Goal: Task Accomplishment & Management: Complete application form

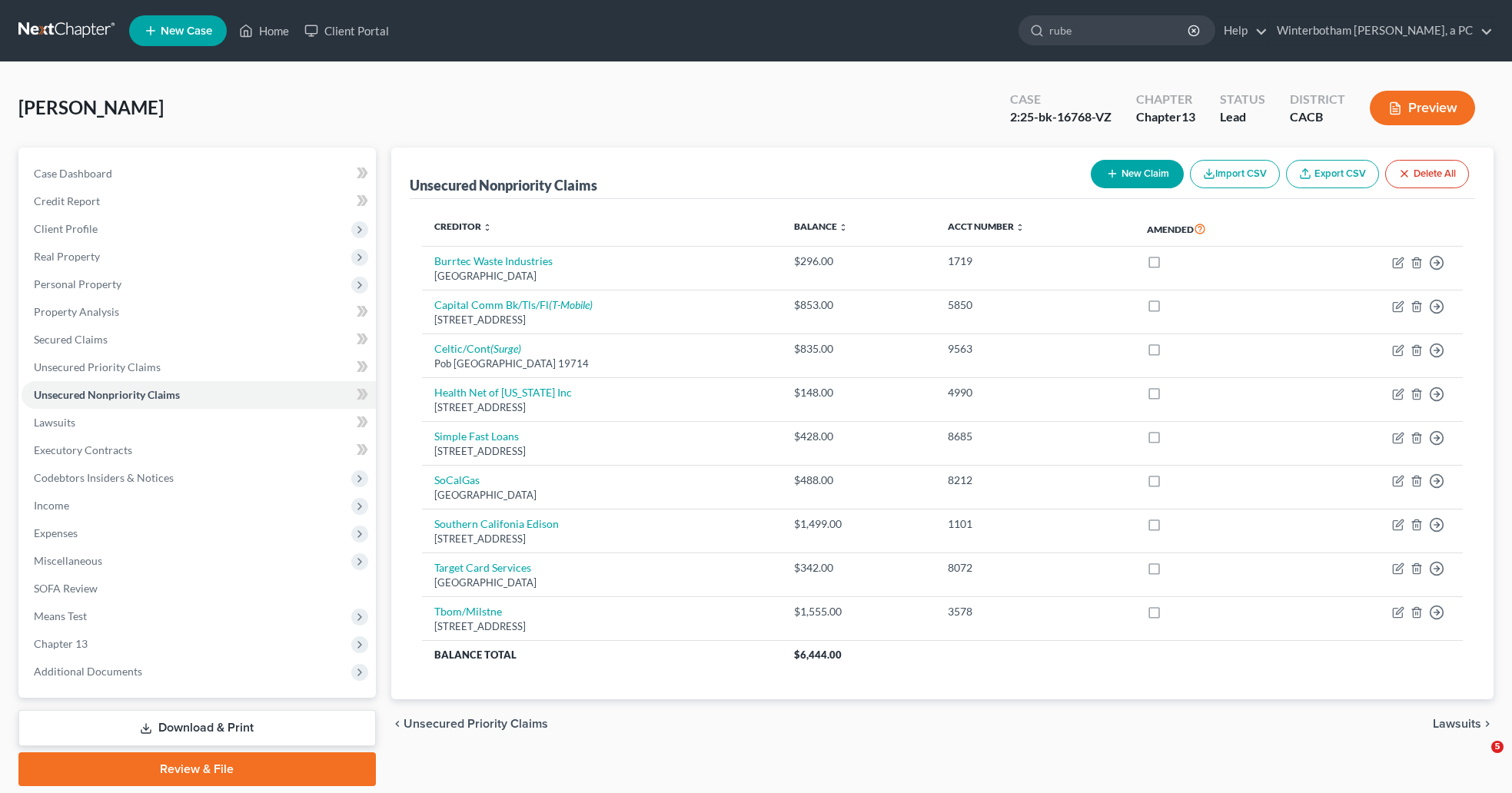
type input "[PERSON_NAME]"
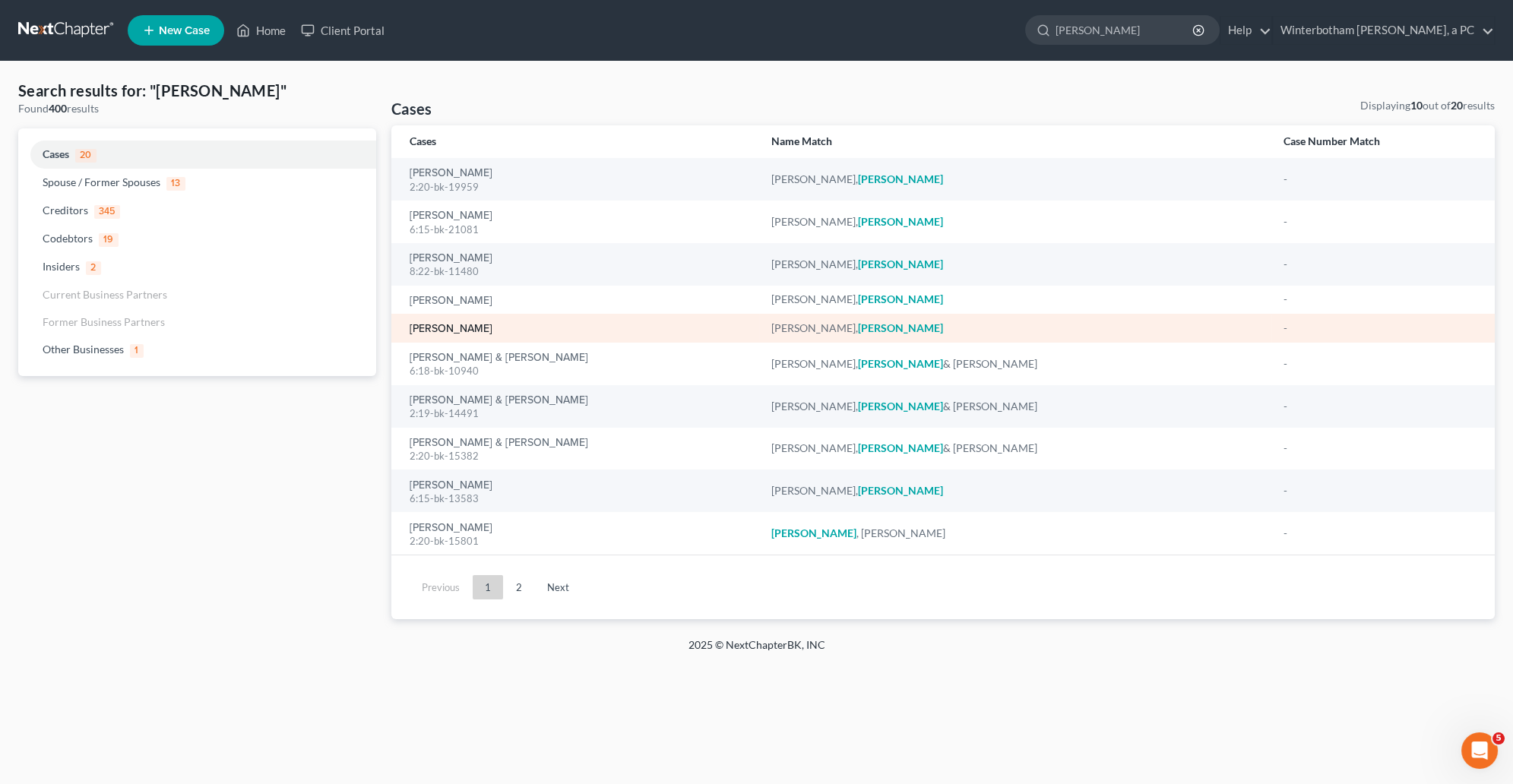
click at [463, 330] on link "[PERSON_NAME]" at bounding box center [451, 329] width 83 height 11
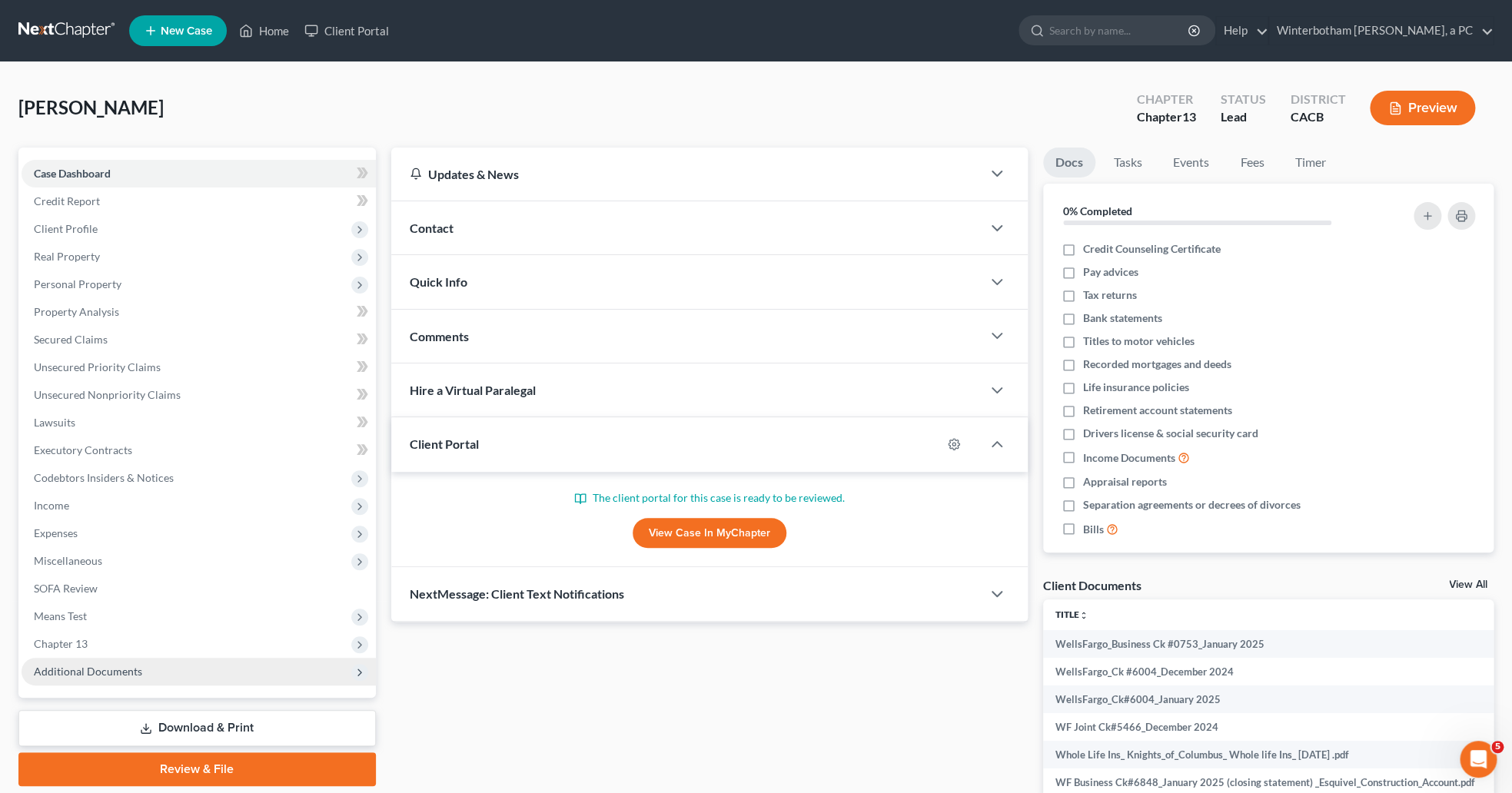
click at [42, 673] on span "Additional Documents" at bounding box center [88, 671] width 108 height 13
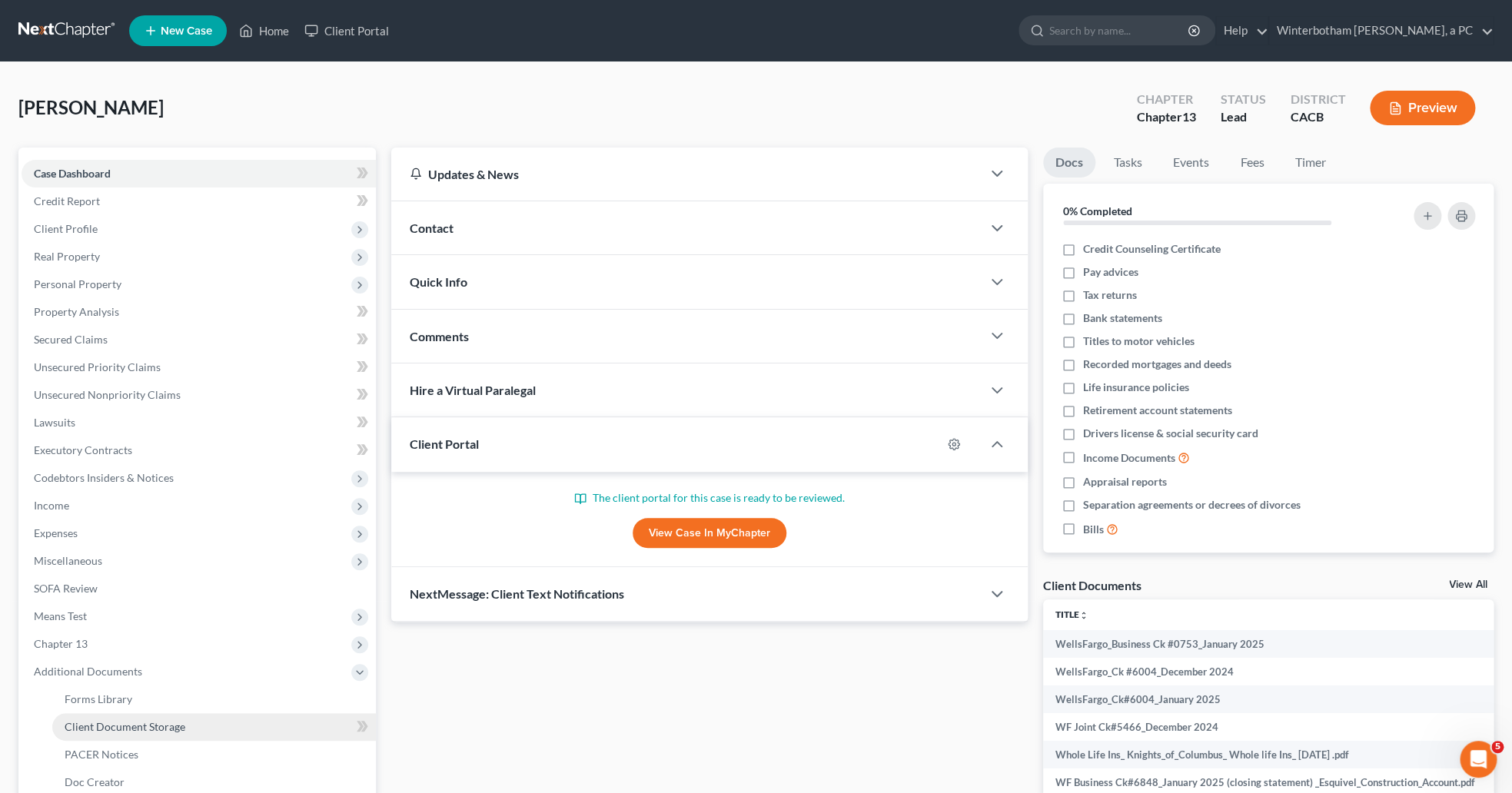
click at [68, 721] on span "Client Document Storage" at bounding box center [124, 726] width 121 height 13
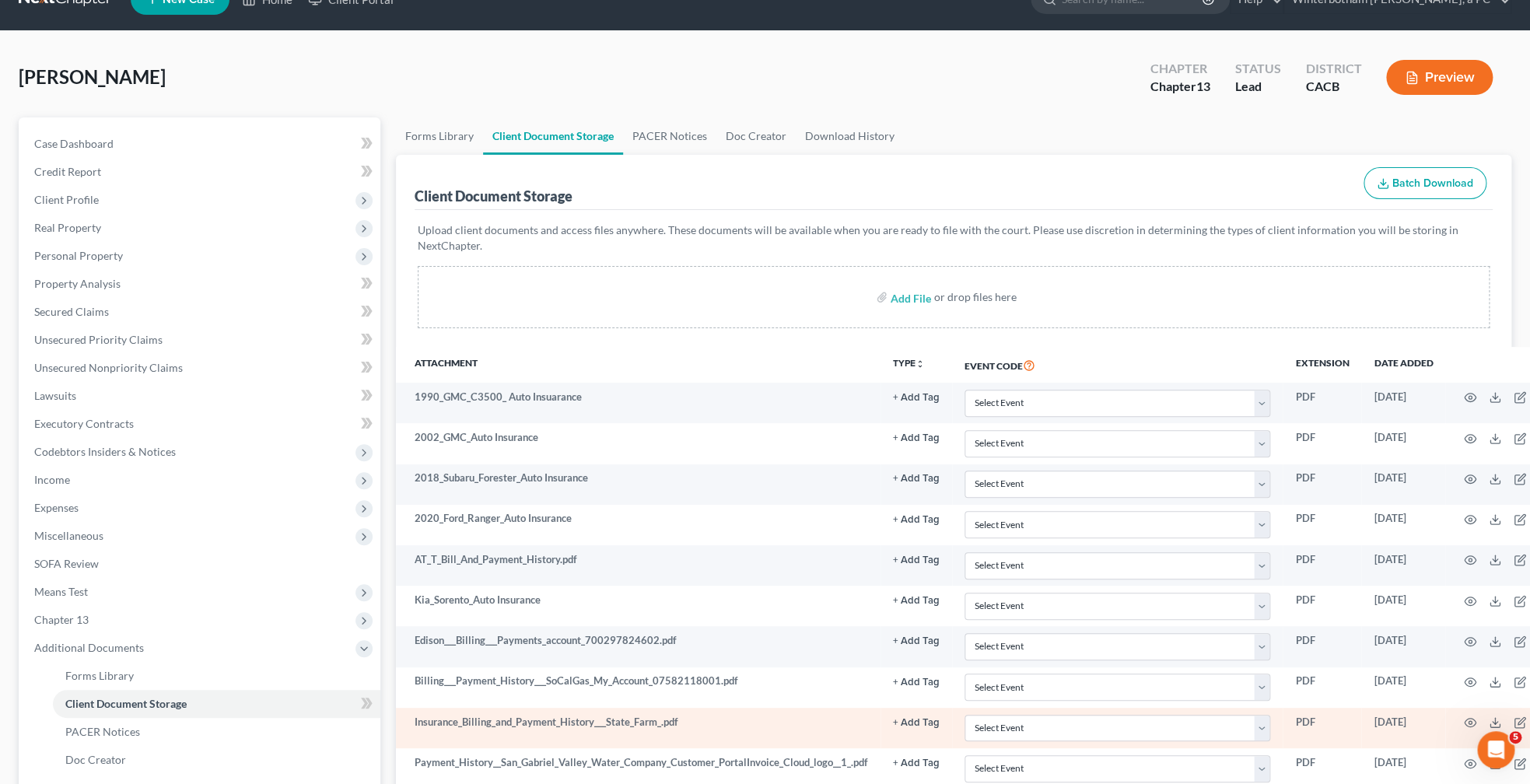
scroll to position [9, 0]
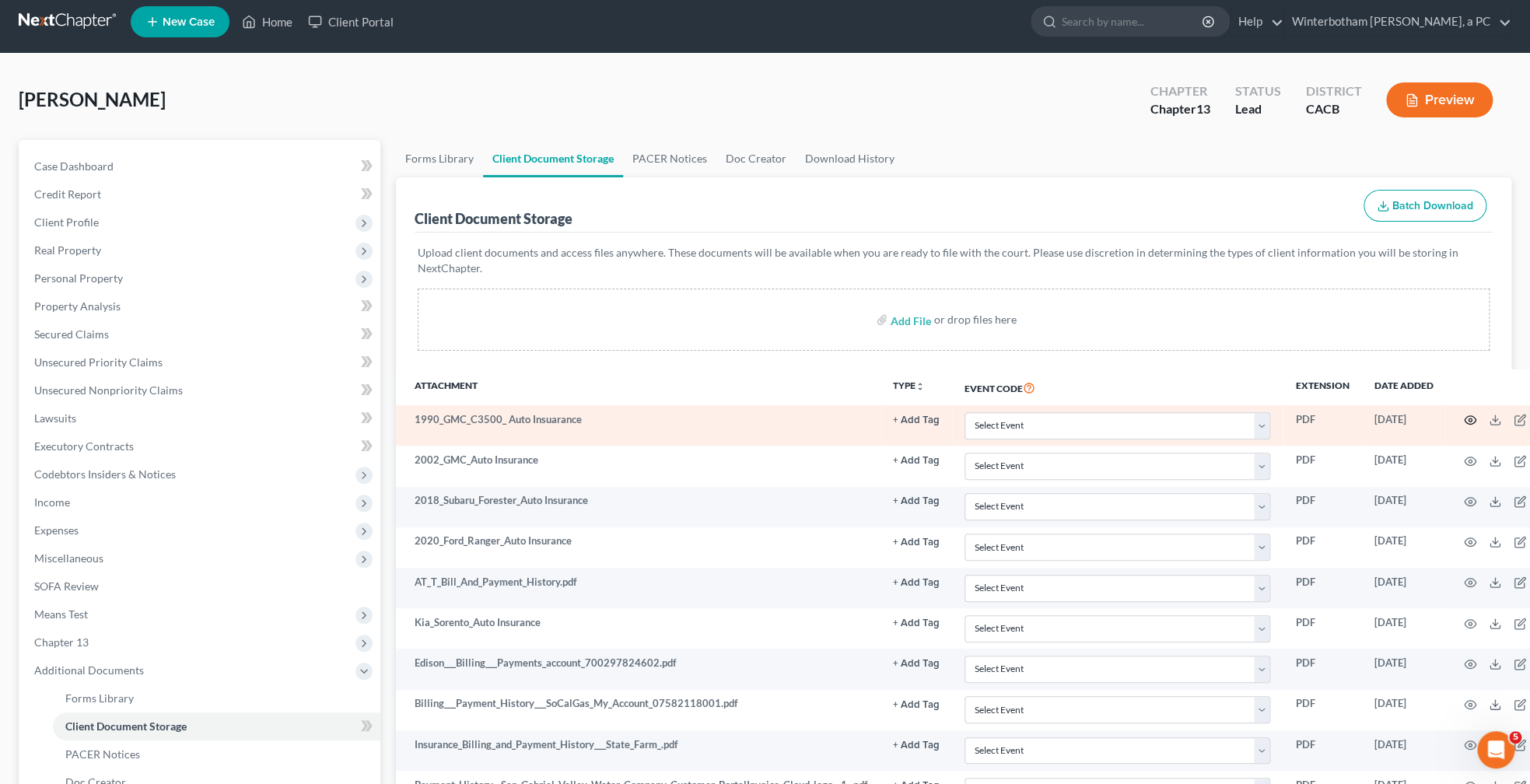
click at [1477, 419] on icon "button" at bounding box center [1470, 420] width 13 height 13
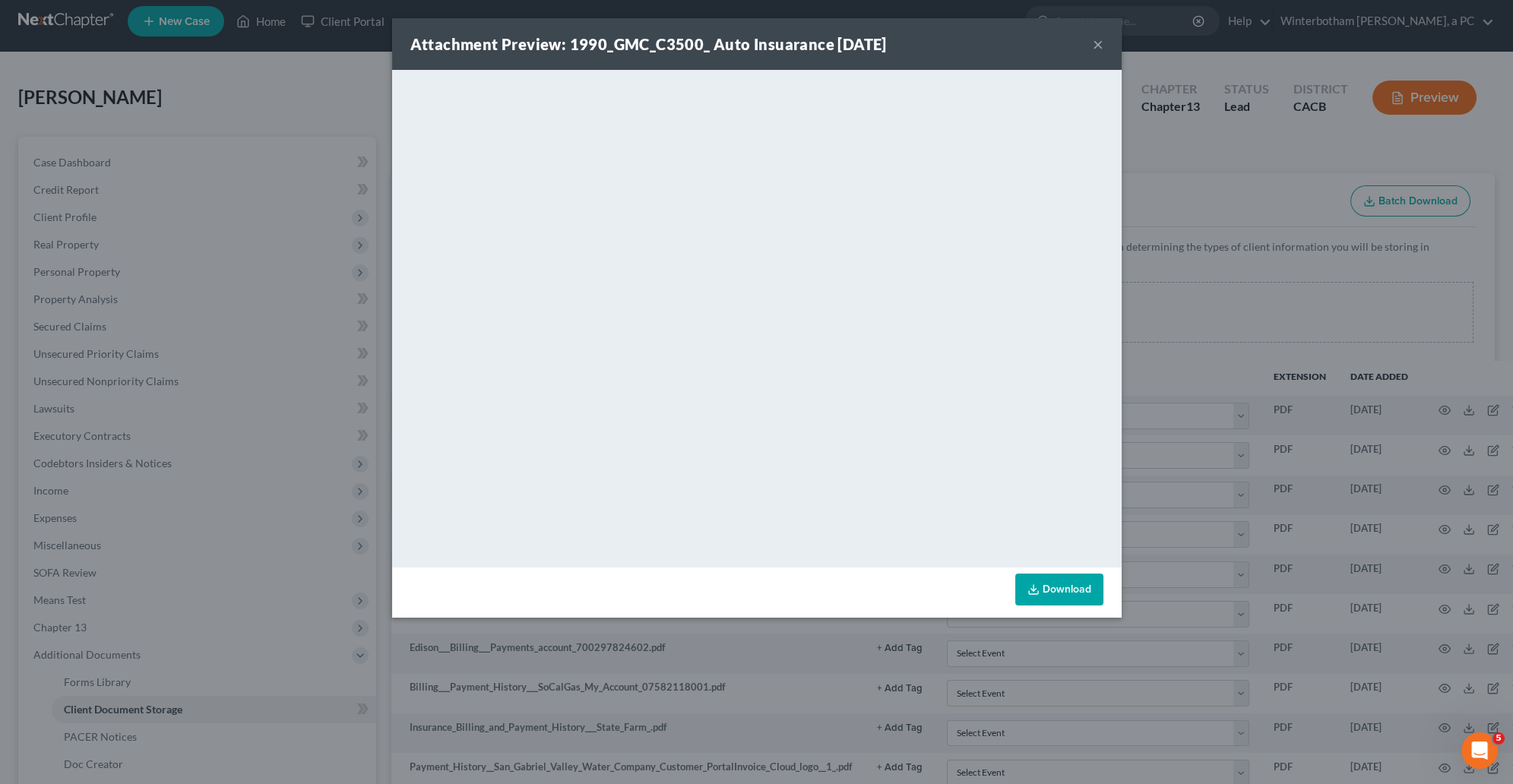
click at [1236, 262] on div "Attachment Preview: 1990_GMC_C3500_ Auto Insuarance [DATE] × <object ng-attr-da…" at bounding box center [756, 392] width 1513 height 784
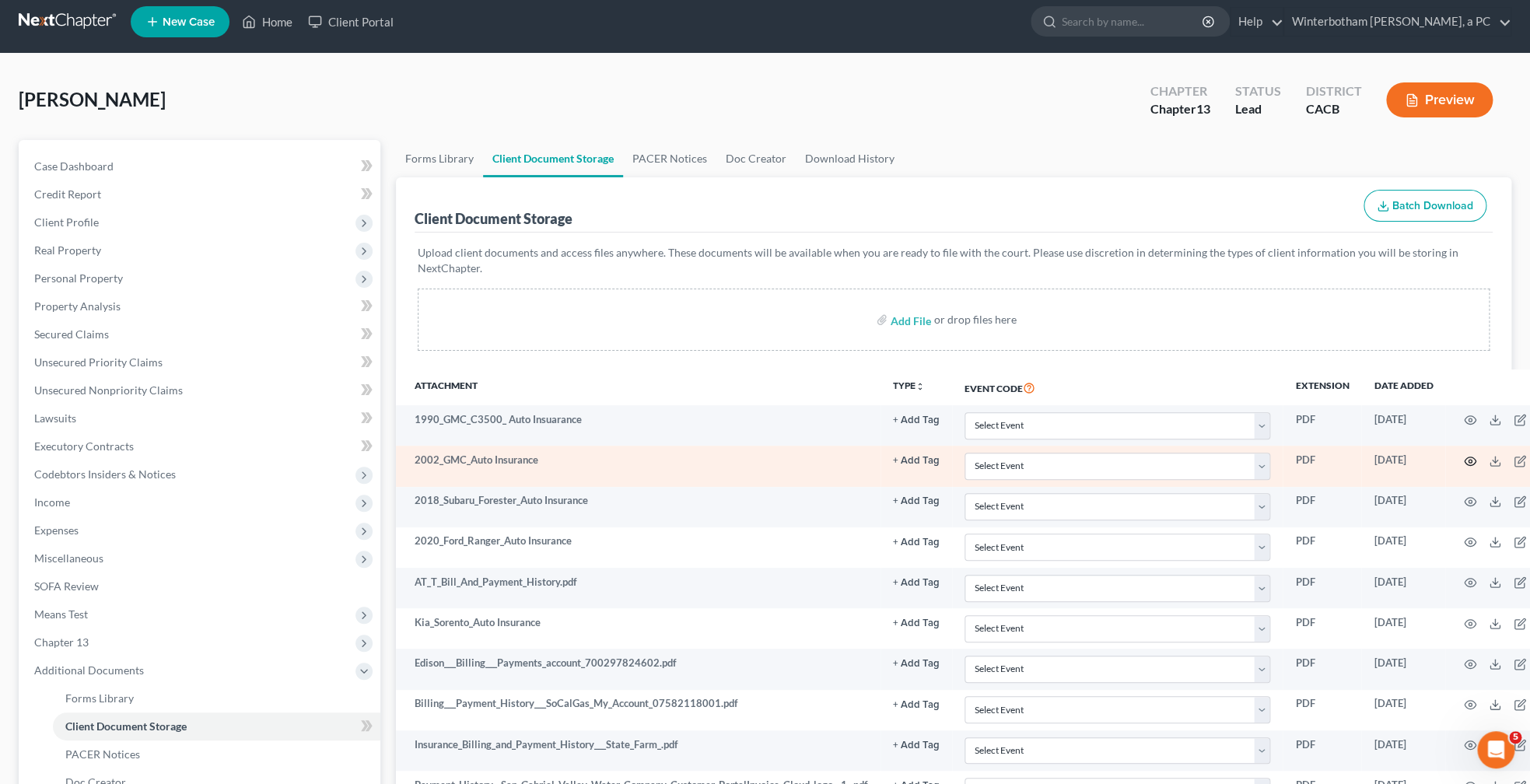
click at [1477, 461] on icon "button" at bounding box center [1471, 460] width 12 height 9
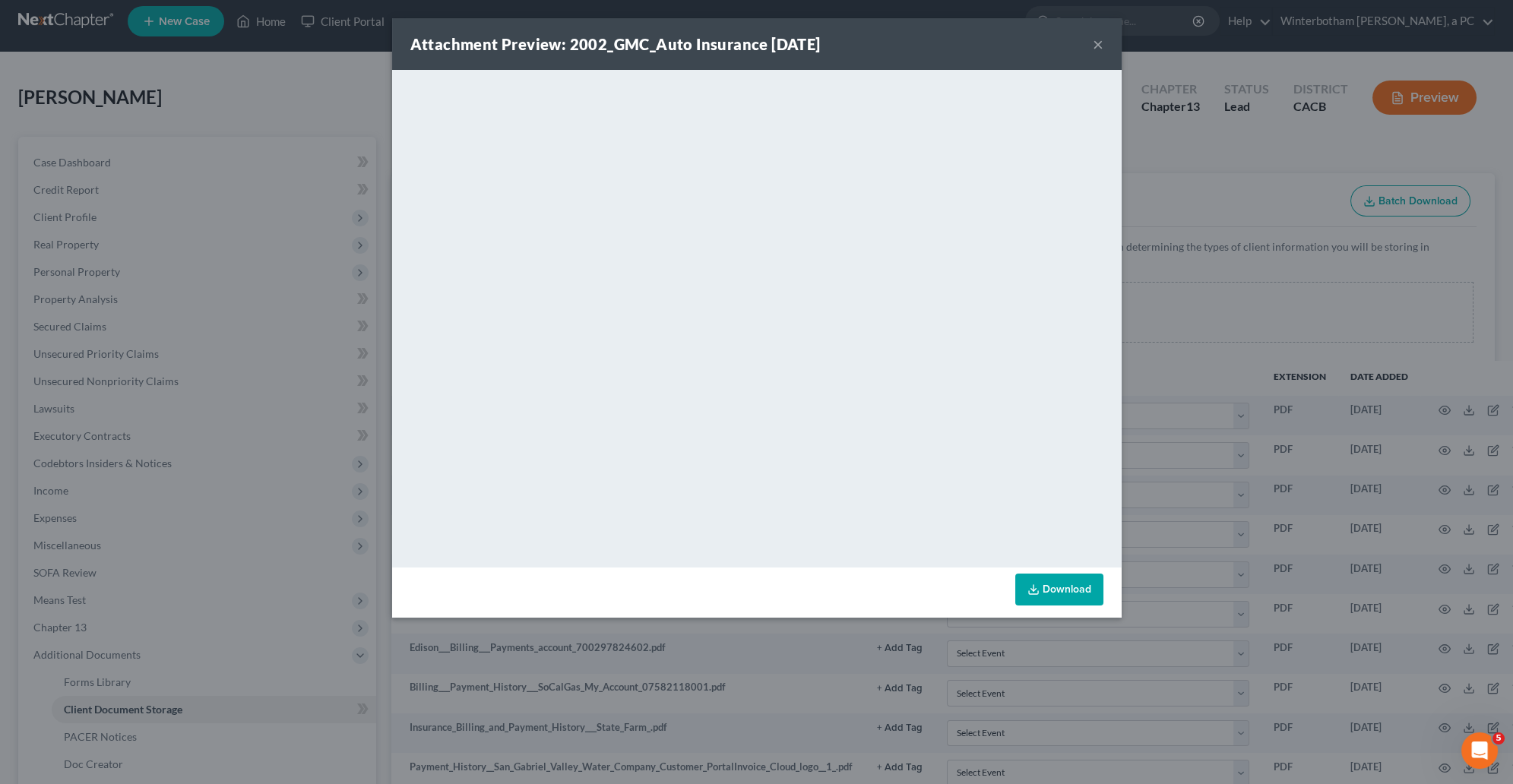
click at [1102, 40] on button "×" at bounding box center [1098, 43] width 11 height 18
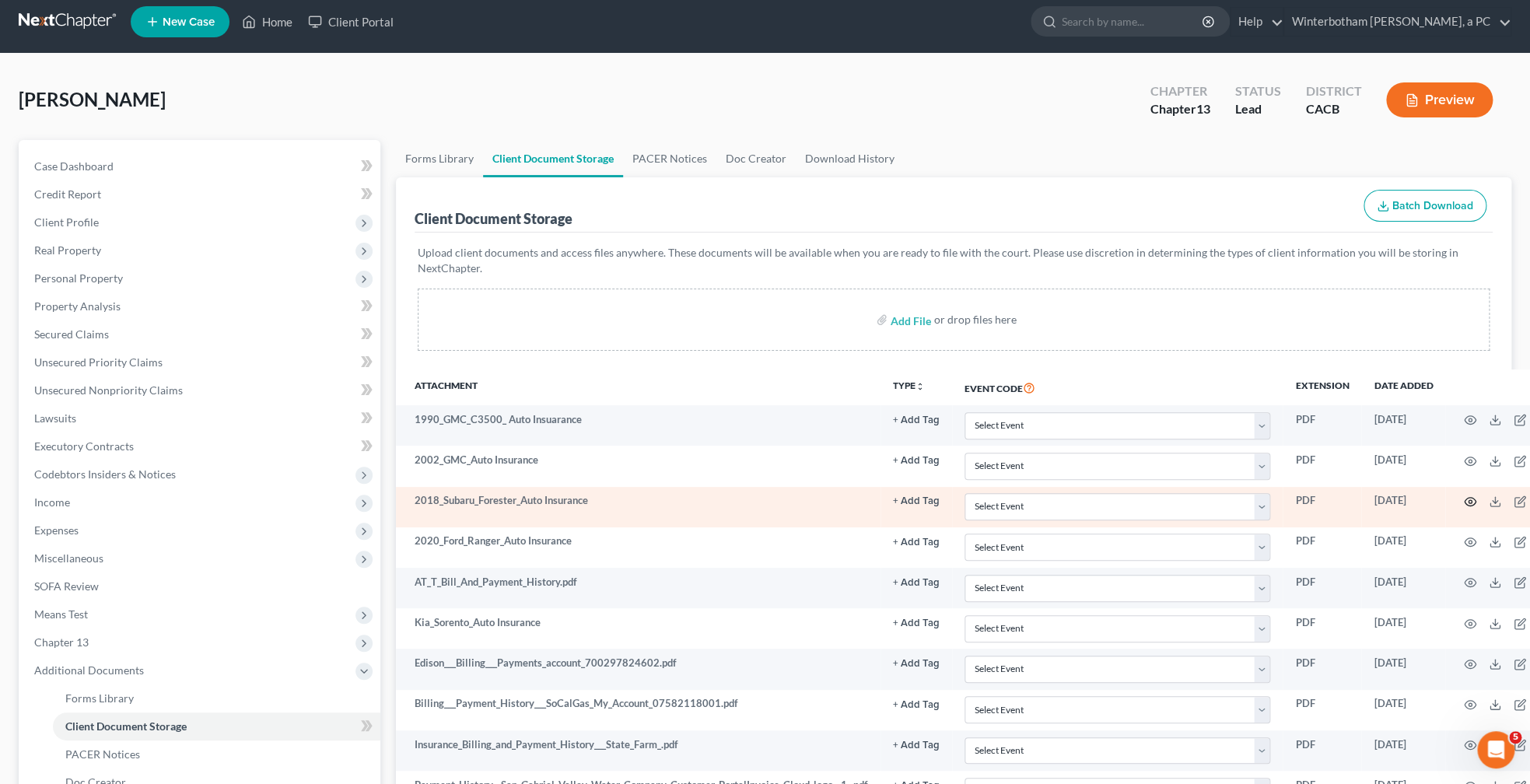
click at [1477, 508] on icon "button" at bounding box center [1470, 502] width 13 height 13
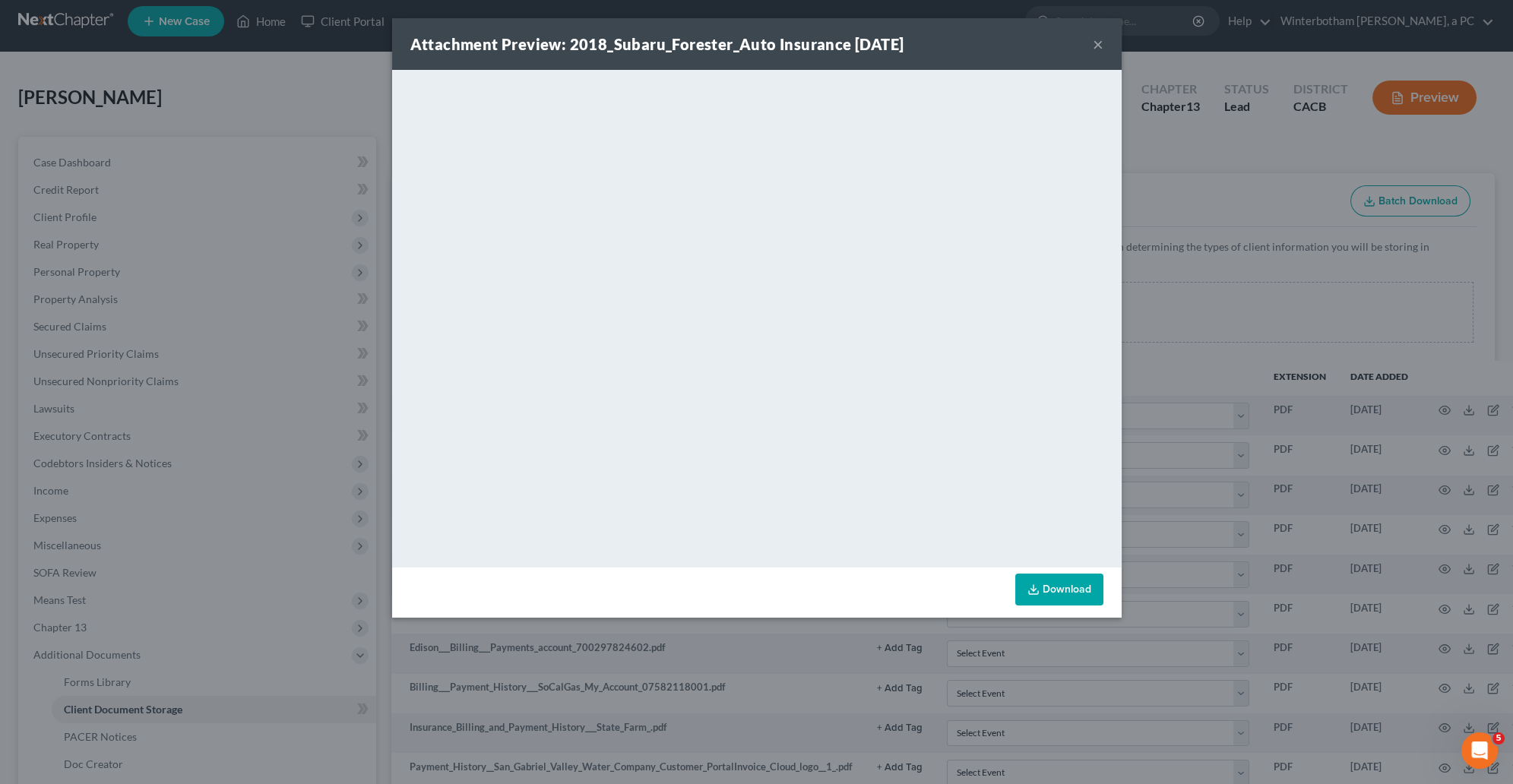
click at [1099, 51] on button "×" at bounding box center [1098, 43] width 11 height 18
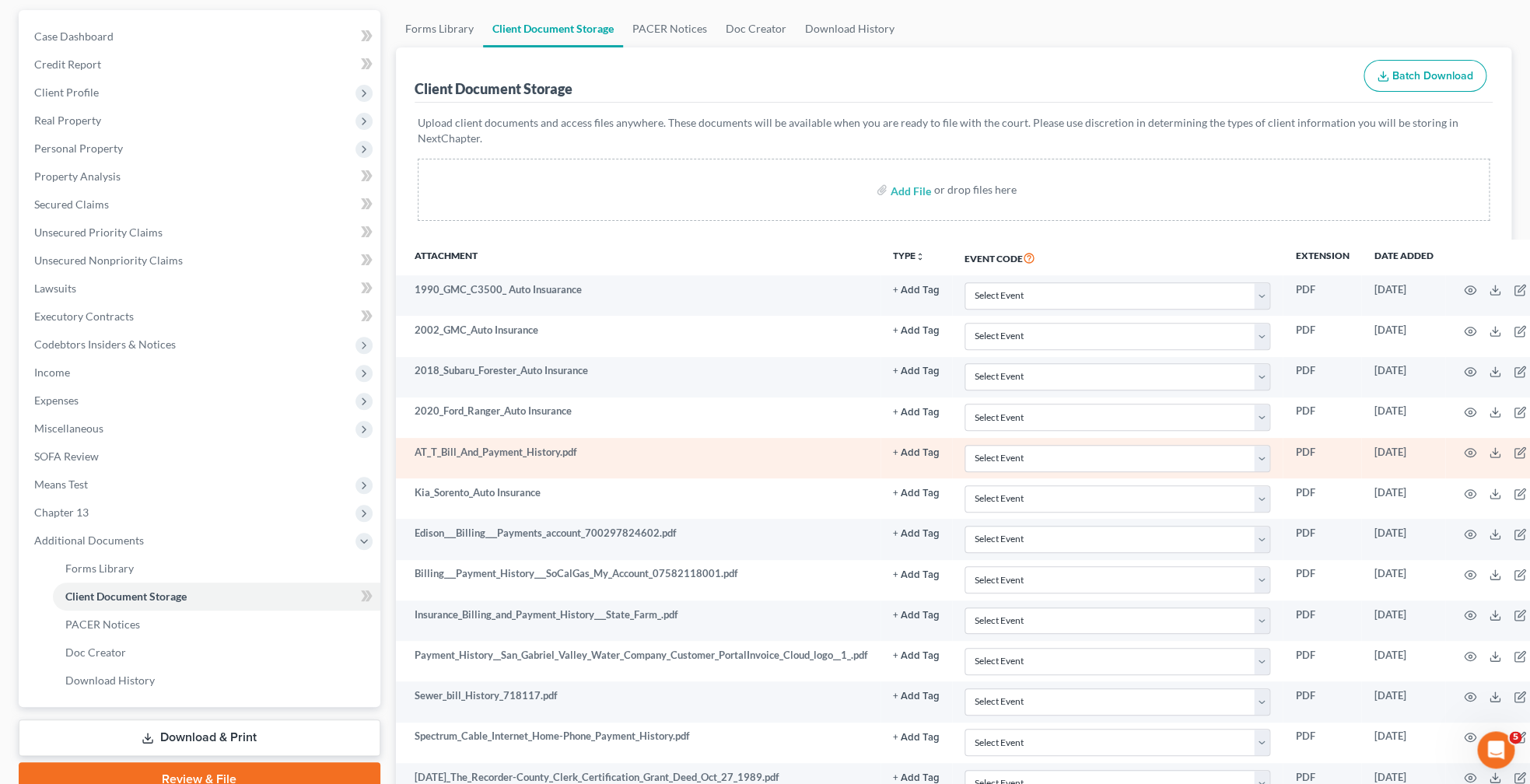
scroll to position [170, 0]
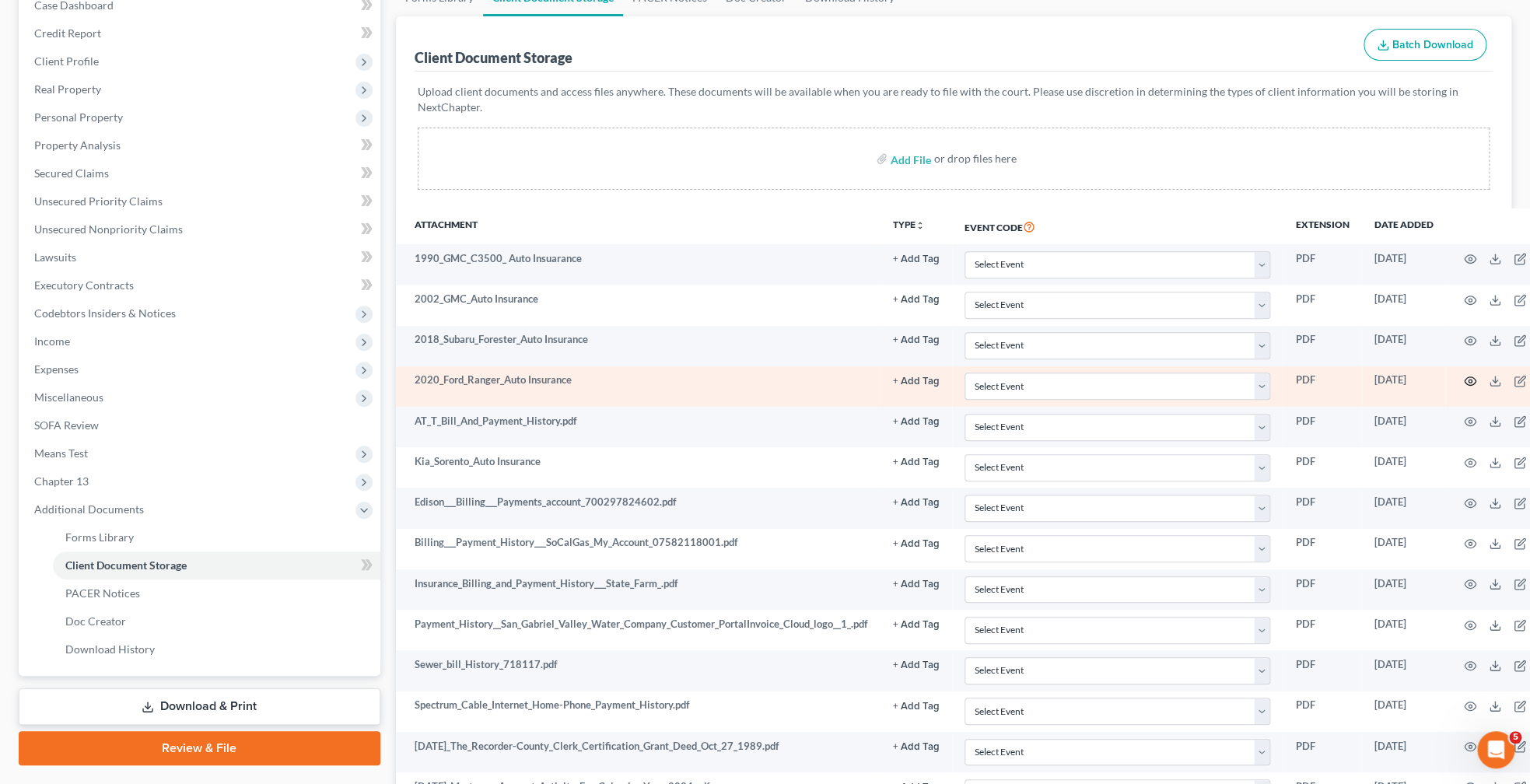
click at [1477, 379] on icon "button" at bounding box center [1471, 381] width 12 height 9
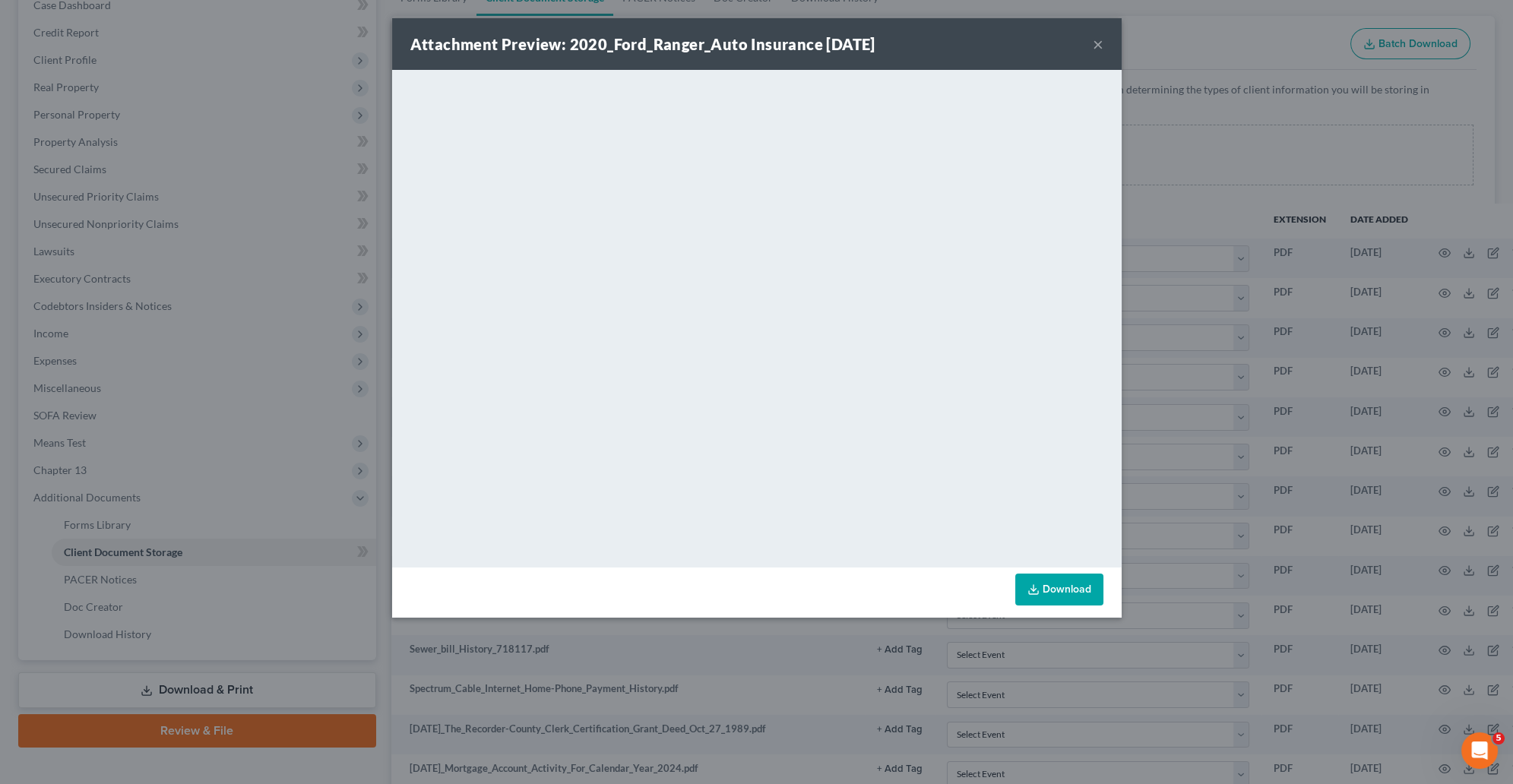
click at [1096, 43] on button "×" at bounding box center [1098, 43] width 11 height 18
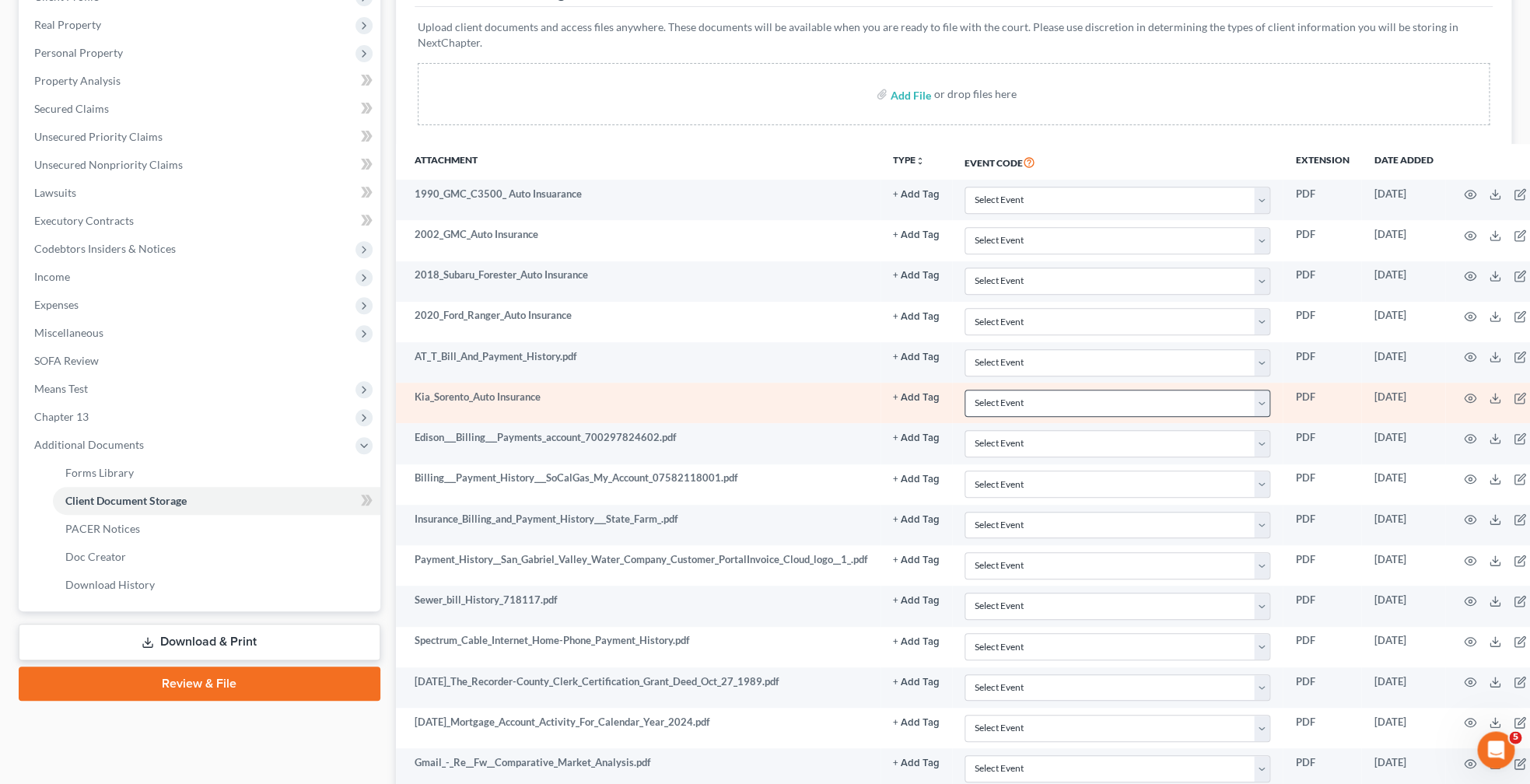
scroll to position [251, 0]
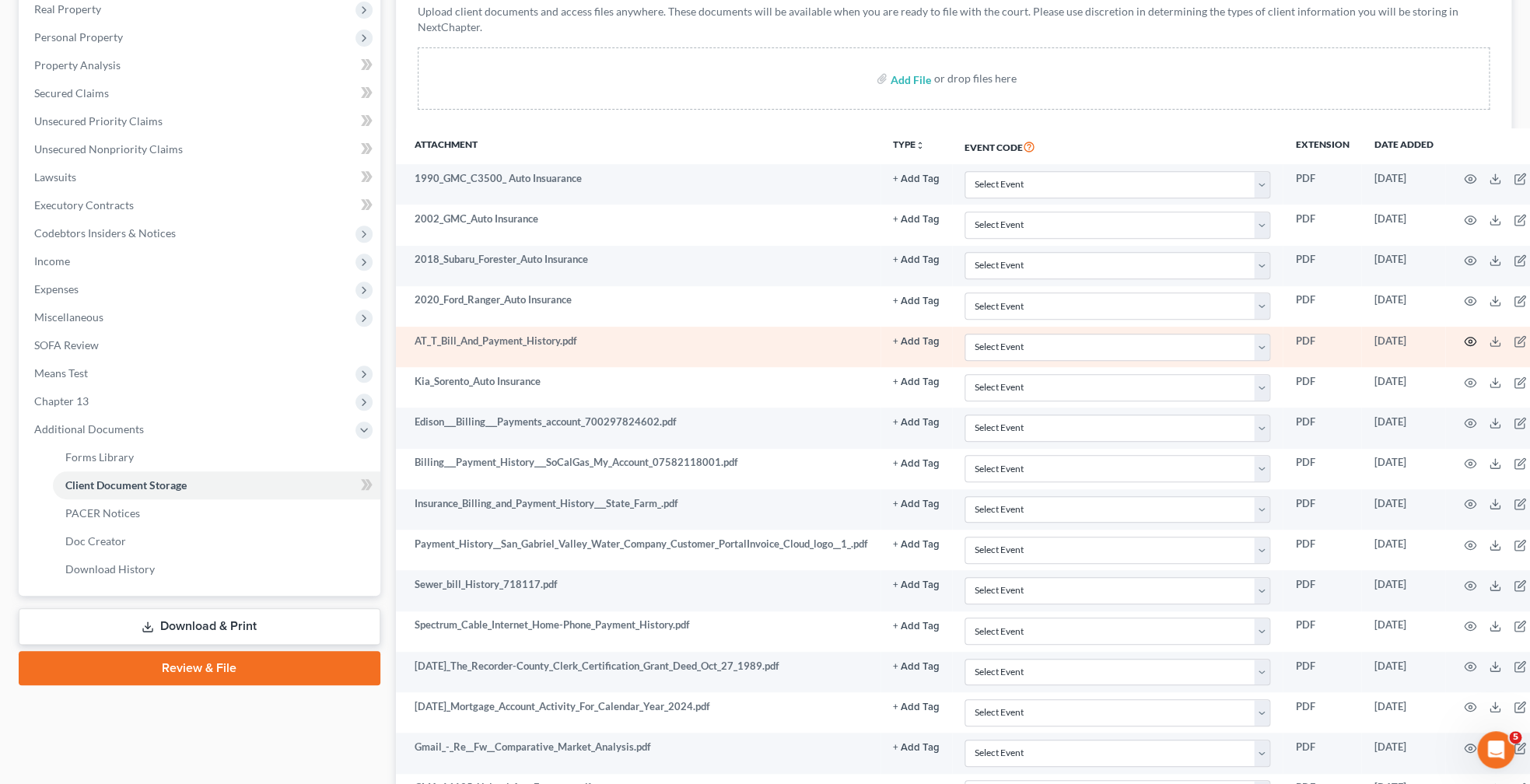
click at [1477, 347] on icon "button" at bounding box center [1470, 341] width 13 height 13
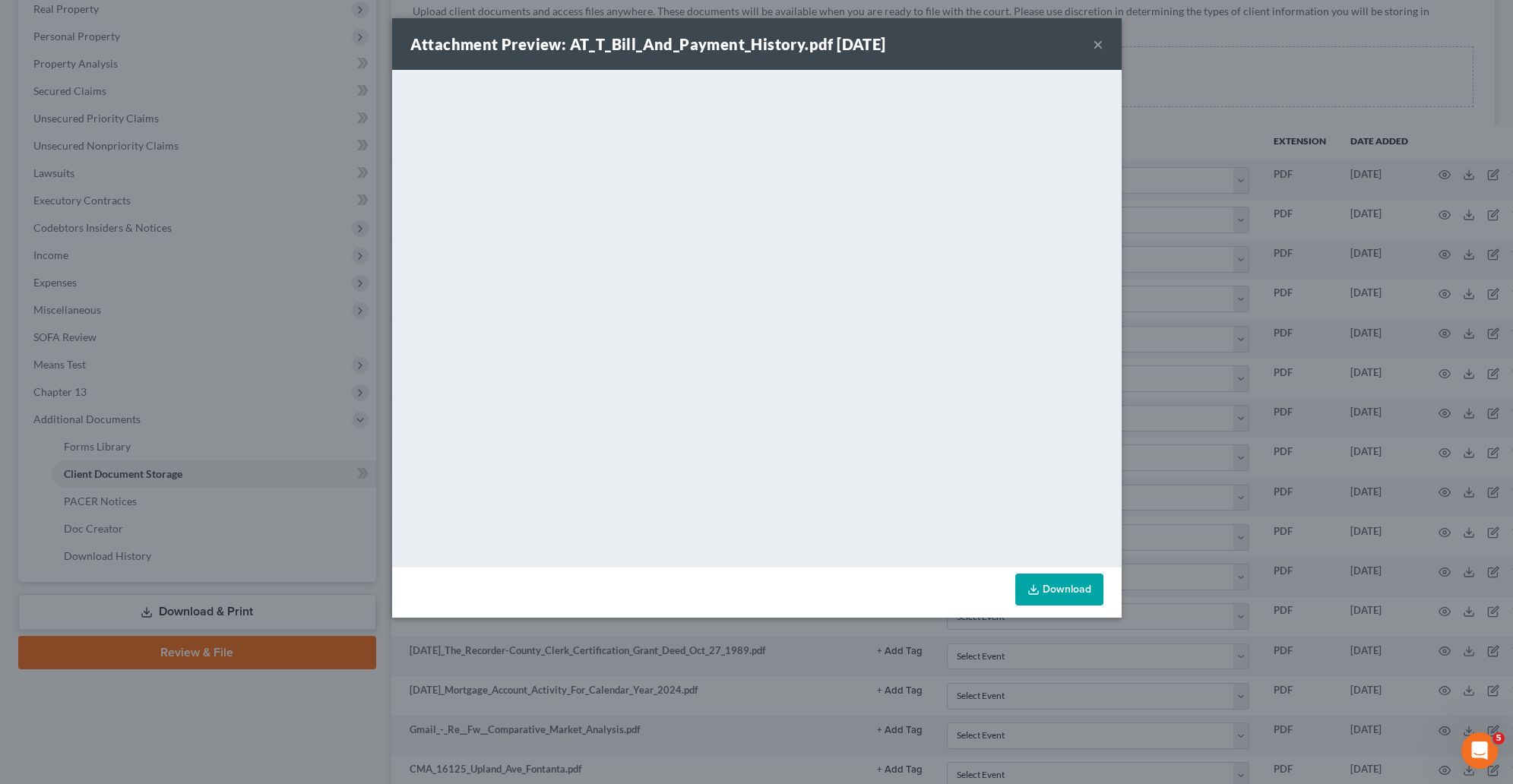
click at [1101, 43] on button "×" at bounding box center [1098, 43] width 11 height 18
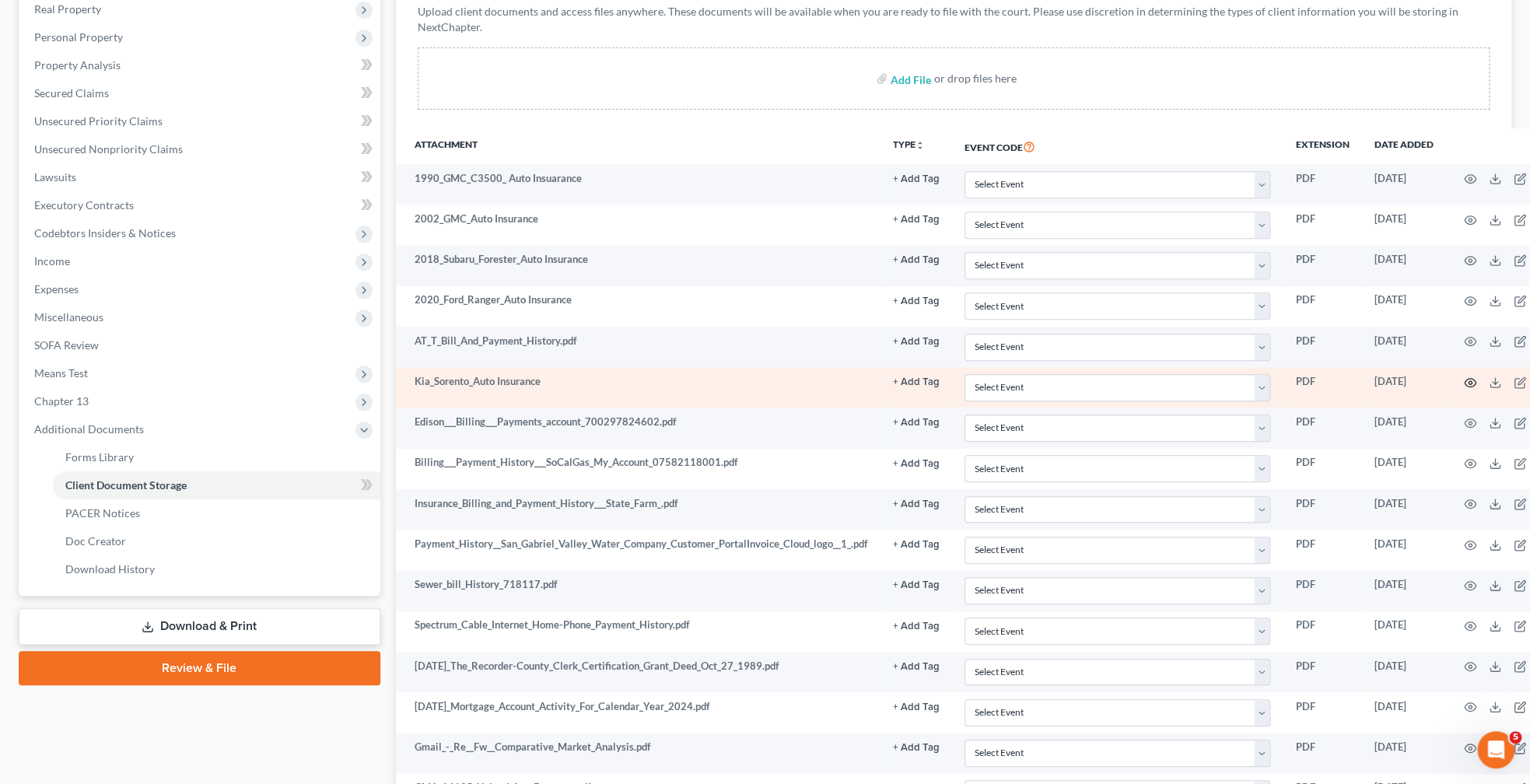
click at [1477, 387] on icon "button" at bounding box center [1471, 382] width 12 height 9
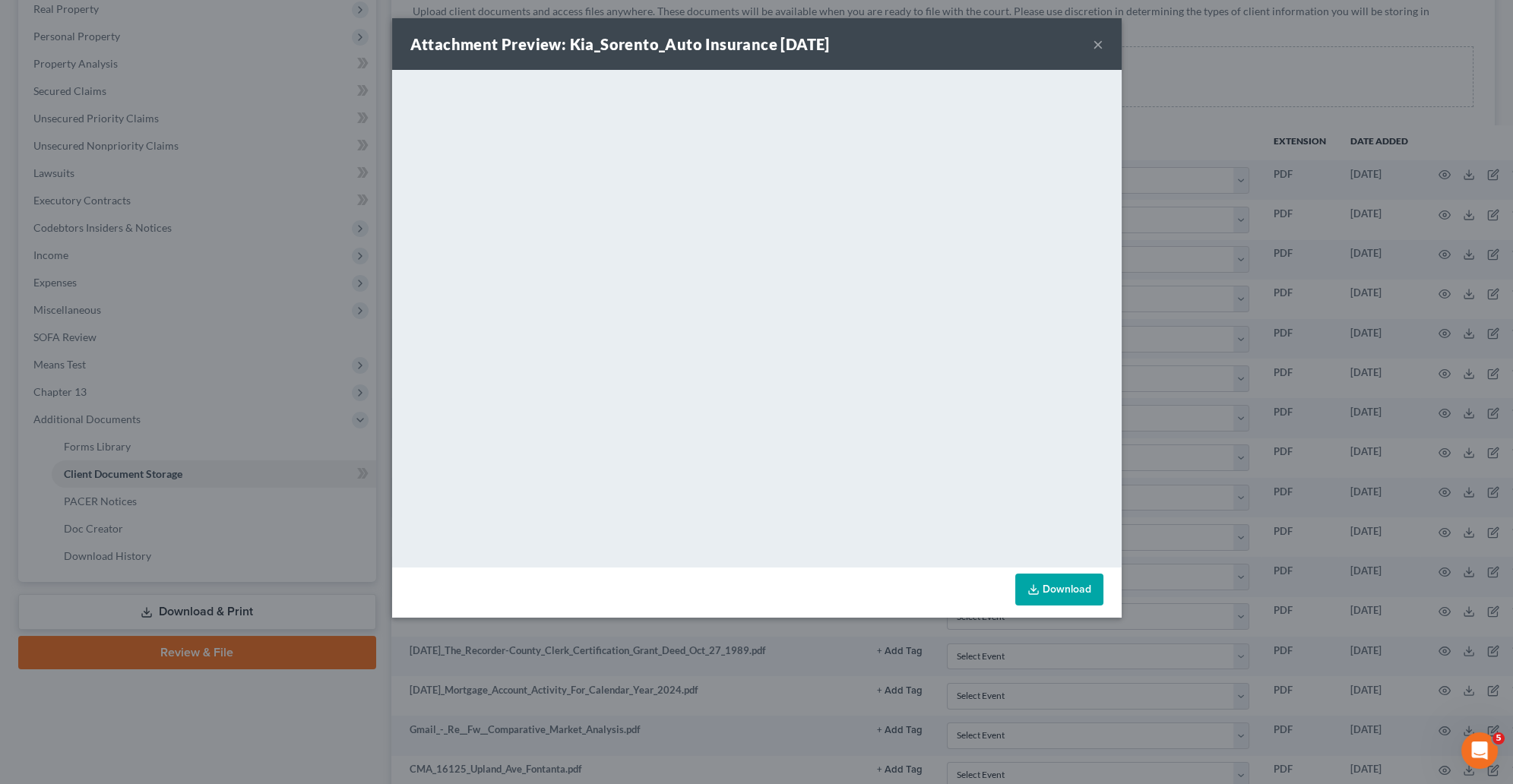
click at [1095, 42] on button "×" at bounding box center [1098, 43] width 11 height 18
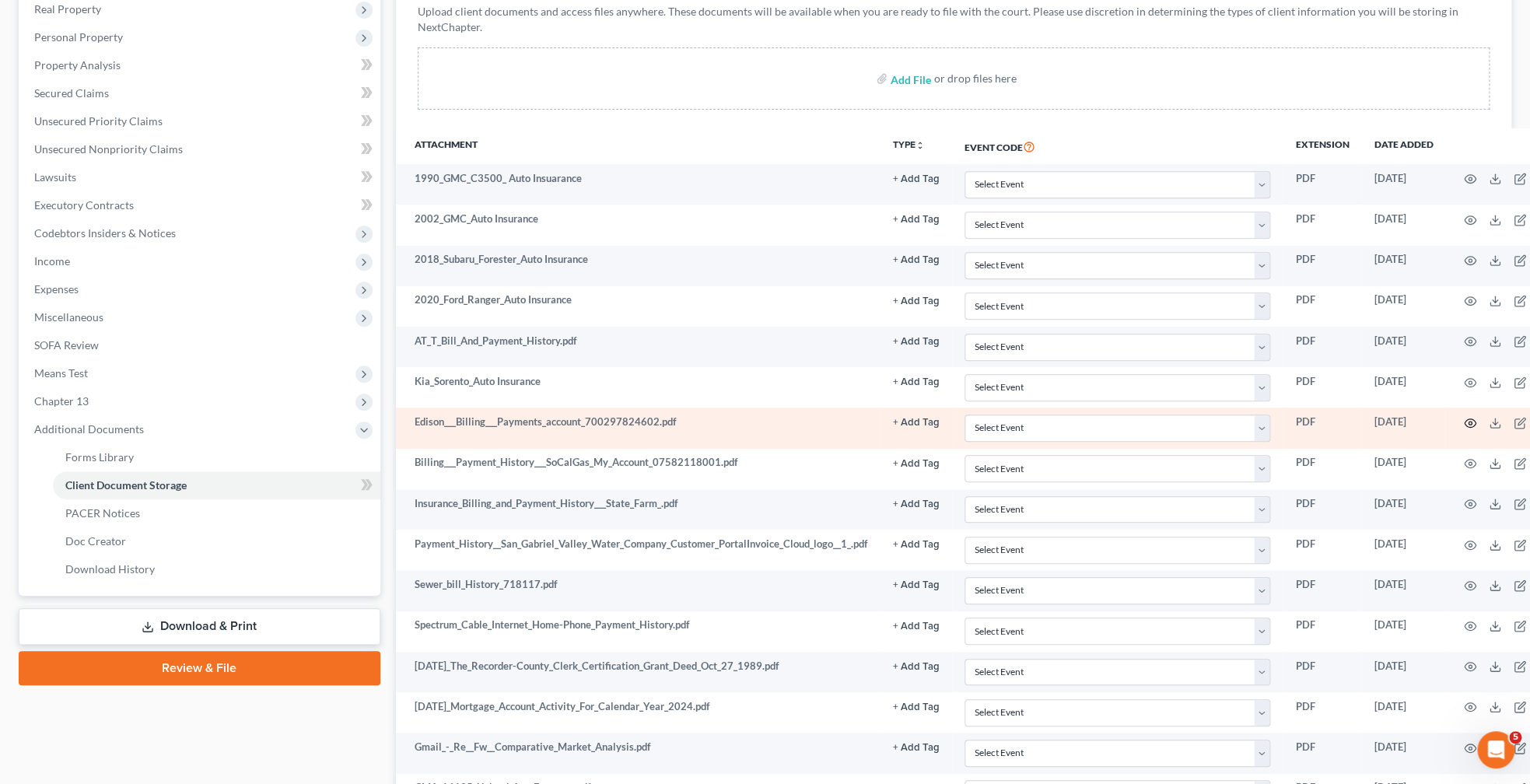
click at [1472, 425] on circle "button" at bounding box center [1470, 423] width 3 height 3
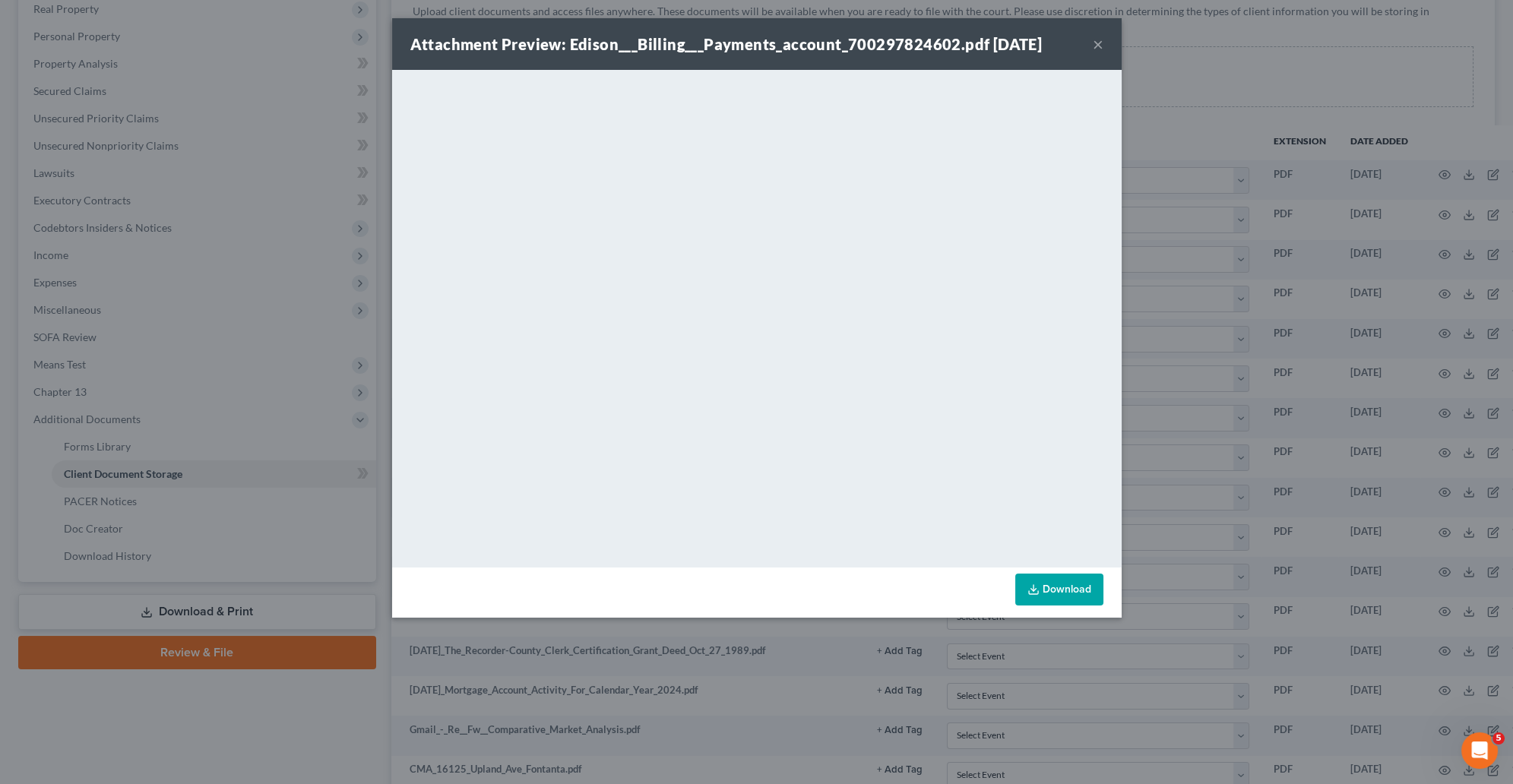
click at [1099, 45] on button "×" at bounding box center [1098, 43] width 11 height 18
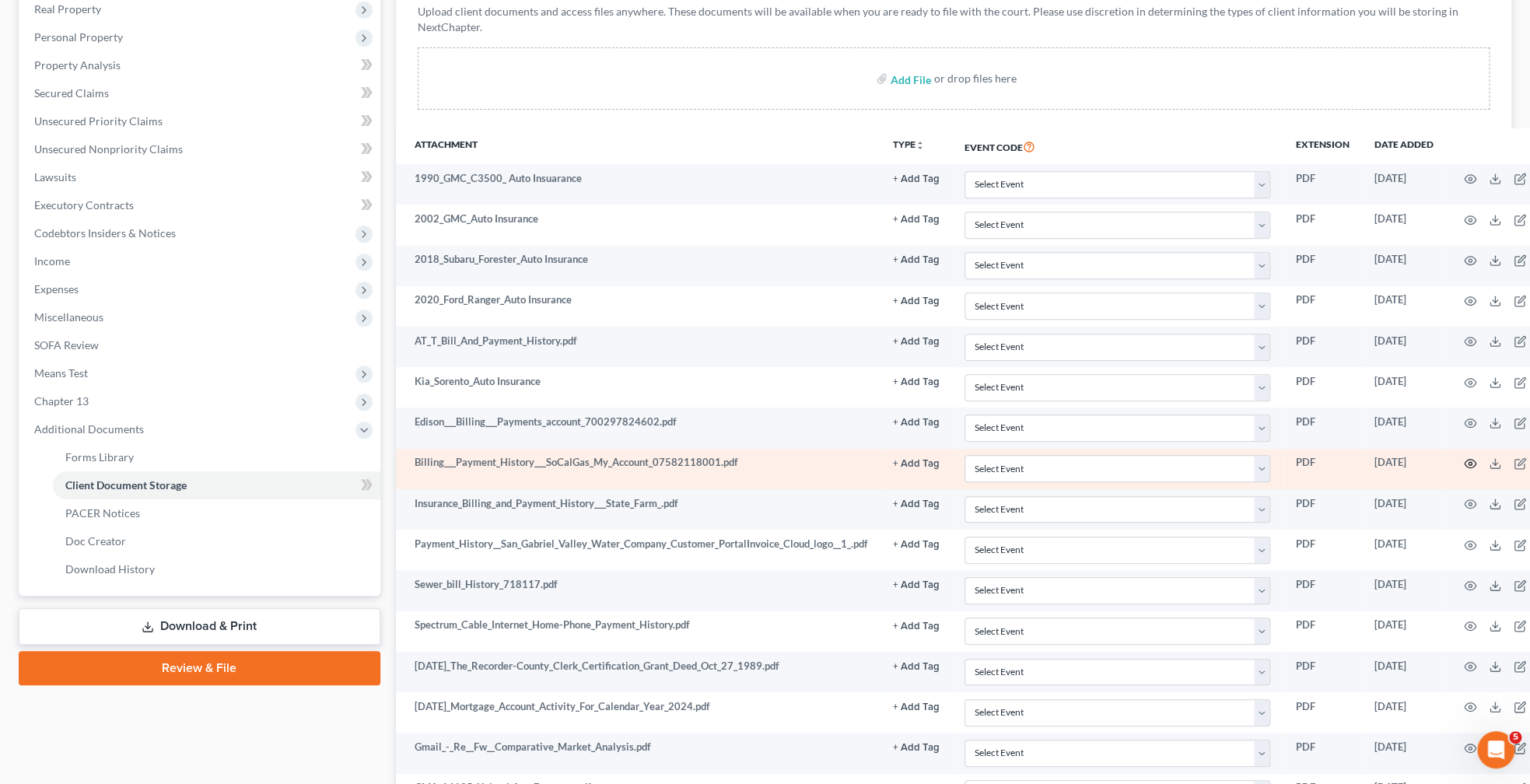
click at [1477, 468] on icon "button" at bounding box center [1471, 463] width 12 height 9
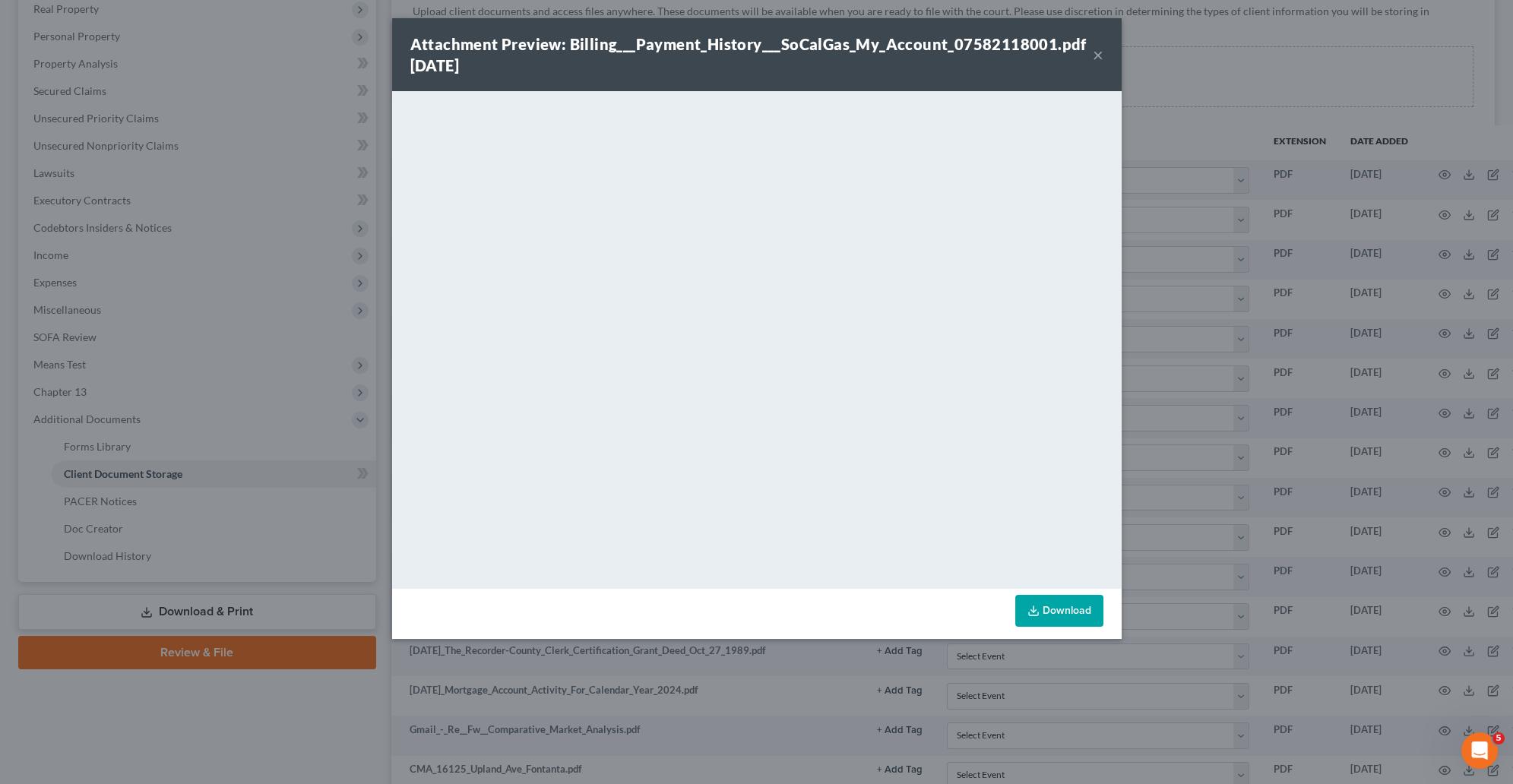
click at [1093, 53] on button "×" at bounding box center [1098, 54] width 11 height 18
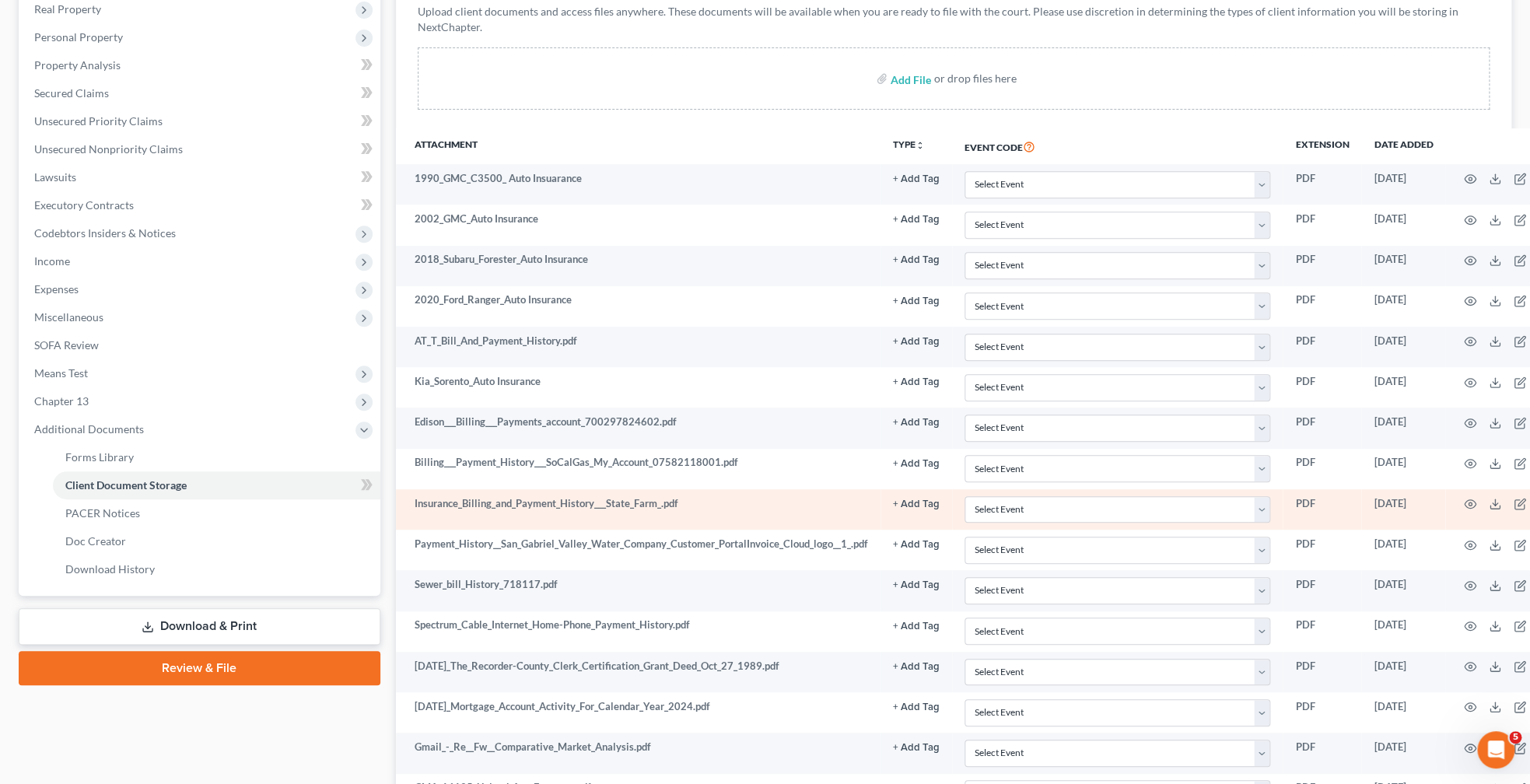
scroll to position [331, 0]
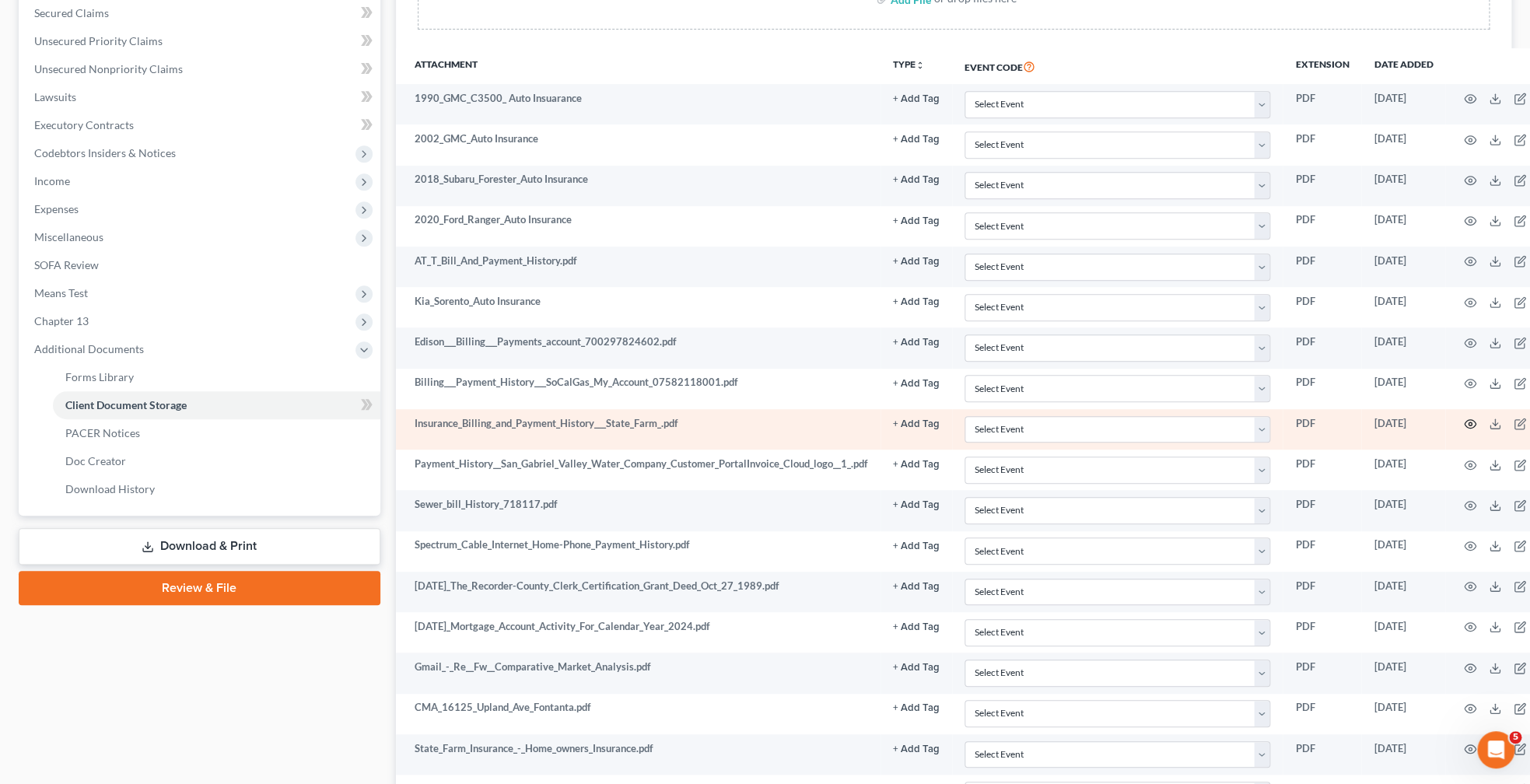
click at [1477, 429] on icon "button" at bounding box center [1470, 424] width 13 height 13
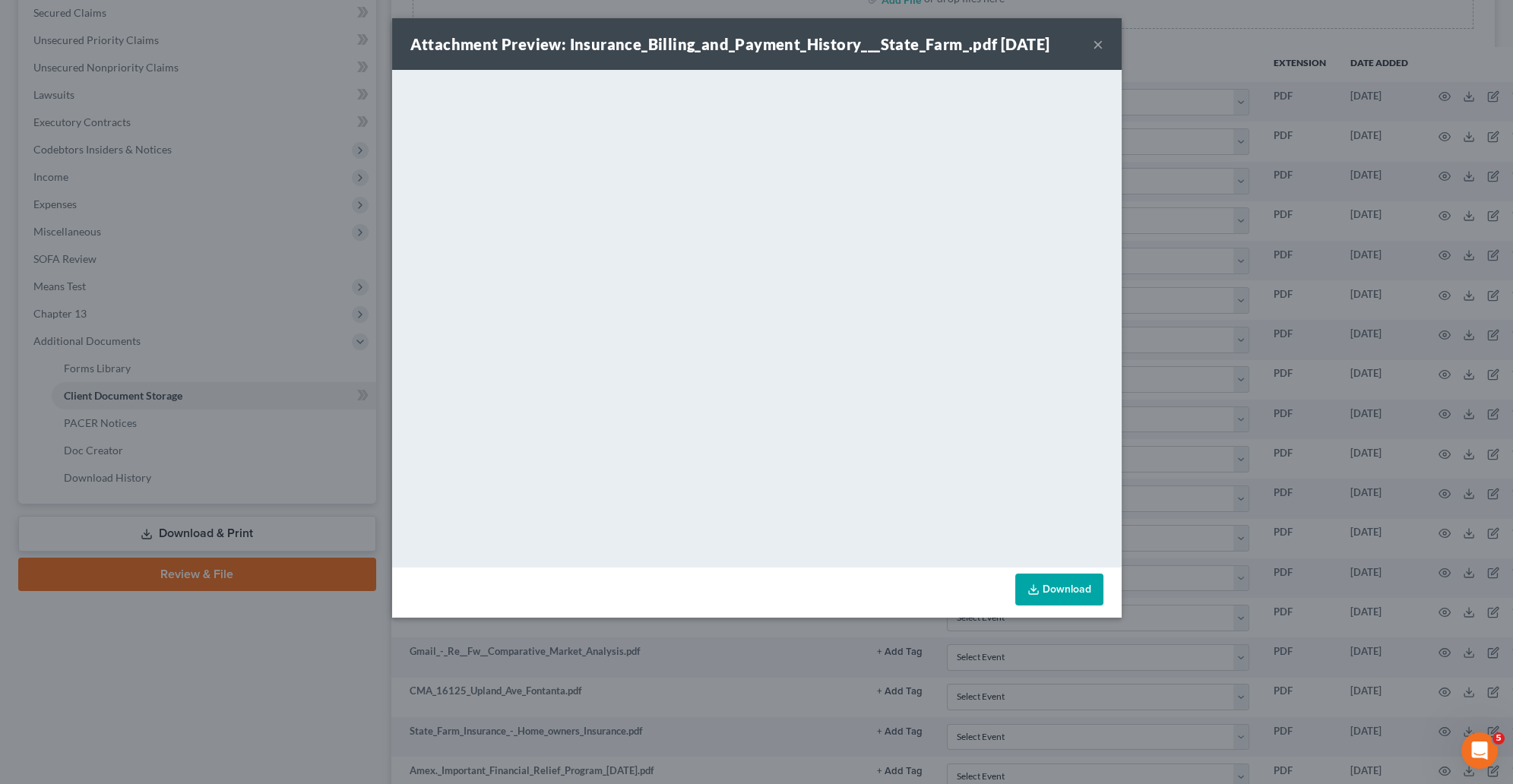
click at [1094, 38] on button "×" at bounding box center [1098, 43] width 11 height 18
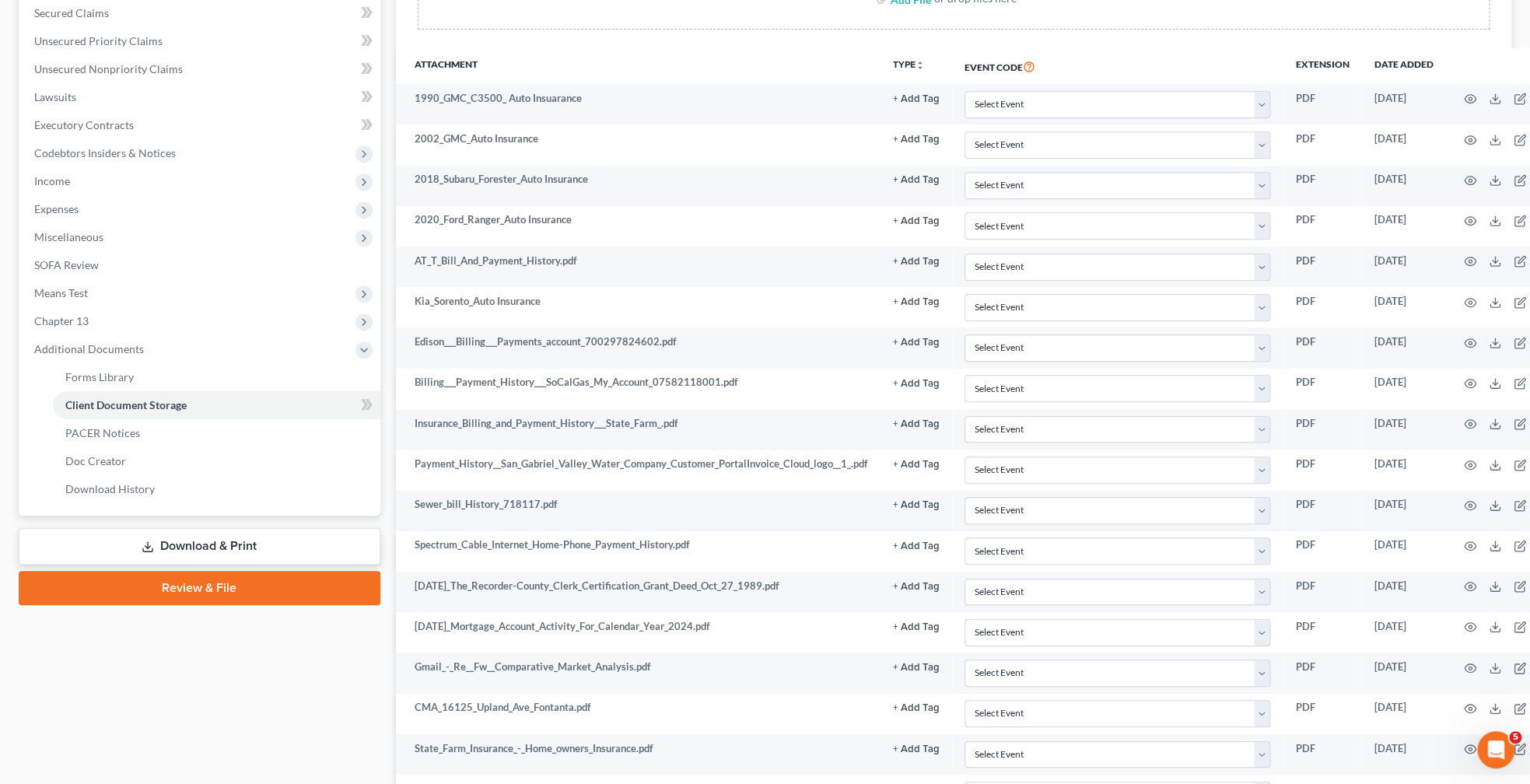
scroll to position [410, 0]
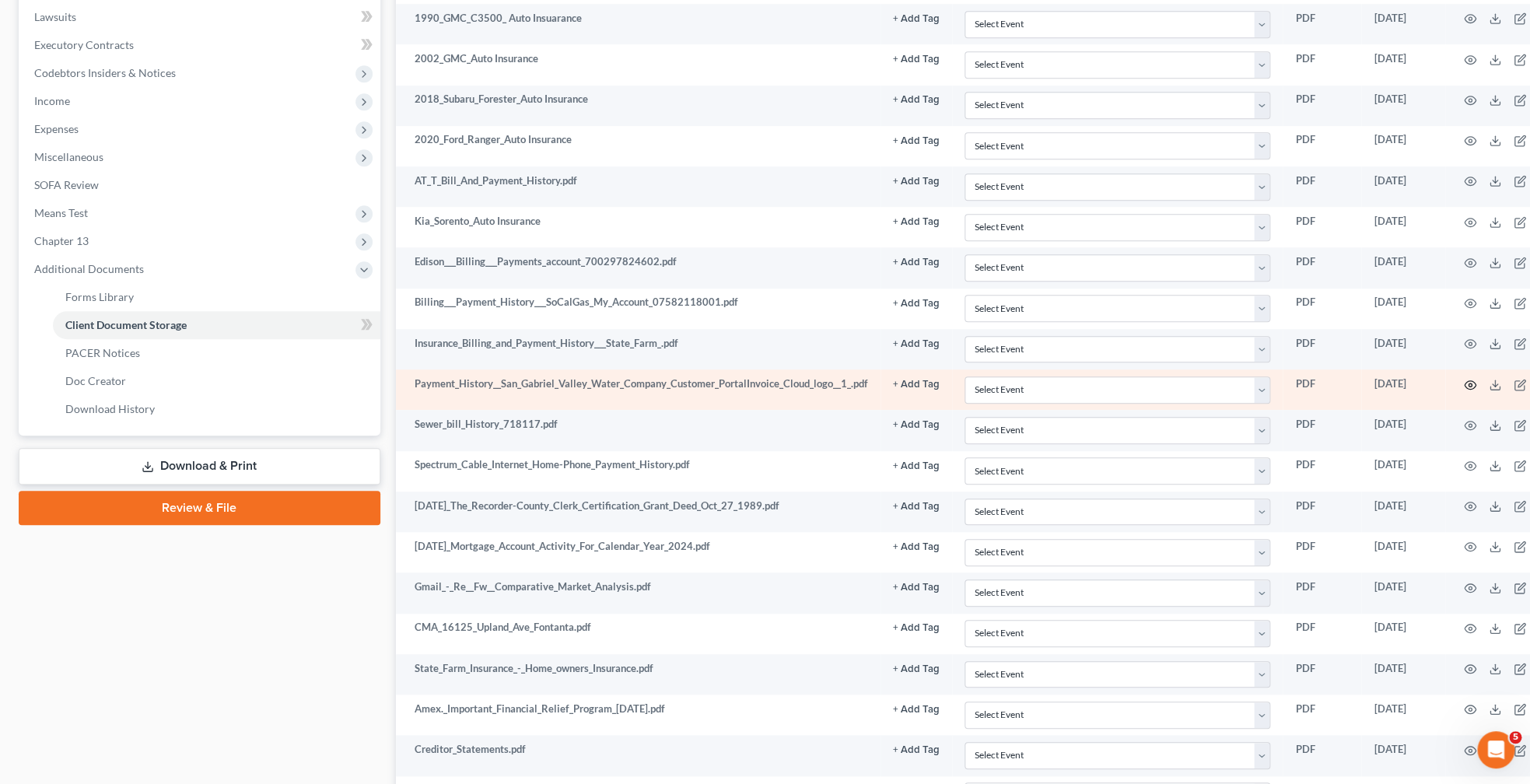
click at [1477, 389] on icon "button" at bounding box center [1471, 385] width 12 height 9
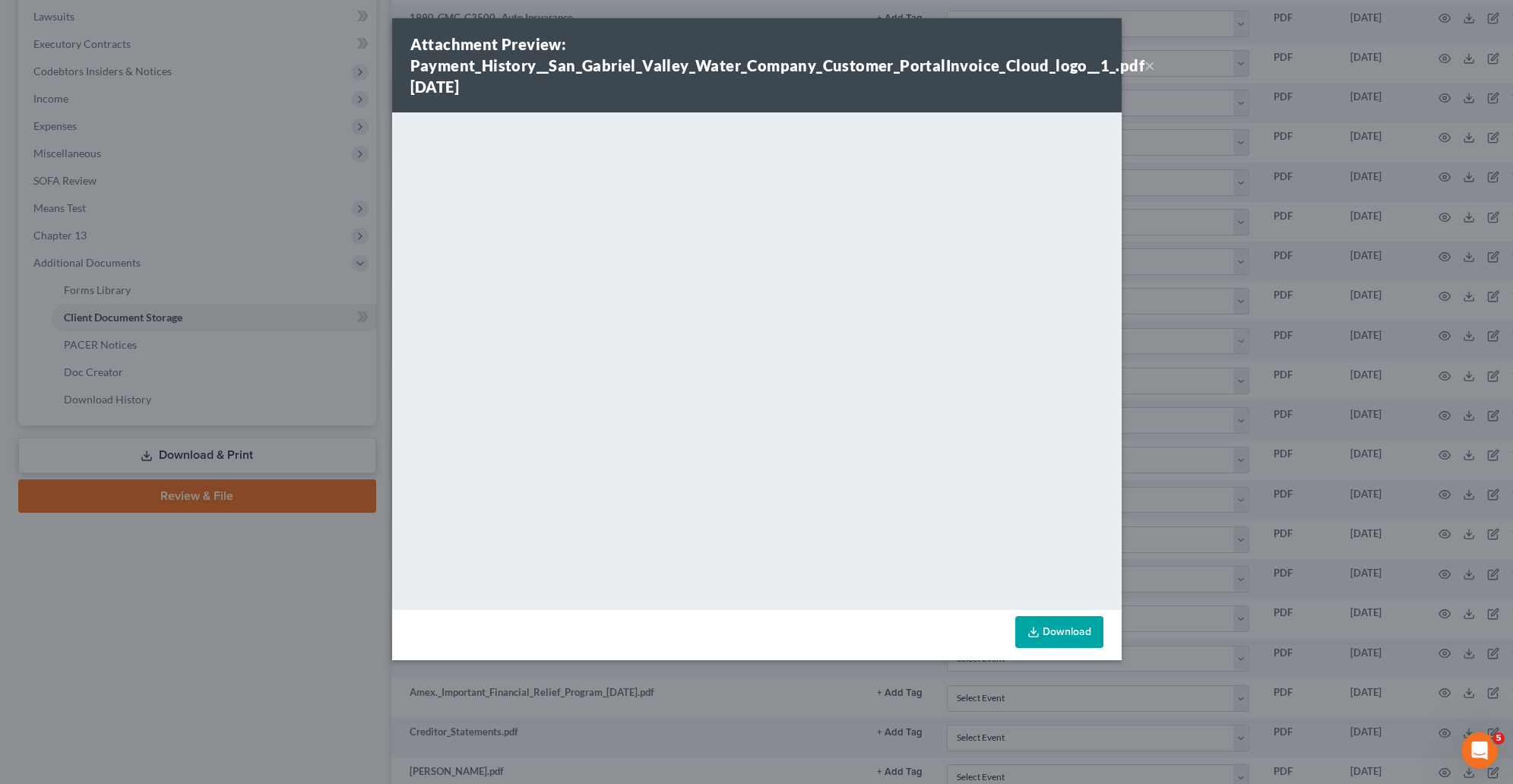
click at [1178, 59] on div "Attachment Preview: Payment_History__San_Gabriel_Valley_Water_Company_Customer_…" at bounding box center [756, 392] width 1513 height 784
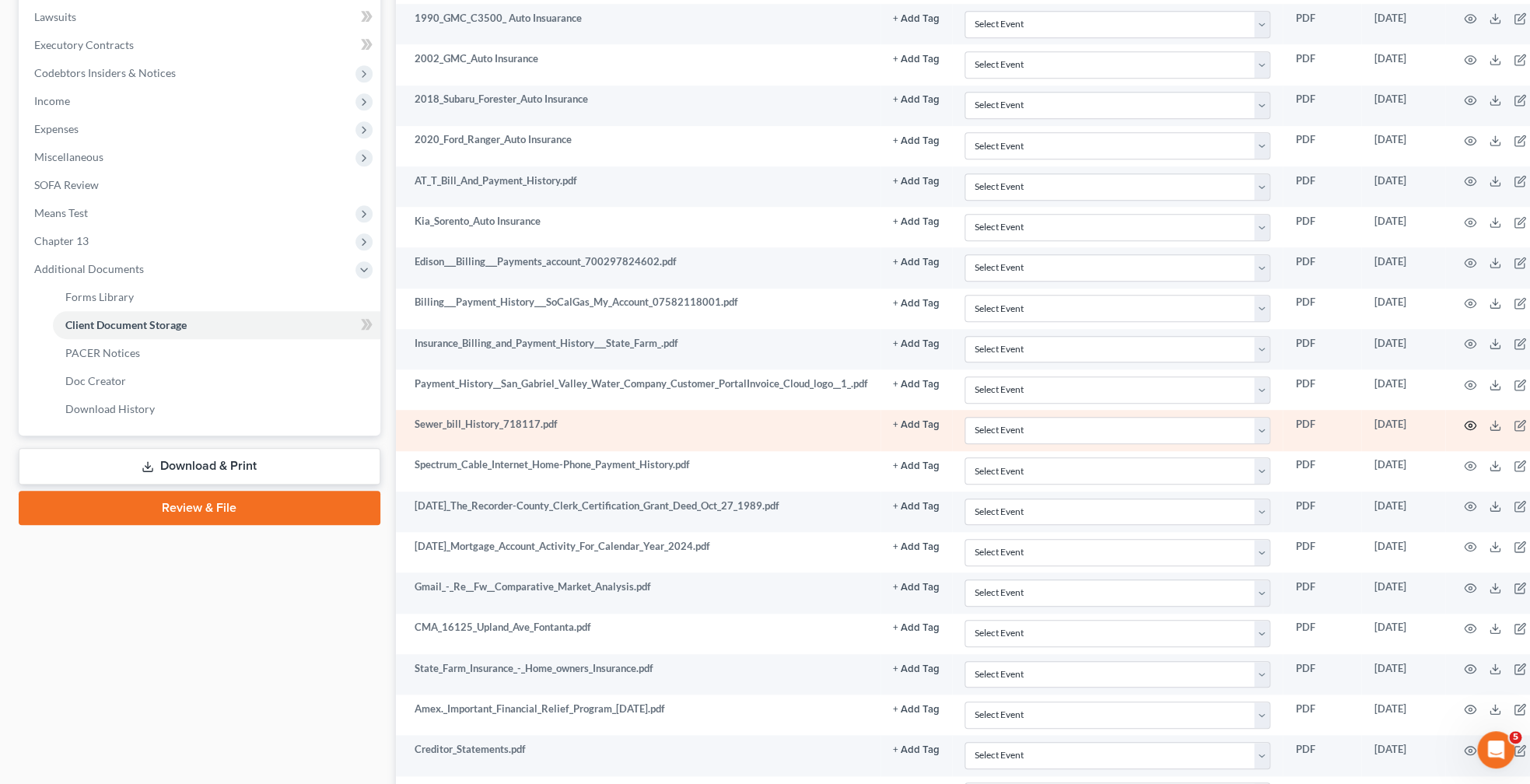
click at [1477, 432] on icon "button" at bounding box center [1470, 425] width 13 height 13
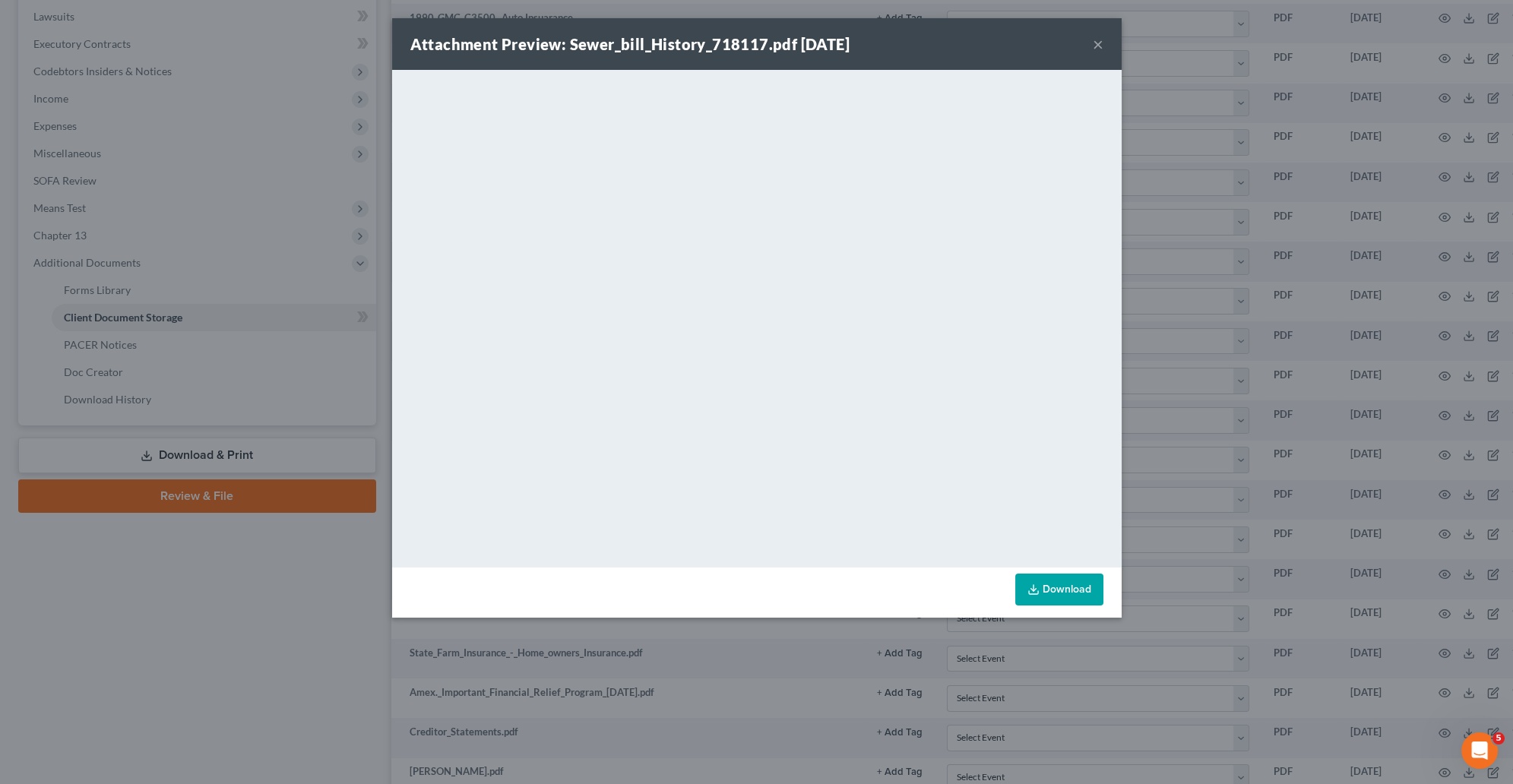
click at [1099, 37] on button "×" at bounding box center [1098, 43] width 11 height 18
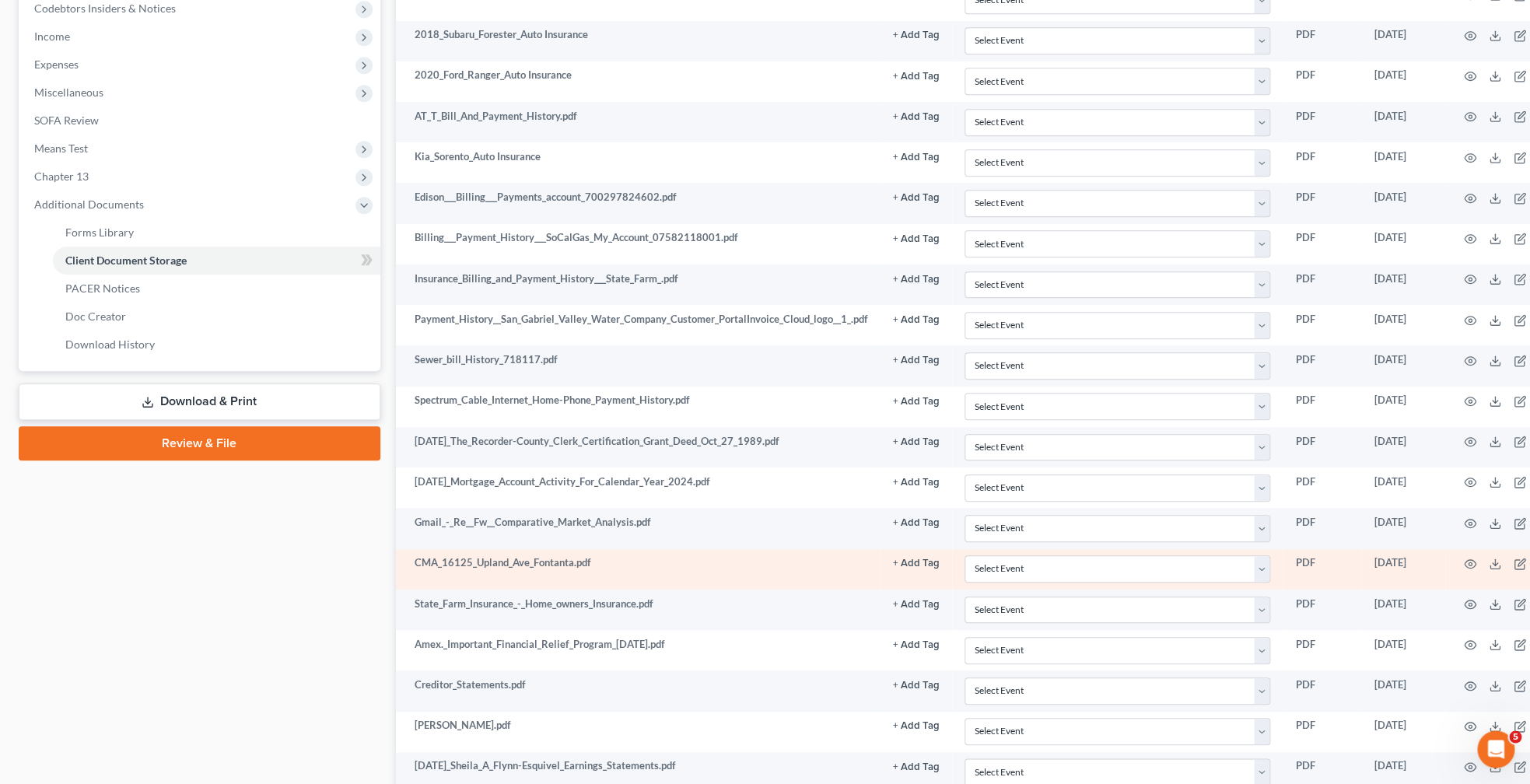
scroll to position [492, 0]
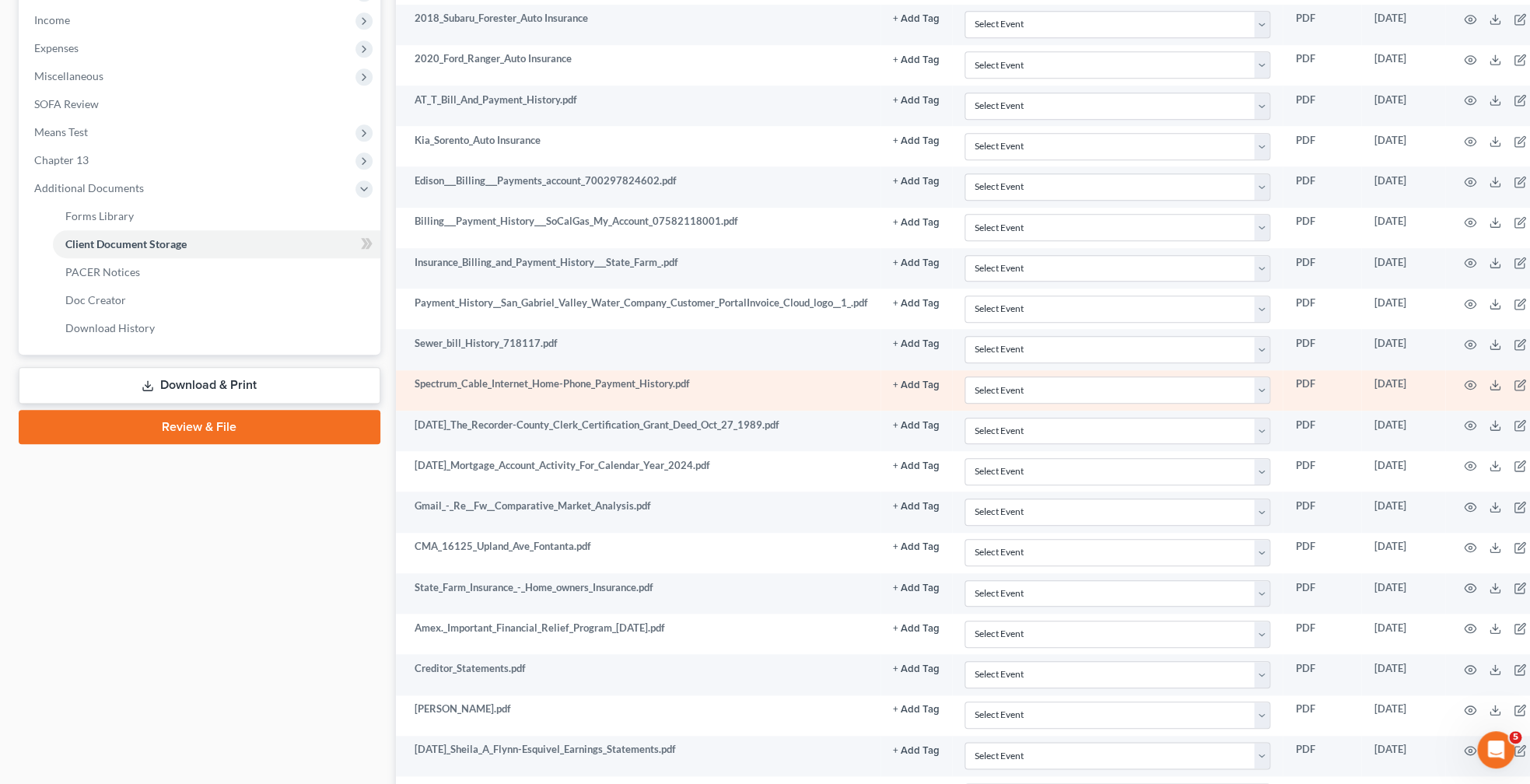
click at [1475, 389] on td at bounding box center [1510, 390] width 131 height 40
click at [1477, 389] on icon "button" at bounding box center [1471, 385] width 12 height 9
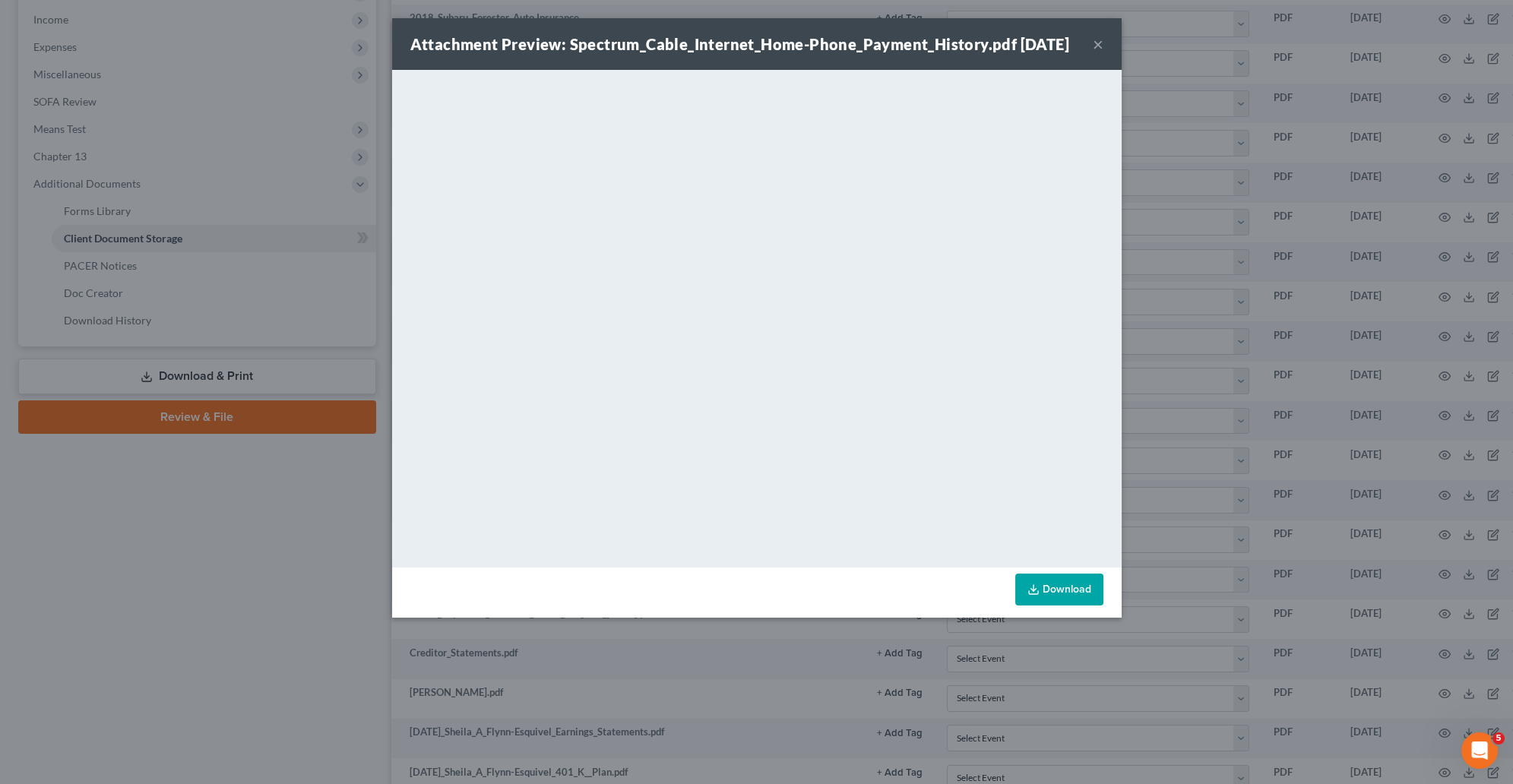
click at [1103, 53] on button "×" at bounding box center [1098, 43] width 11 height 18
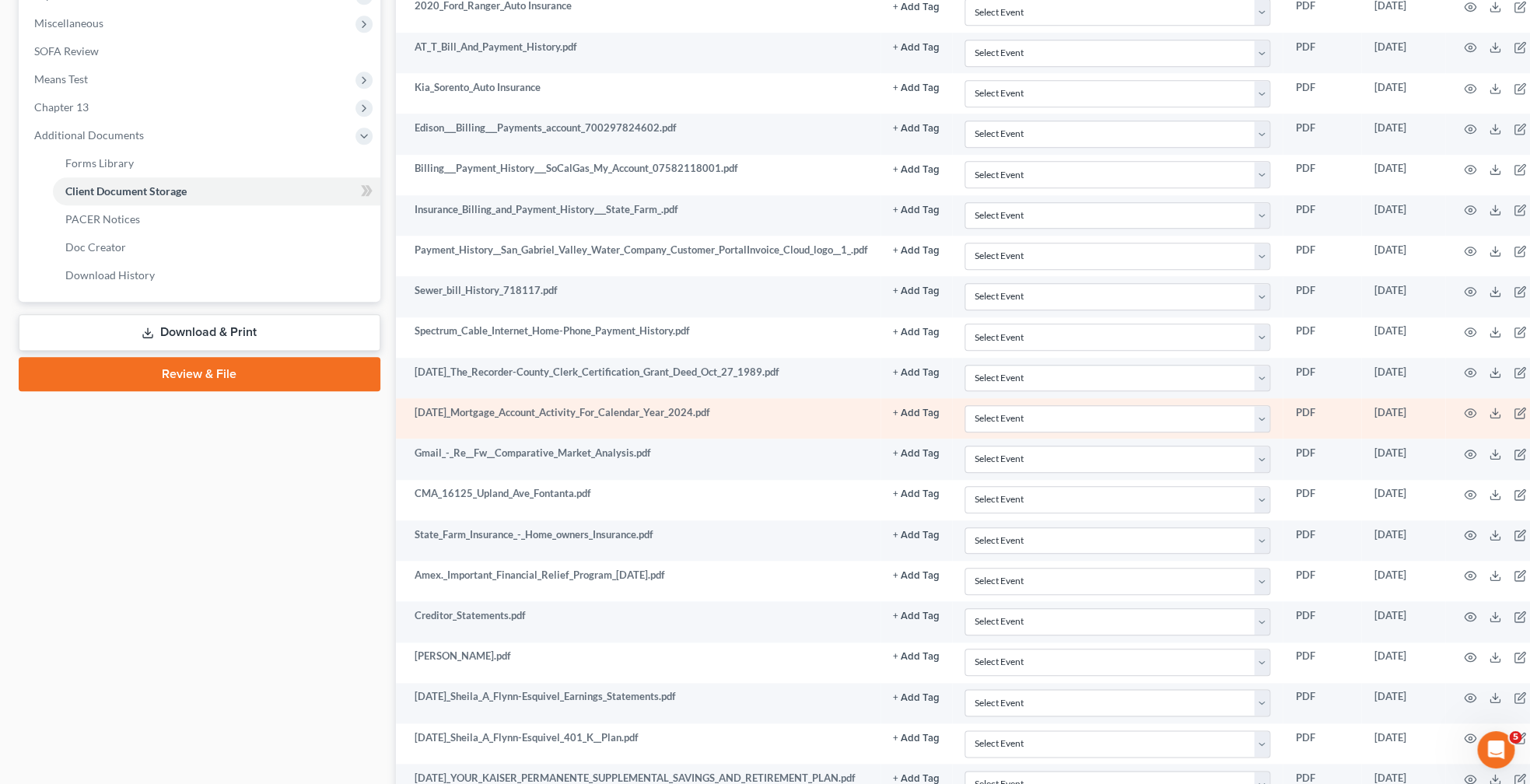
scroll to position [572, 0]
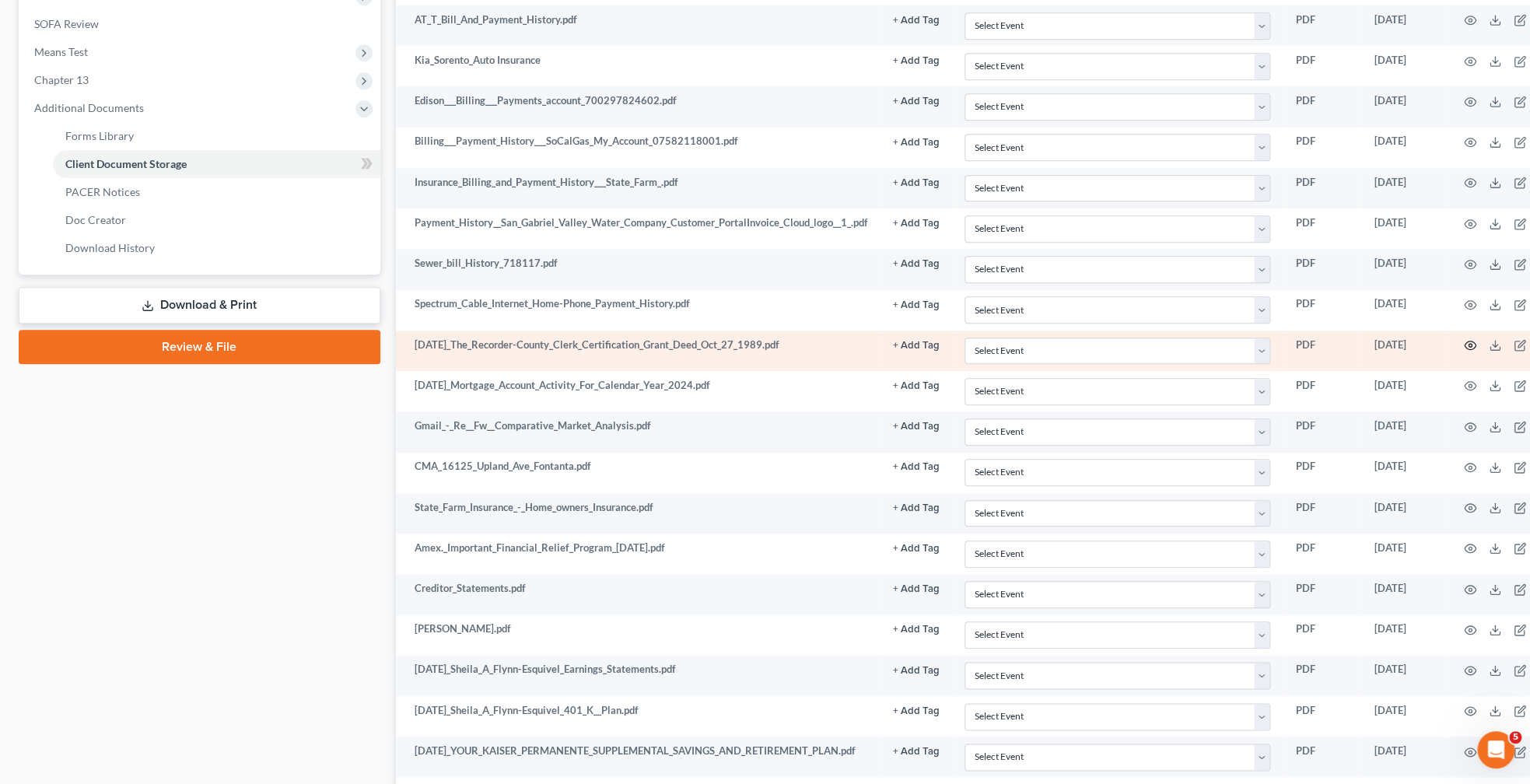
click at [1477, 351] on icon "button" at bounding box center [1470, 345] width 13 height 13
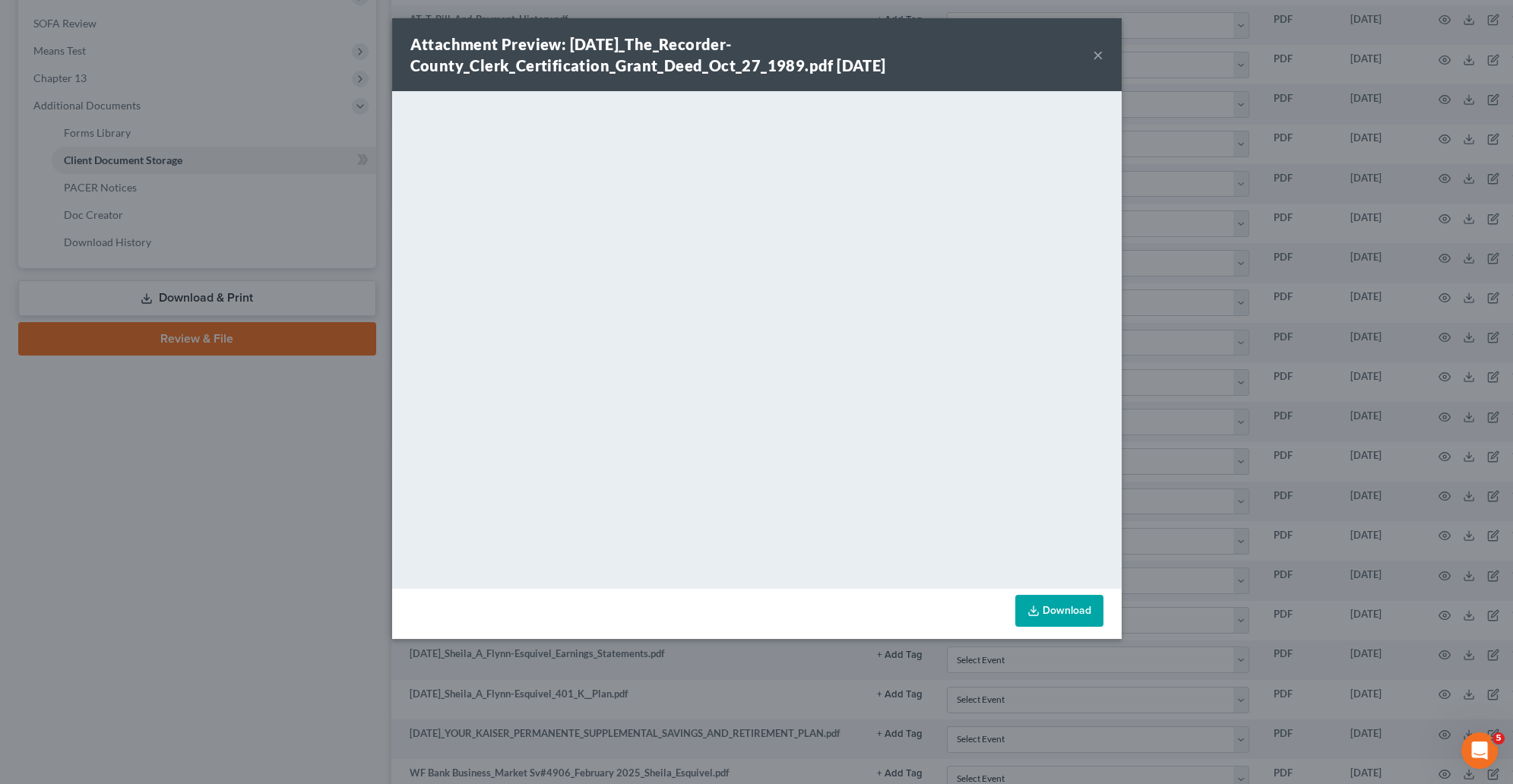
click at [322, 524] on div "Attachment Preview: [DATE]_The_Recorder-County_Clerk_Certification_Grant_Deed_O…" at bounding box center [756, 392] width 1513 height 784
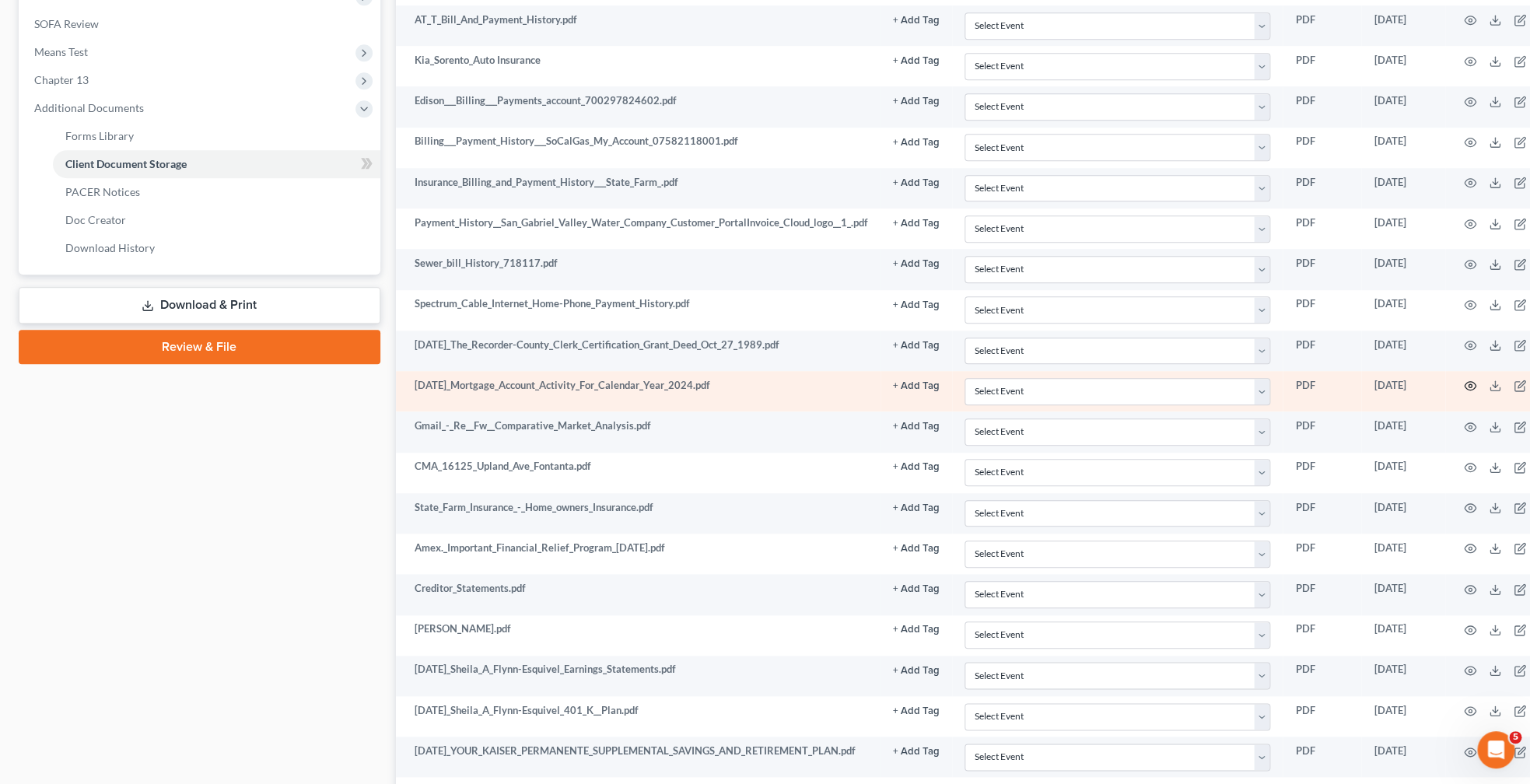
click at [1477, 391] on icon "button" at bounding box center [1471, 386] width 12 height 9
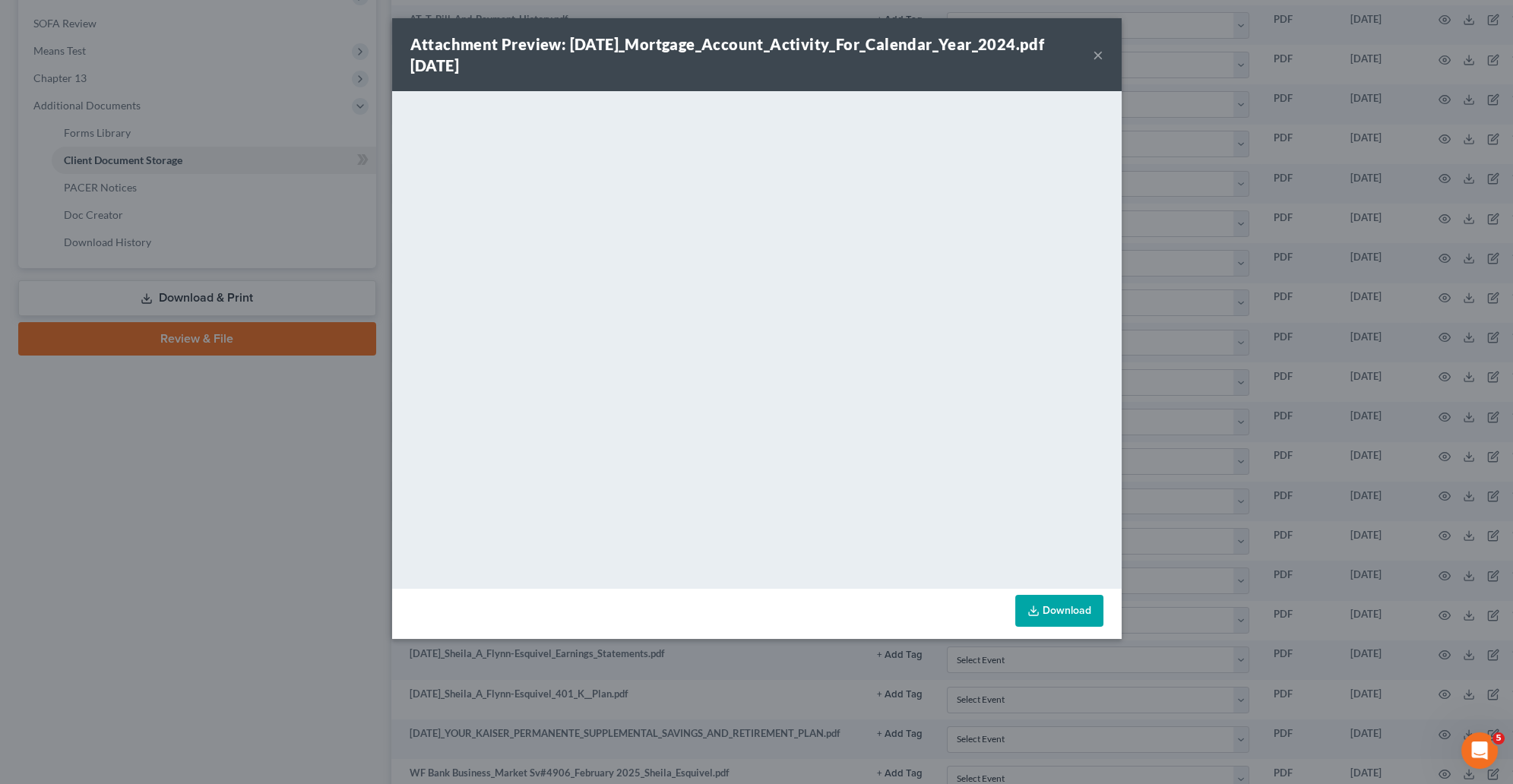
click at [251, 430] on div "Attachment Preview: [DATE]_Mortgage_Account_Activity_For_Calendar_Year_2024.pdf…" at bounding box center [756, 392] width 1513 height 784
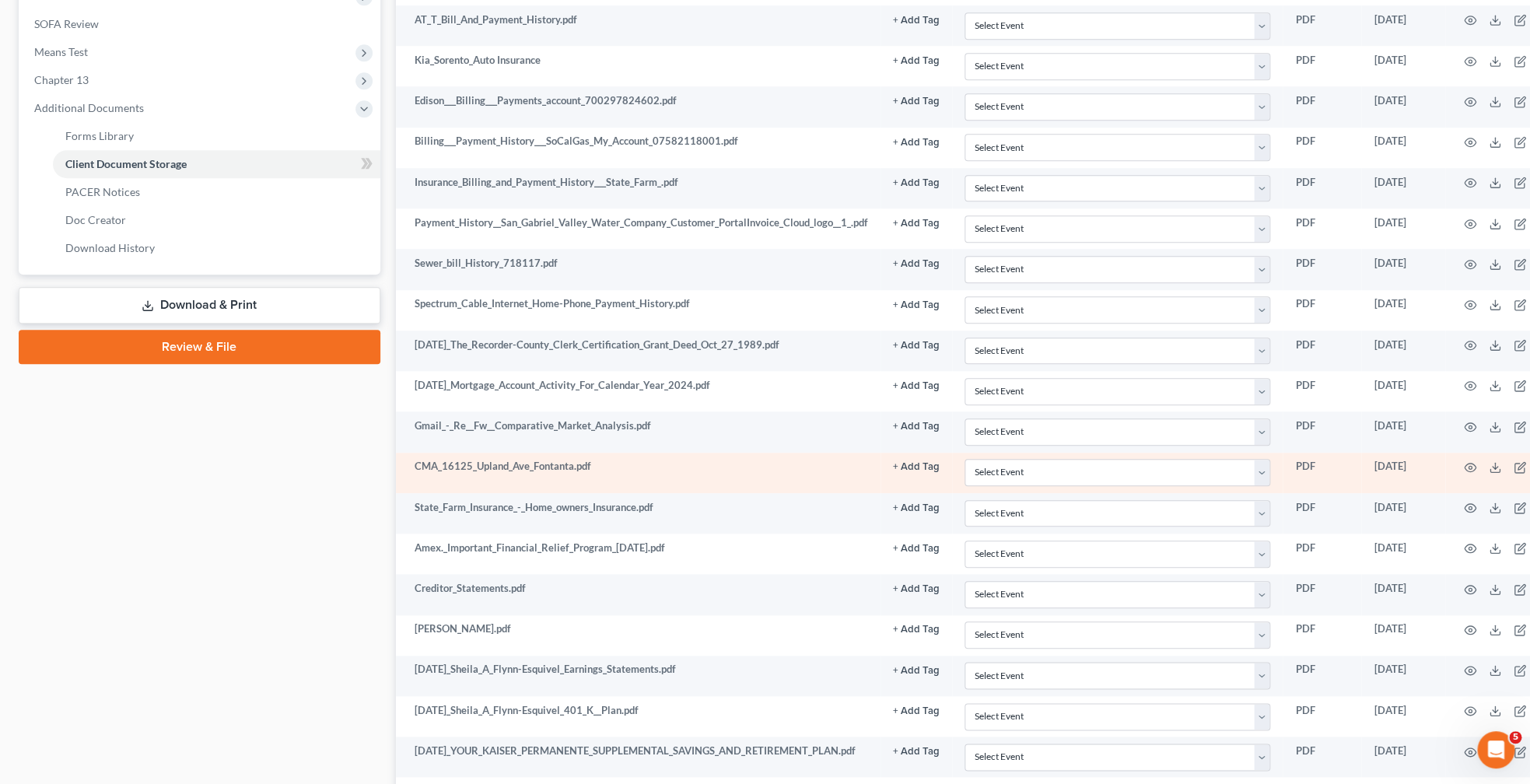
scroll to position [652, 0]
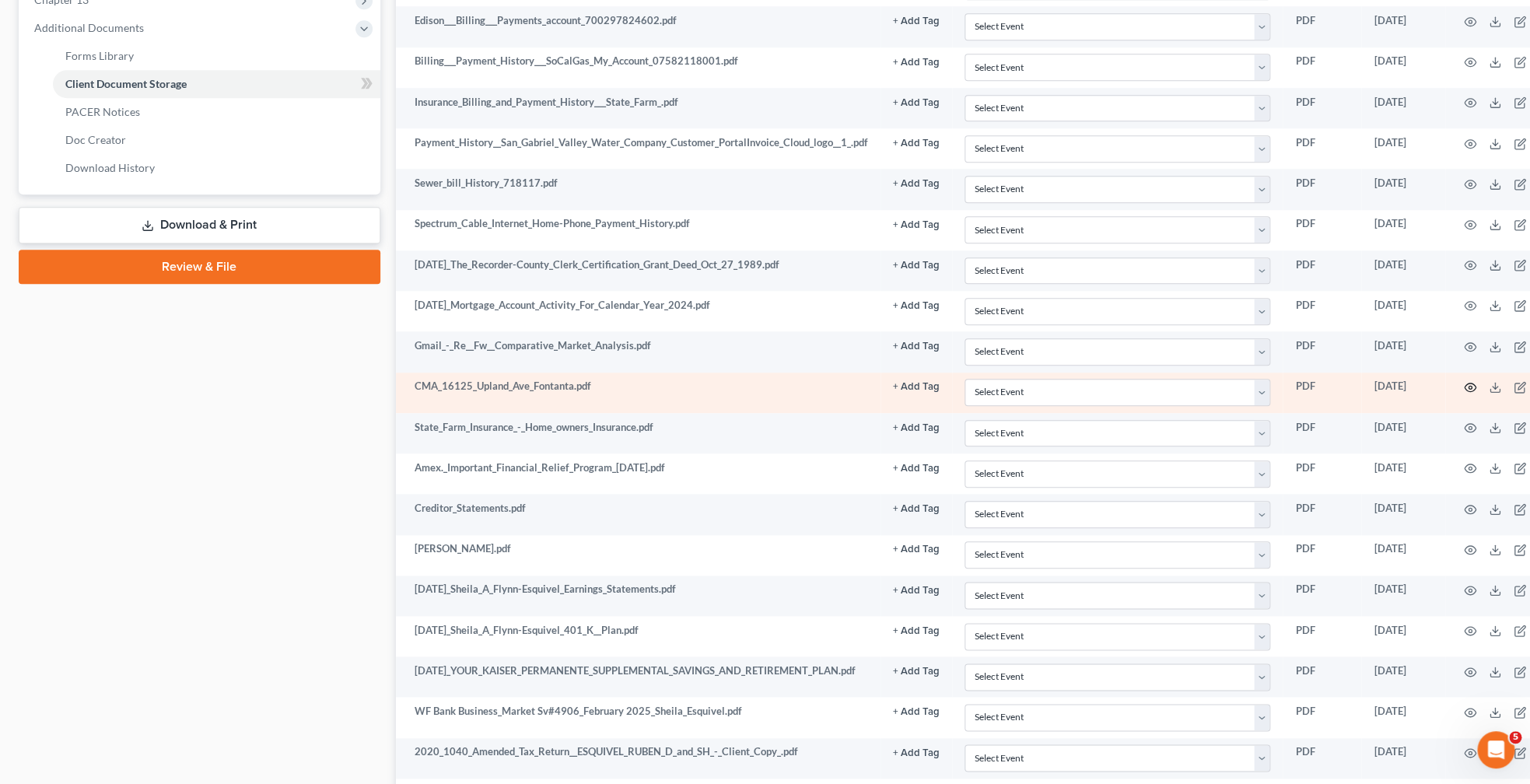
click at [1477, 393] on icon "button" at bounding box center [1470, 387] width 13 height 13
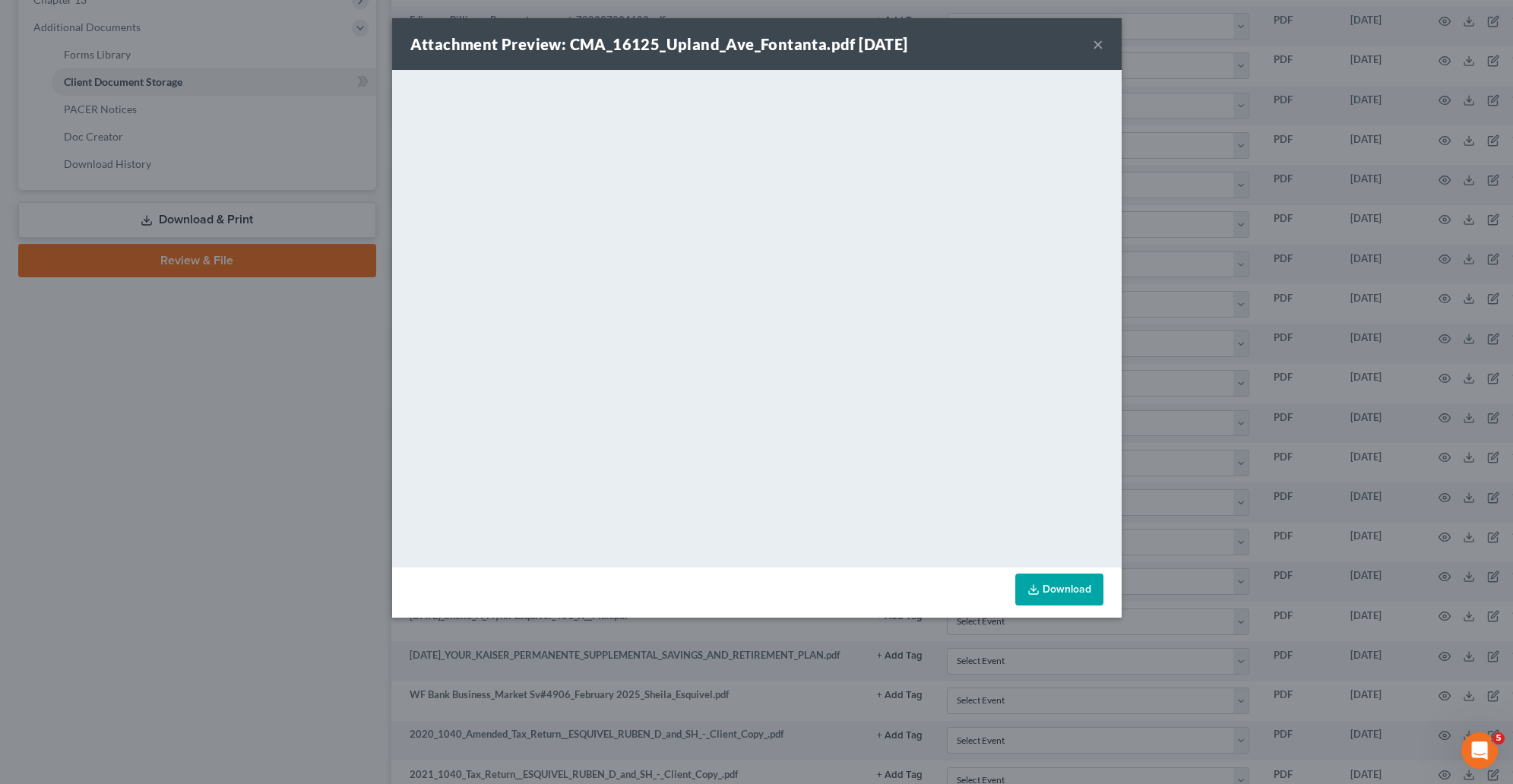
click at [274, 516] on div "Attachment Preview: CMA_16125_Upland_Ave_Fontanta.pdf [DATE] × <object ng-attr-…" at bounding box center [756, 392] width 1513 height 784
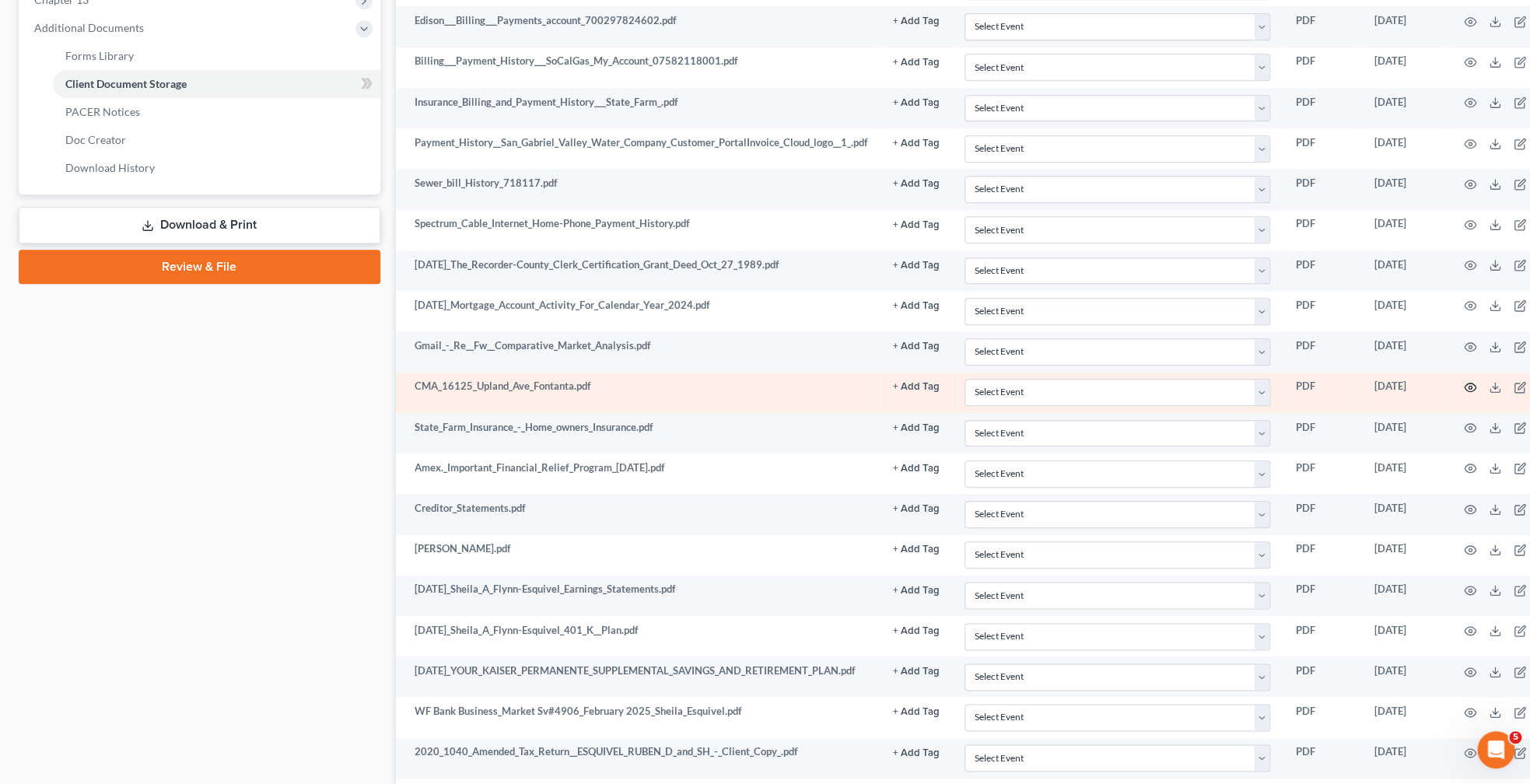
click at [1477, 393] on icon "button" at bounding box center [1470, 387] width 13 height 13
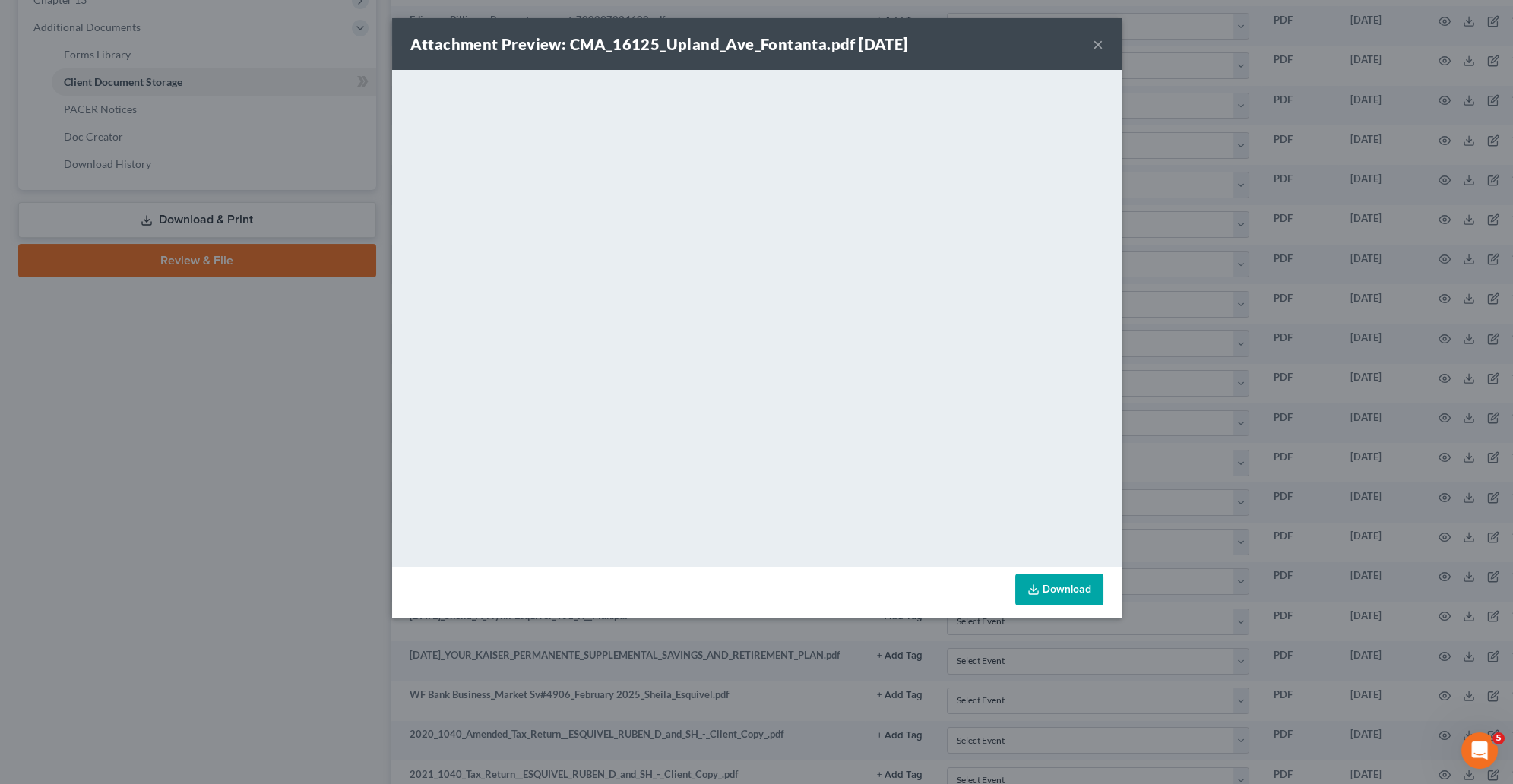
click at [103, 481] on div "Attachment Preview: CMA_16125_Upland_Ave_Fontanta.pdf [DATE] × <object ng-attr-…" at bounding box center [756, 392] width 1513 height 784
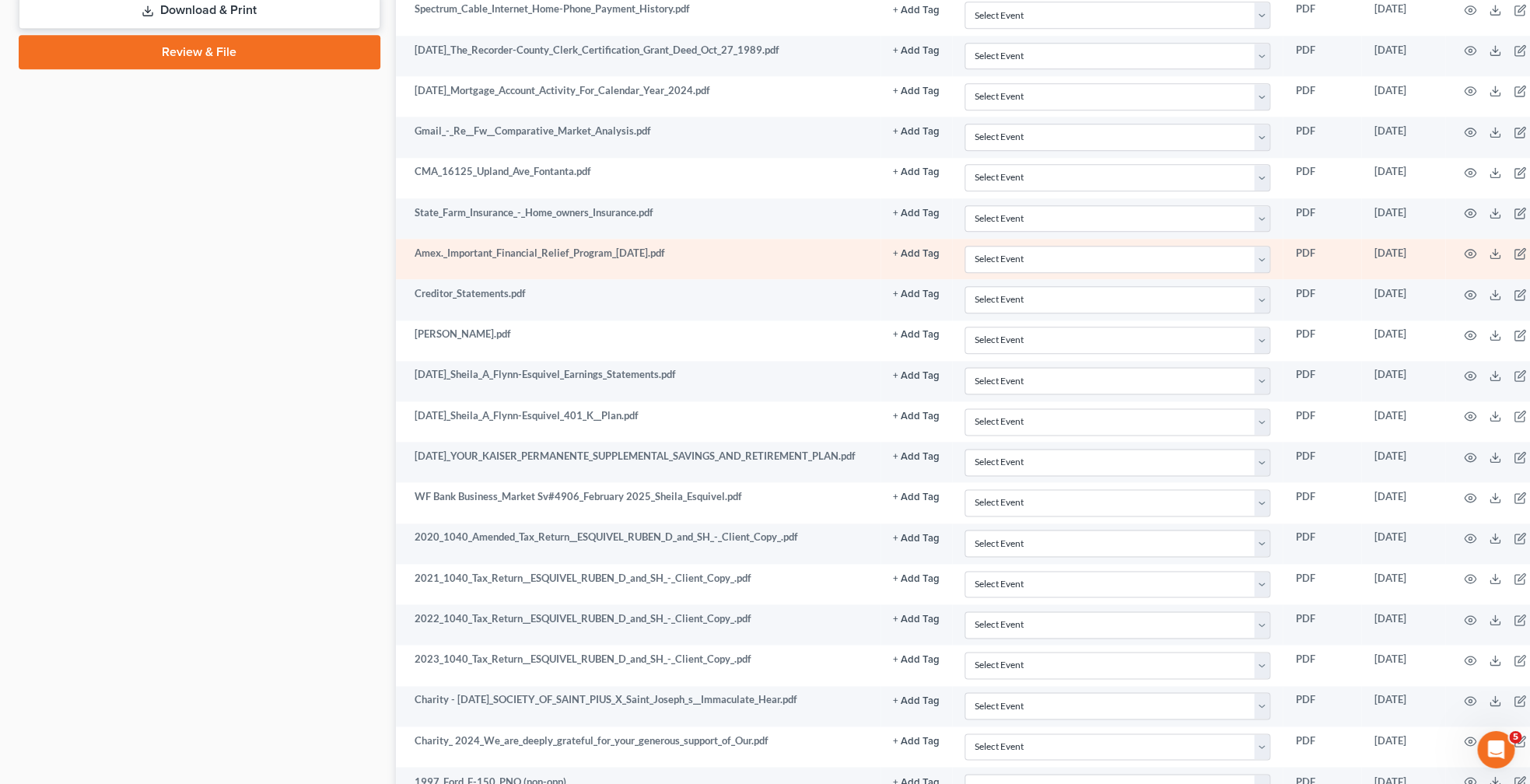
scroll to position [893, 0]
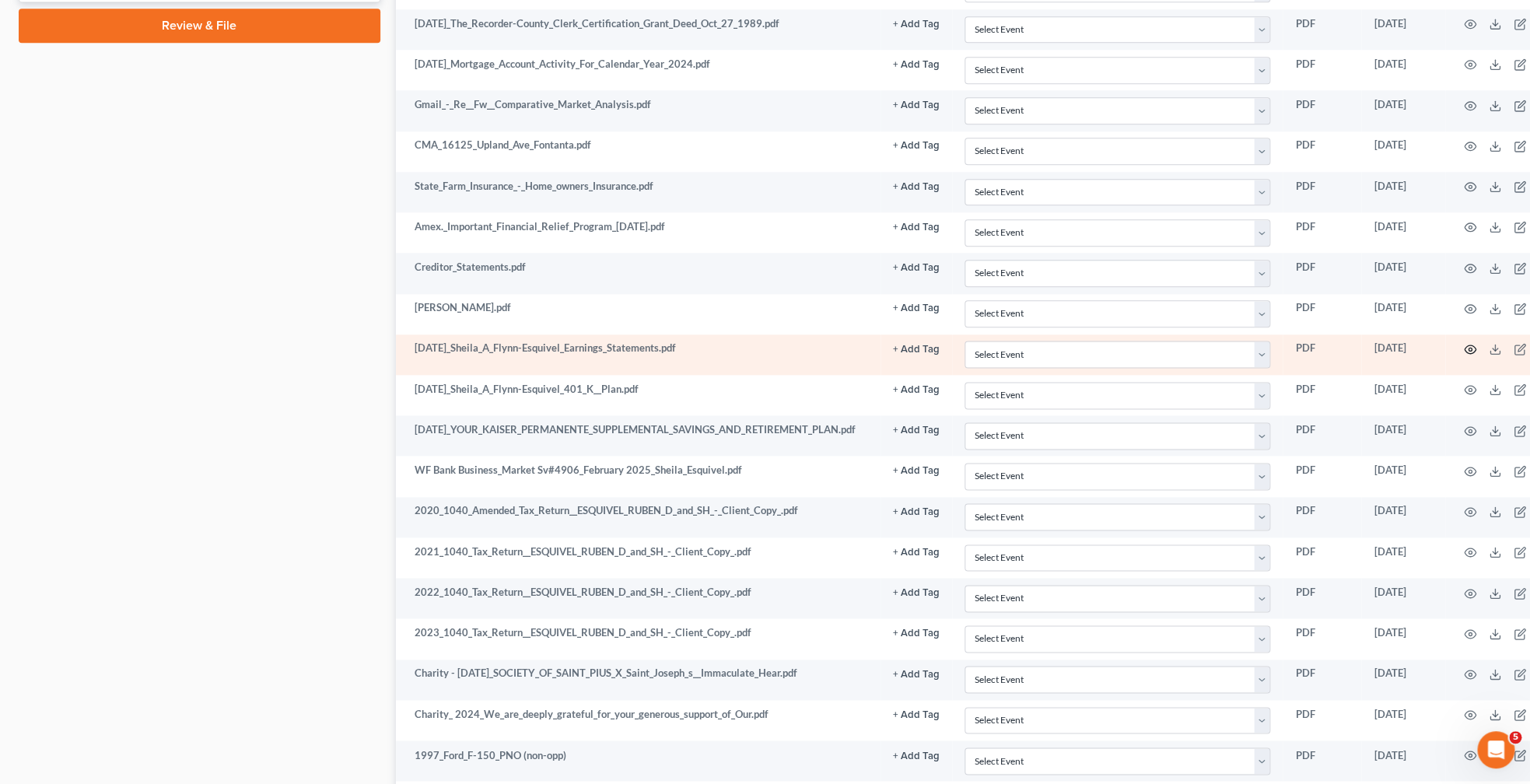
click at [1477, 354] on icon "button" at bounding box center [1471, 349] width 12 height 9
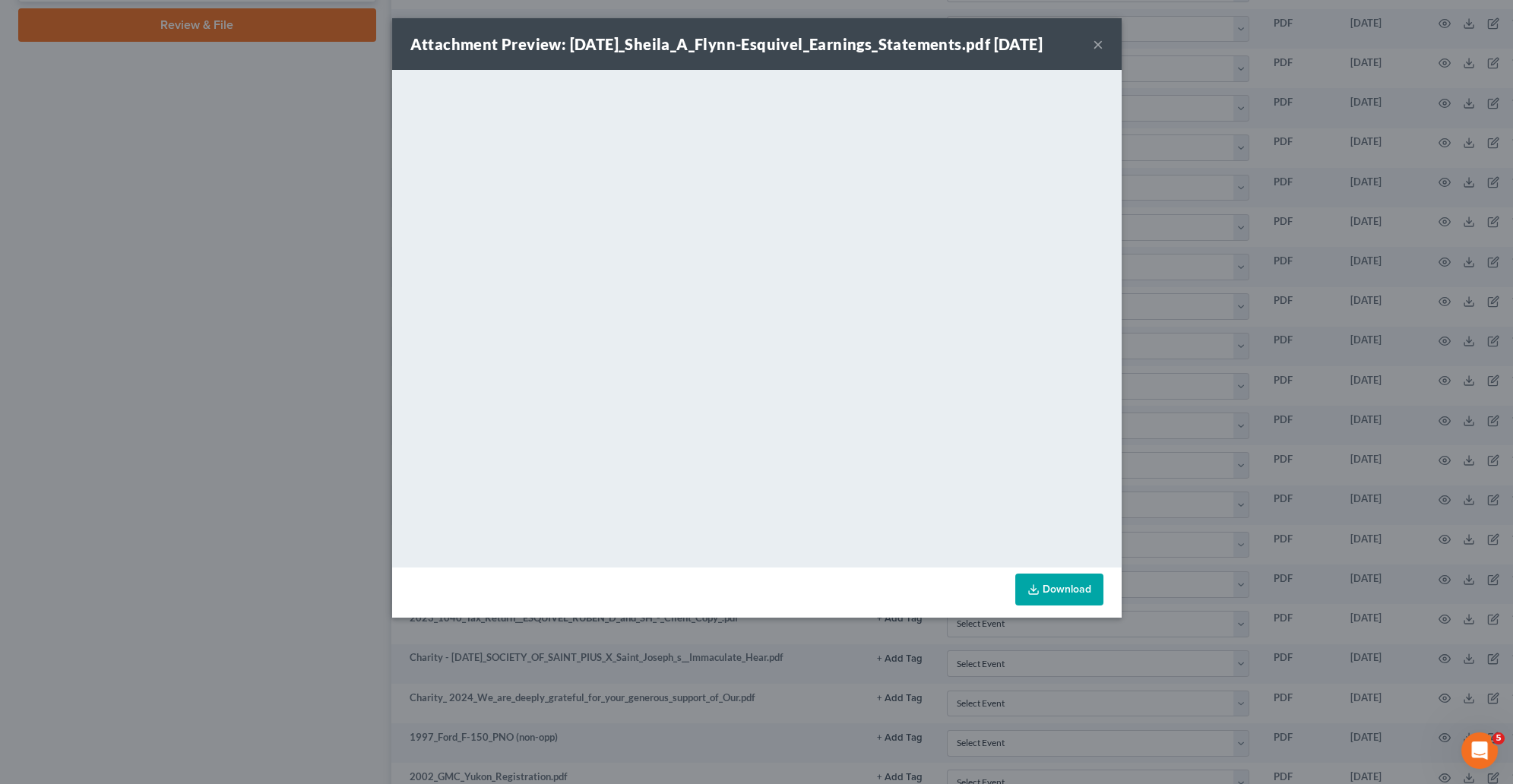
click at [349, 457] on div "Attachment Preview: [DATE]_Sheila_A_Flynn-Esquivel_Earnings_Statements.pdf [DAT…" at bounding box center [756, 392] width 1513 height 784
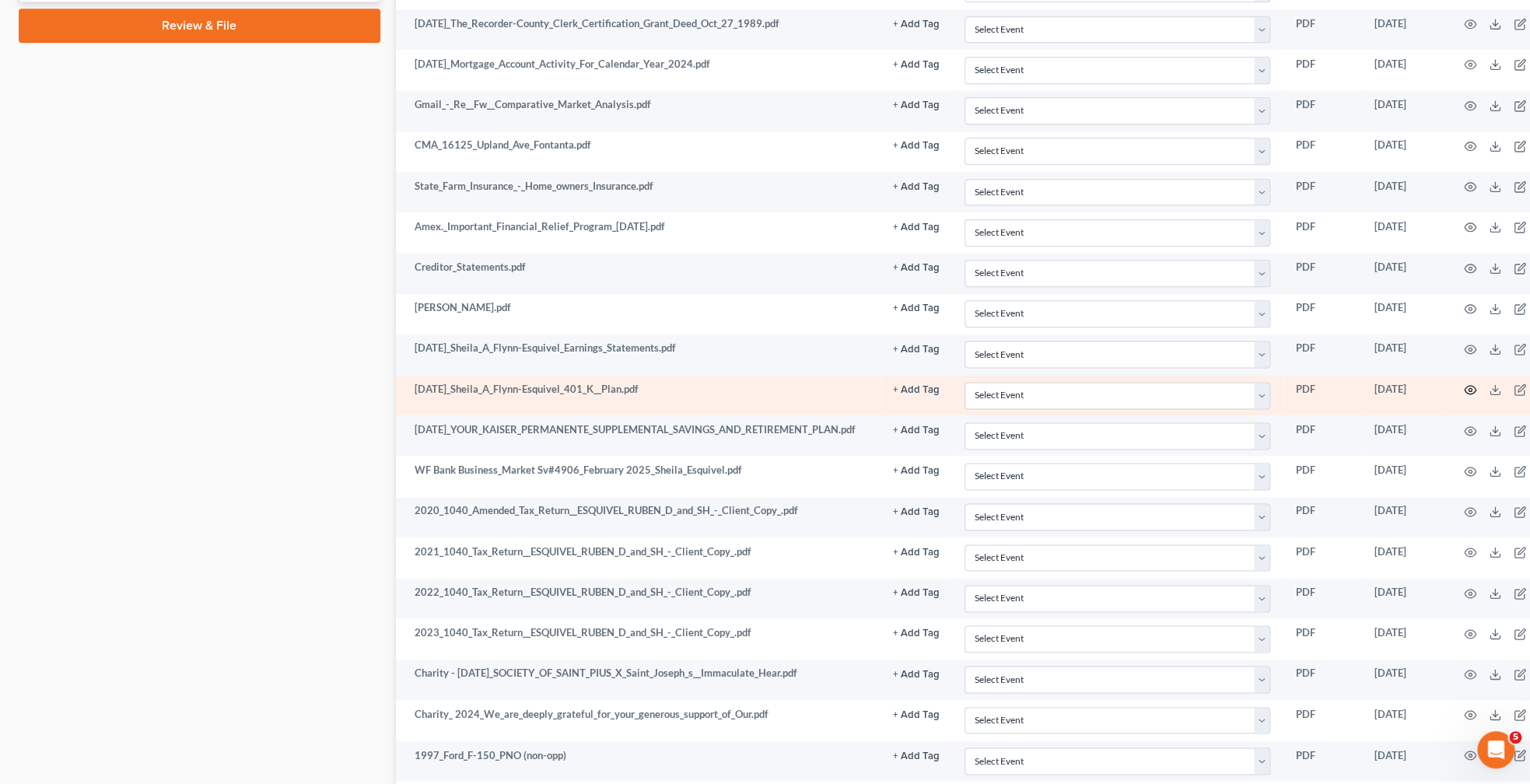
click at [1477, 395] on icon "button" at bounding box center [1470, 390] width 13 height 13
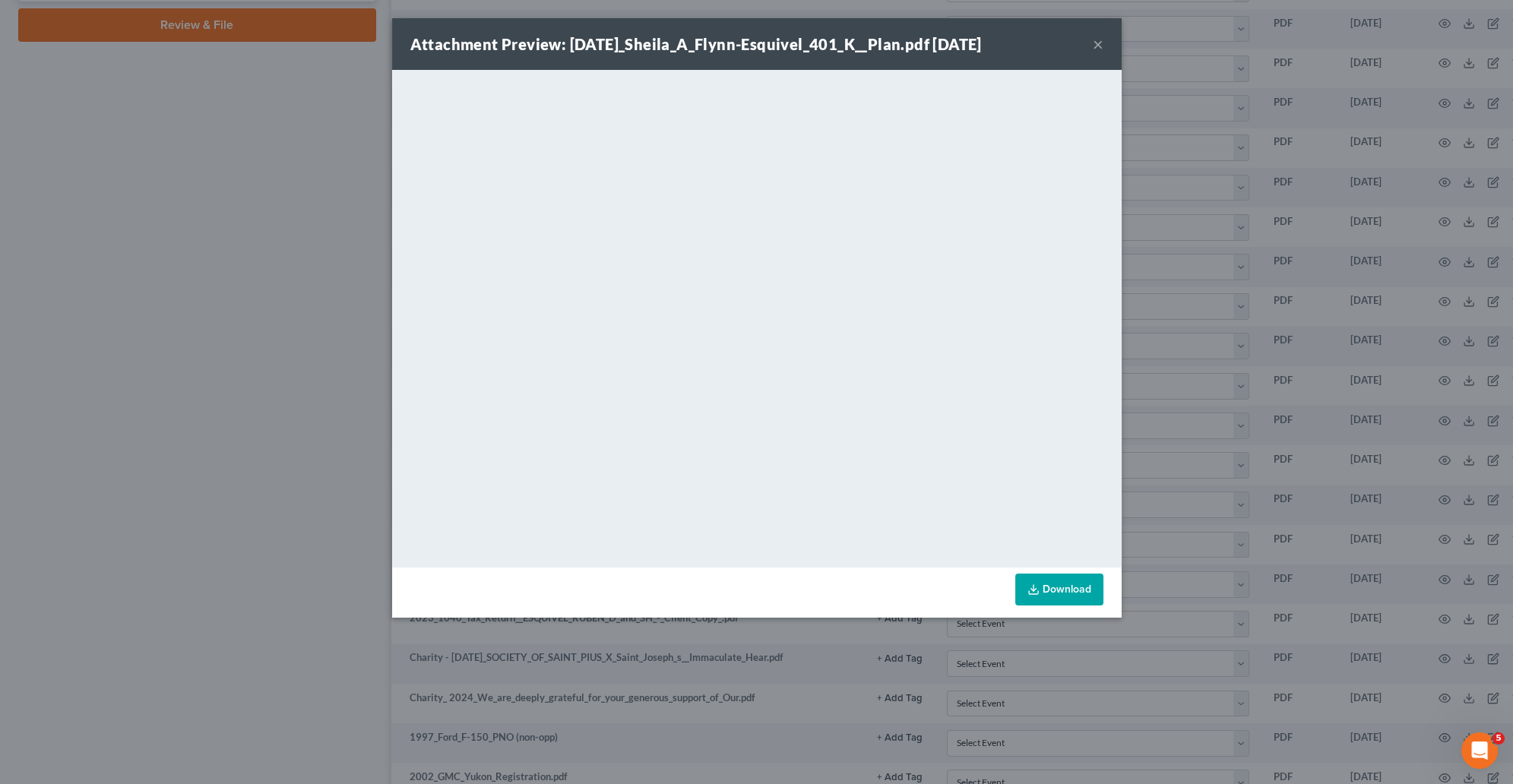
click at [256, 437] on div "Attachment Preview: [DATE]_Sheila_A_Flynn-Esquivel_401_K__Plan.pdf [DATE] × Dow…" at bounding box center [756, 392] width 1513 height 784
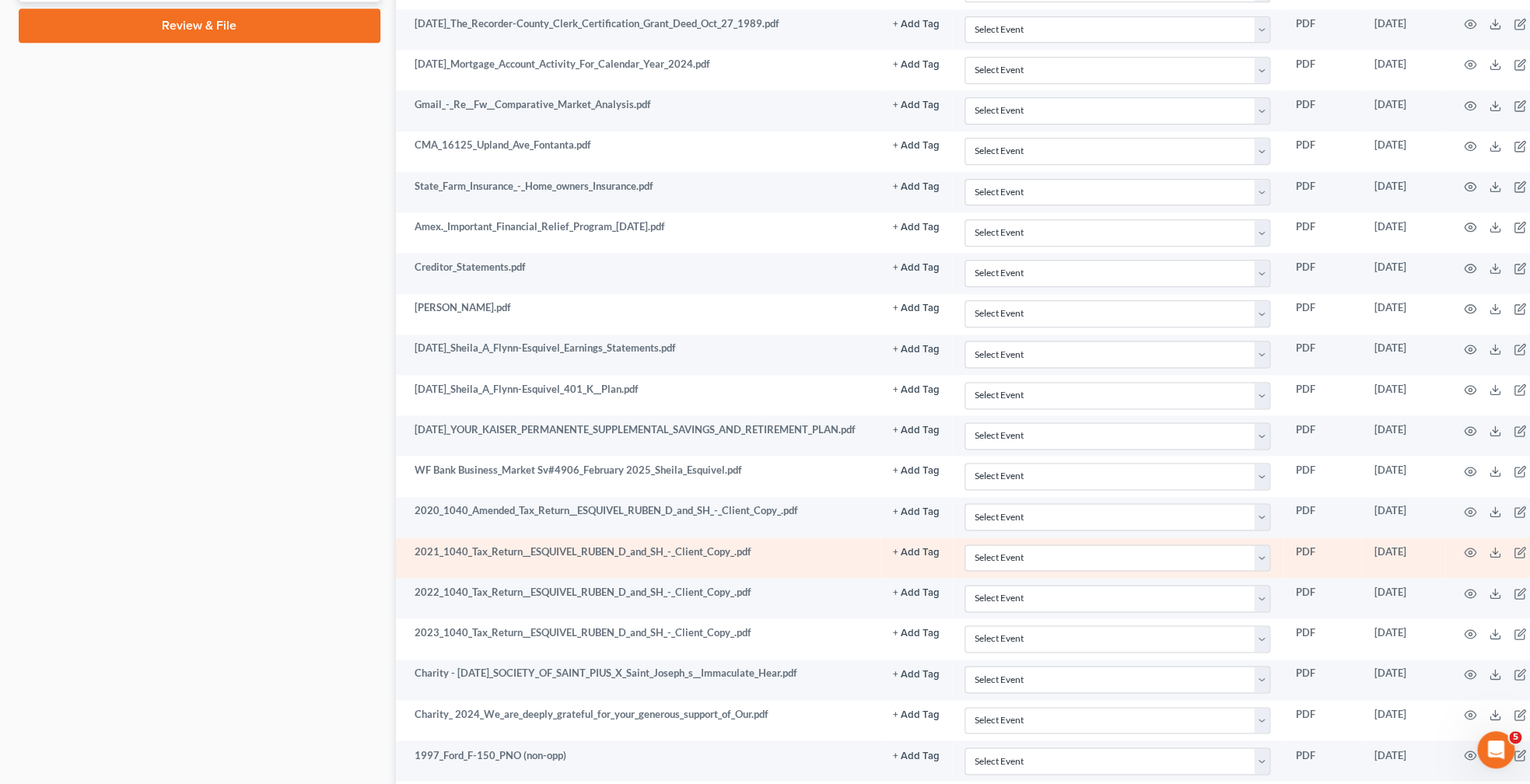
scroll to position [973, 0]
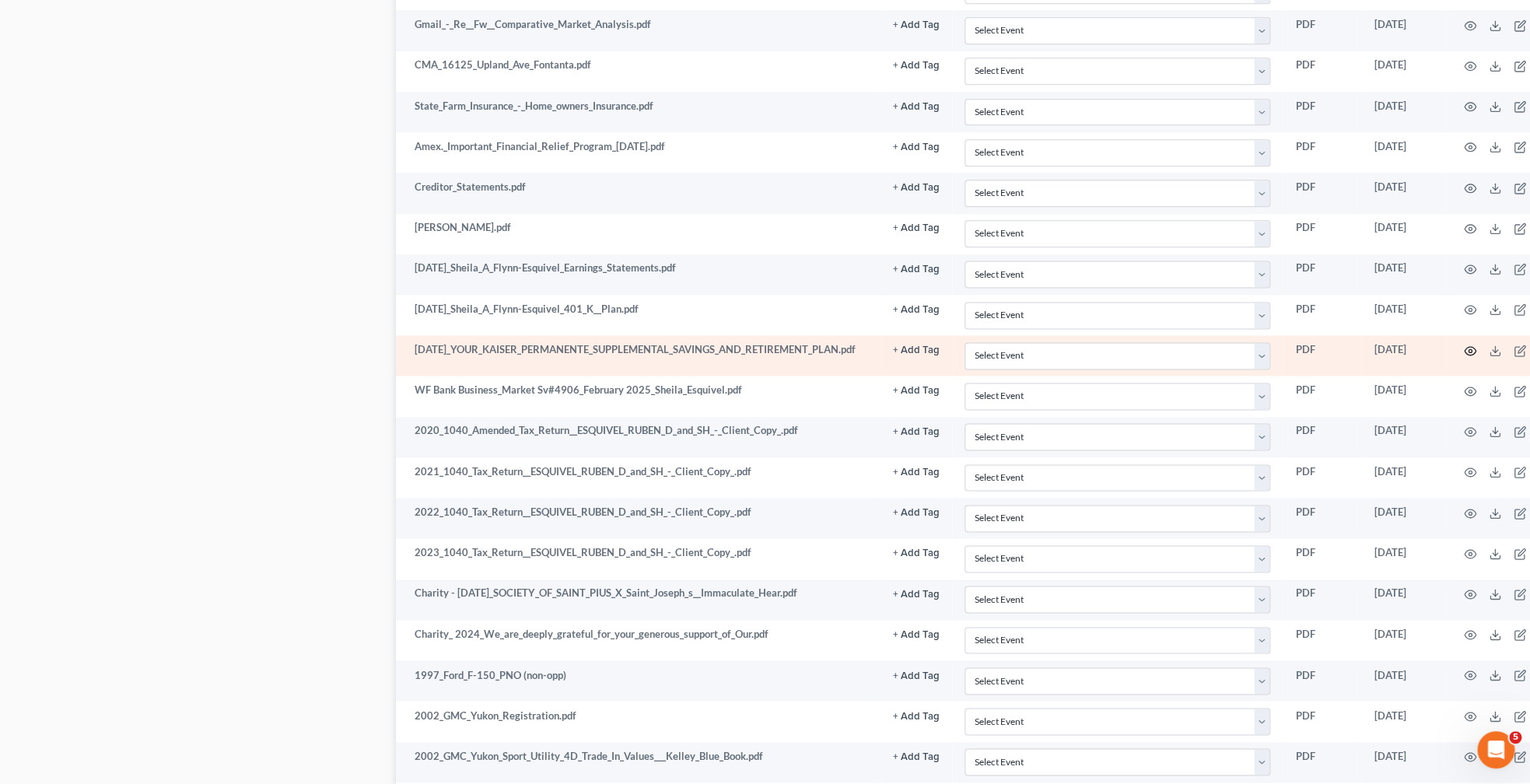
click at [1477, 357] on icon "button" at bounding box center [1470, 350] width 13 height 13
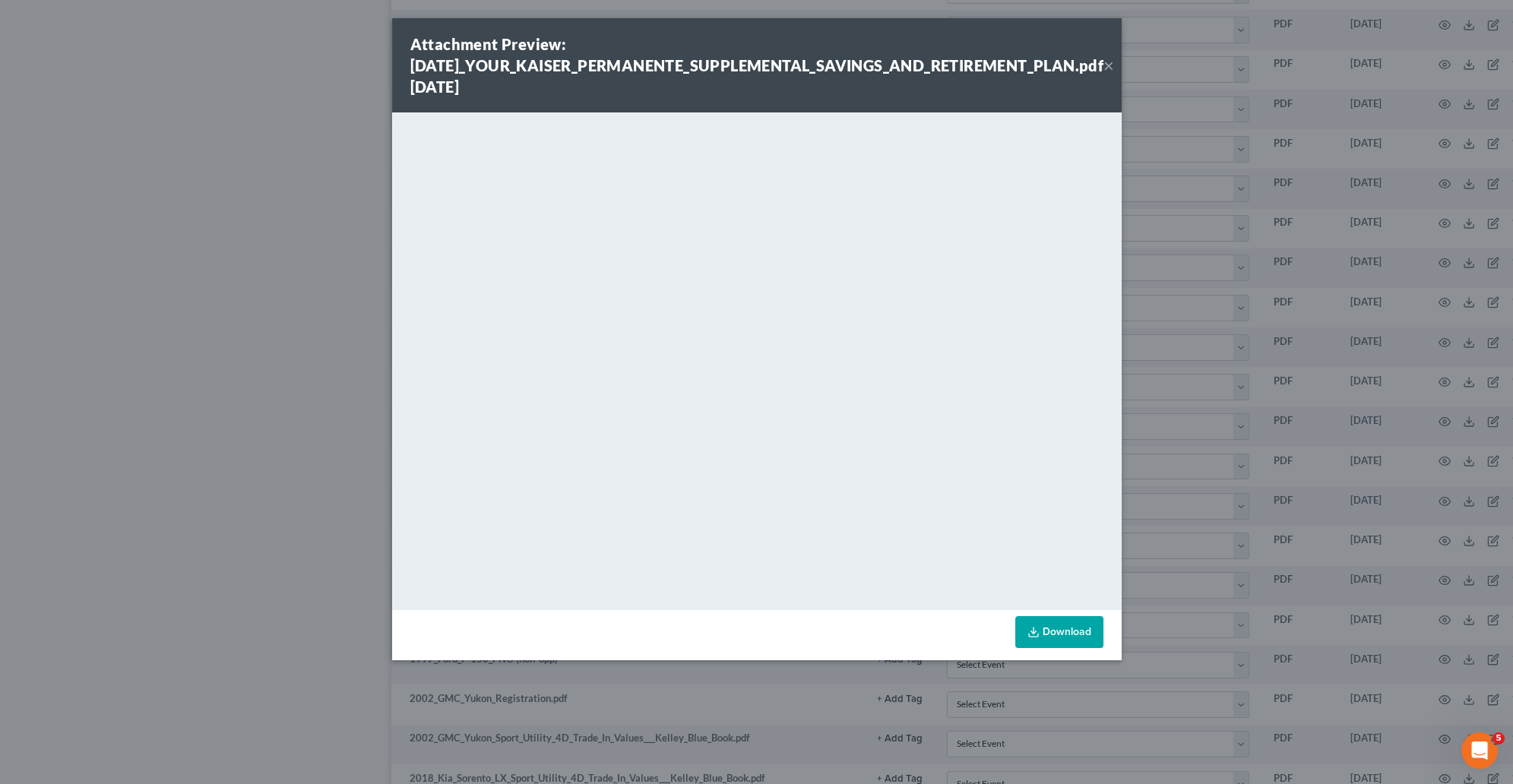
click at [310, 432] on div "Attachment Preview: [DATE]_YOUR_KAISER_PERMANENTE_SUPPLEMENTAL_SAVINGS_AND_RETI…" at bounding box center [756, 392] width 1513 height 784
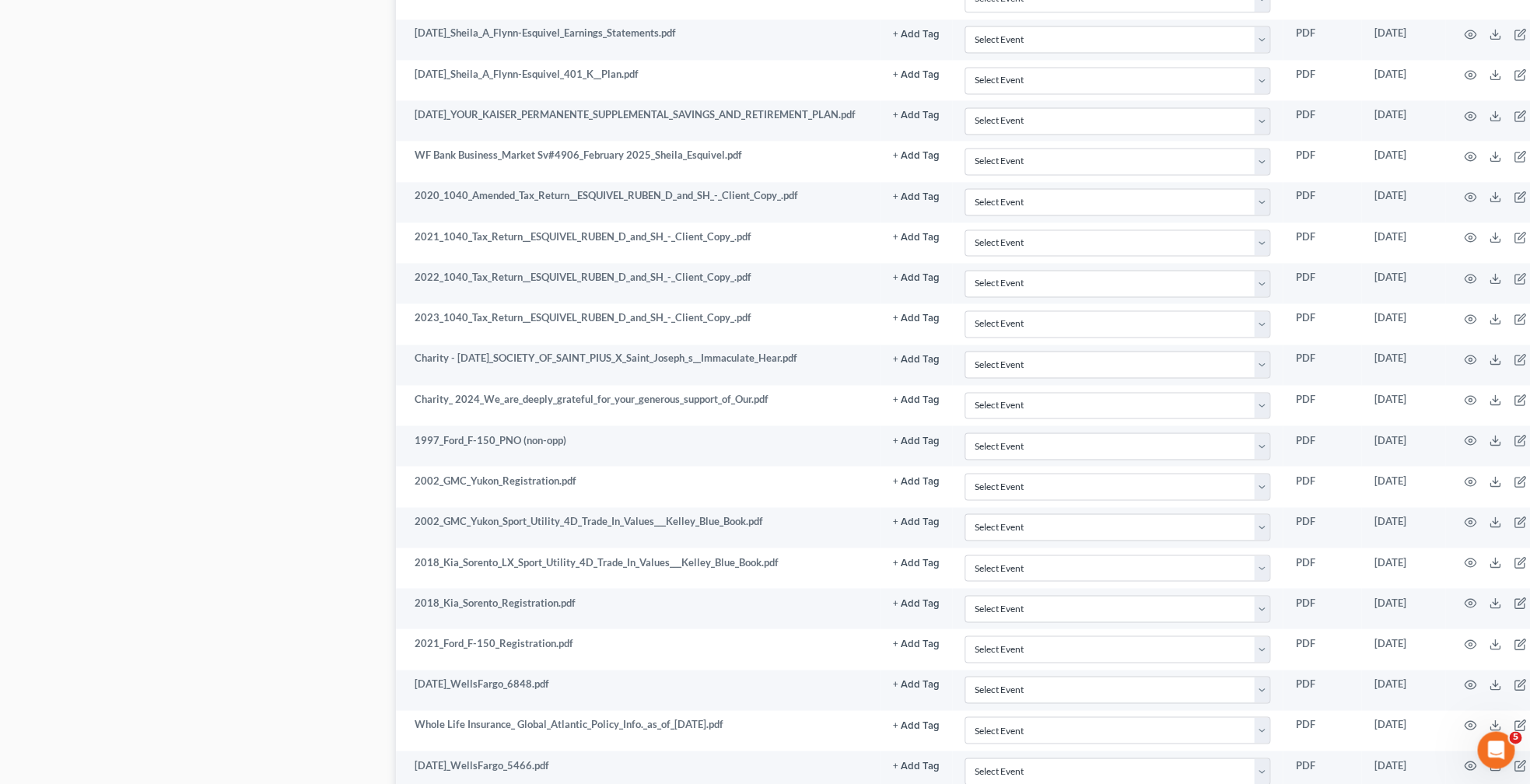
scroll to position [1213, 0]
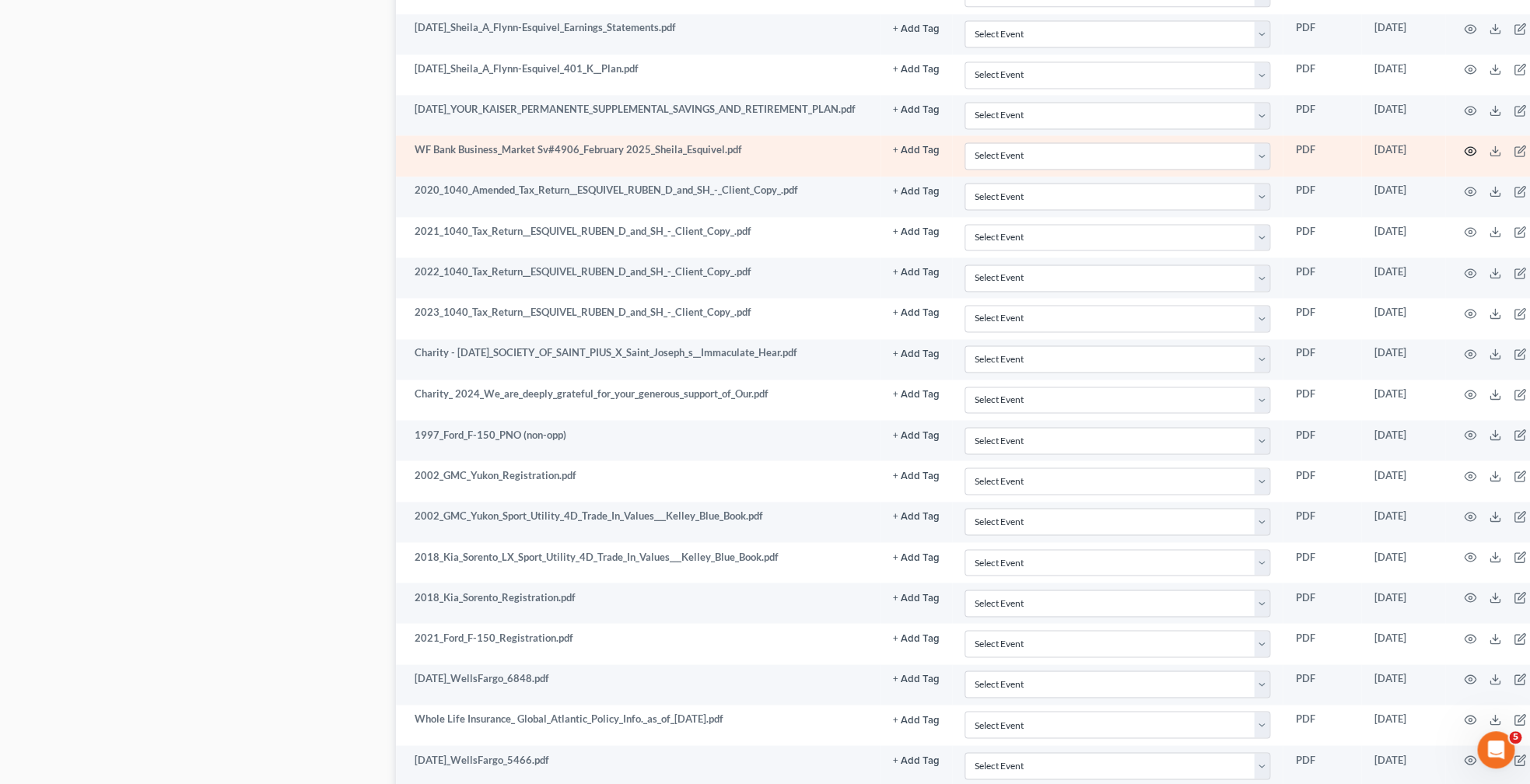
click at [1472, 152] on circle "button" at bounding box center [1470, 151] width 3 height 3
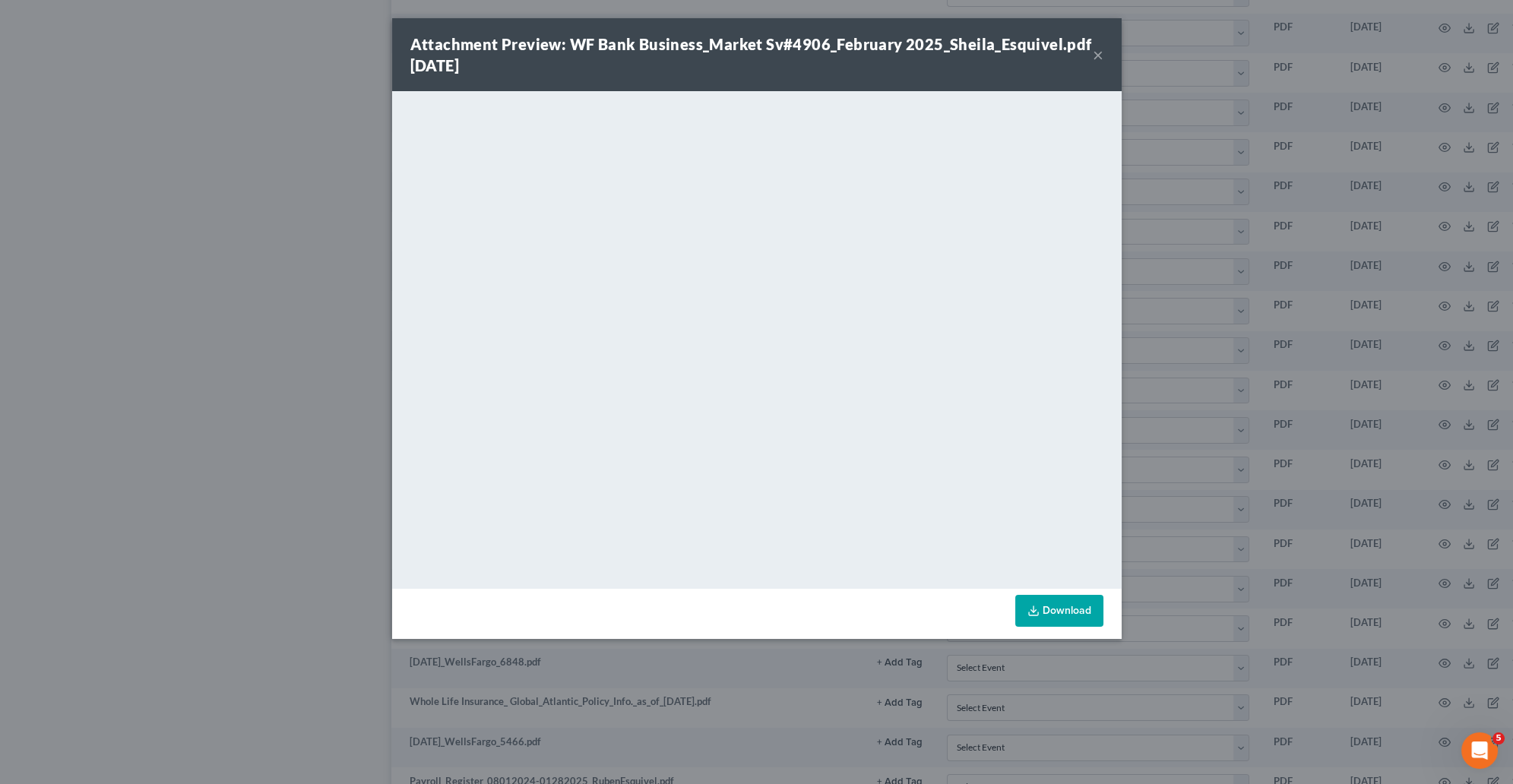
click at [216, 418] on div "Attachment Preview: WF Bank Business_Market Sv#4906_February 2025_Sheila_Esquiv…" at bounding box center [756, 392] width 1513 height 784
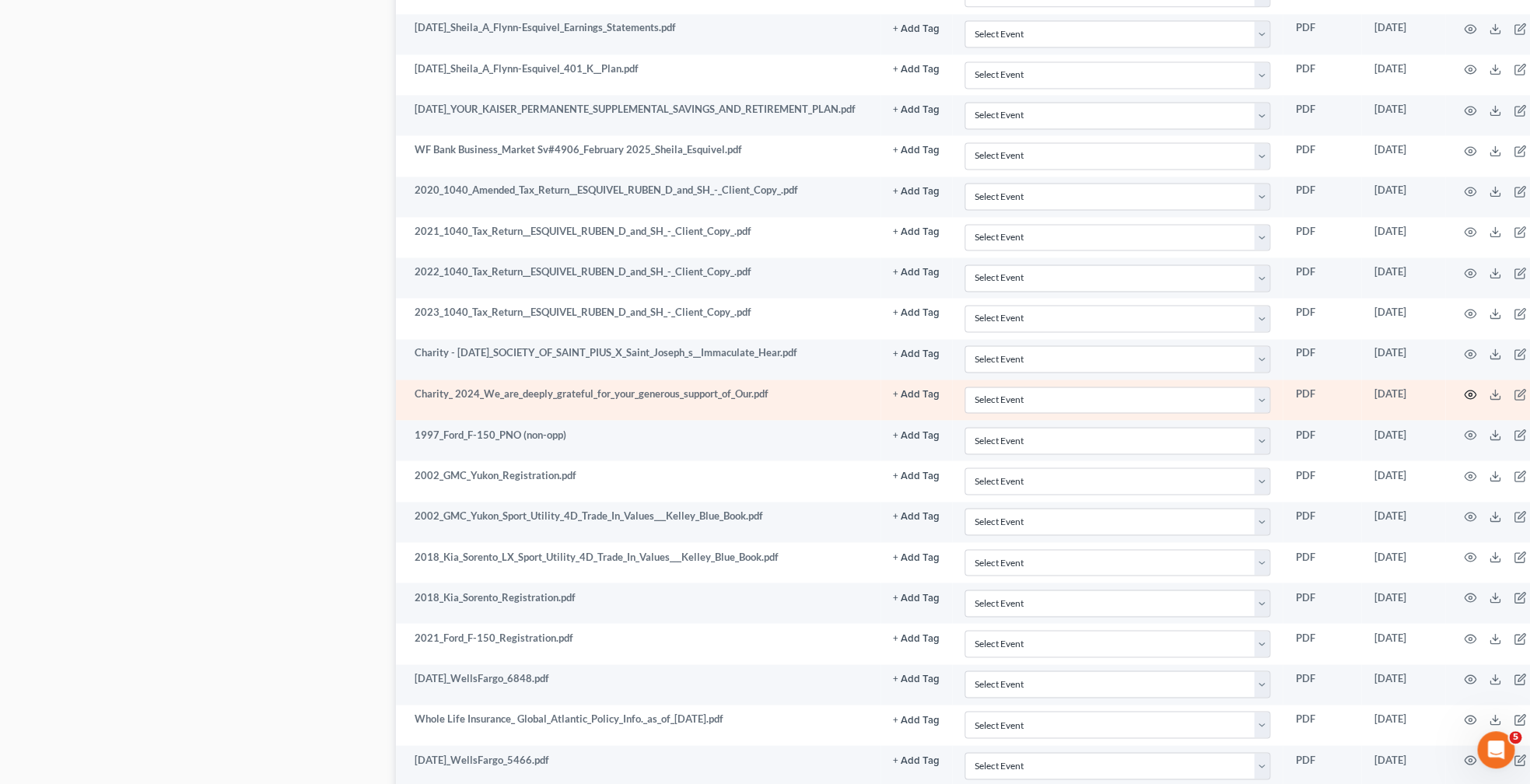
click at [1477, 400] on icon "button" at bounding box center [1470, 394] width 13 height 13
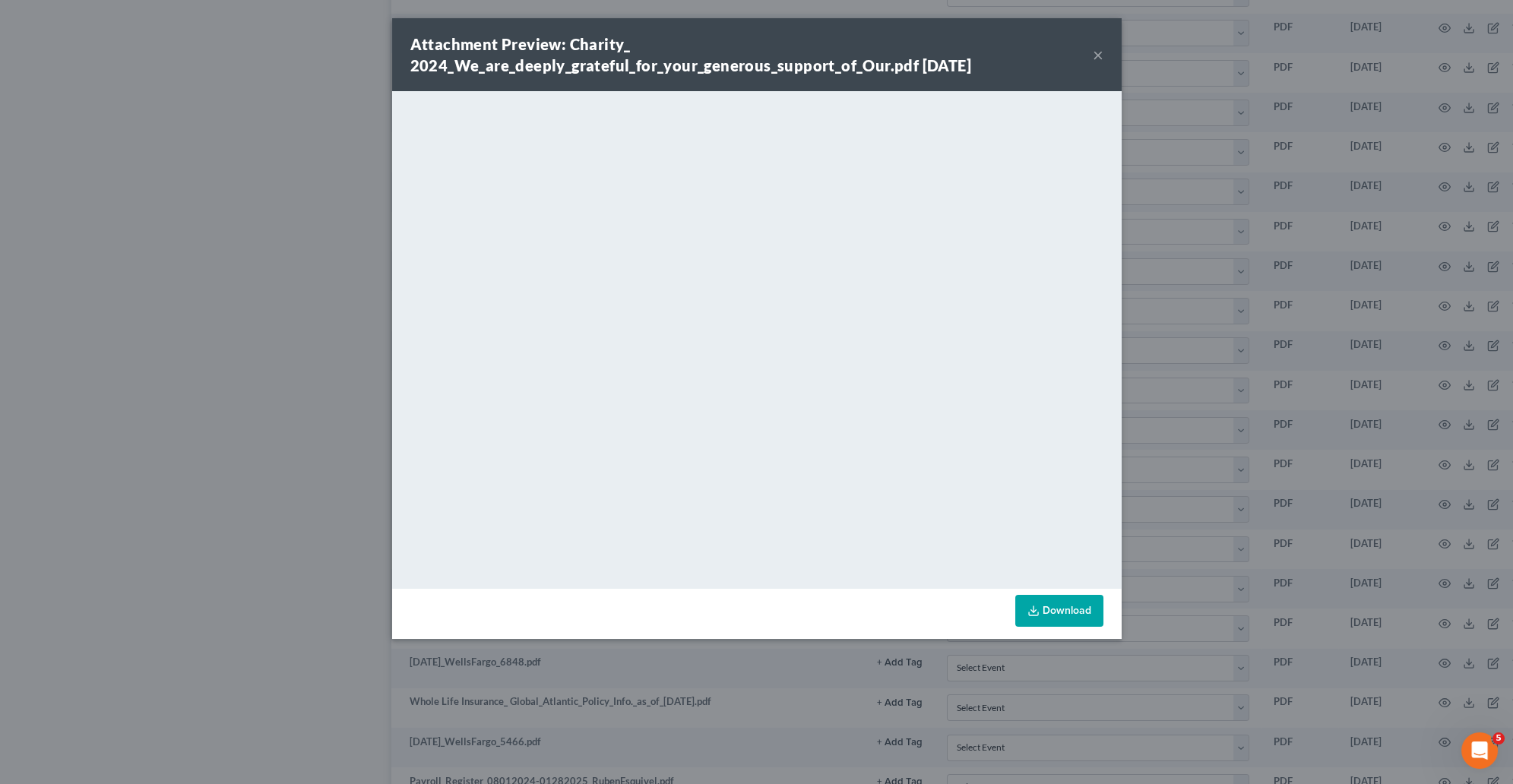
click at [245, 485] on div "Attachment Preview: Charity_ 2024_We_are_deeply_grateful_for_your_generous_supp…" at bounding box center [756, 392] width 1513 height 784
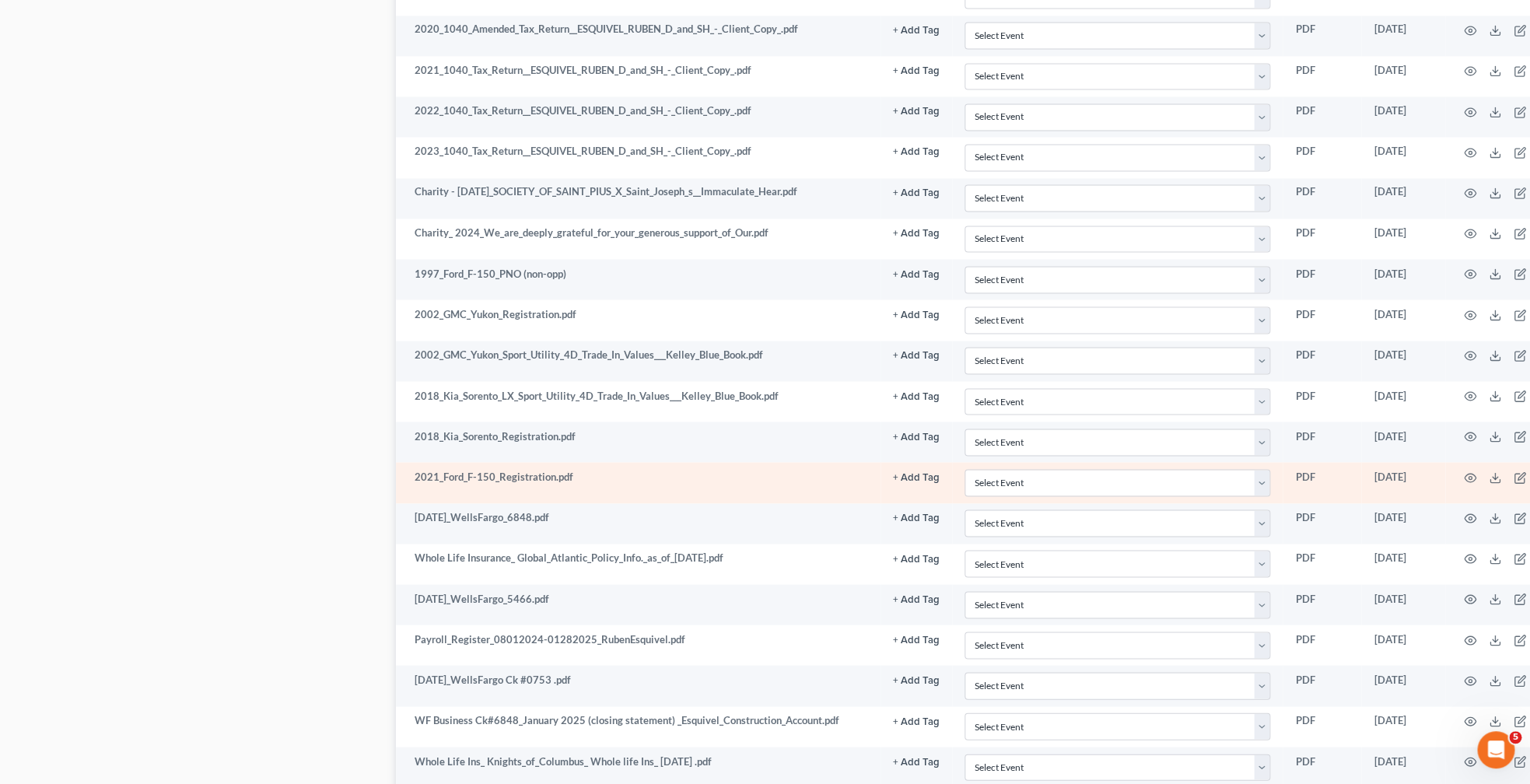
scroll to position [1455, 0]
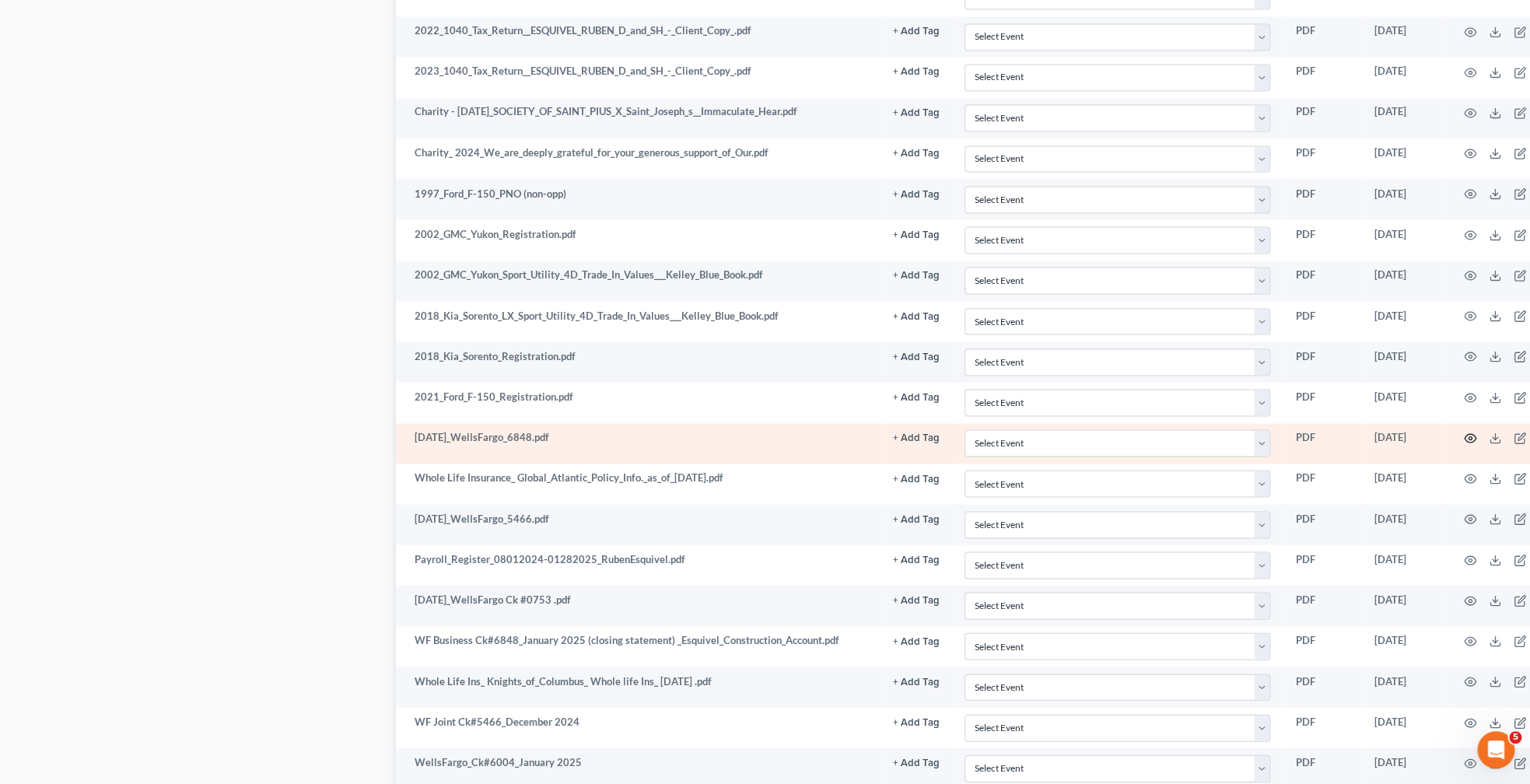
click at [1477, 443] on icon "button" at bounding box center [1471, 438] width 12 height 9
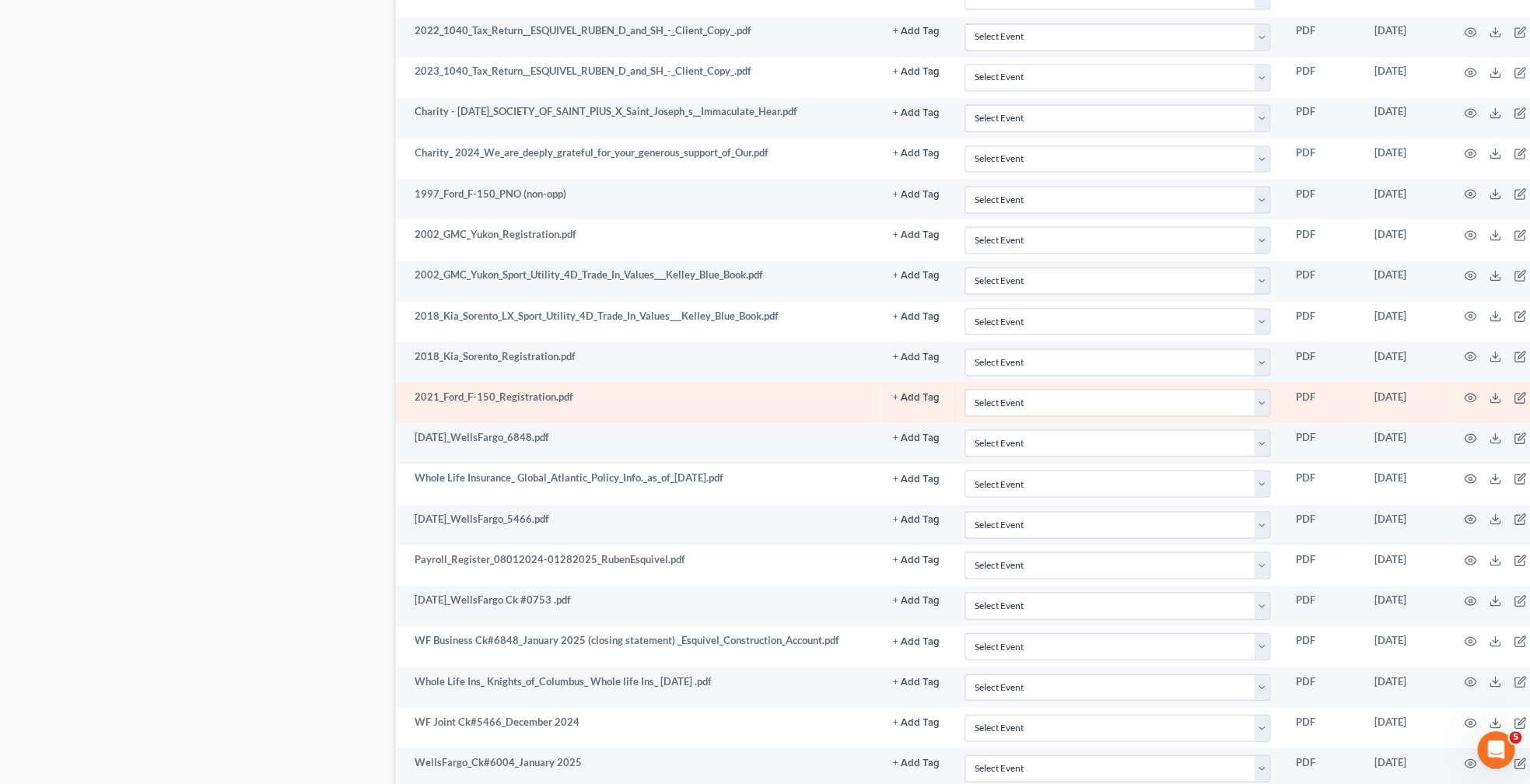
scroll to position [1535, 0]
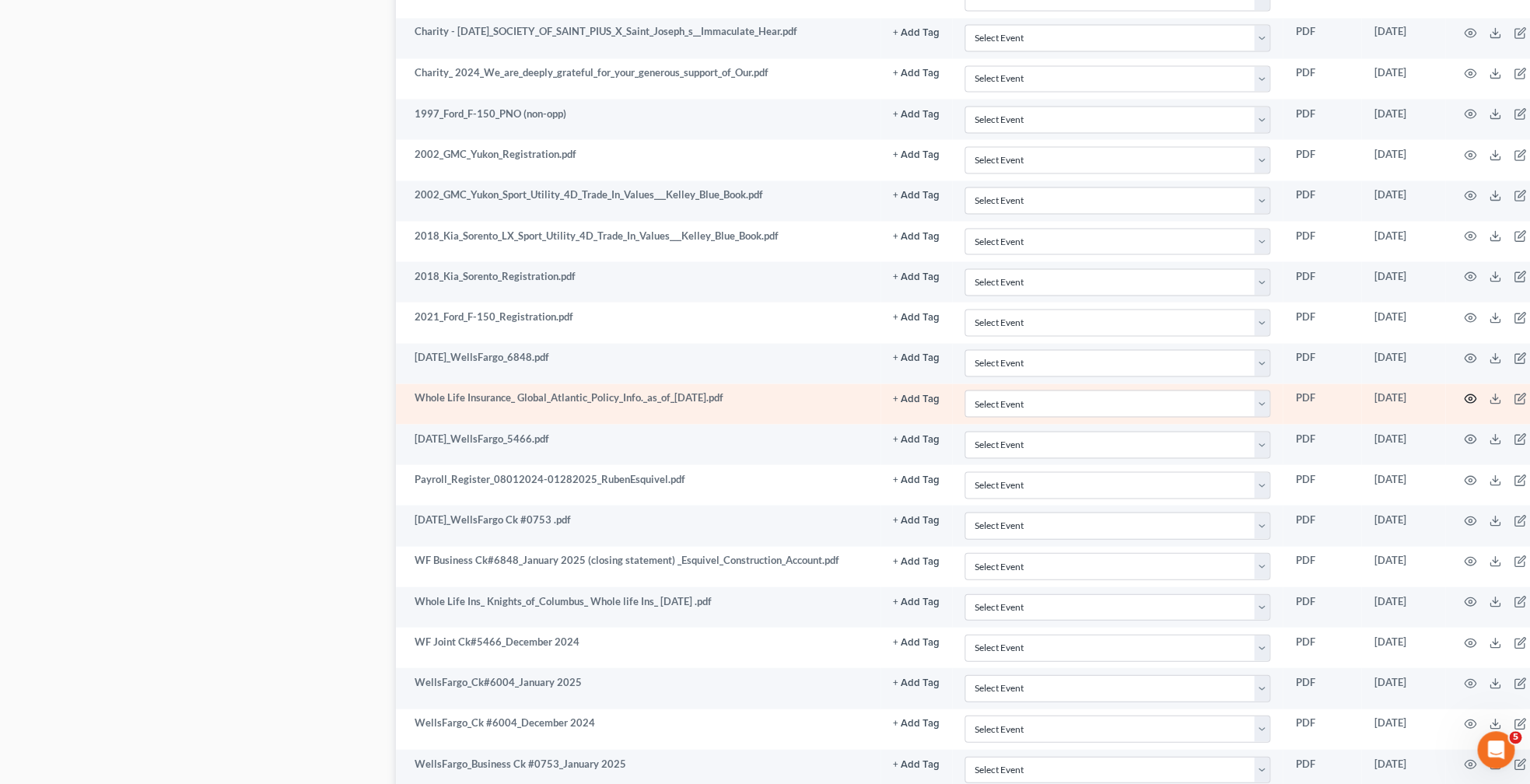
click at [1472, 399] on circle "button" at bounding box center [1470, 397] width 3 height 3
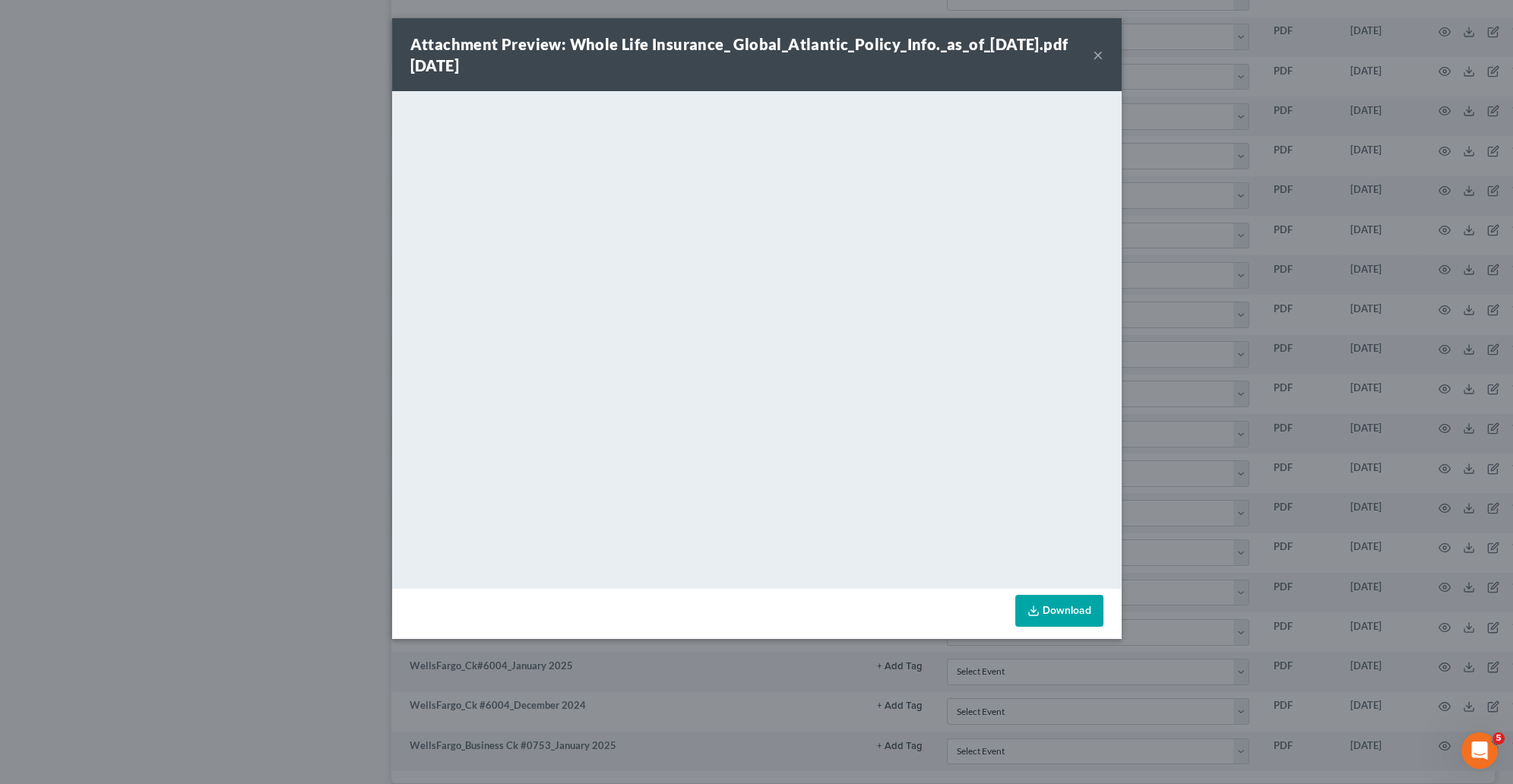
click at [319, 384] on div "Attachment Preview: Whole Life Insurance_ Global_Atlantic_Policy_Info._as_of_[D…" at bounding box center [756, 392] width 1513 height 784
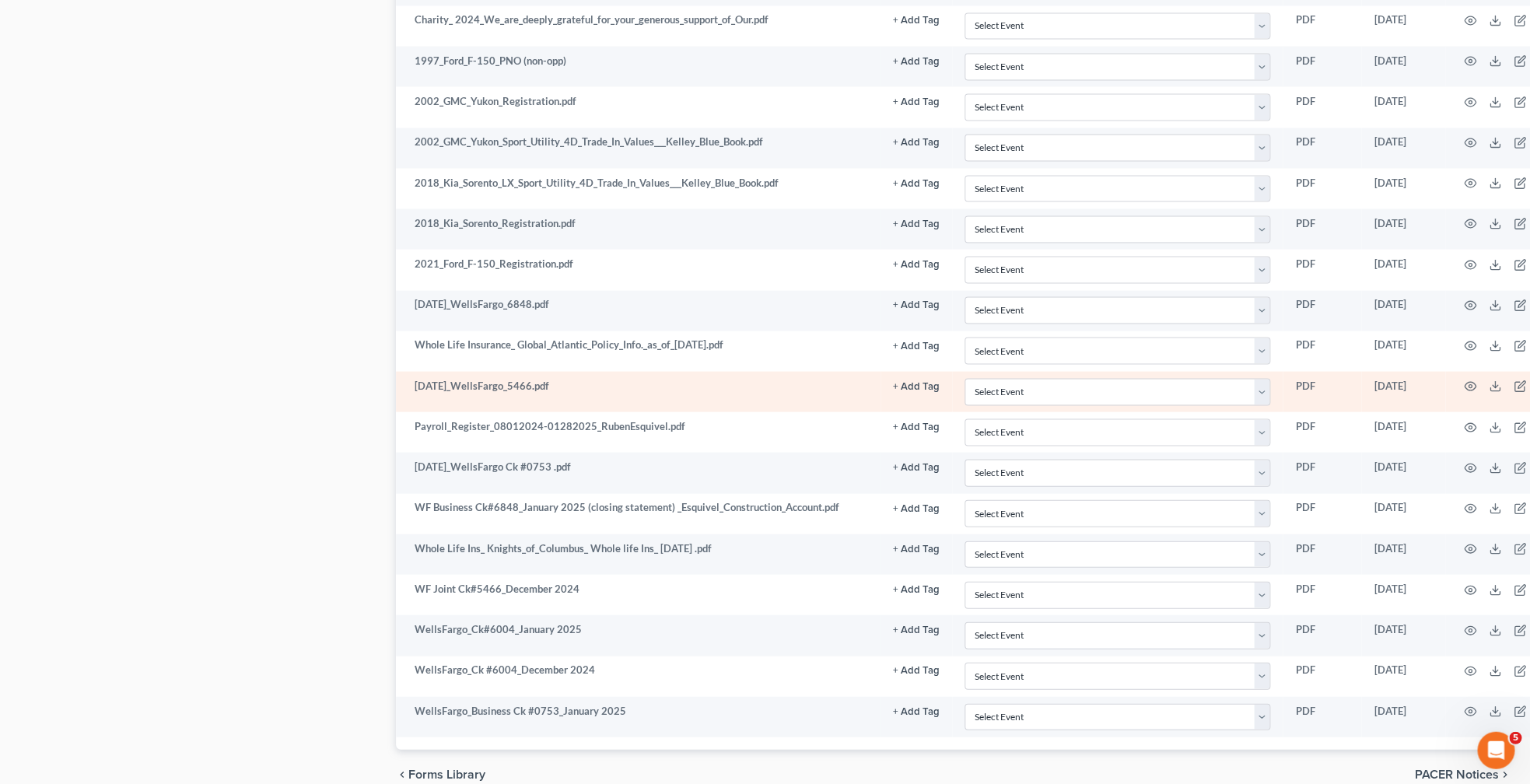
scroll to position [1614, 0]
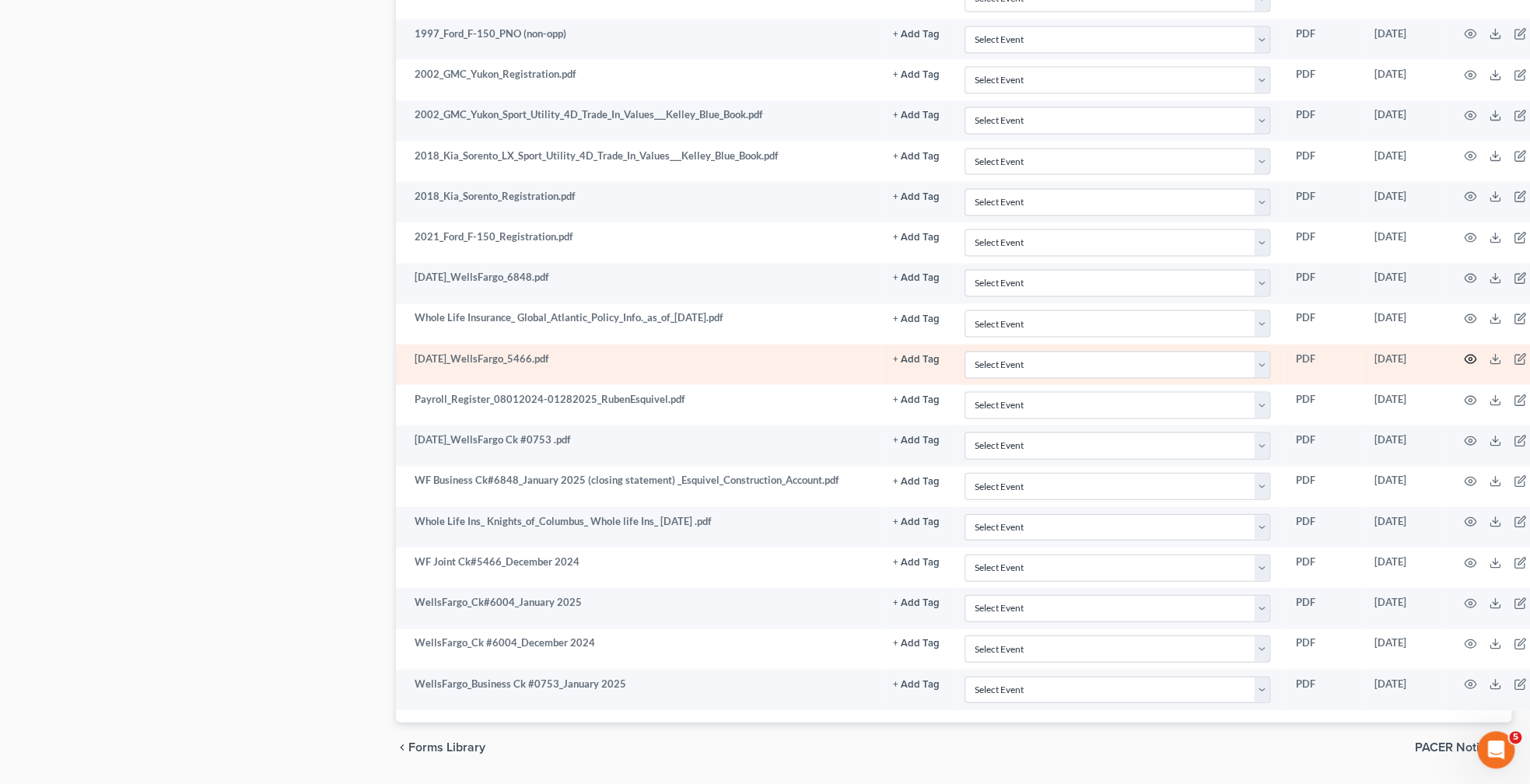
click at [1477, 365] on icon "button" at bounding box center [1470, 358] width 13 height 13
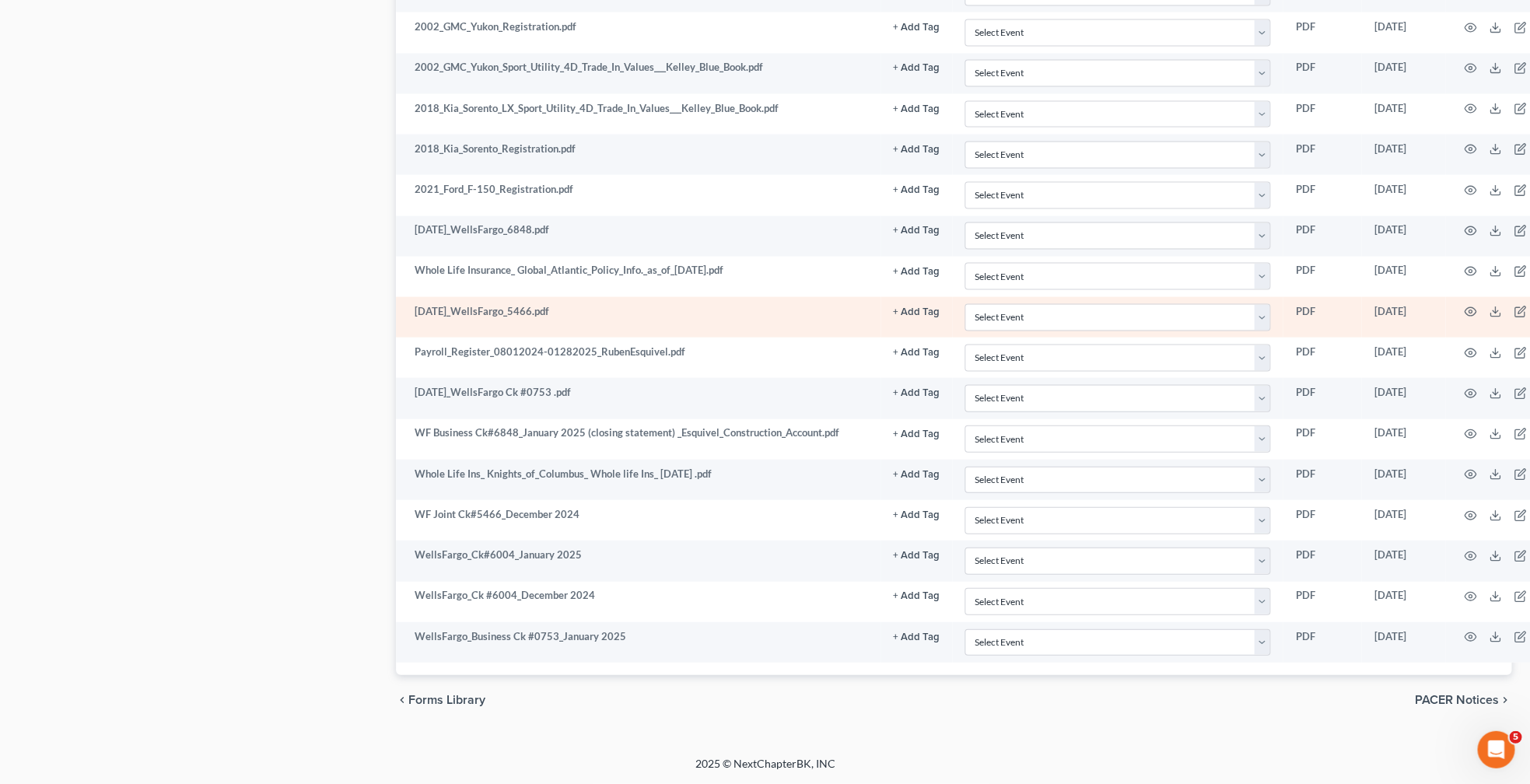
scroll to position [1696, 0]
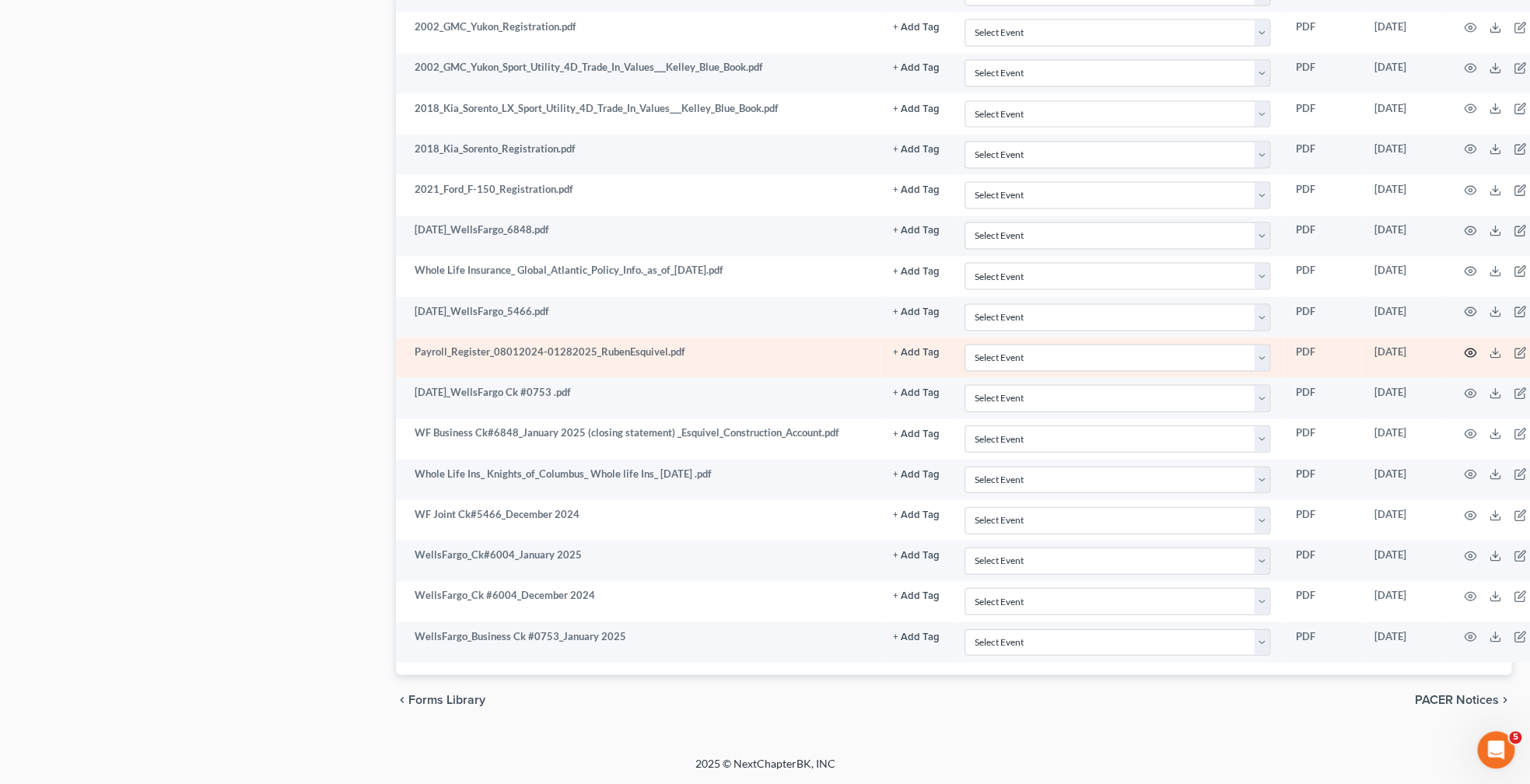
click at [1477, 352] on icon "button" at bounding box center [1470, 353] width 13 height 13
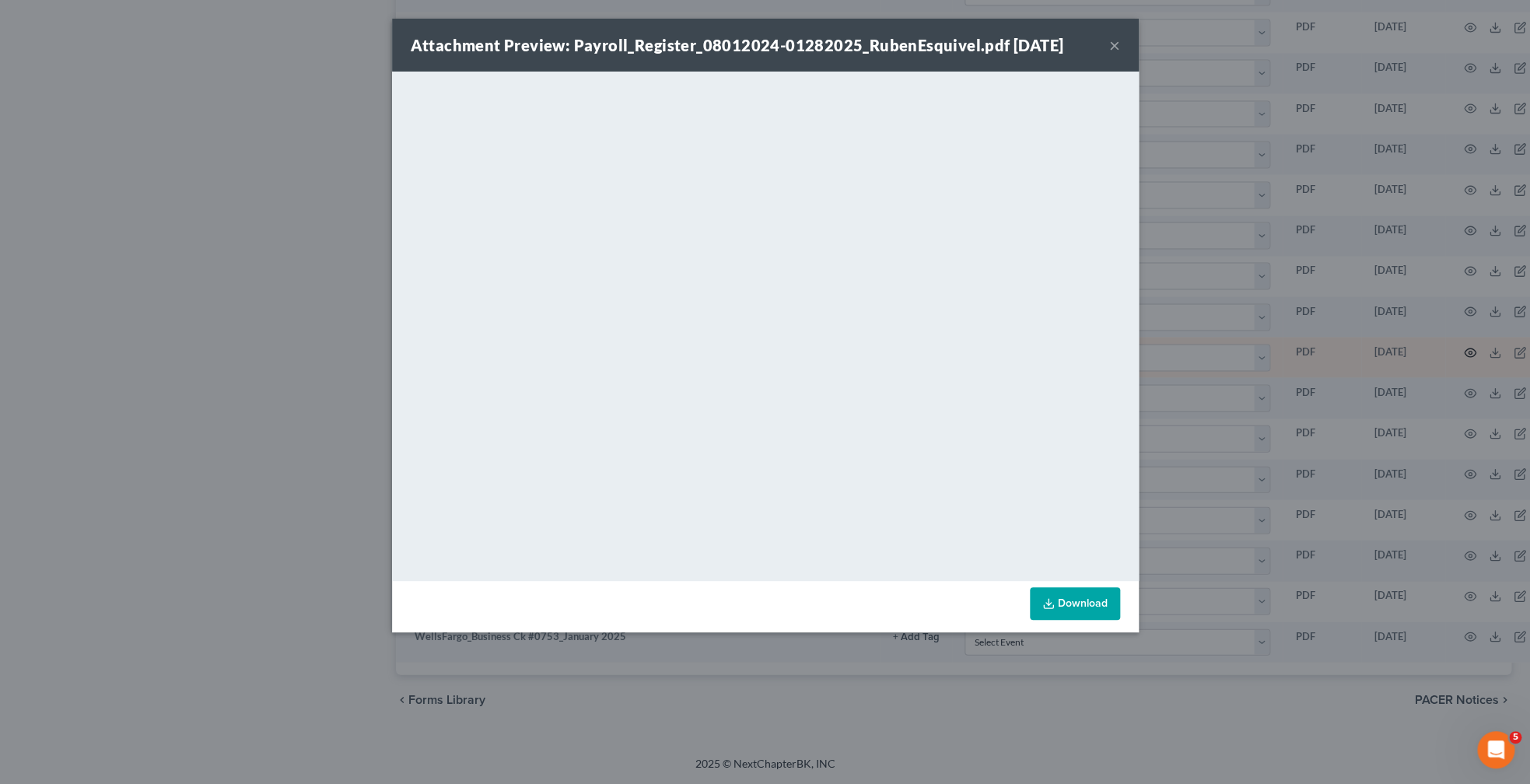
scroll to position [1660, 0]
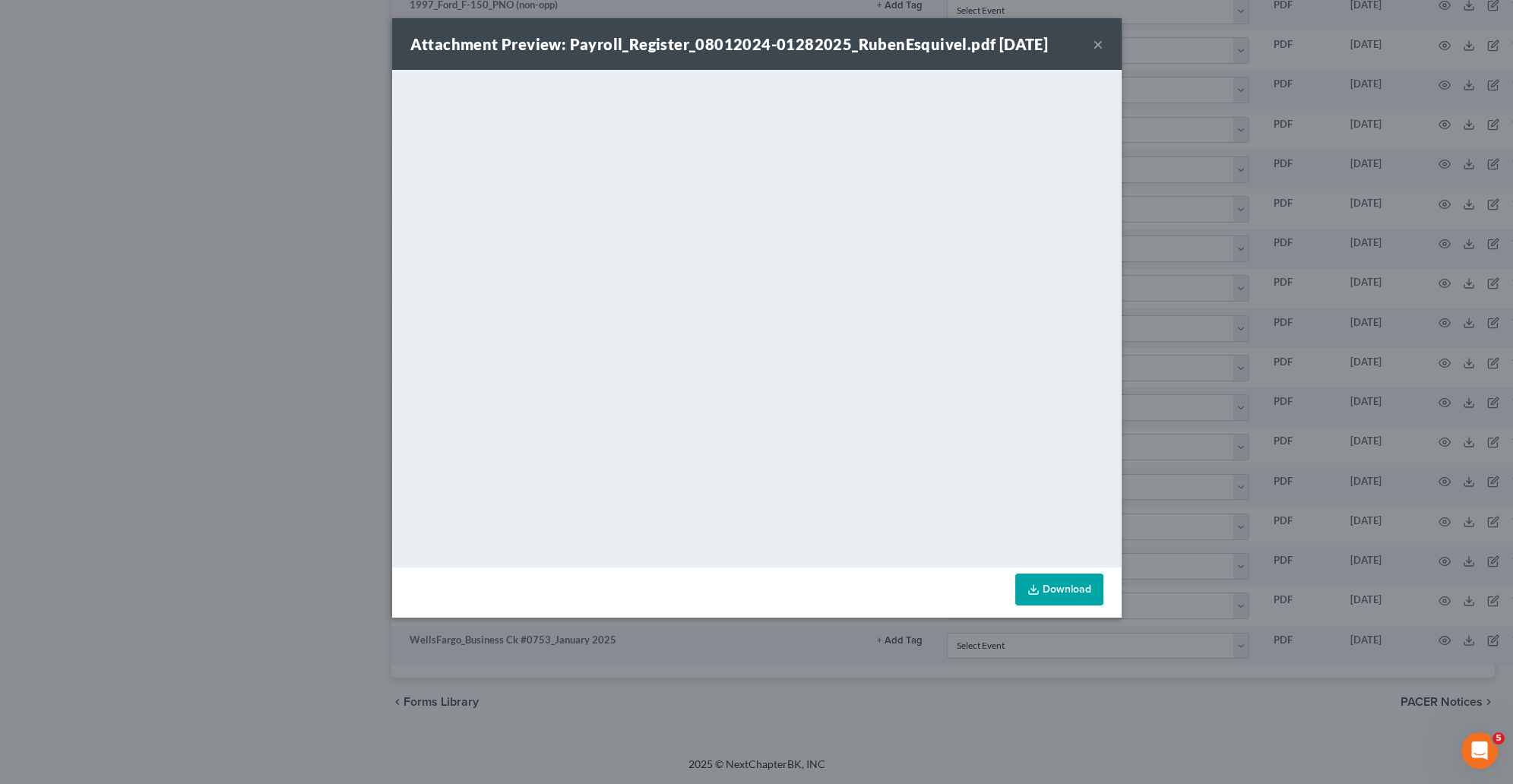
click at [1103, 43] on button "×" at bounding box center [1098, 43] width 11 height 18
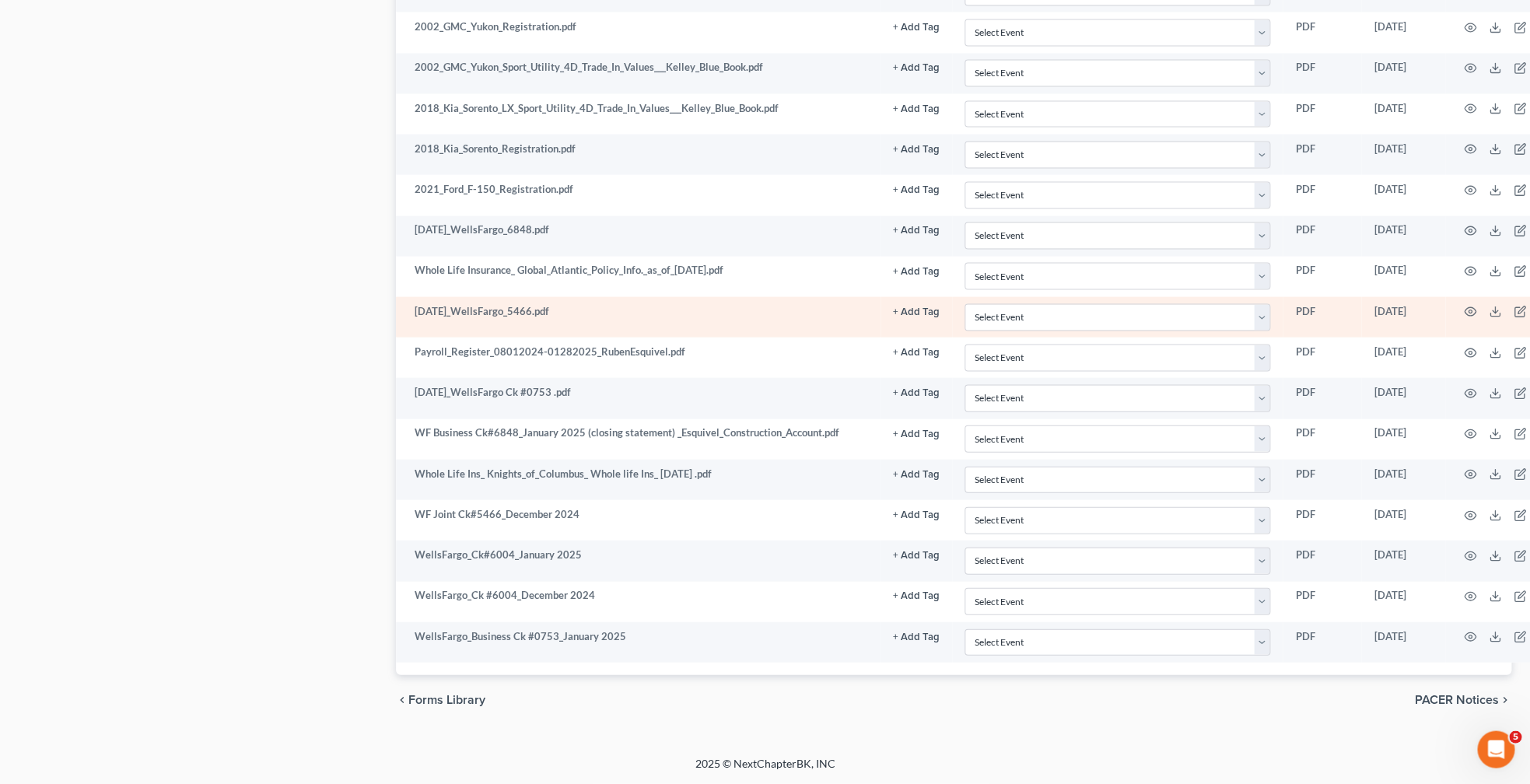
scroll to position [1696, 0]
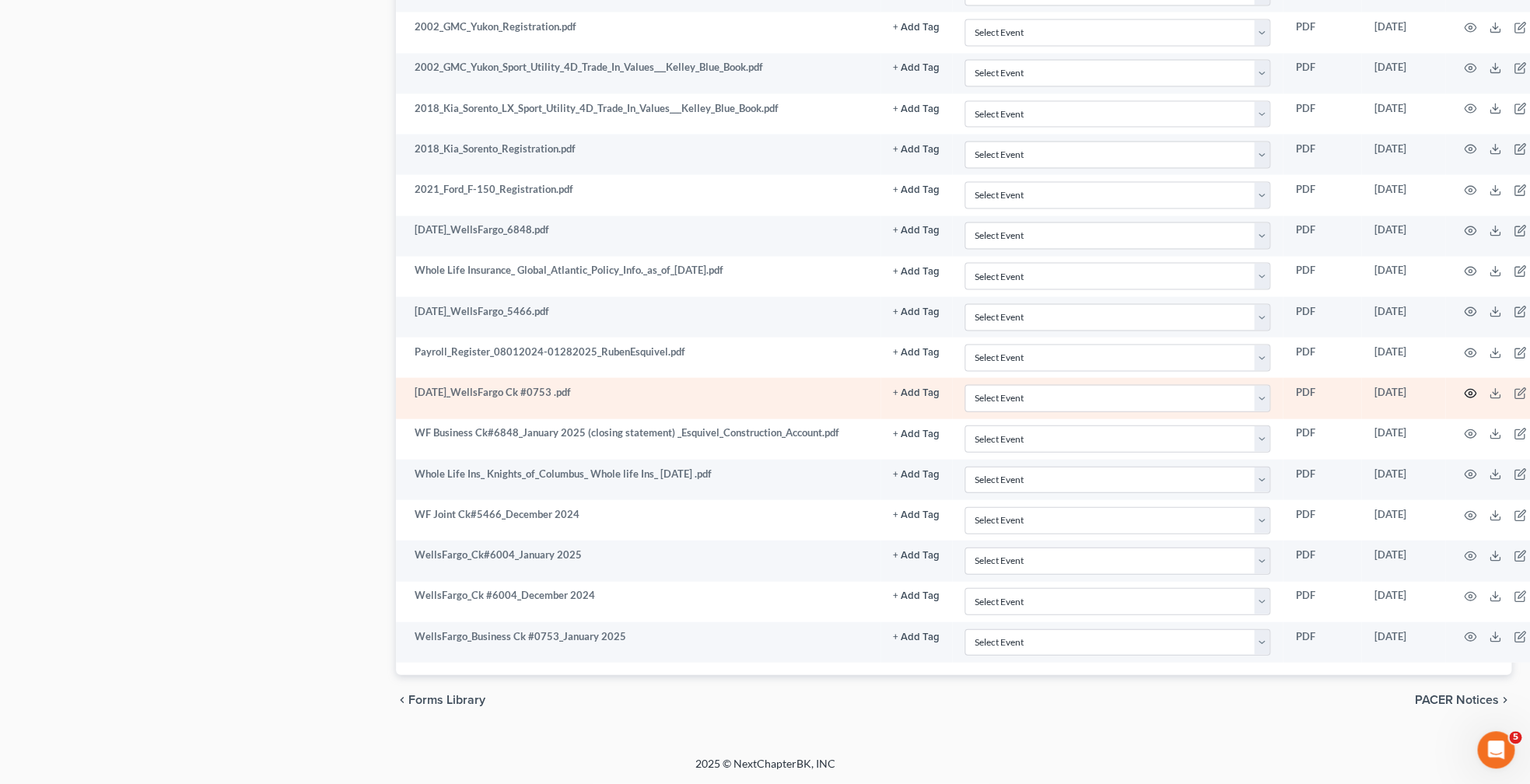
click at [1477, 389] on icon "button" at bounding box center [1470, 393] width 13 height 13
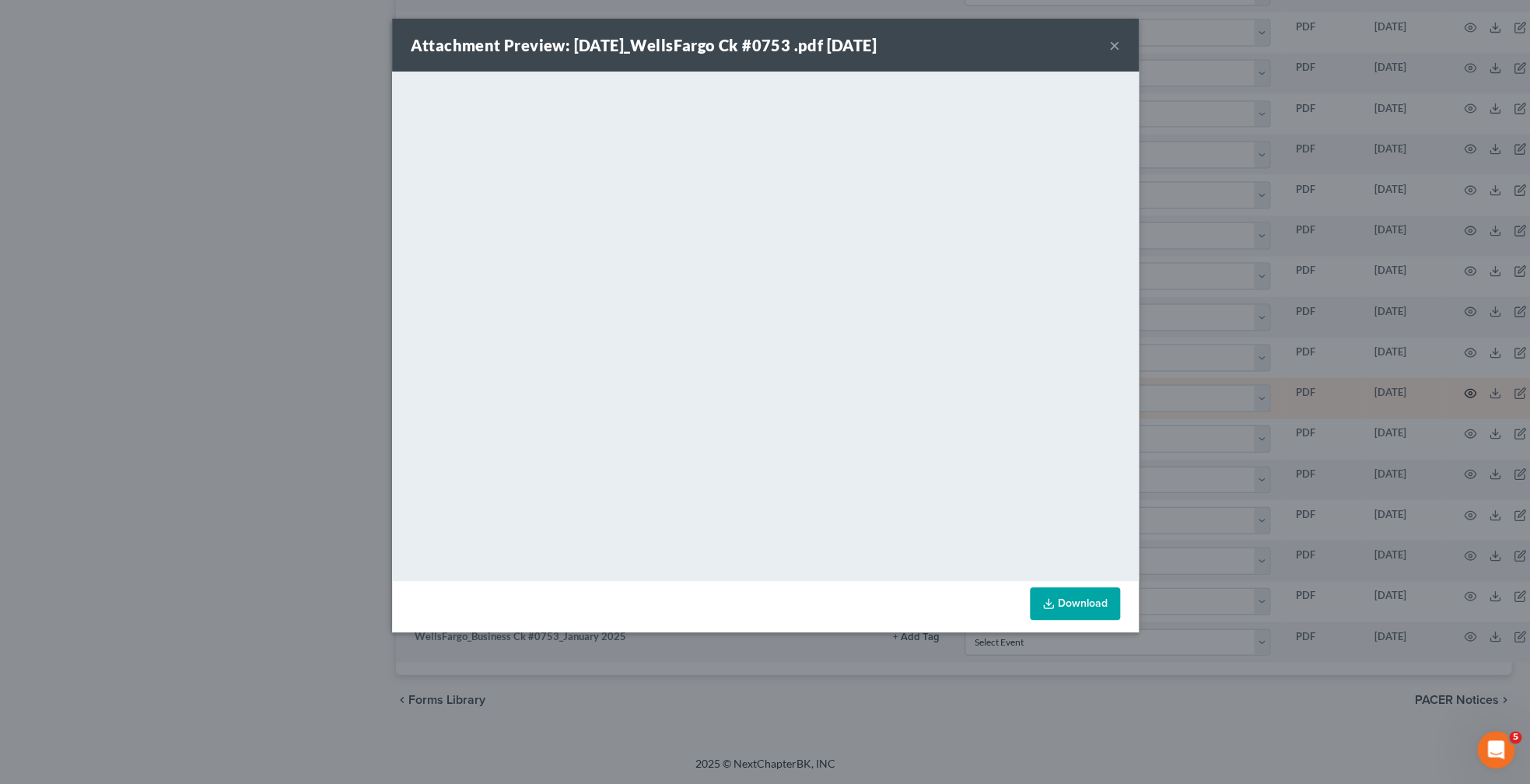
scroll to position [1660, 0]
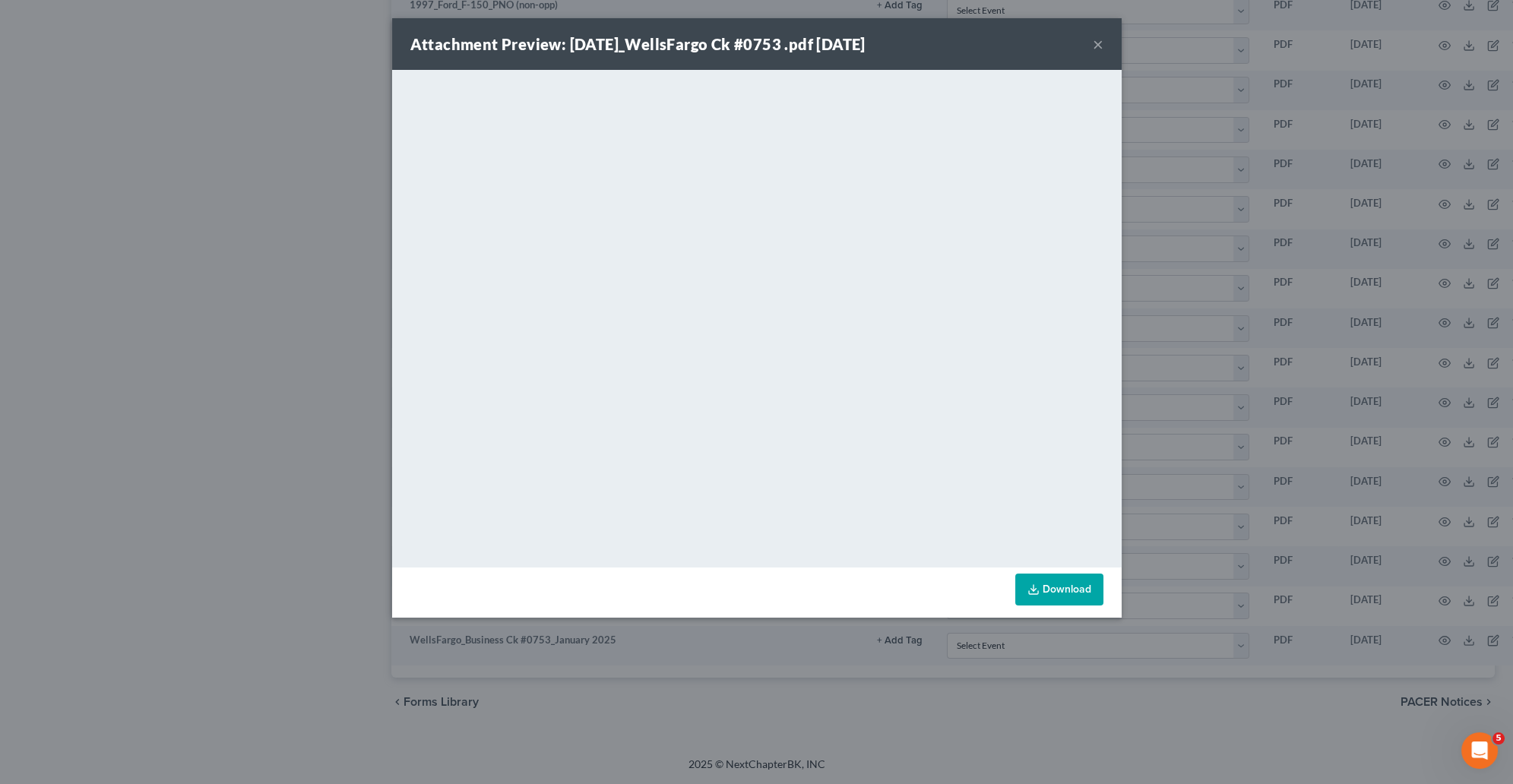
click at [1207, 229] on div "Attachment Preview: [DATE]_WellsFargo Ck #0753 .pdf [DATE] × <object ng-attr-da…" at bounding box center [756, 392] width 1513 height 784
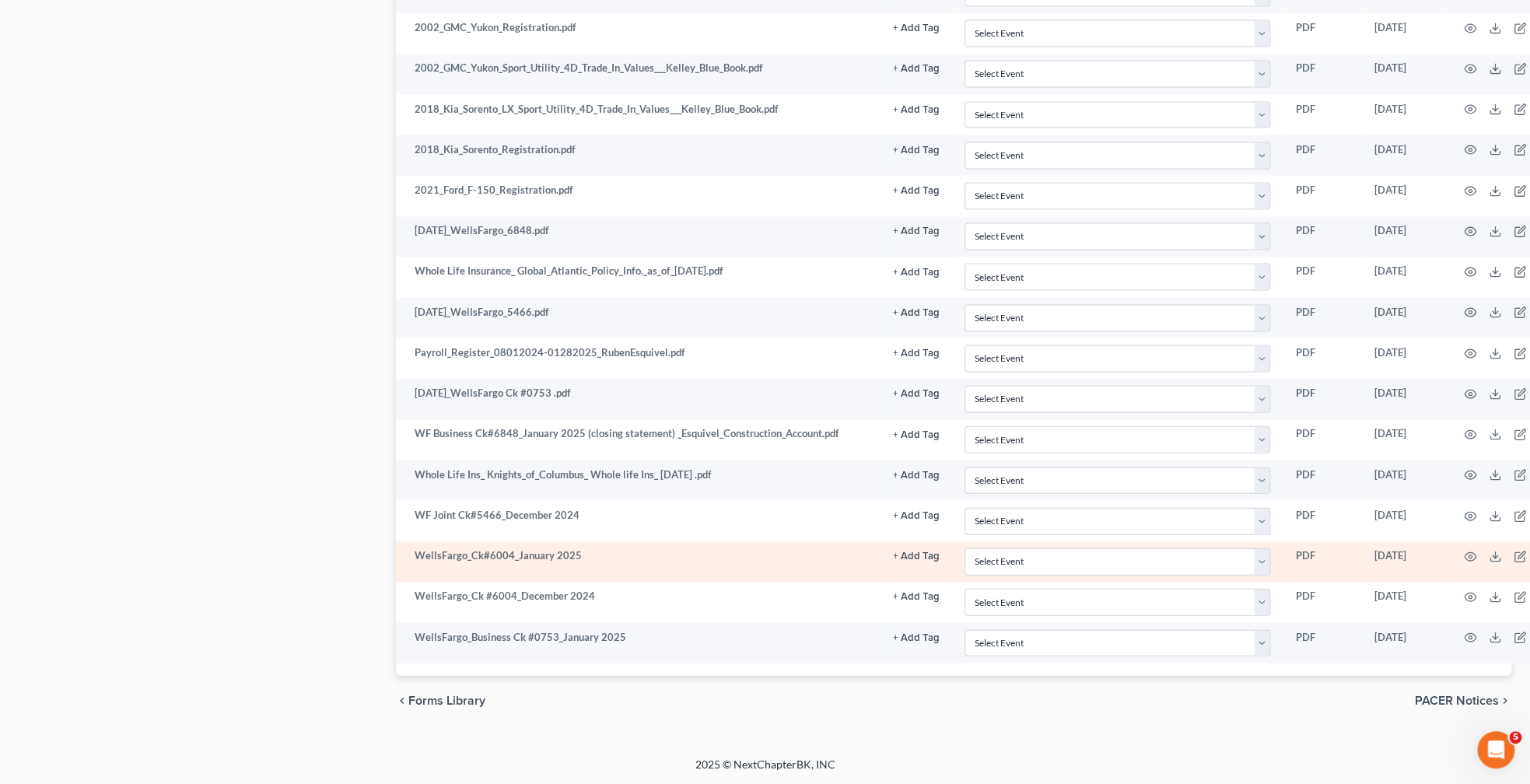
scroll to position [1696, 0]
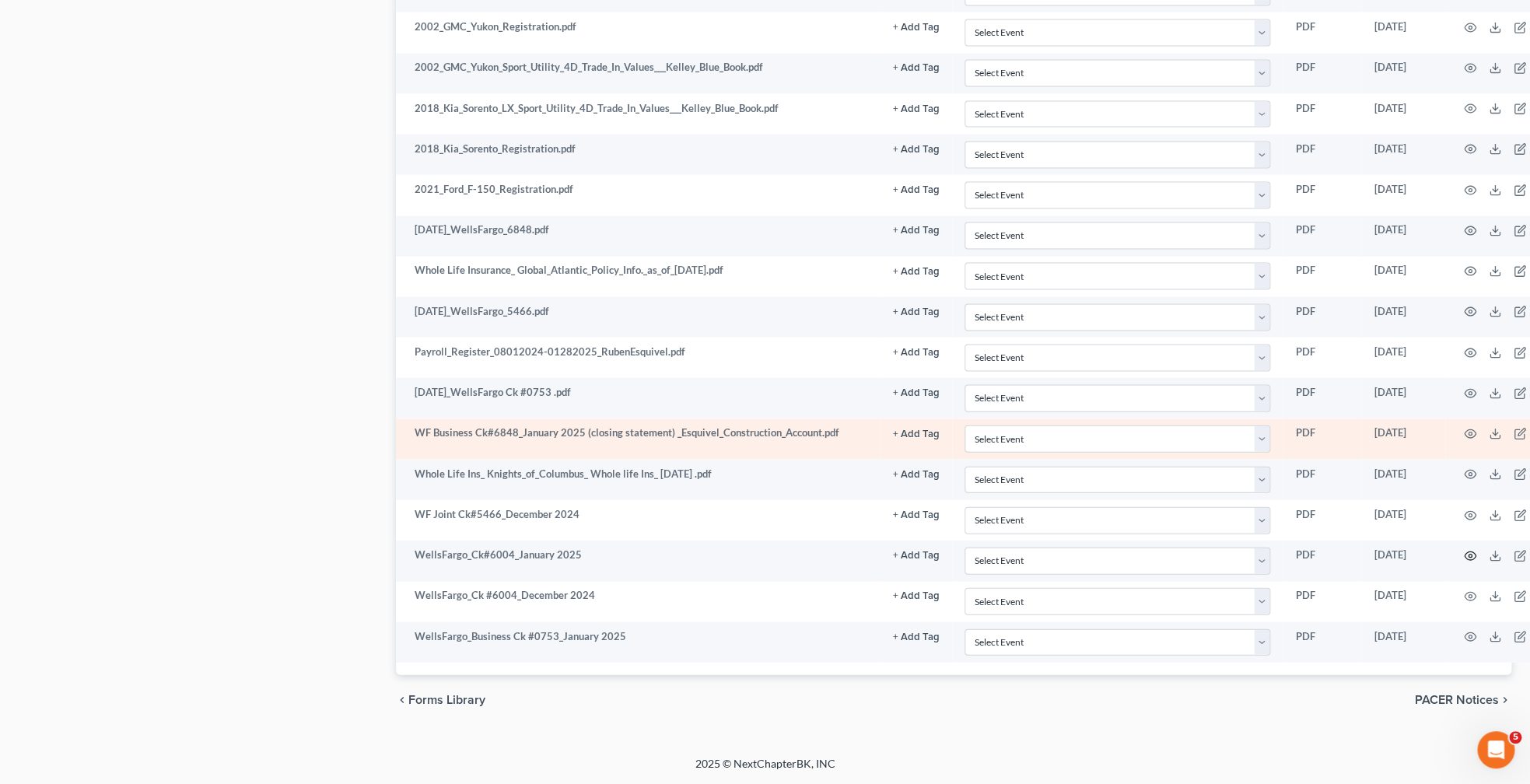
drag, startPoint x: 1488, startPoint y: 550, endPoint x: 1455, endPoint y: 451, distance: 104.4
click at [1477, 433] on icon "button" at bounding box center [1470, 434] width 13 height 13
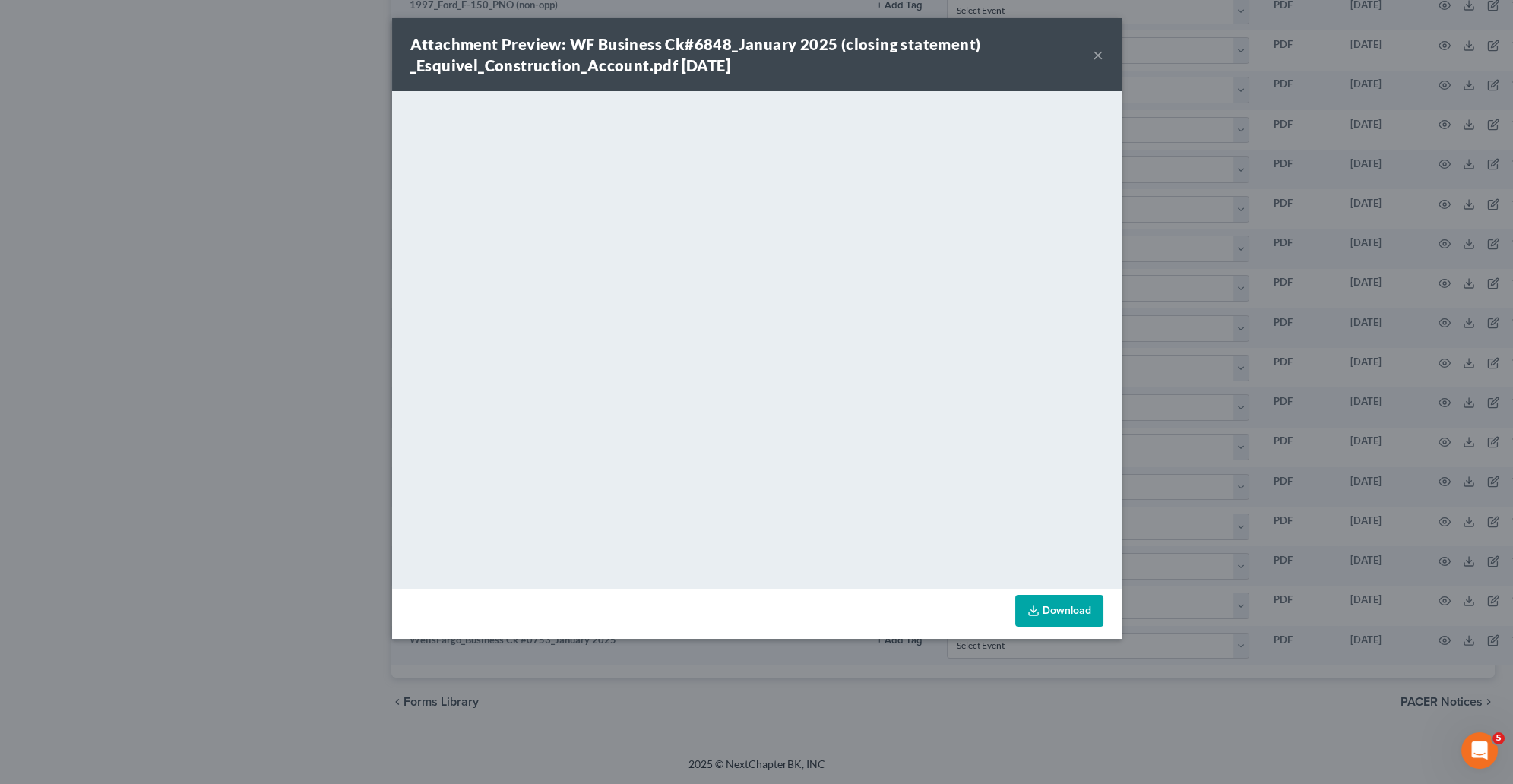
click at [211, 333] on div "Attachment Preview: WF Business Ck#6848_January 2025 (closing statement) _Esqui…" at bounding box center [756, 392] width 1513 height 784
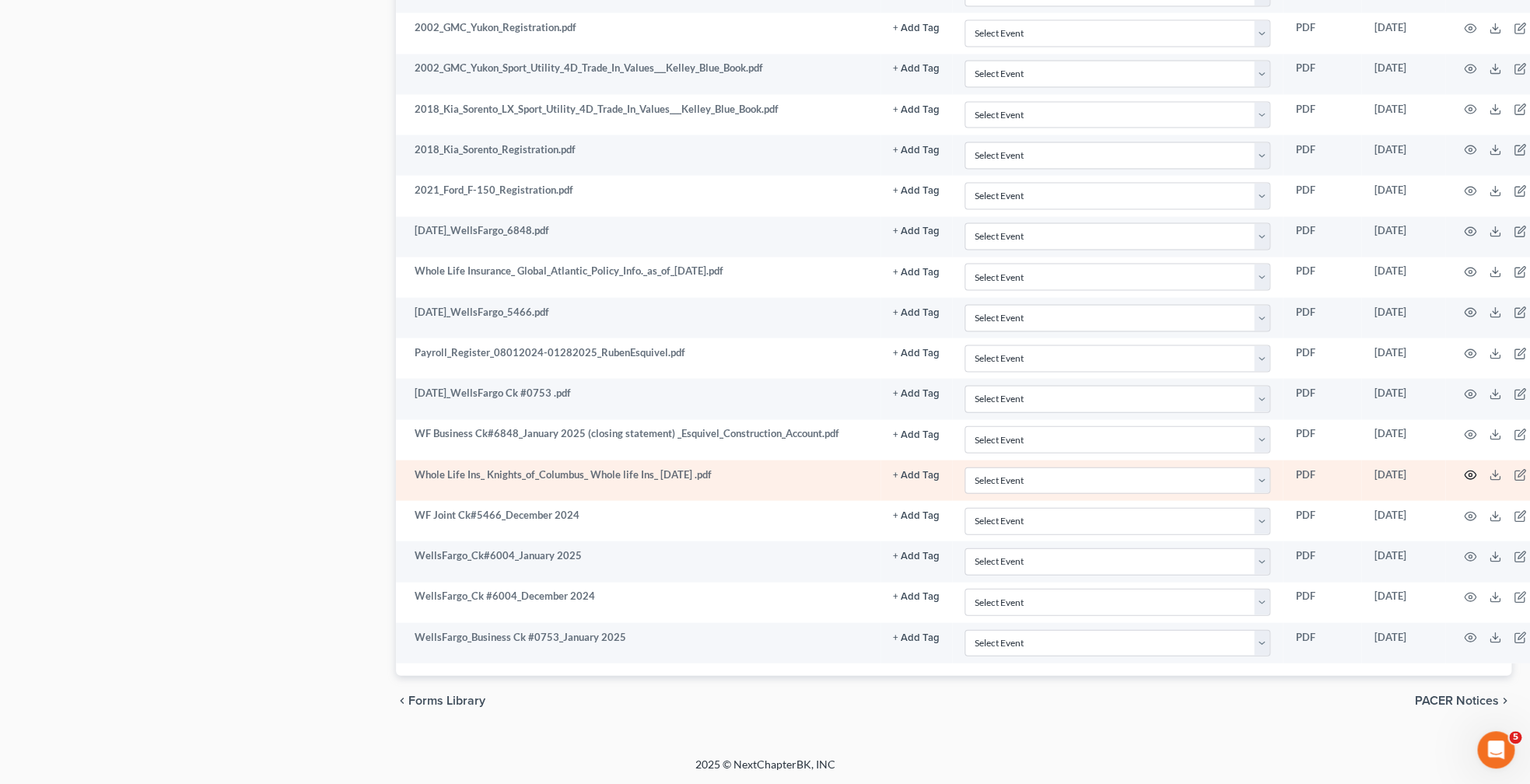
click at [1477, 481] on icon "button" at bounding box center [1470, 475] width 13 height 13
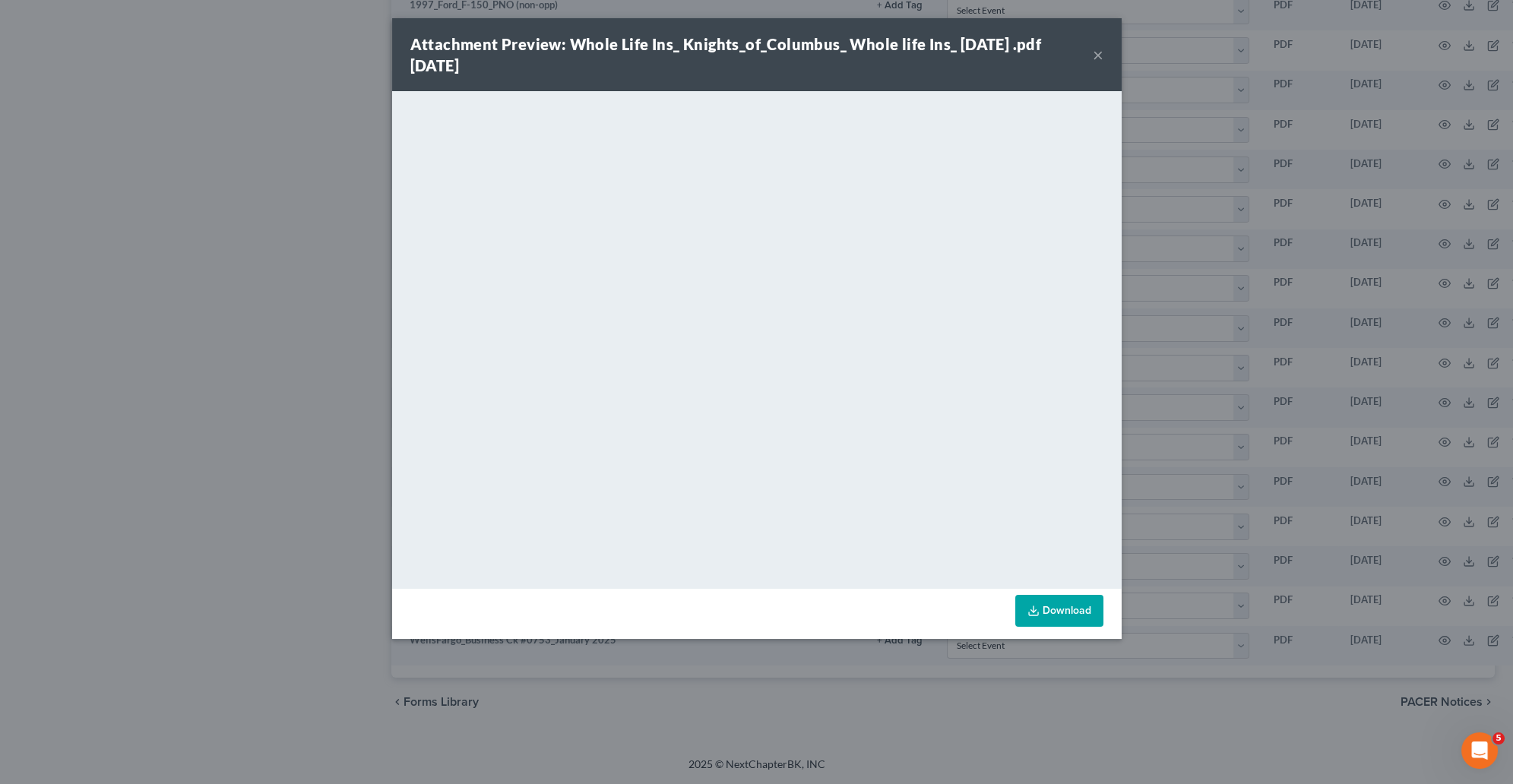
click at [15, 389] on div "Attachment Preview: Whole Life Ins_ Knights_of_Columbus_ Whole life Ins_ [DATE]…" at bounding box center [756, 392] width 1513 height 784
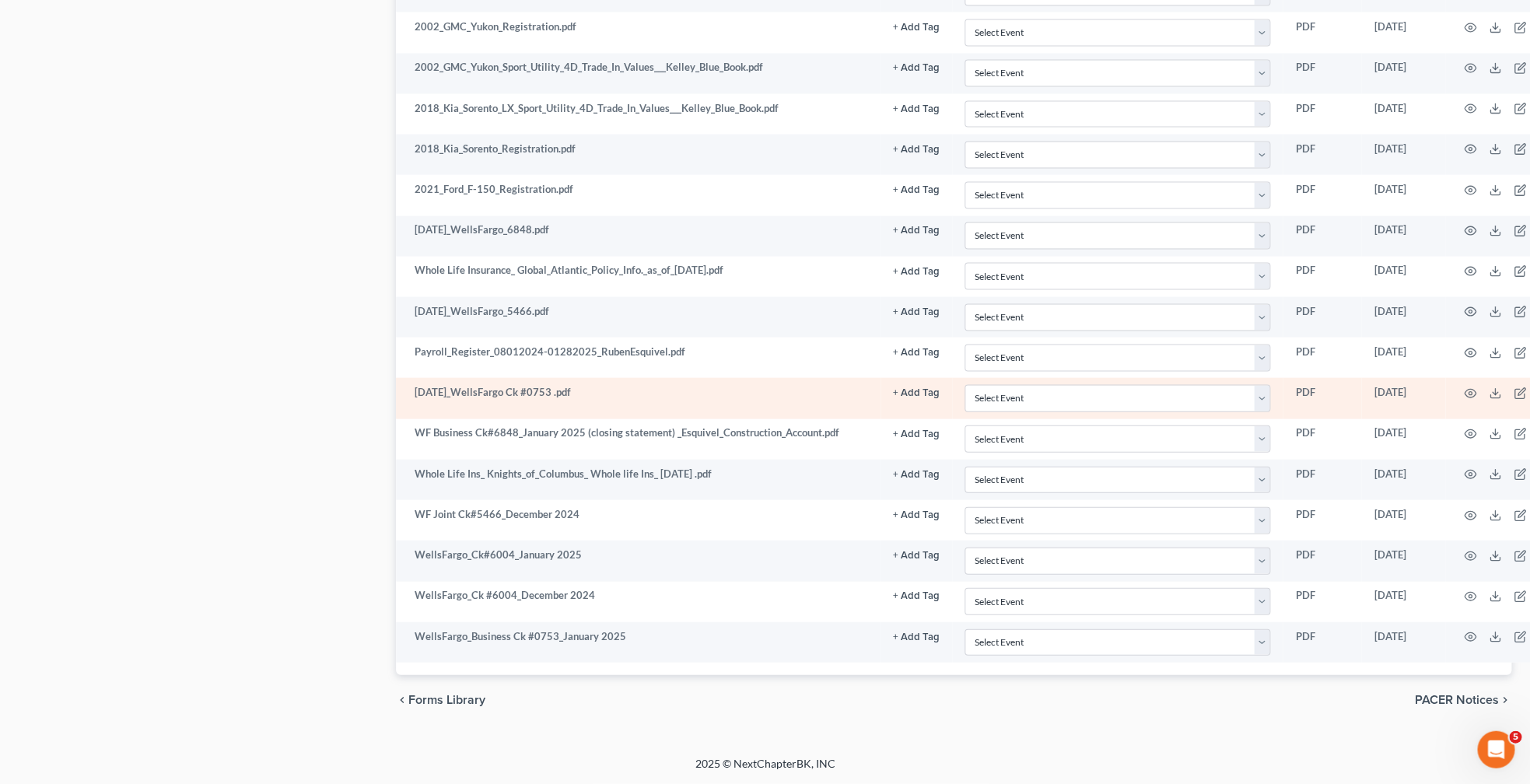
scroll to position [1696, 0]
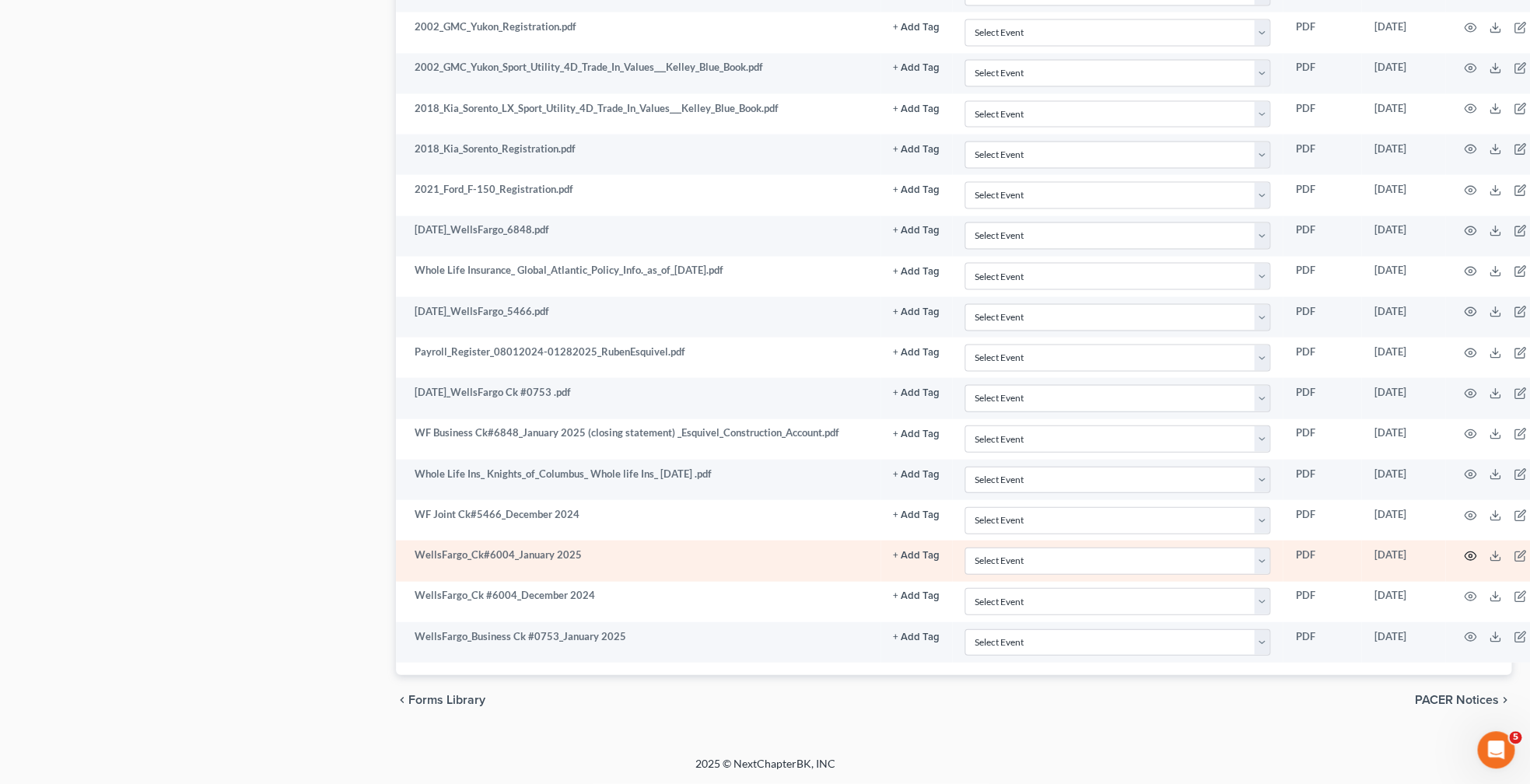
click at [1477, 554] on icon "button" at bounding box center [1470, 556] width 13 height 13
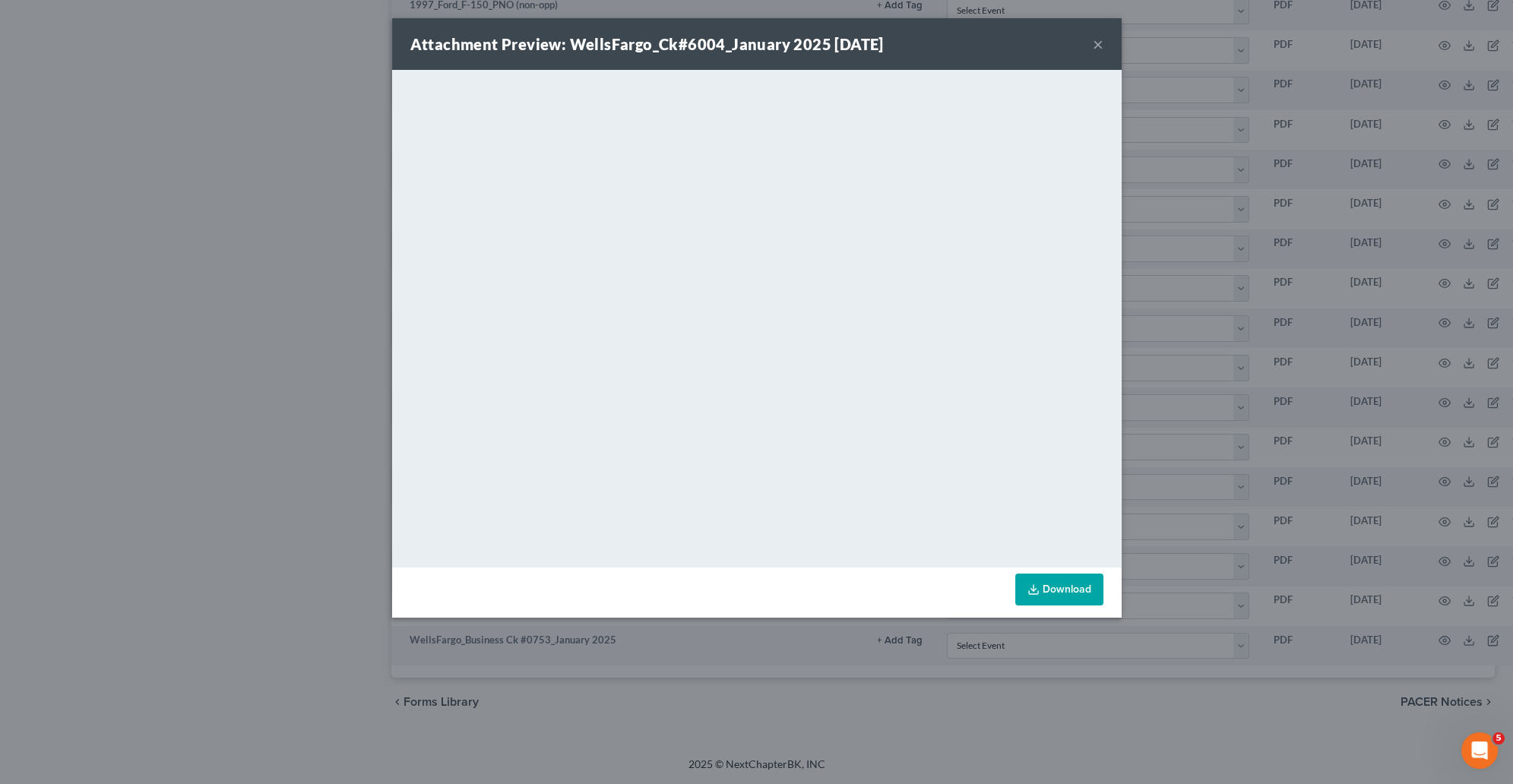
click at [1101, 43] on button "×" at bounding box center [1098, 43] width 11 height 18
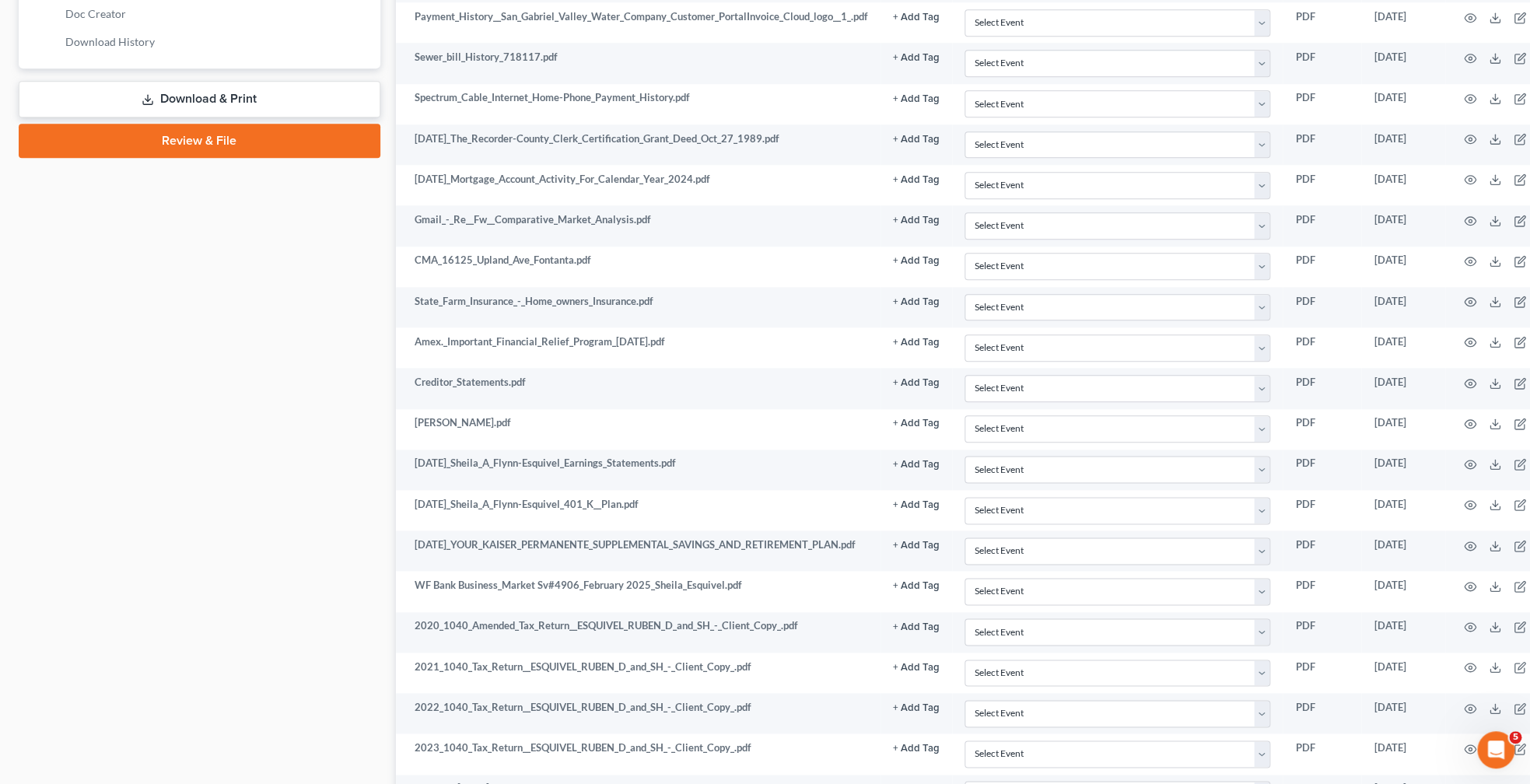
scroll to position [732, 0]
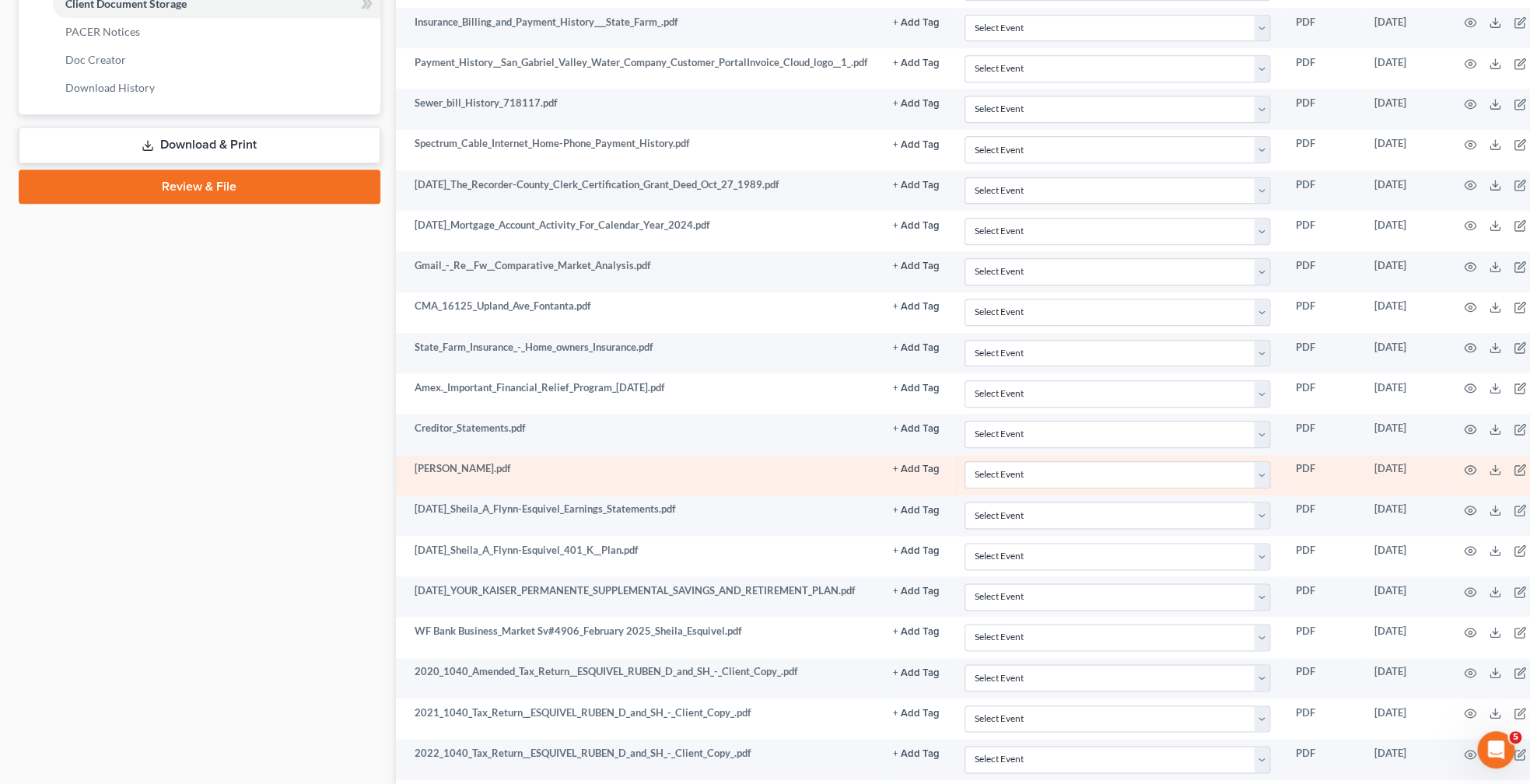
click at [1475, 484] on td at bounding box center [1510, 475] width 131 height 40
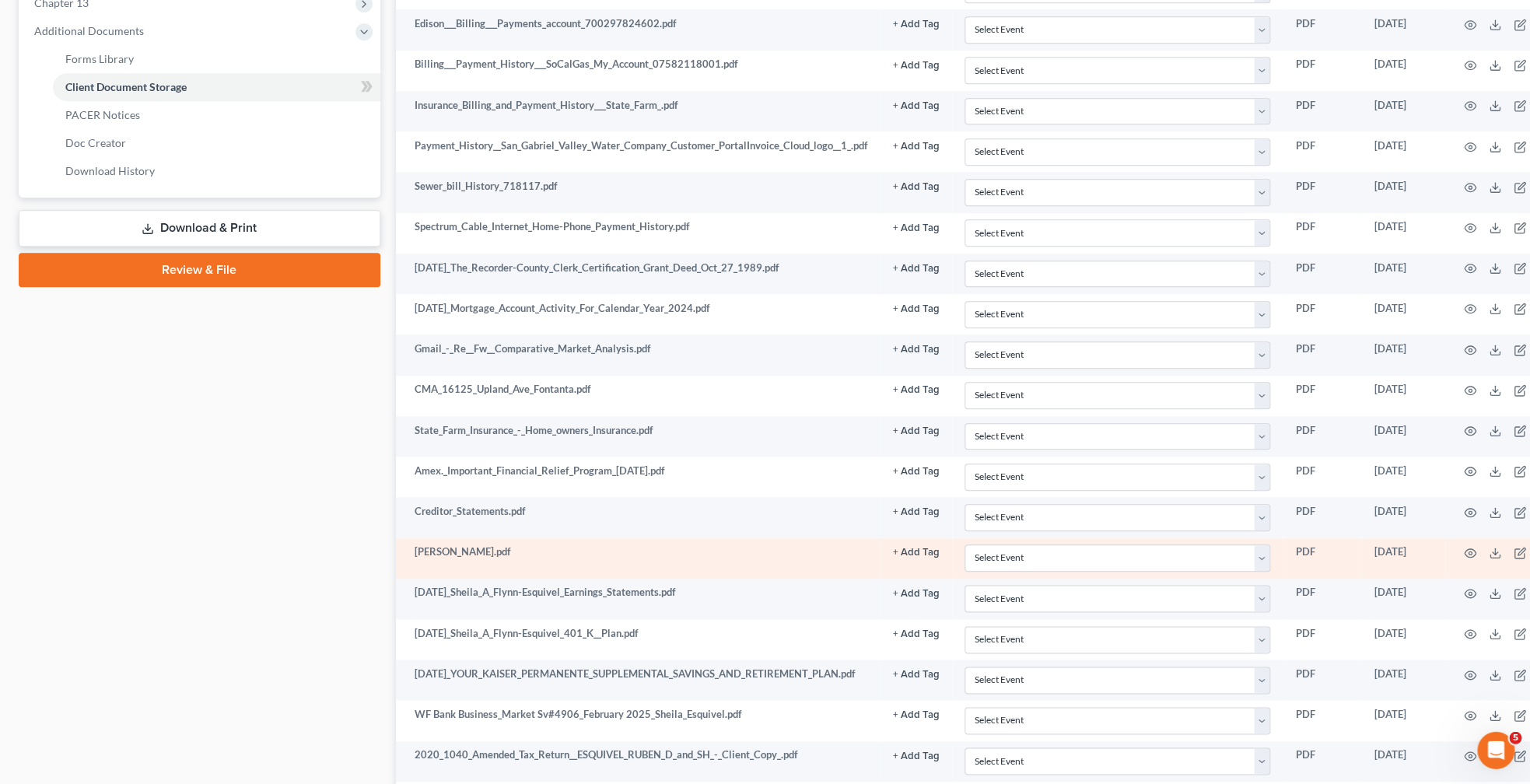
scroll to position [572, 0]
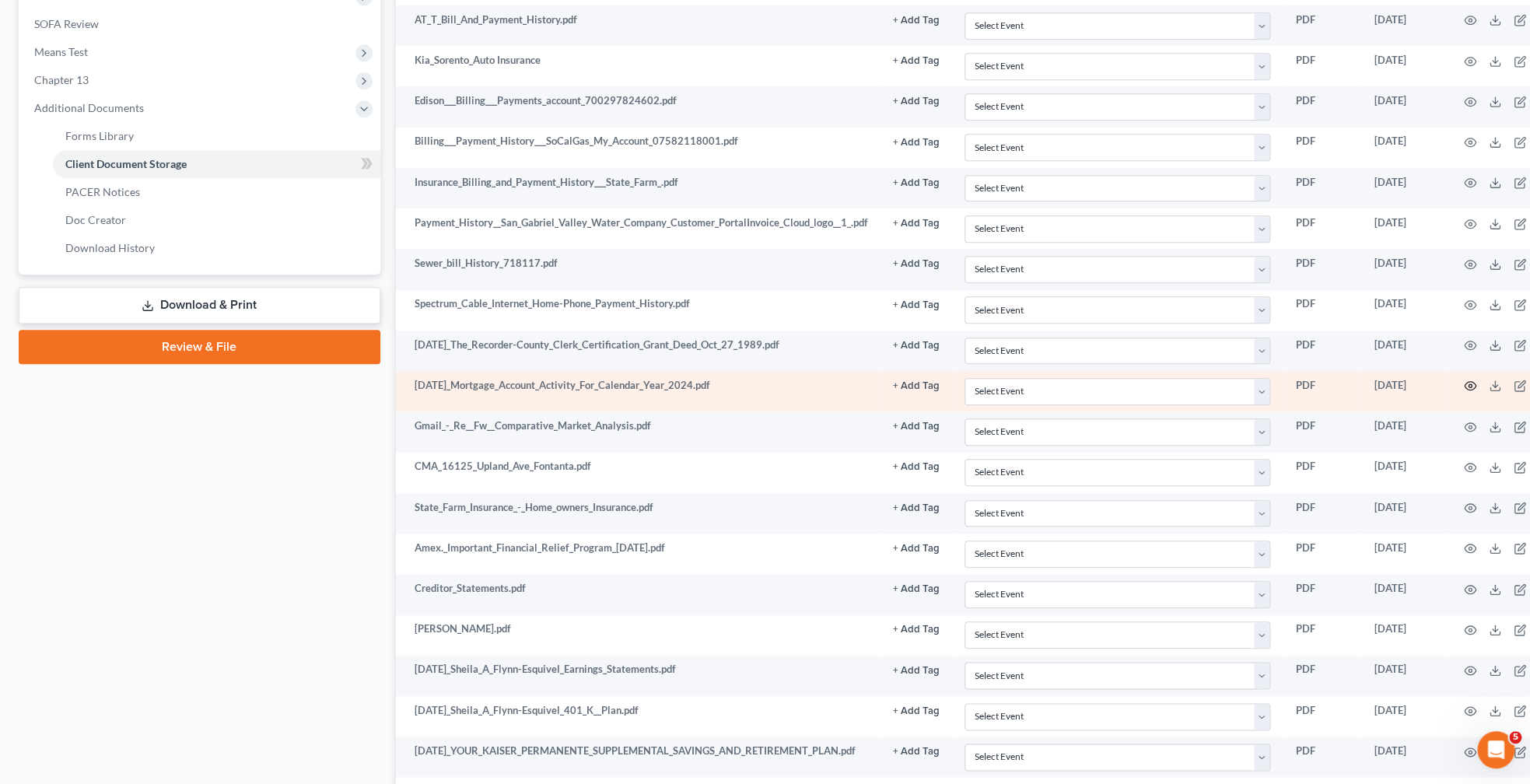
click at [1477, 391] on icon "button" at bounding box center [1471, 386] width 12 height 9
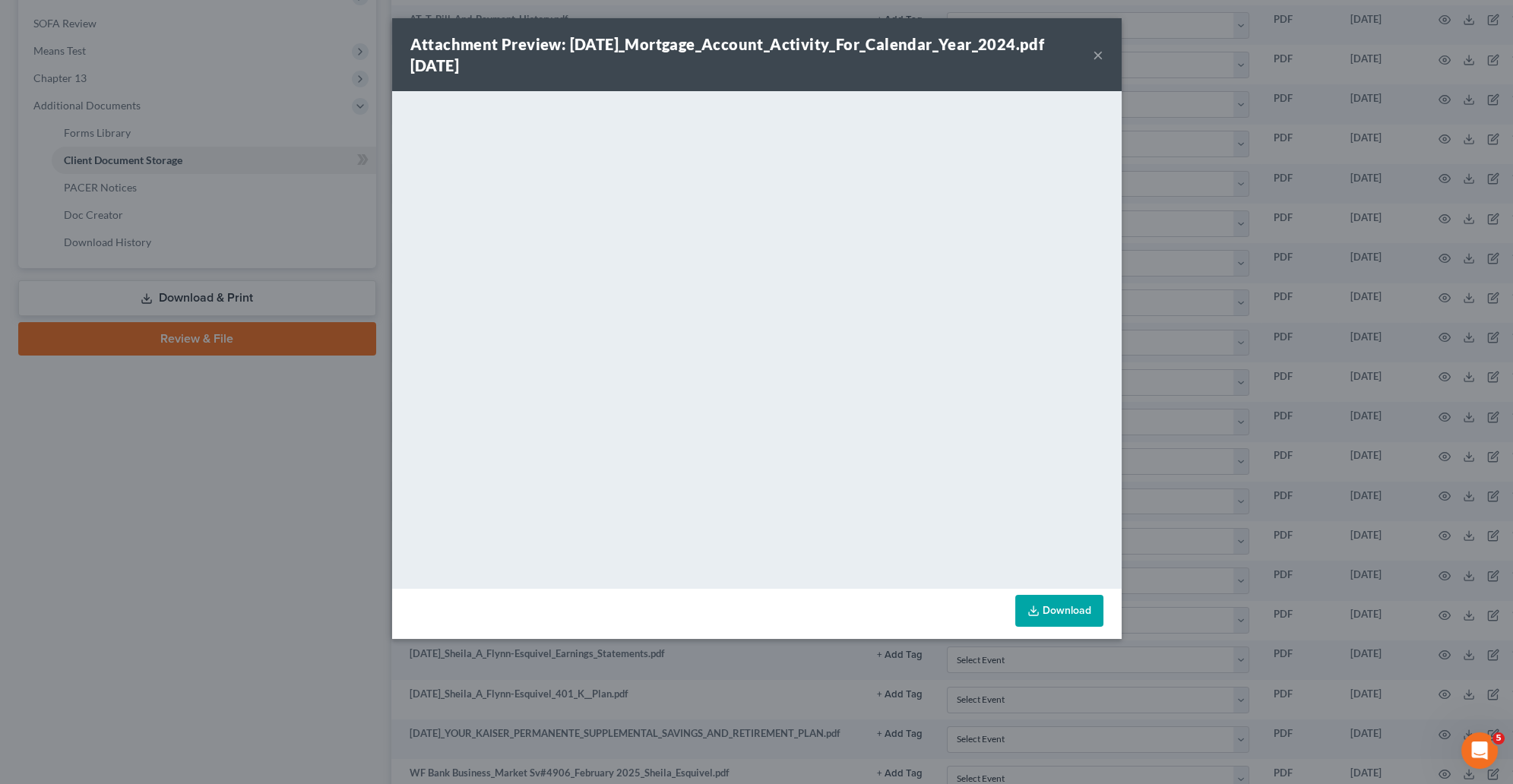
click at [347, 497] on div "Attachment Preview: [DATE]_Mortgage_Account_Activity_For_Calendar_Year_2024.pdf…" at bounding box center [756, 392] width 1513 height 784
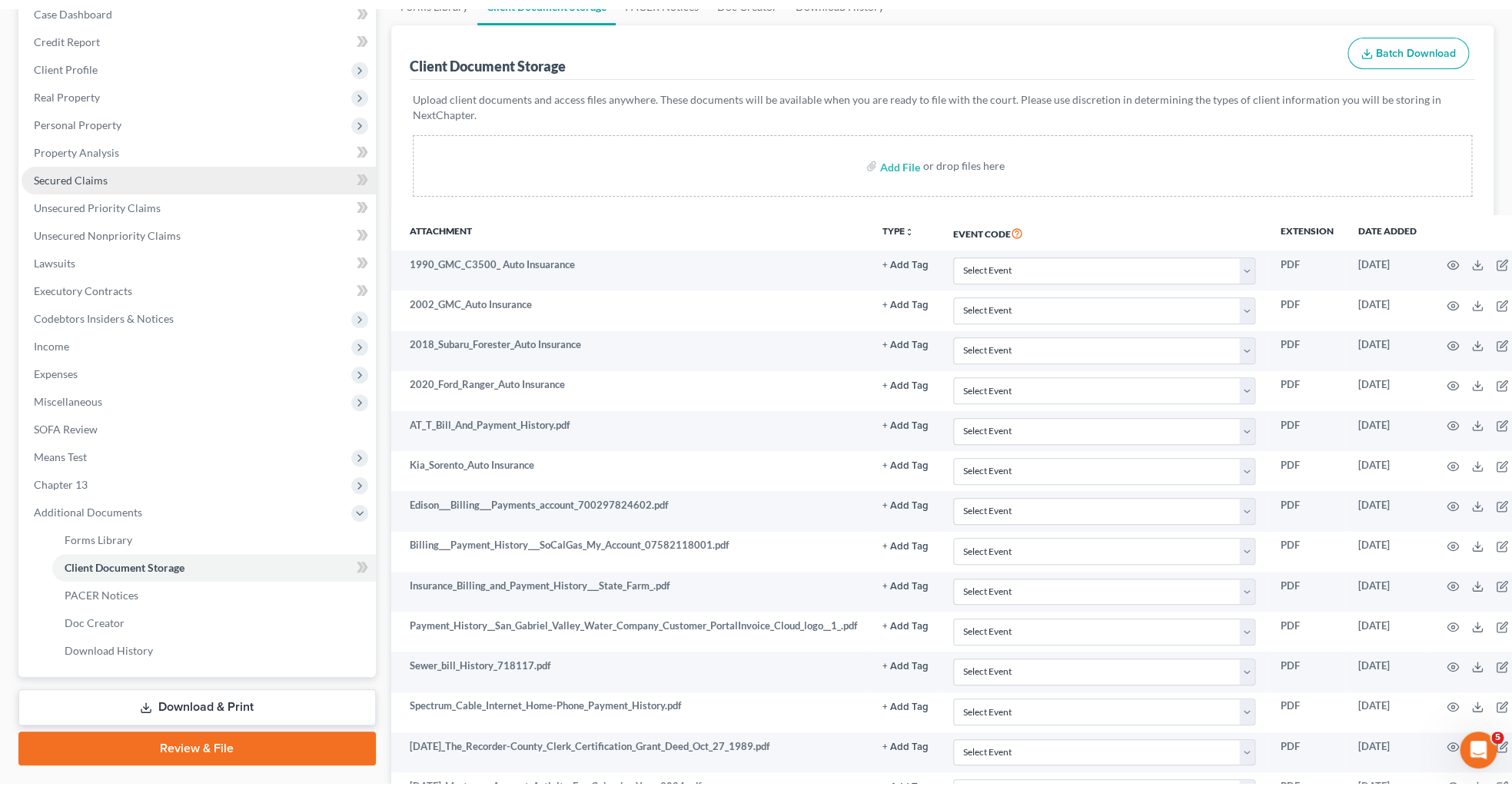
scroll to position [0, 0]
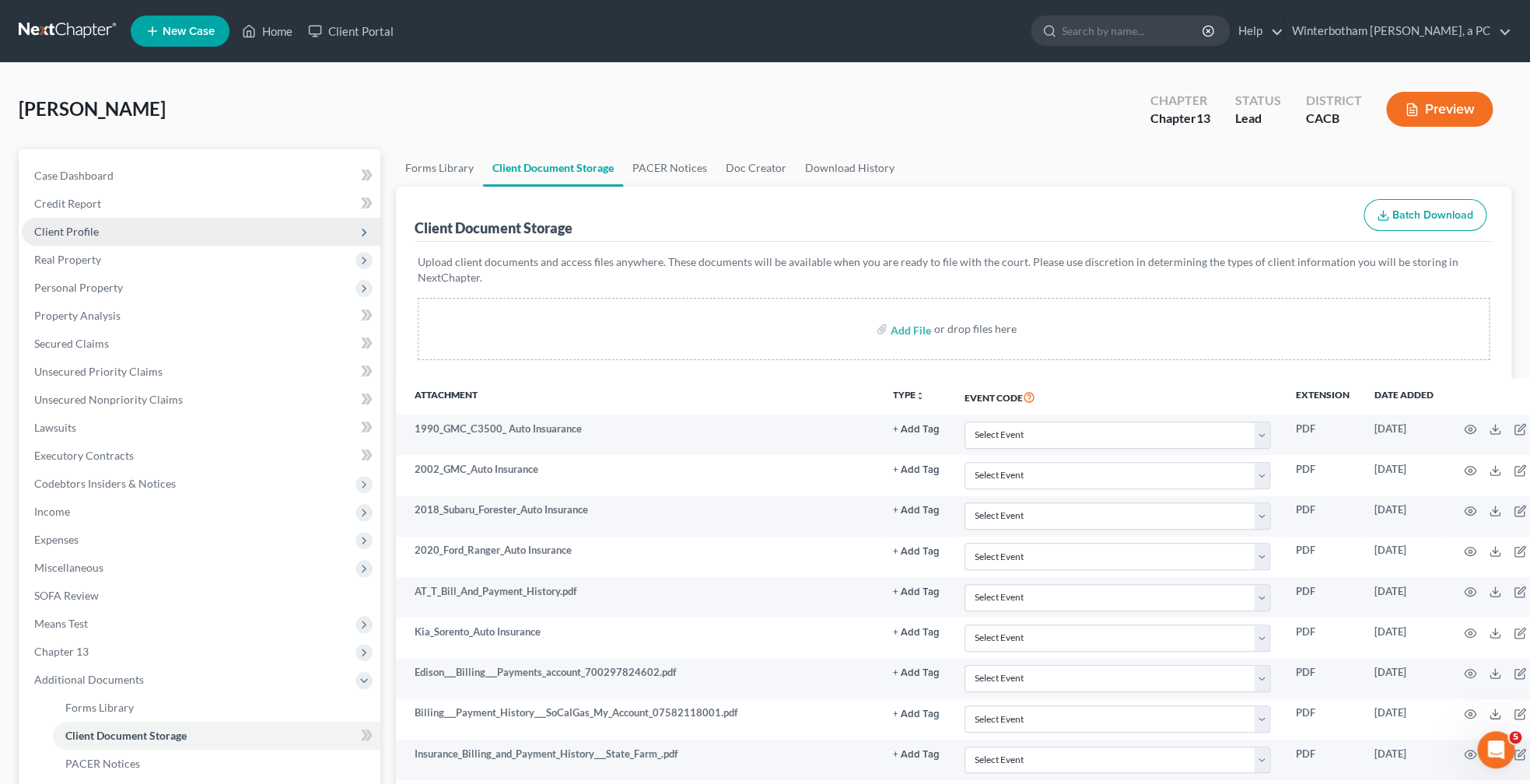
click at [99, 239] on span "Client Profile" at bounding box center [201, 231] width 358 height 28
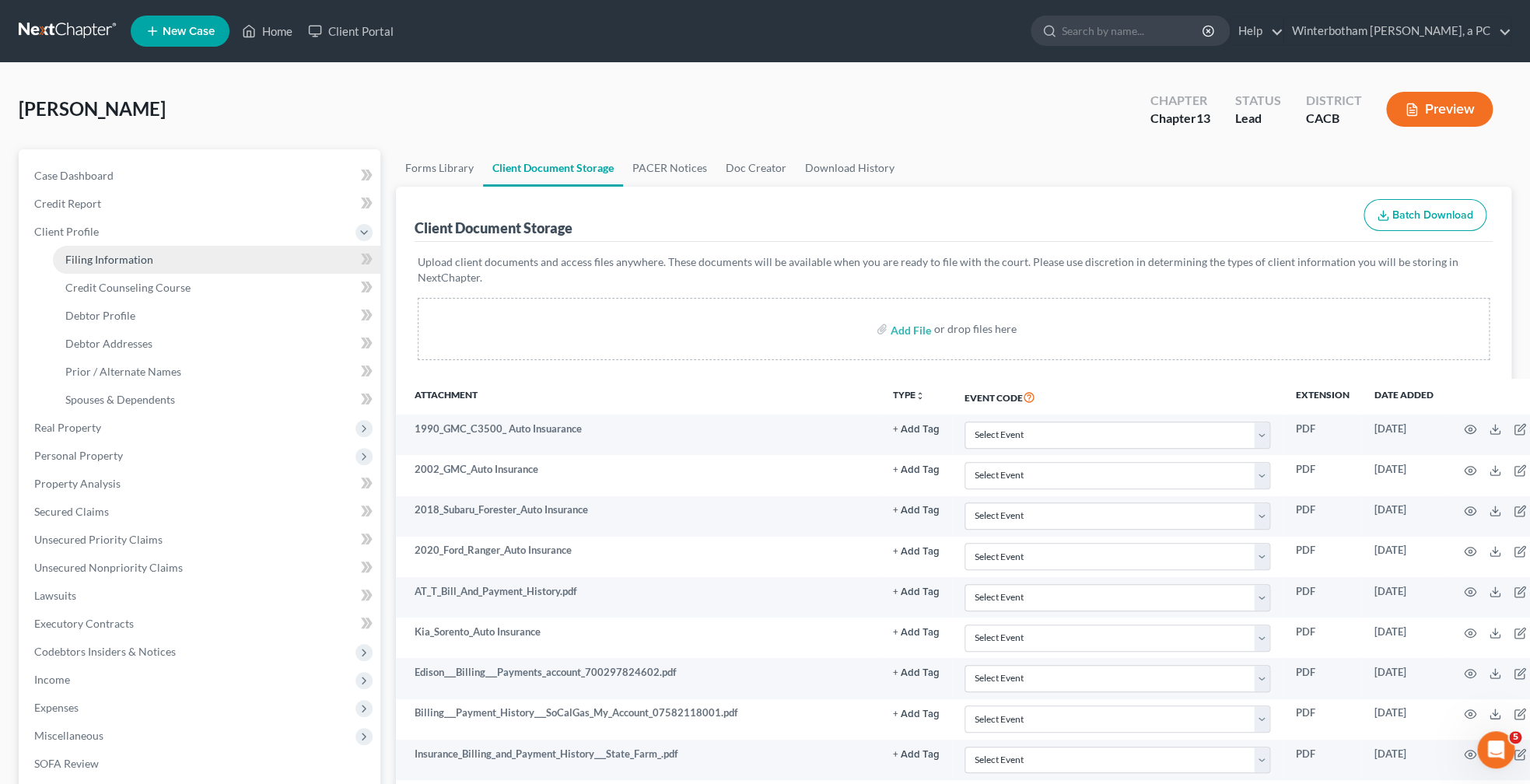
click at [103, 260] on span "Filing Information" at bounding box center [108, 259] width 88 height 13
select select "1"
select select "0"
select select "3"
select select "2"
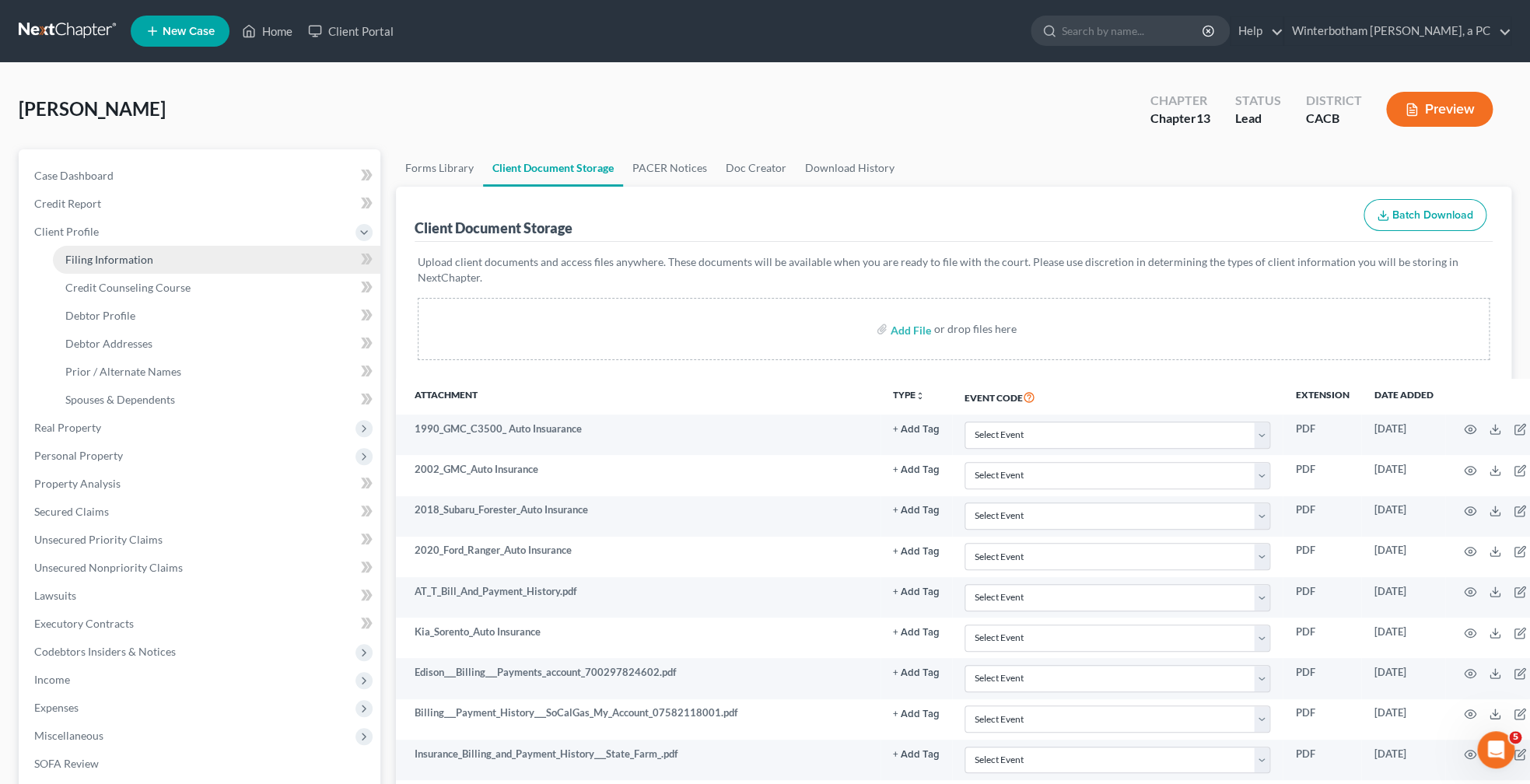
select select "4"
select select "1"
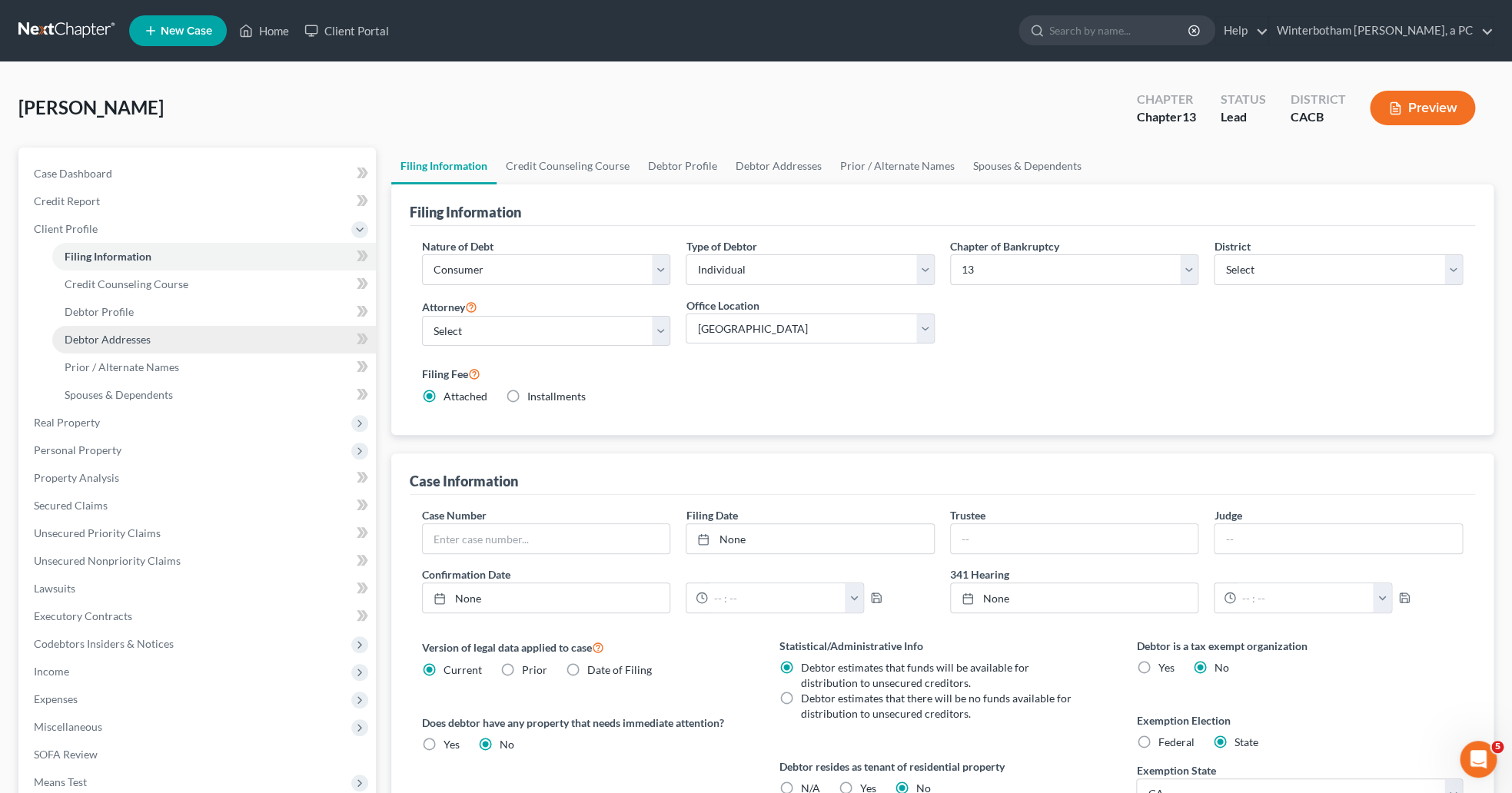
click at [114, 346] on link "Debtor Addresses" at bounding box center [214, 339] width 324 height 27
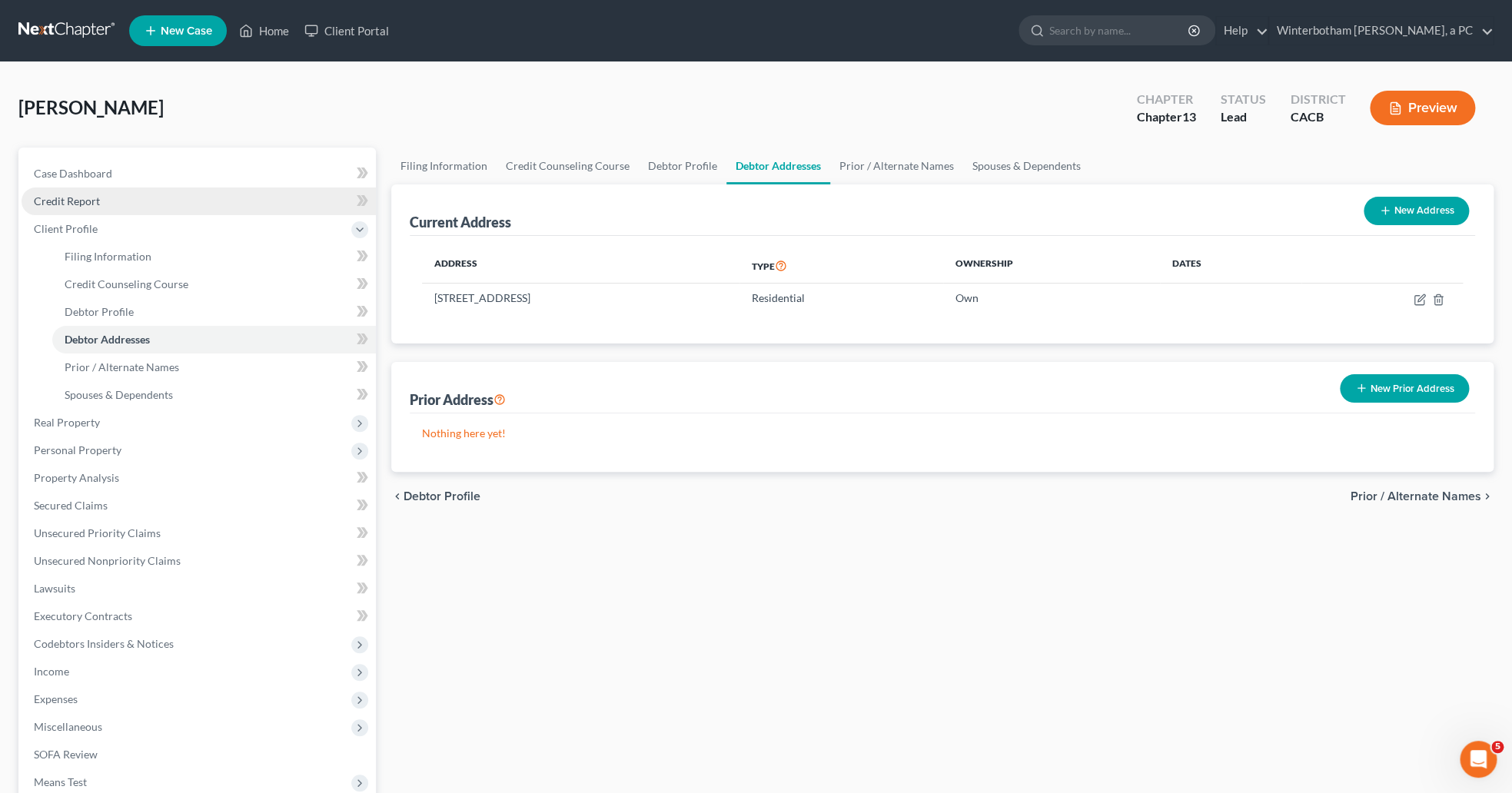
click at [66, 209] on link "Credit Report" at bounding box center [198, 201] width 354 height 27
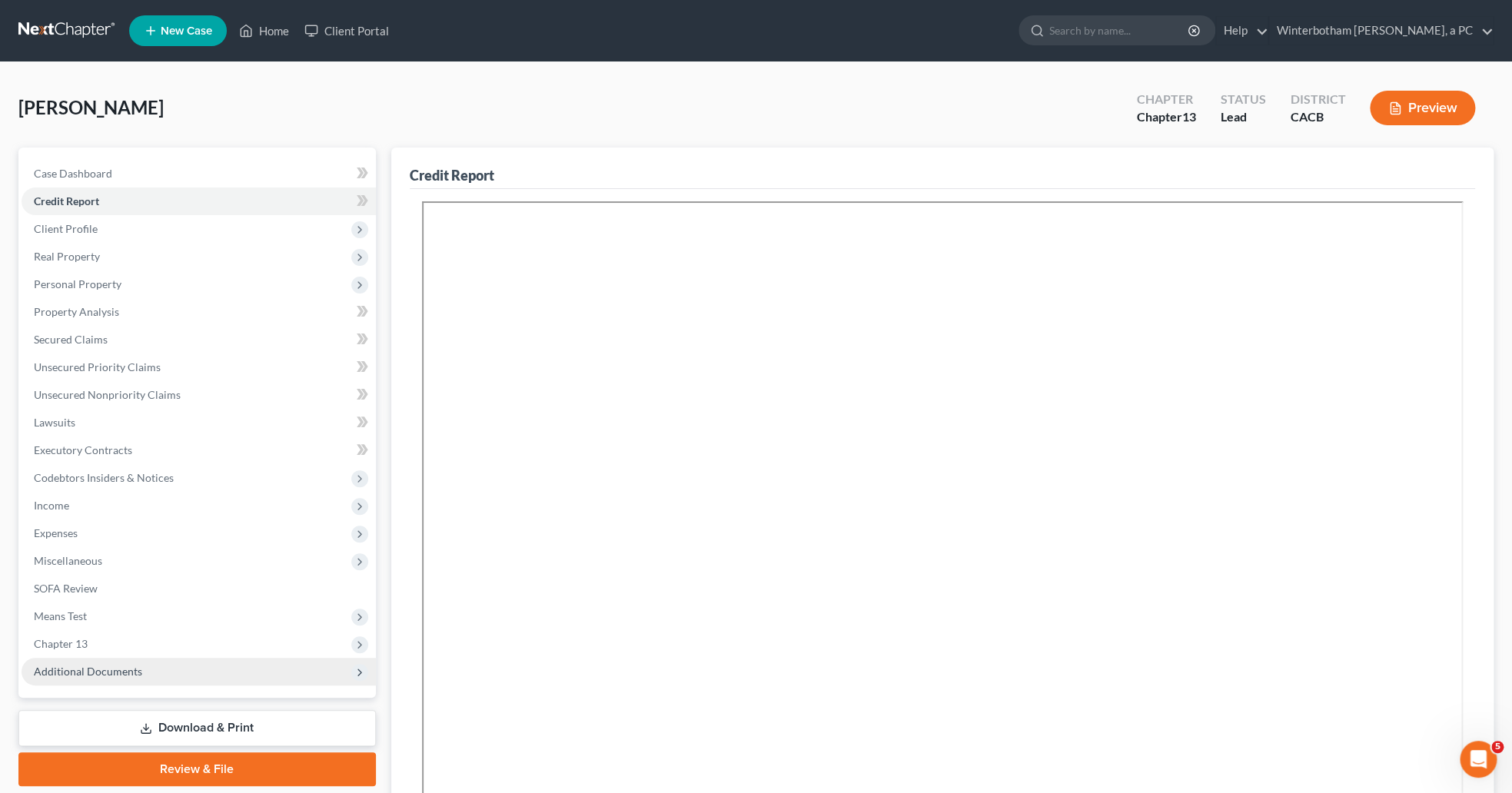
click at [92, 667] on span "Additional Documents" at bounding box center [88, 671] width 108 height 13
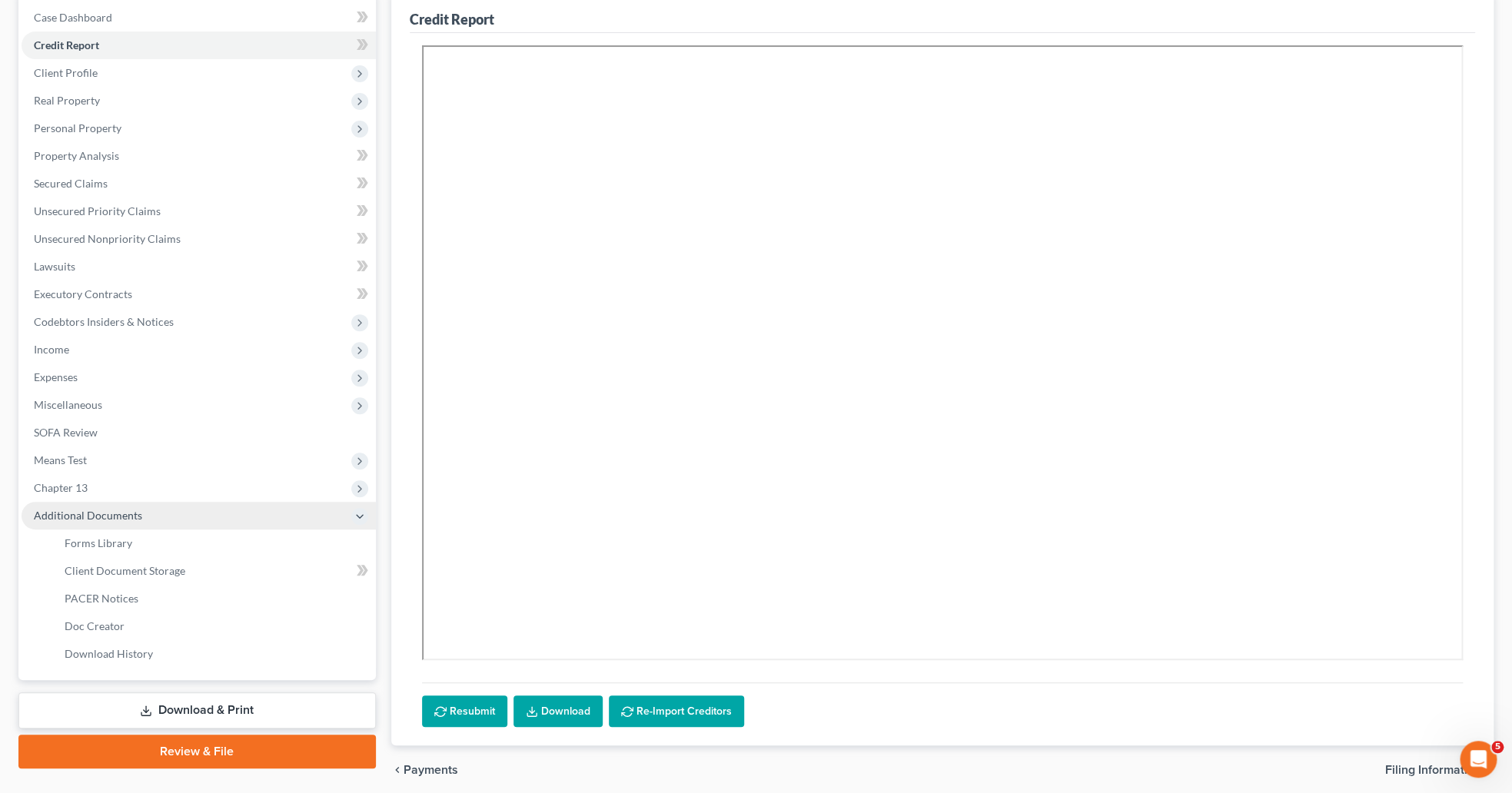
scroll to position [158, 0]
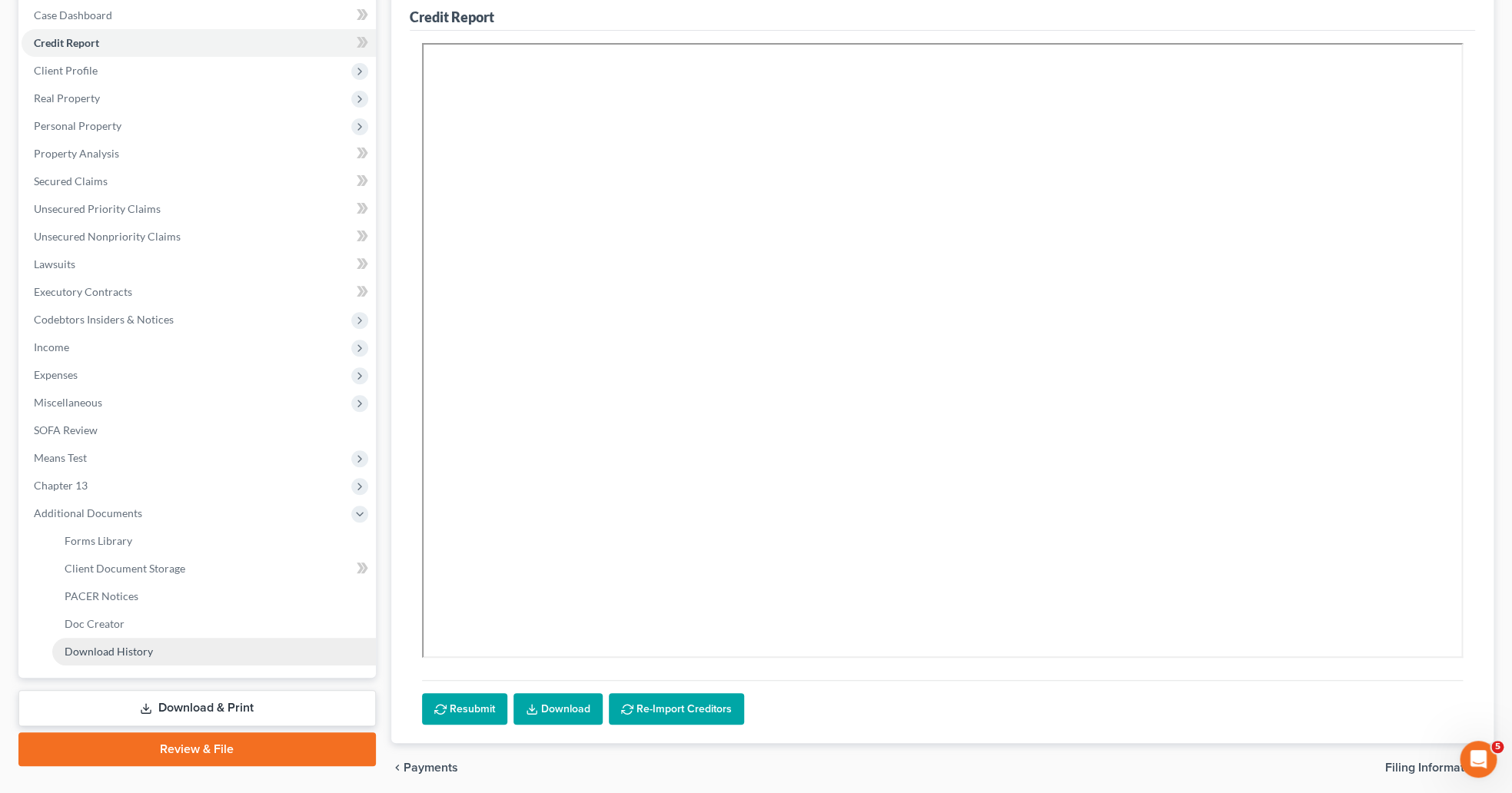
click at [88, 658] on link "Download History" at bounding box center [214, 651] width 324 height 27
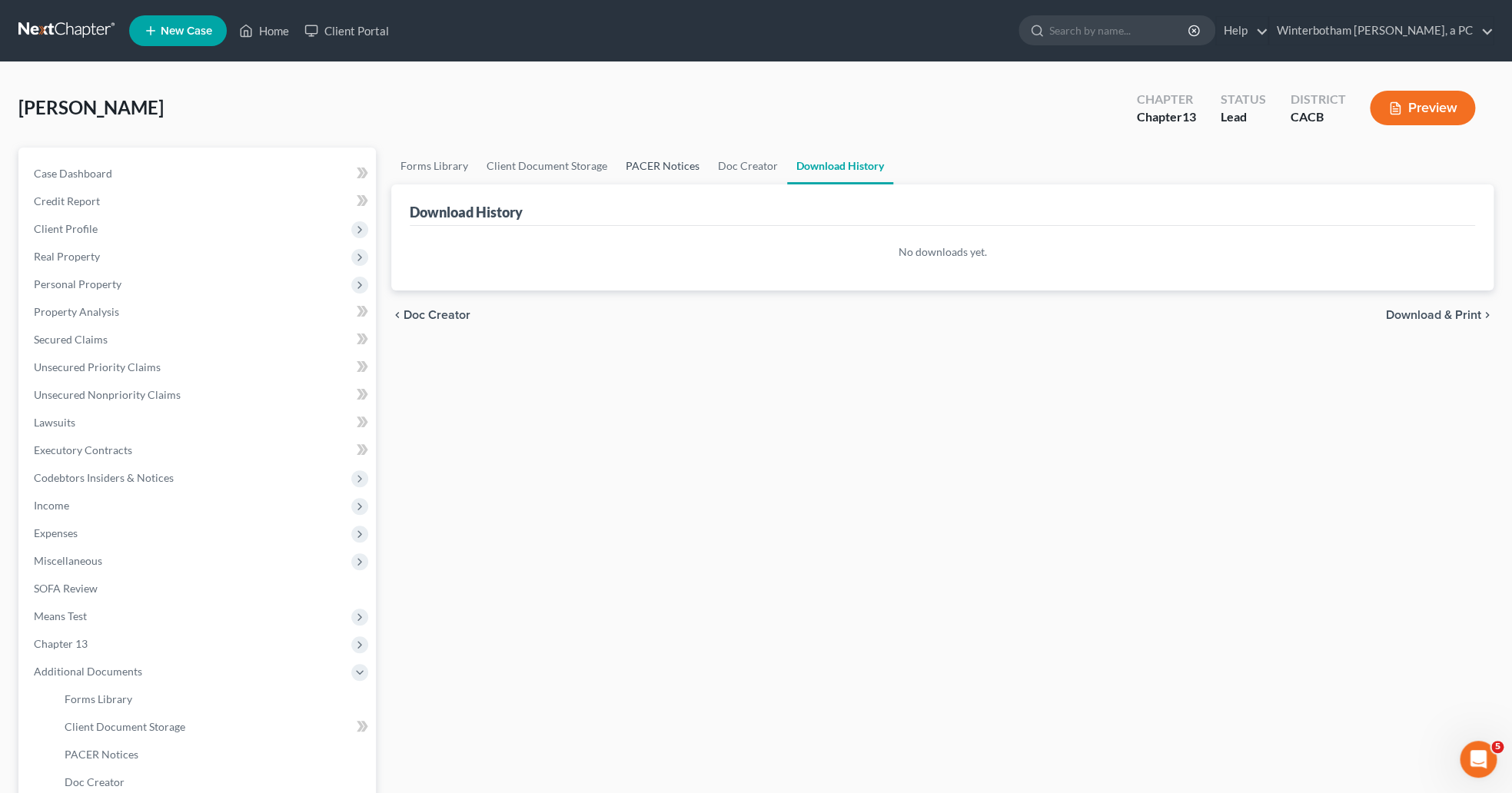
click at [664, 168] on link "PACER Notices" at bounding box center [662, 166] width 92 height 37
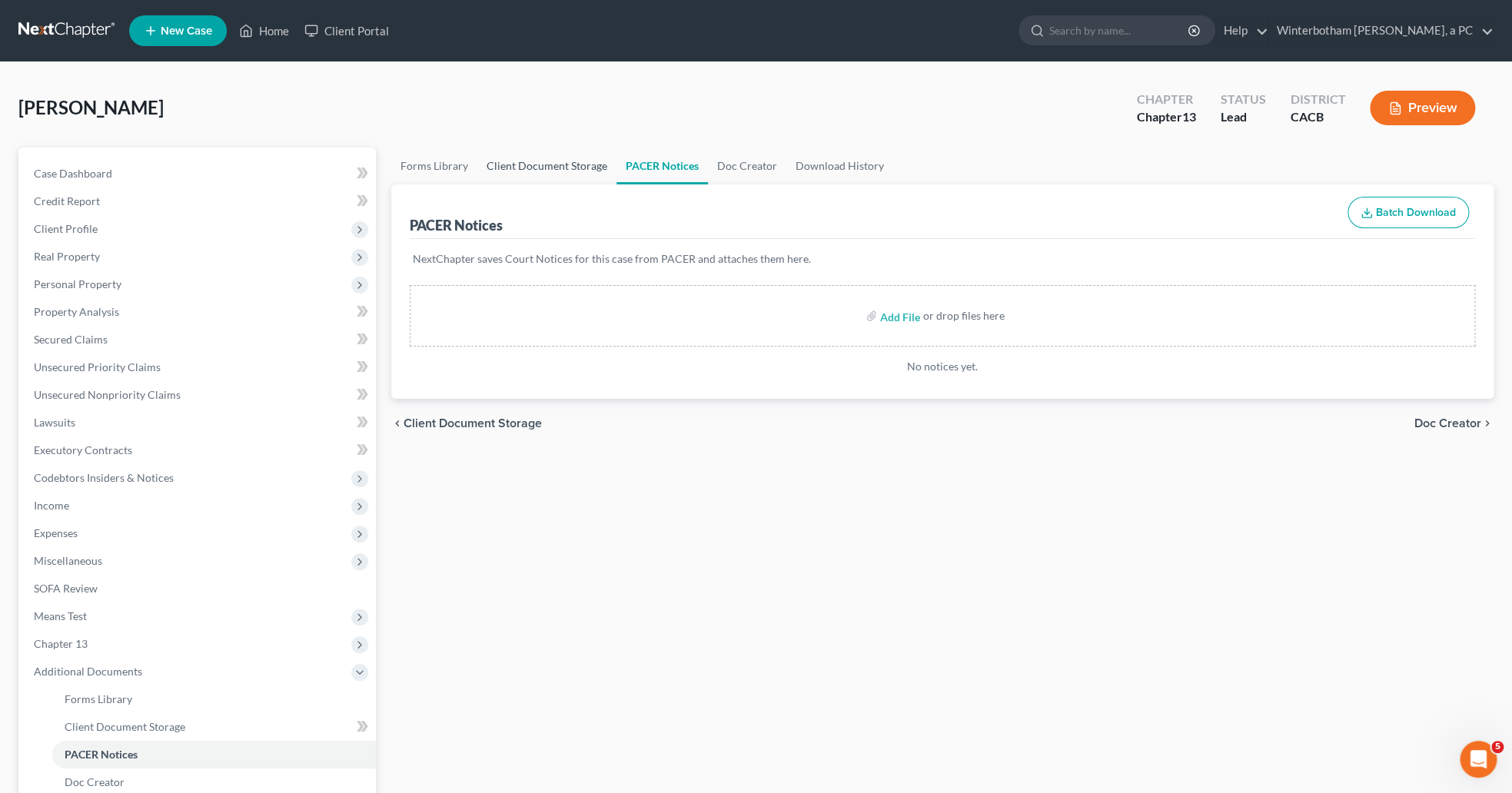
click at [565, 158] on link "Client Document Storage" at bounding box center [546, 166] width 139 height 37
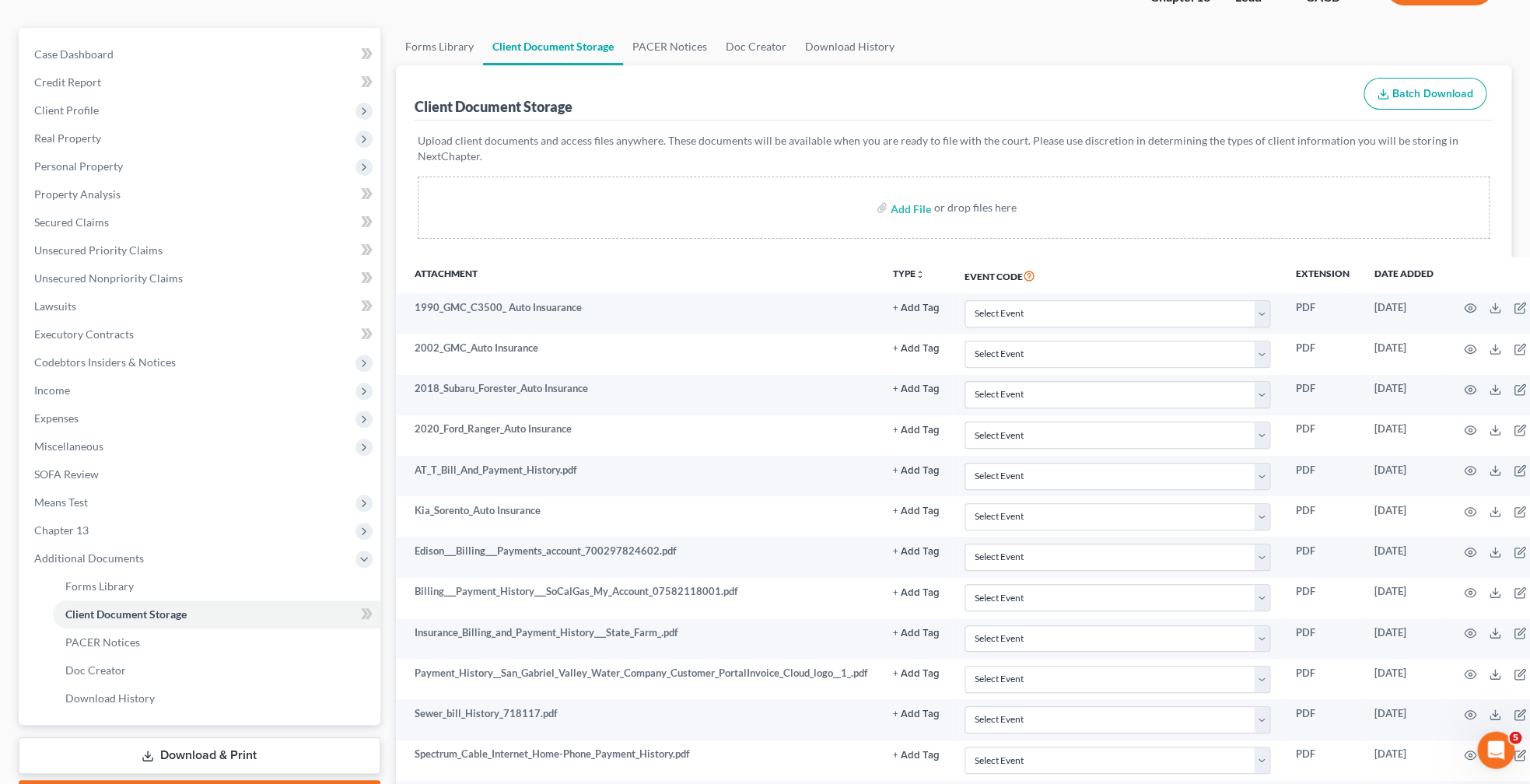
scroll to position [90, 0]
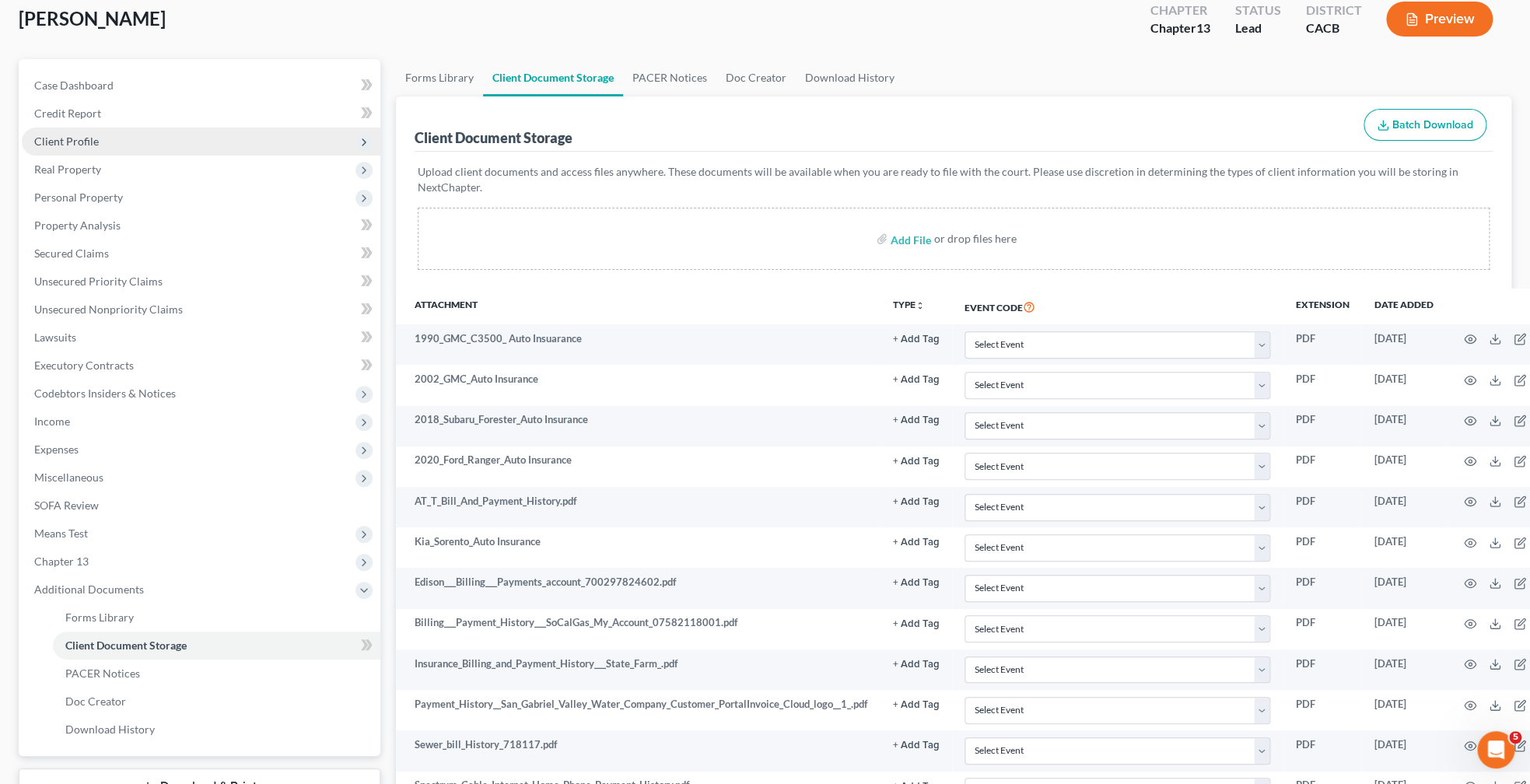
click at [74, 145] on span "Client Profile" at bounding box center [67, 141] width 65 height 13
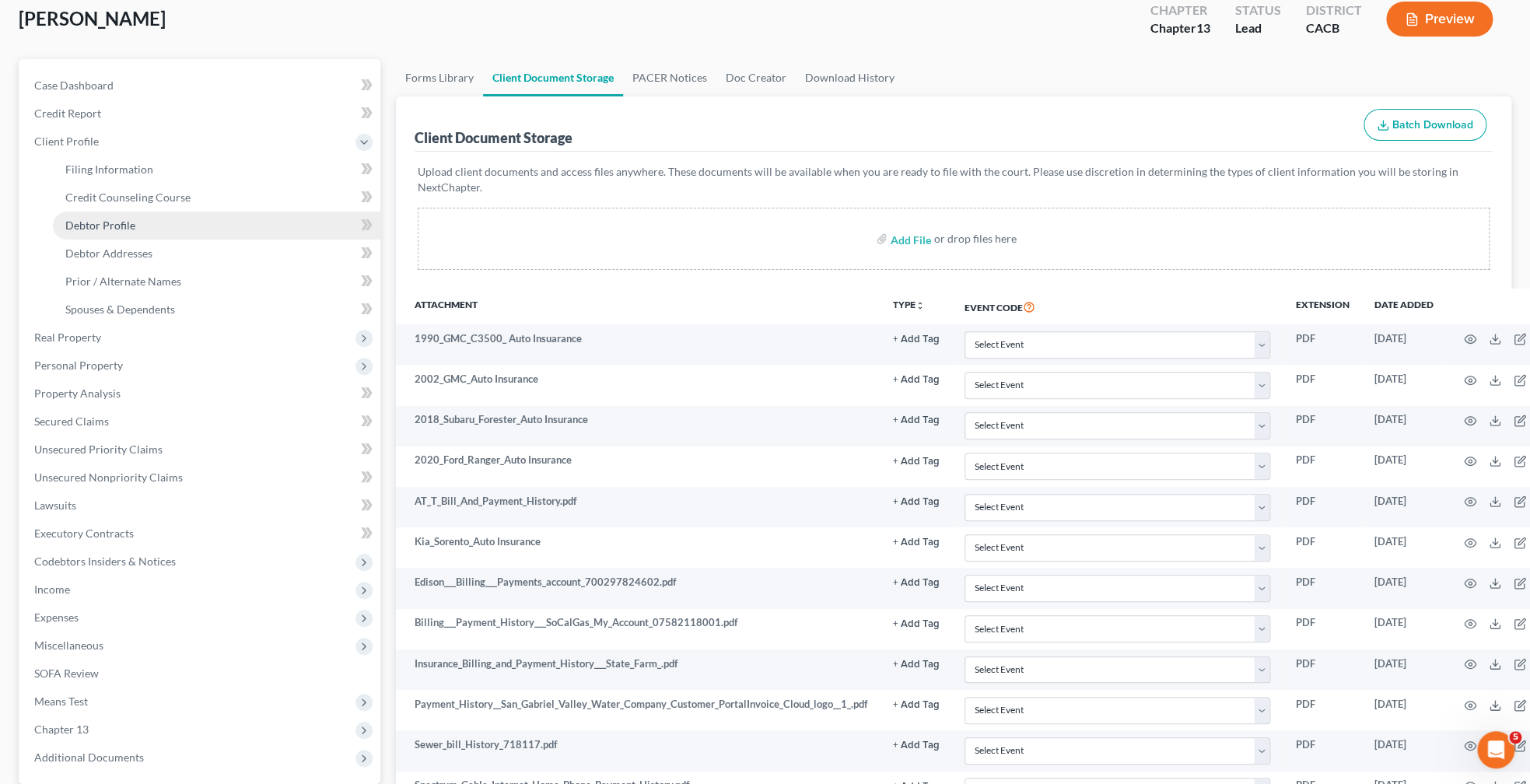
click at [113, 229] on span "Debtor Profile" at bounding box center [99, 224] width 70 height 13
select select "1"
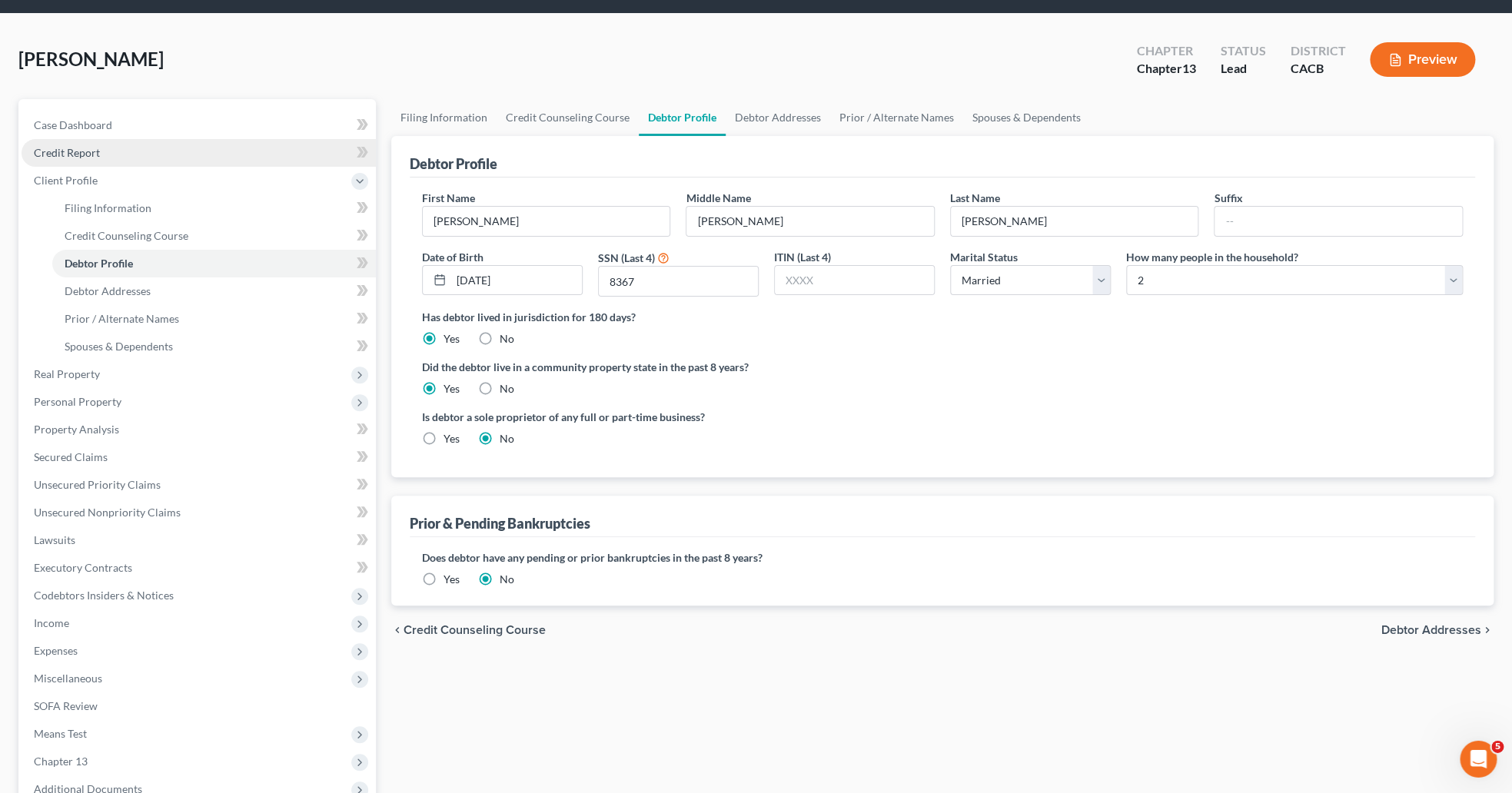
scroll to position [79, 0]
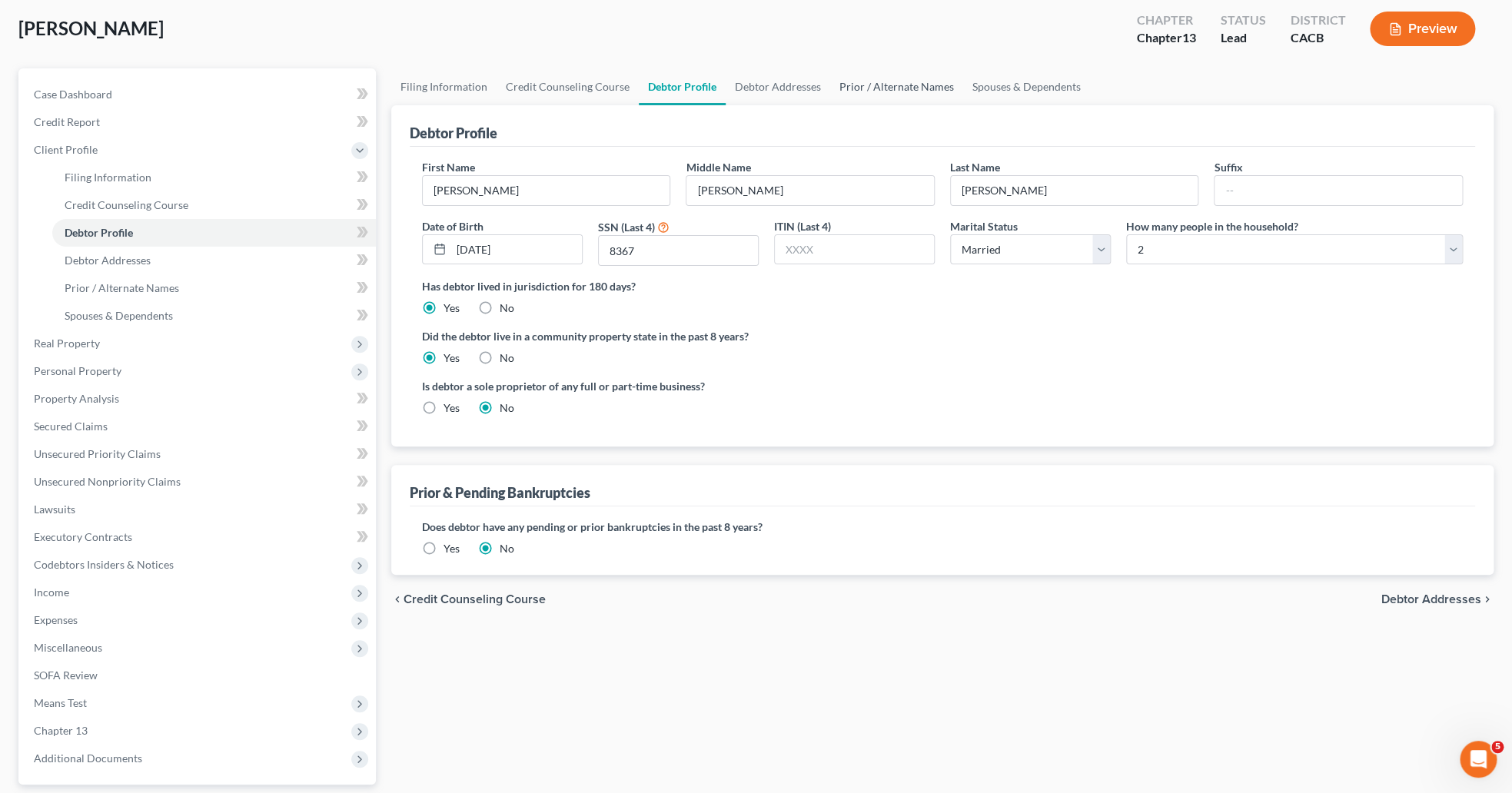
click at [882, 85] on link "Prior / Alternate Names" at bounding box center [897, 86] width 133 height 37
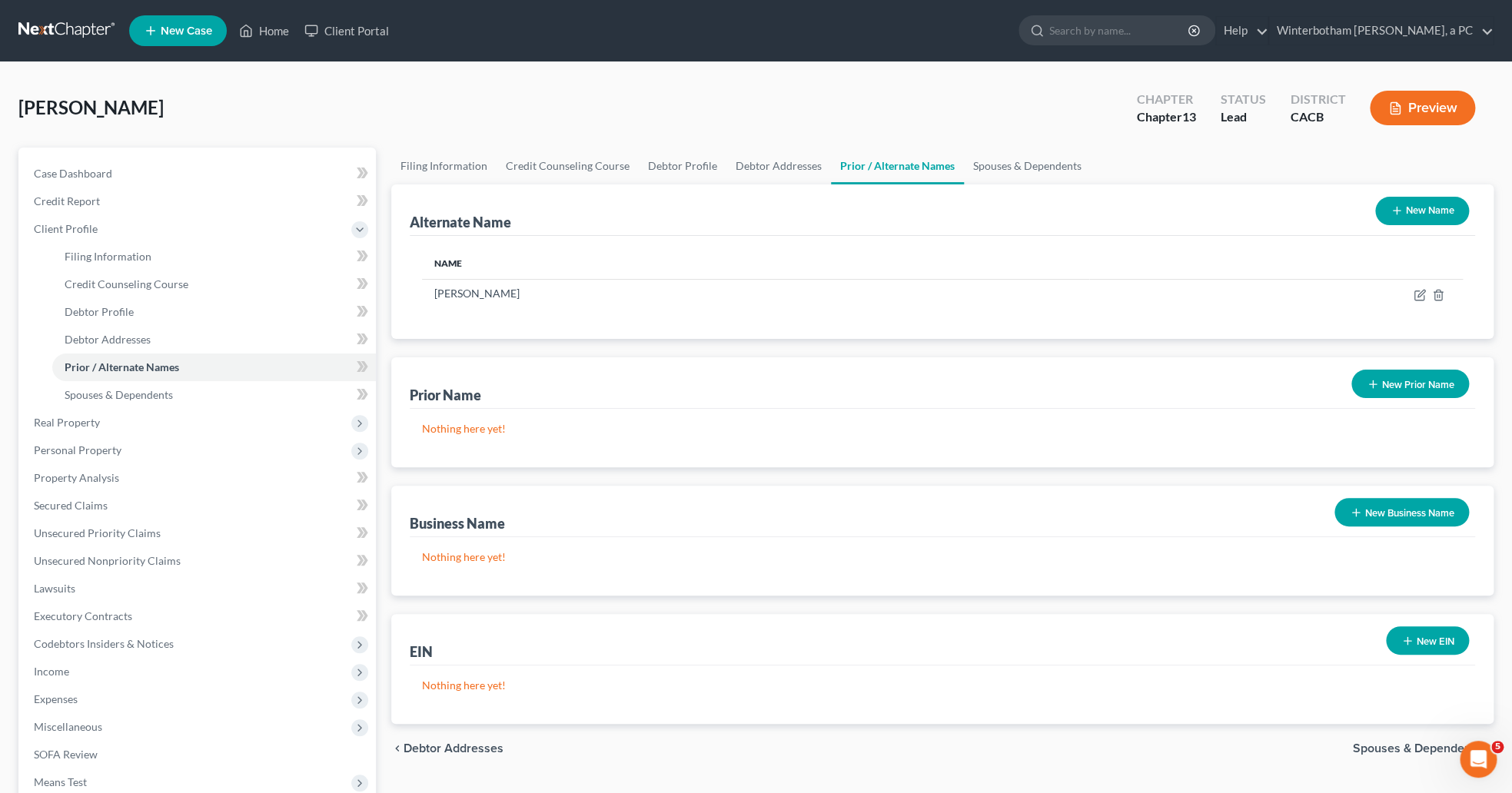
click at [1428, 221] on button "New Name" at bounding box center [1422, 210] width 93 height 28
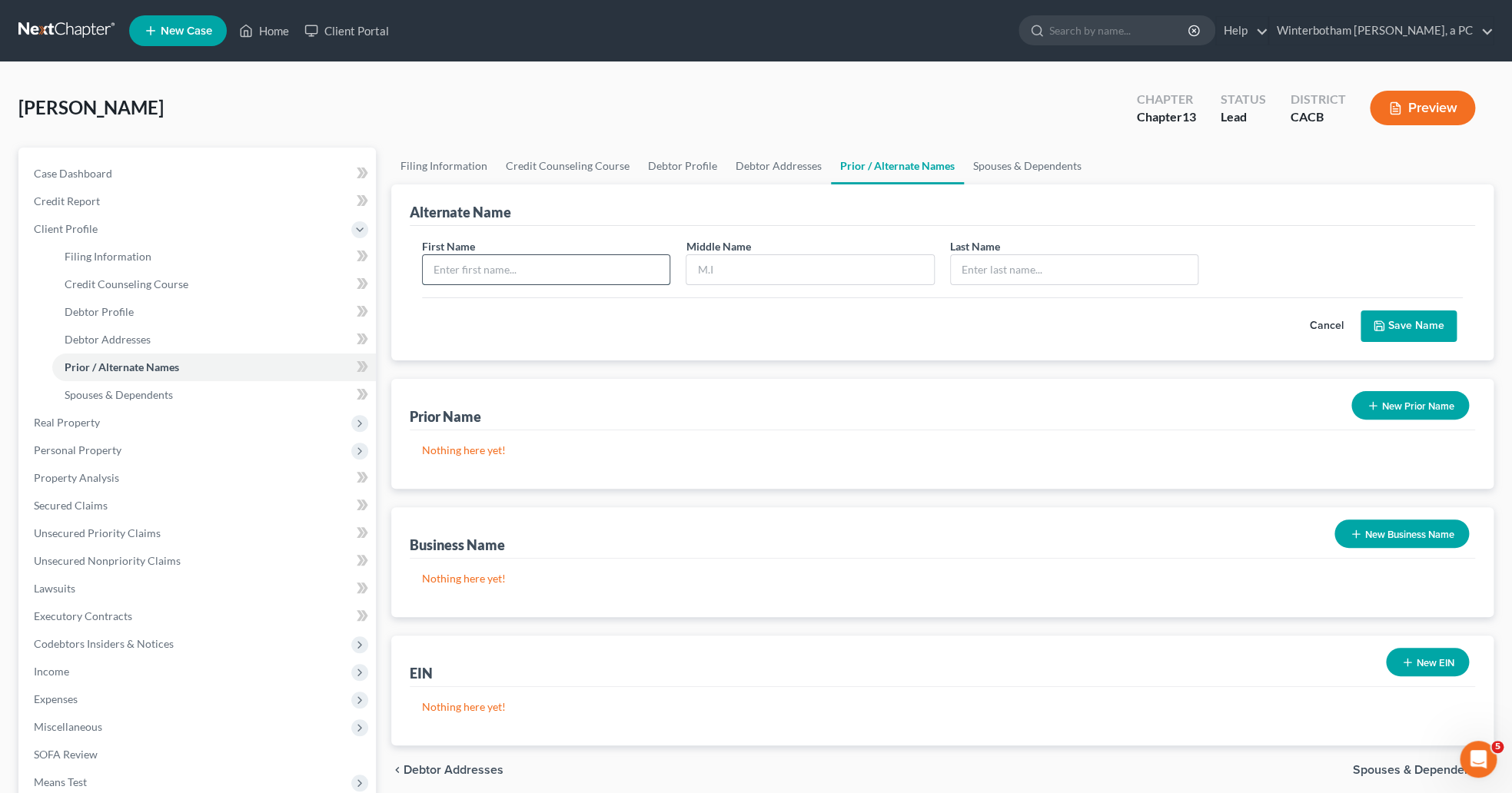
click at [603, 275] on input "text" at bounding box center [546, 269] width 248 height 29
type input "[PERSON_NAME]"
click at [1434, 323] on button "Save Name" at bounding box center [1408, 326] width 96 height 32
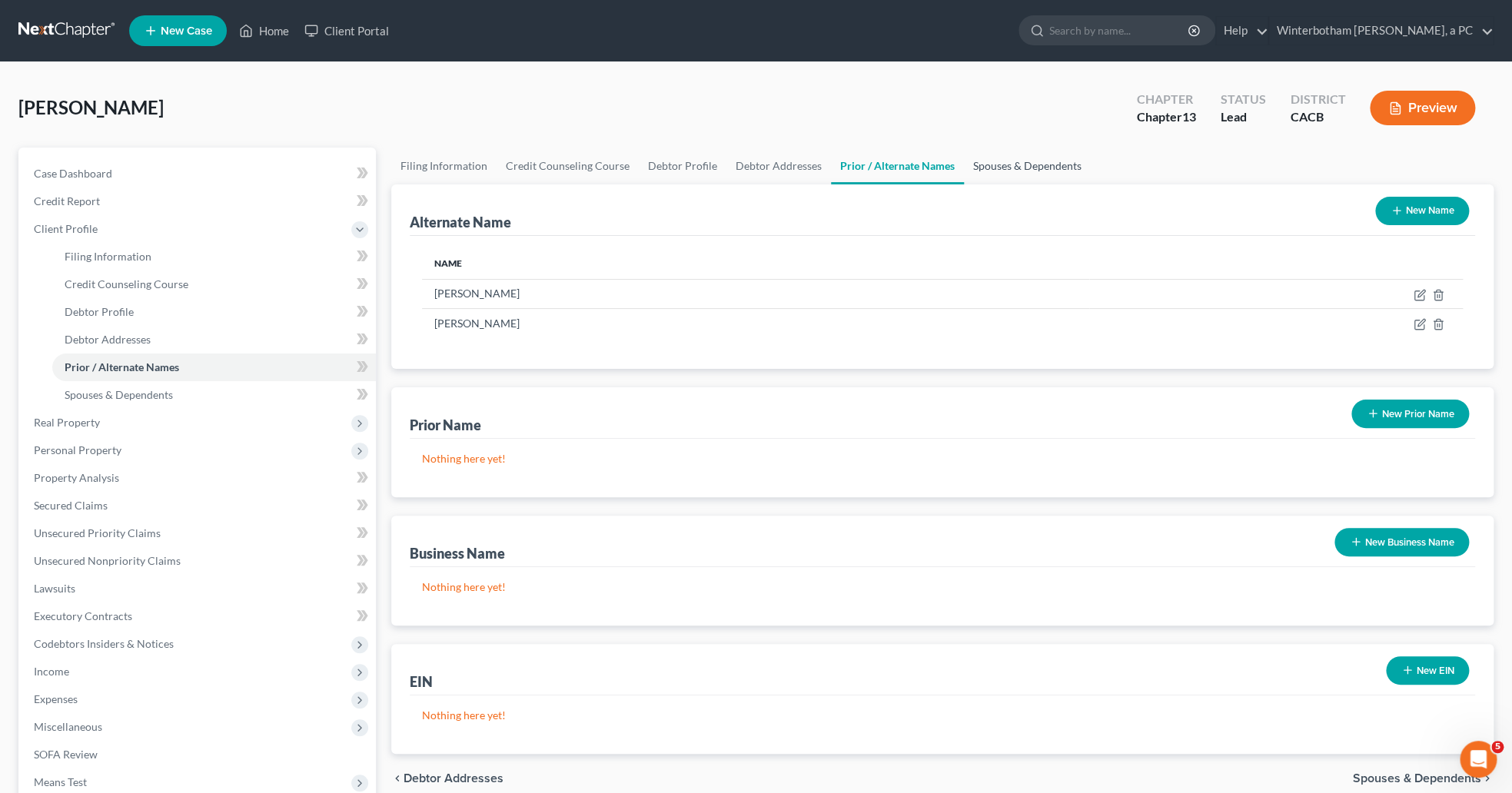
click at [1051, 171] on link "Spouses & Dependents" at bounding box center [1027, 166] width 126 height 37
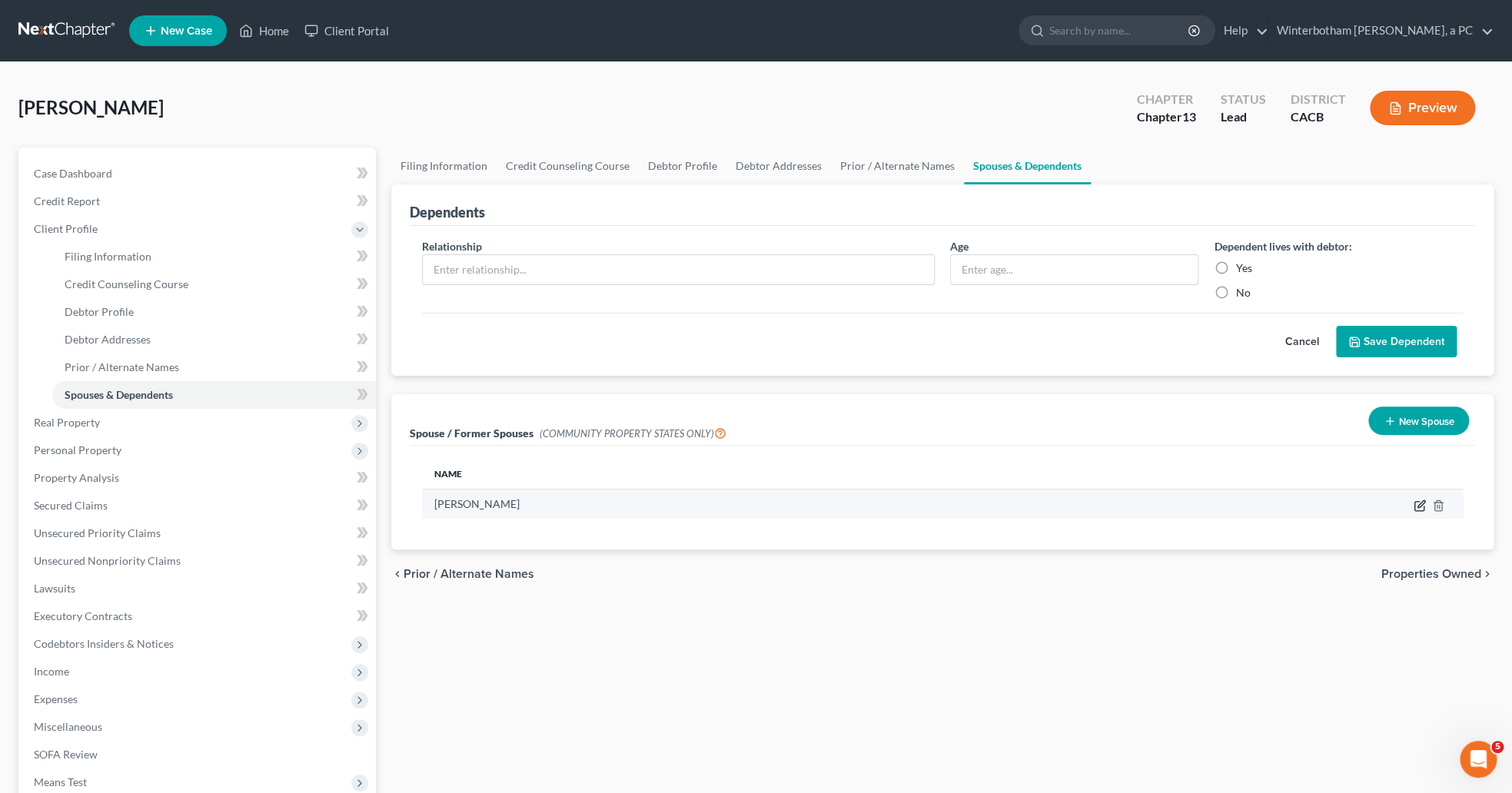
click at [1420, 506] on icon "button" at bounding box center [1420, 505] width 13 height 13
select select "1"
select select "4"
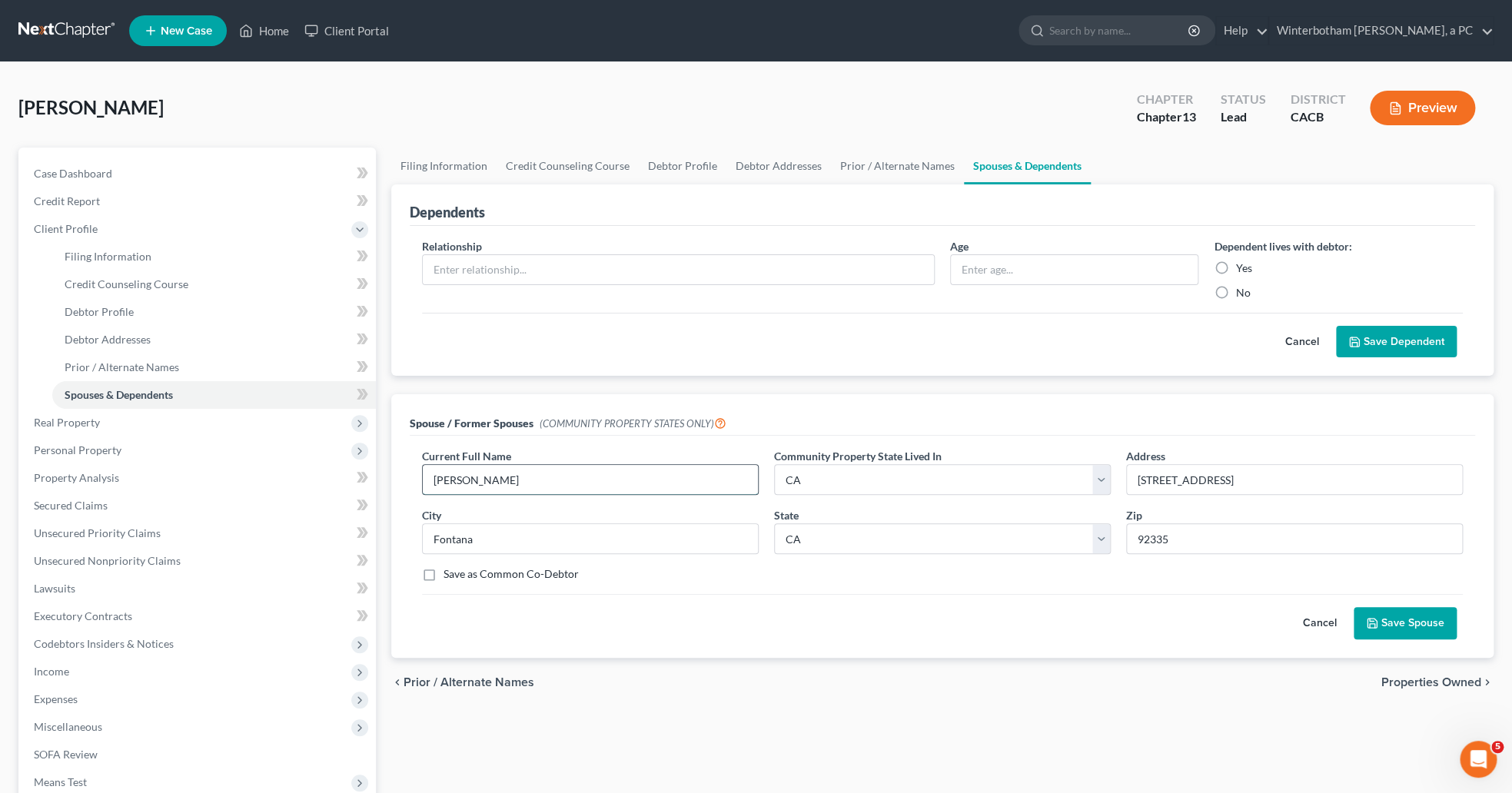
click at [465, 481] on input "[PERSON_NAME]" at bounding box center [590, 479] width 335 height 29
type input "[PERSON_NAME]"
click at [1393, 631] on button "Save Spouse" at bounding box center [1405, 623] width 103 height 32
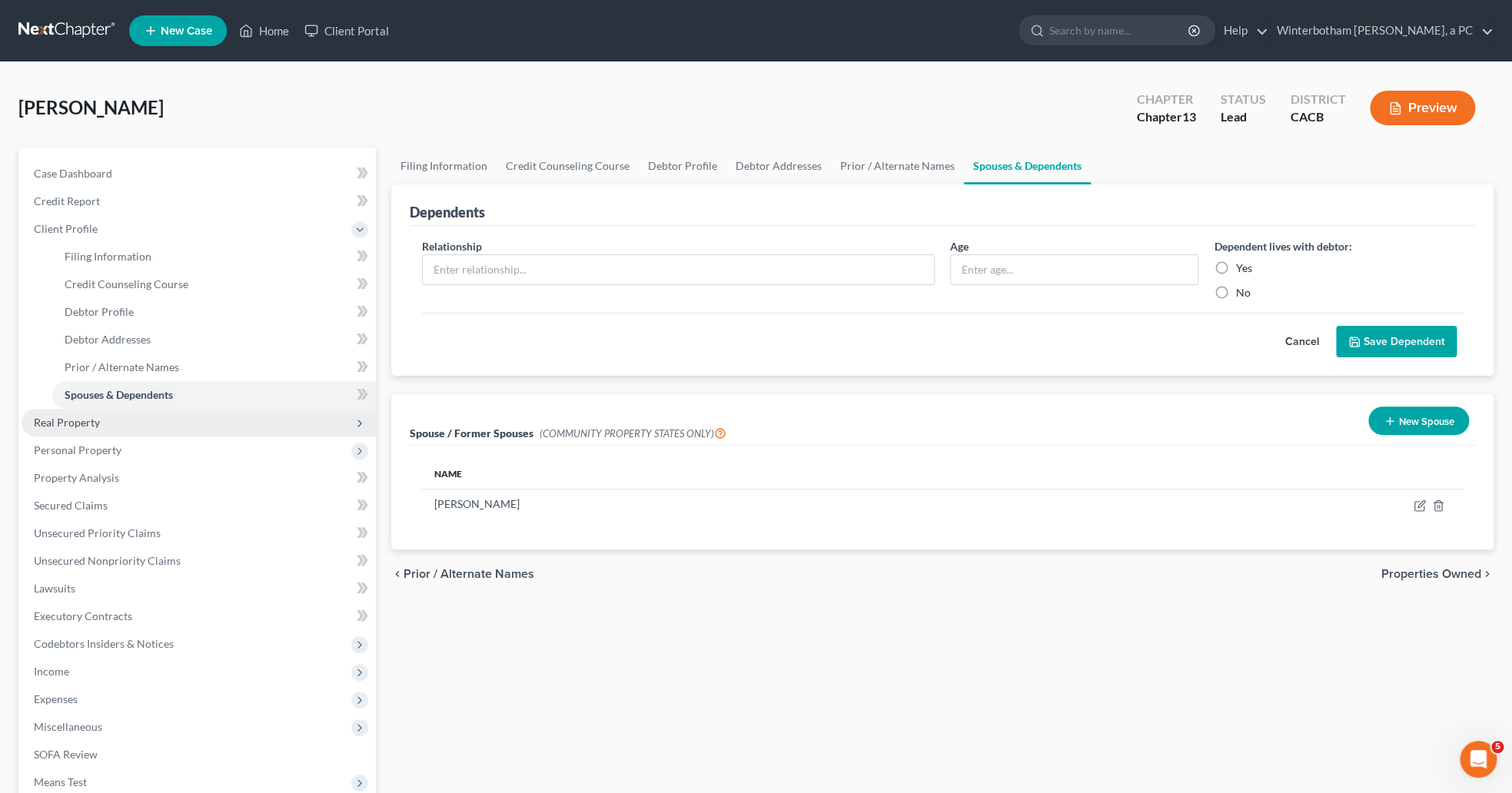
click at [84, 422] on span "Real Property" at bounding box center [67, 422] width 66 height 13
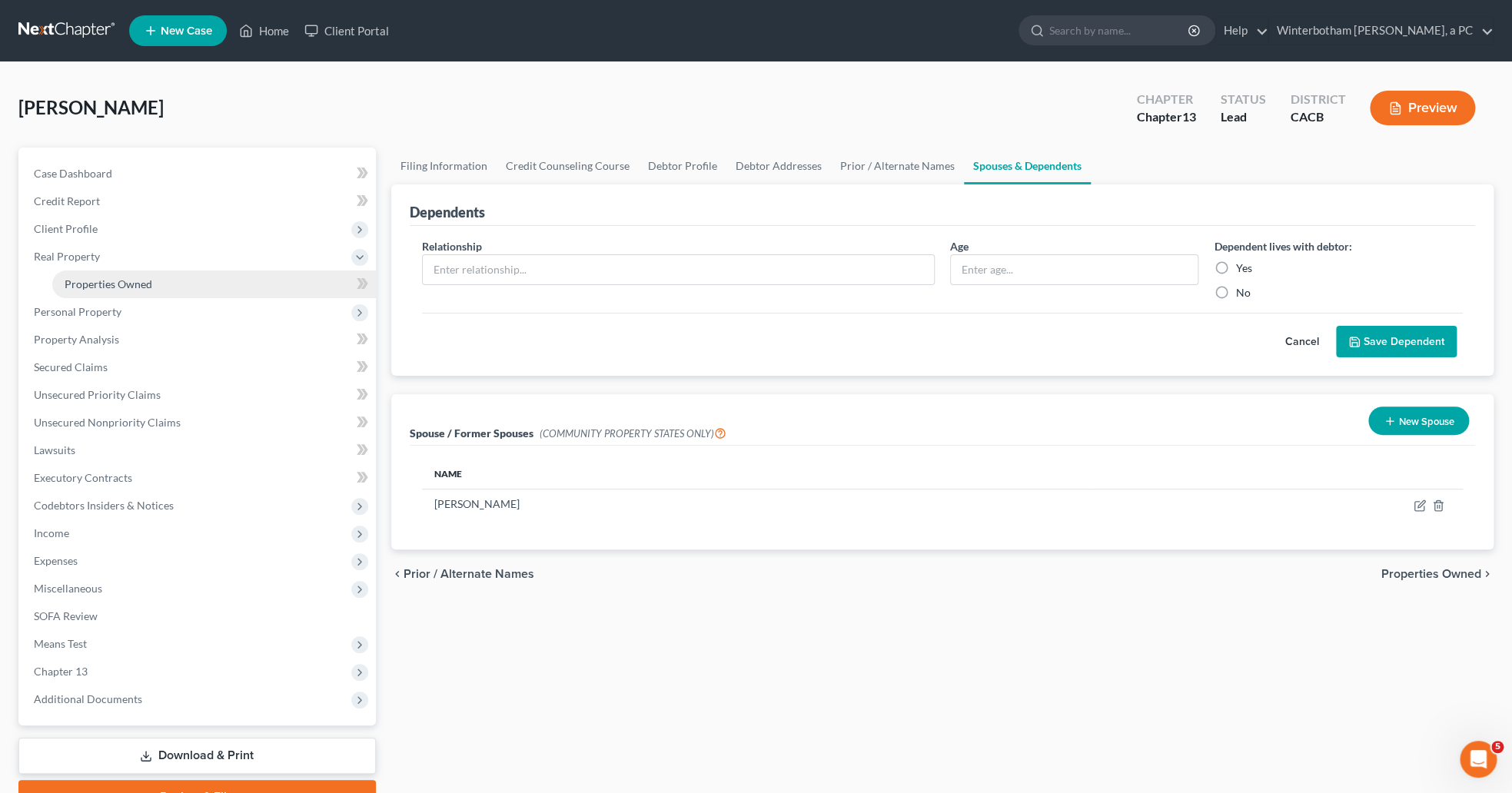
click at [93, 287] on span "Properties Owned" at bounding box center [108, 283] width 88 height 13
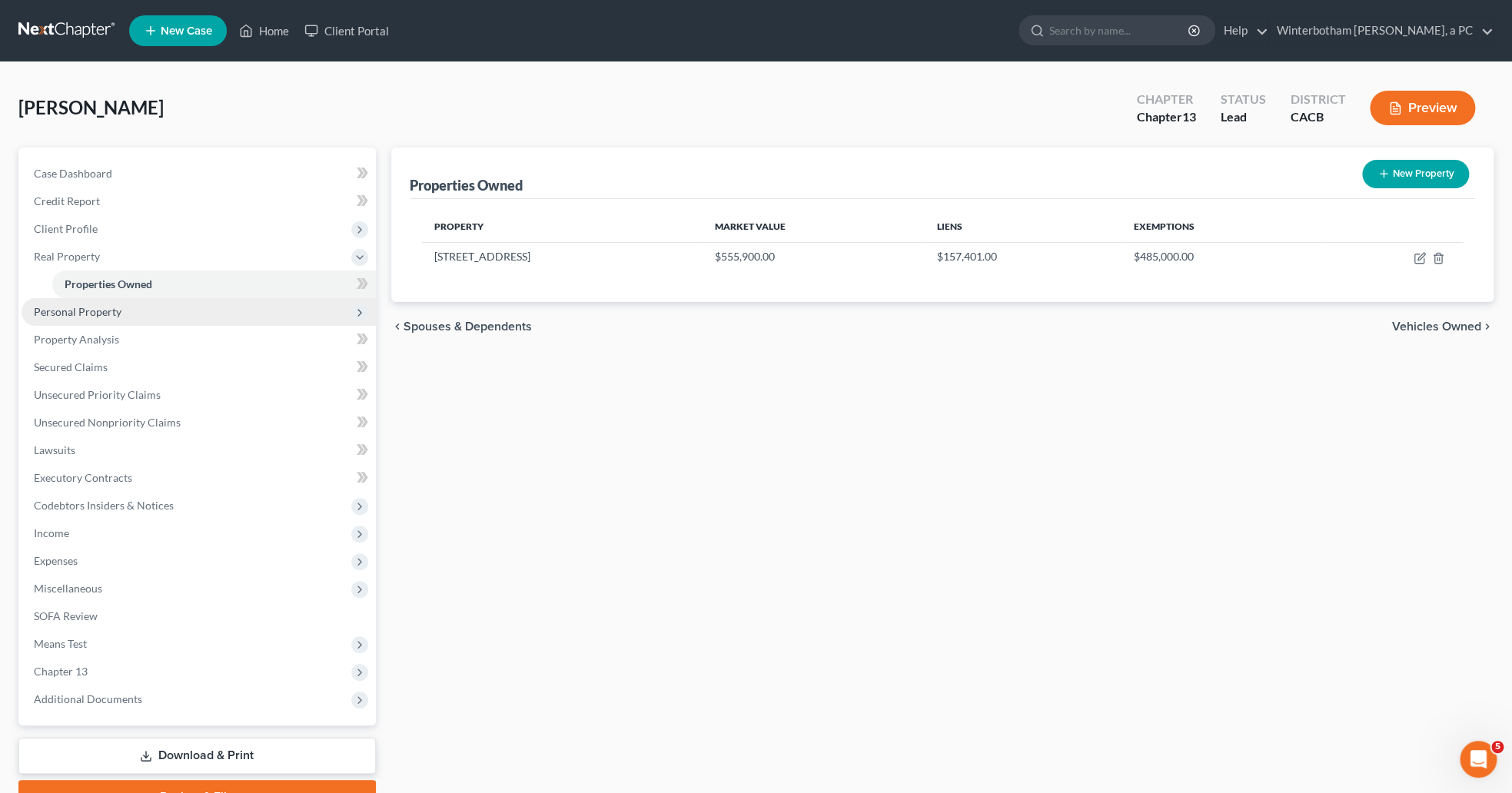
click at [166, 313] on span "Personal Property" at bounding box center [198, 312] width 354 height 27
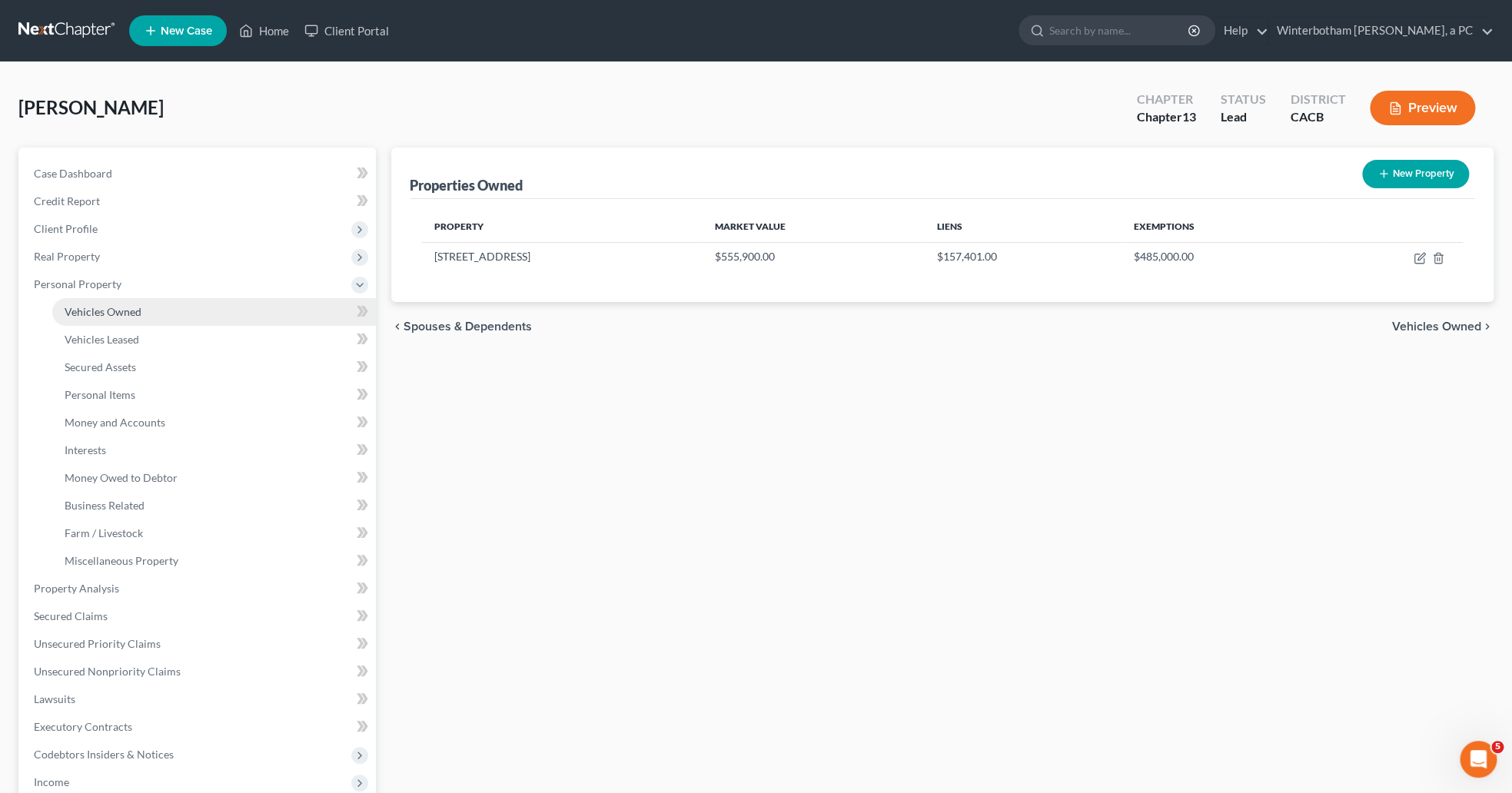
click at [174, 318] on link "Vehicles Owned" at bounding box center [214, 312] width 324 height 27
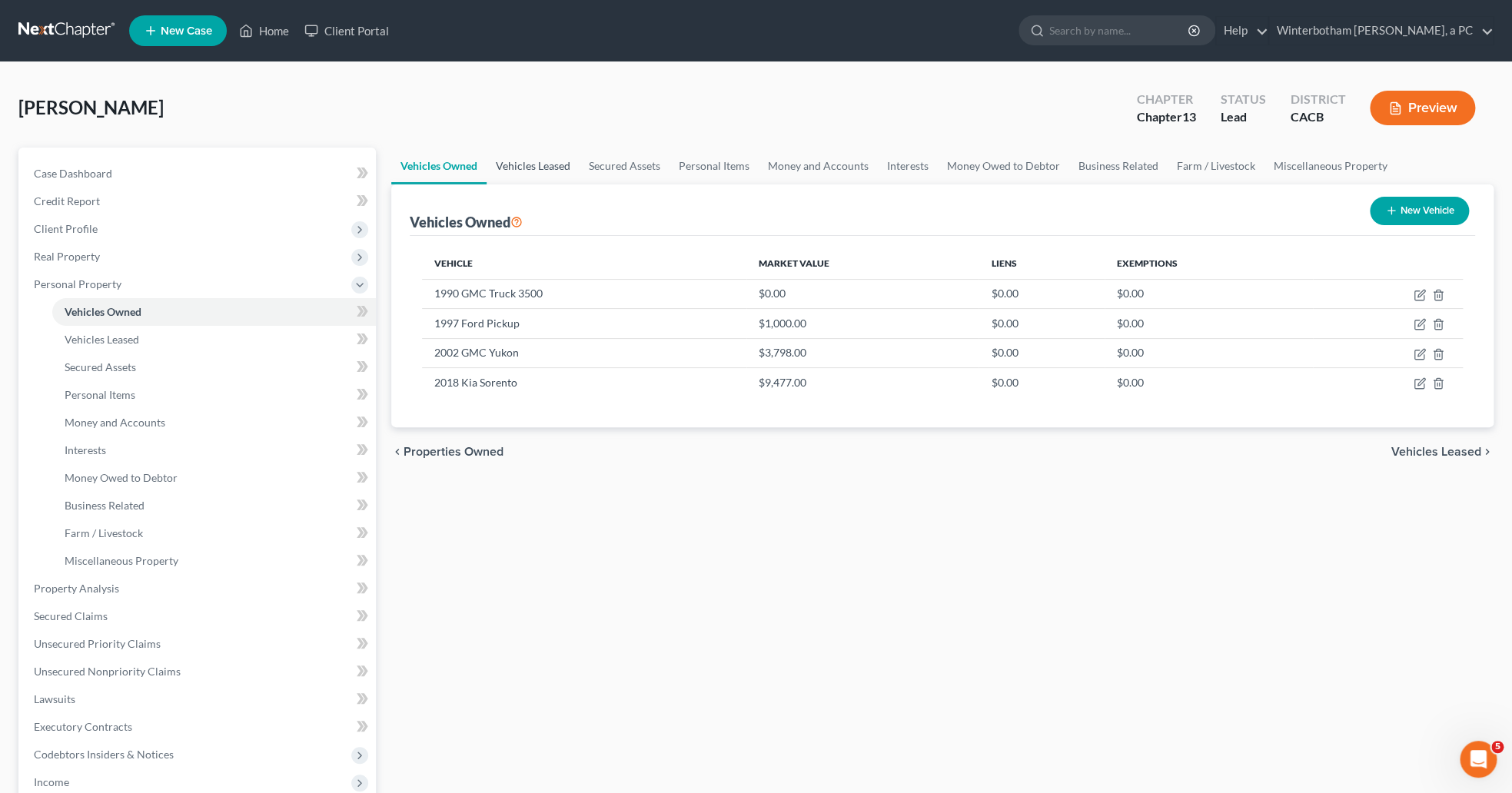
click at [530, 162] on link "Vehicles Leased" at bounding box center [533, 166] width 93 height 37
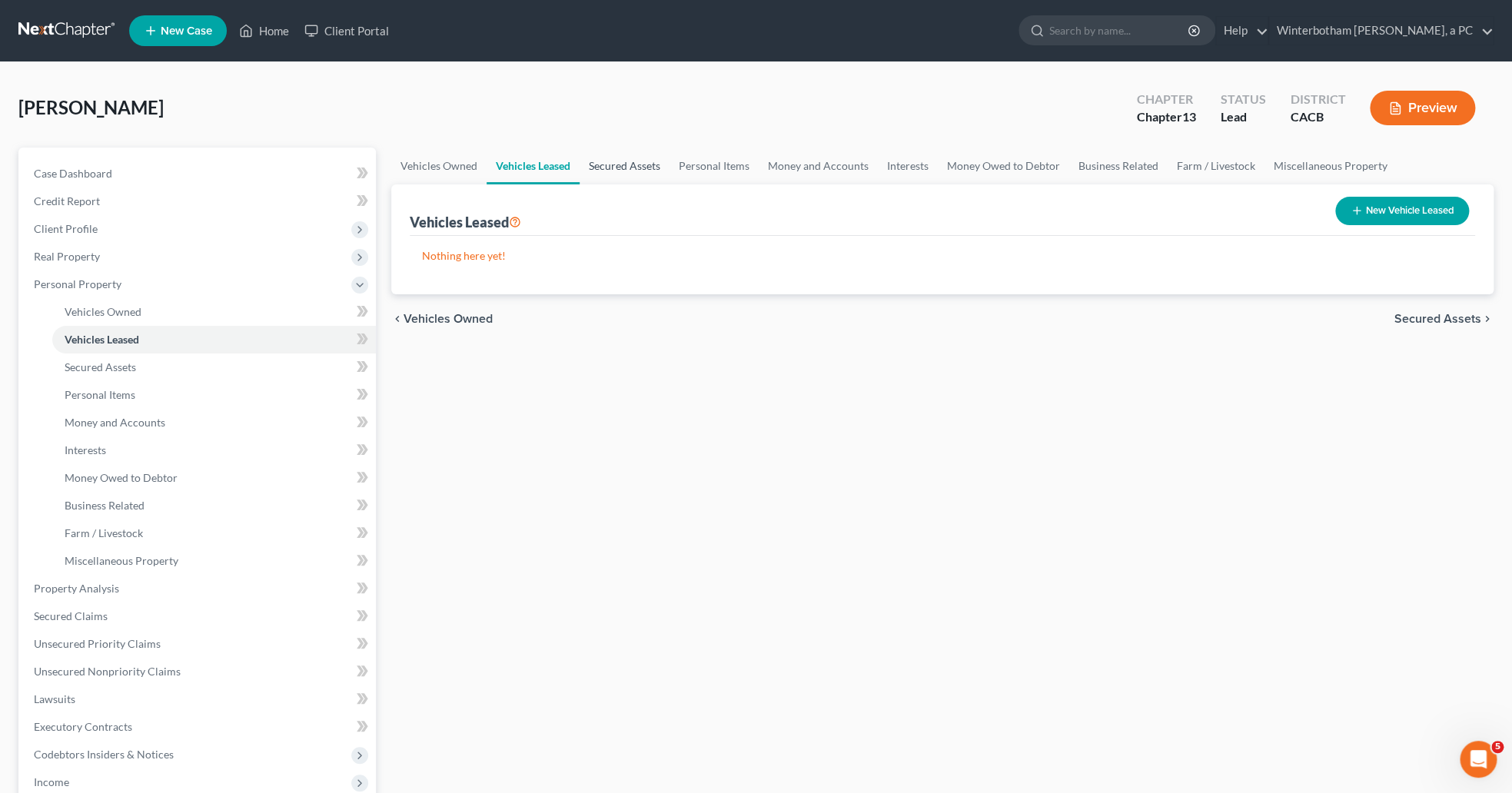
click at [608, 178] on link "Secured Assets" at bounding box center [624, 166] width 90 height 37
click at [711, 156] on link "Personal Items" at bounding box center [715, 166] width 89 height 37
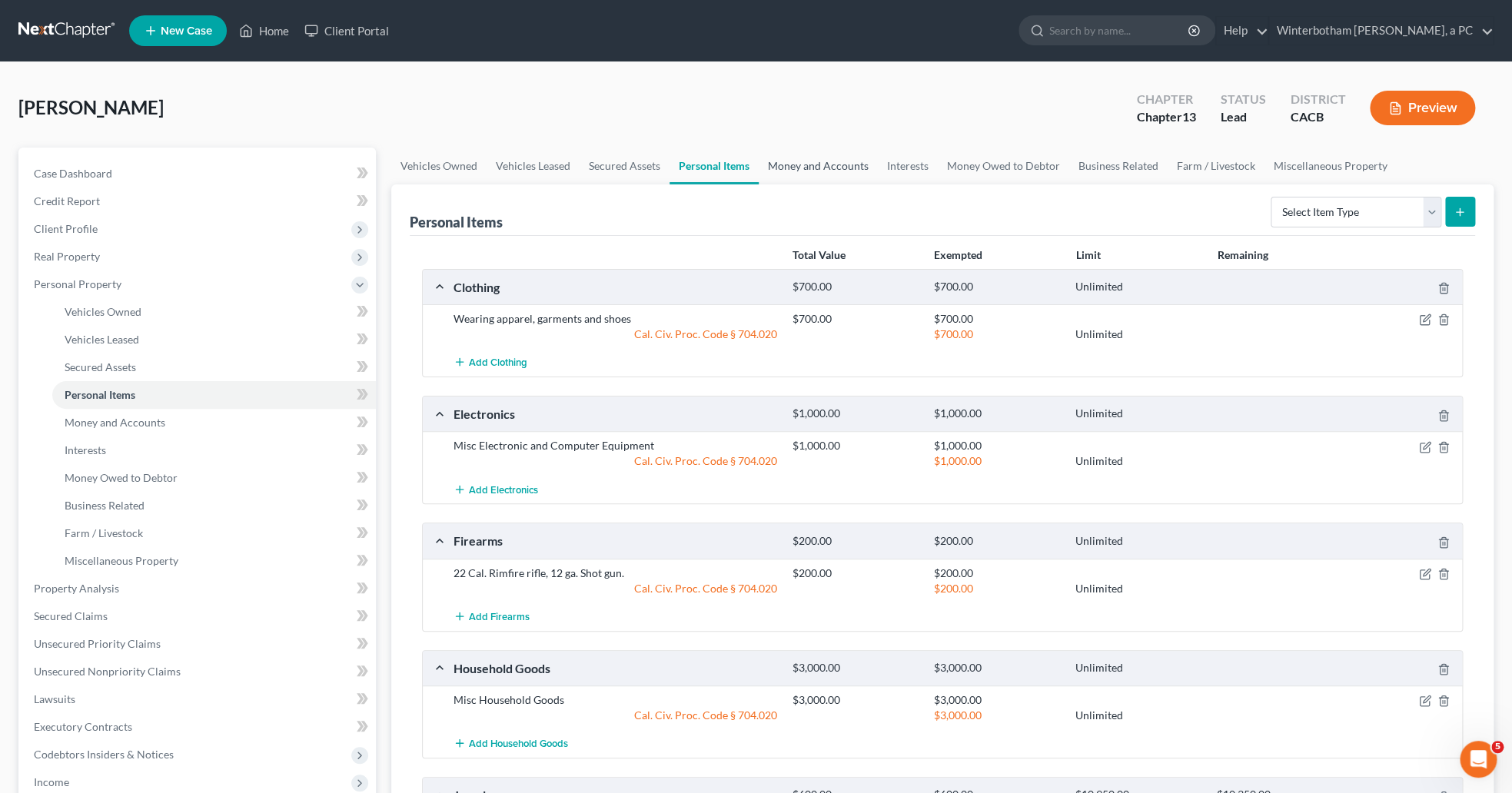
click at [800, 171] on link "Money and Accounts" at bounding box center [818, 166] width 120 height 37
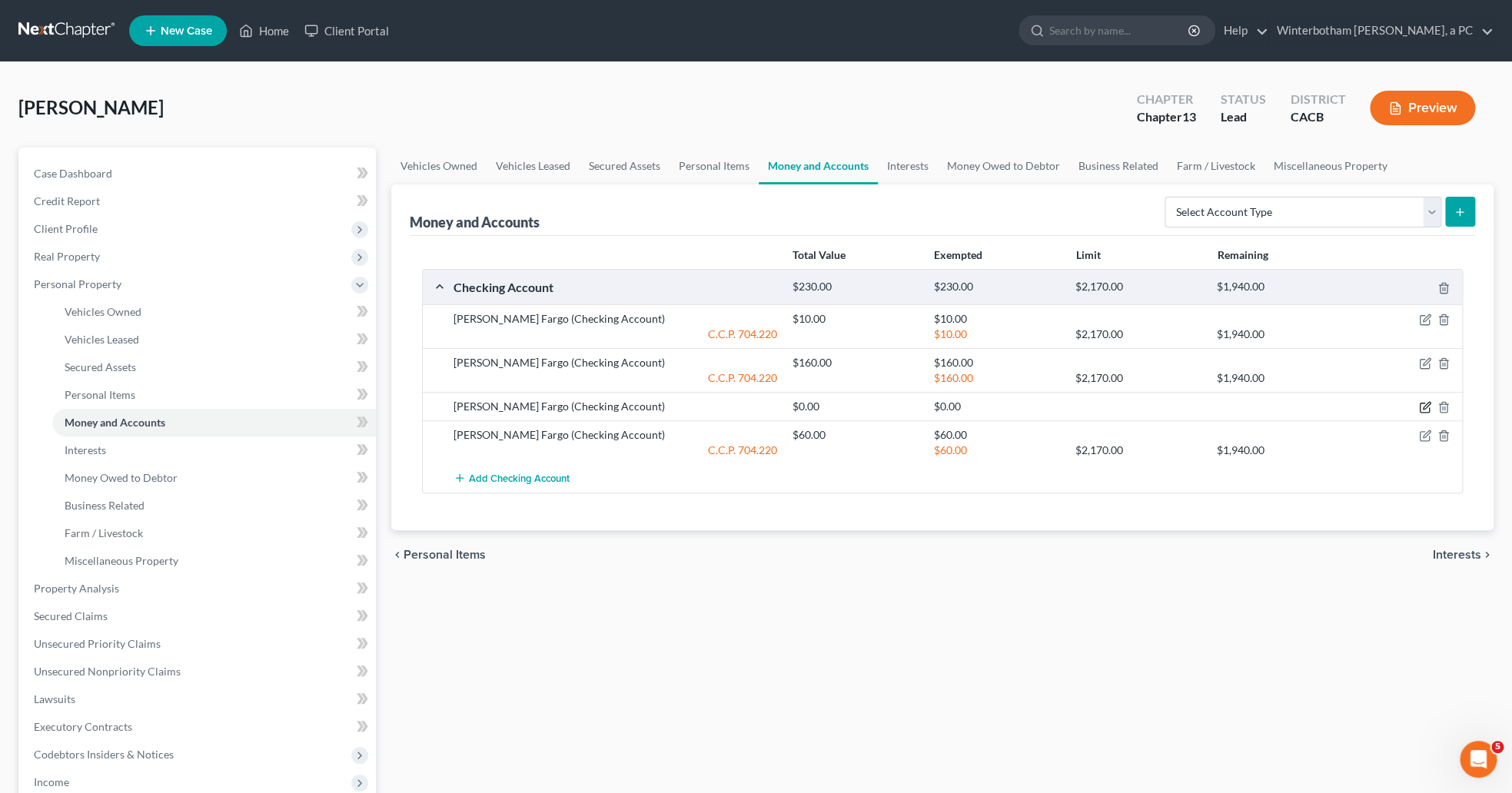
click at [1421, 411] on icon "button" at bounding box center [1425, 407] width 13 height 13
select select "38"
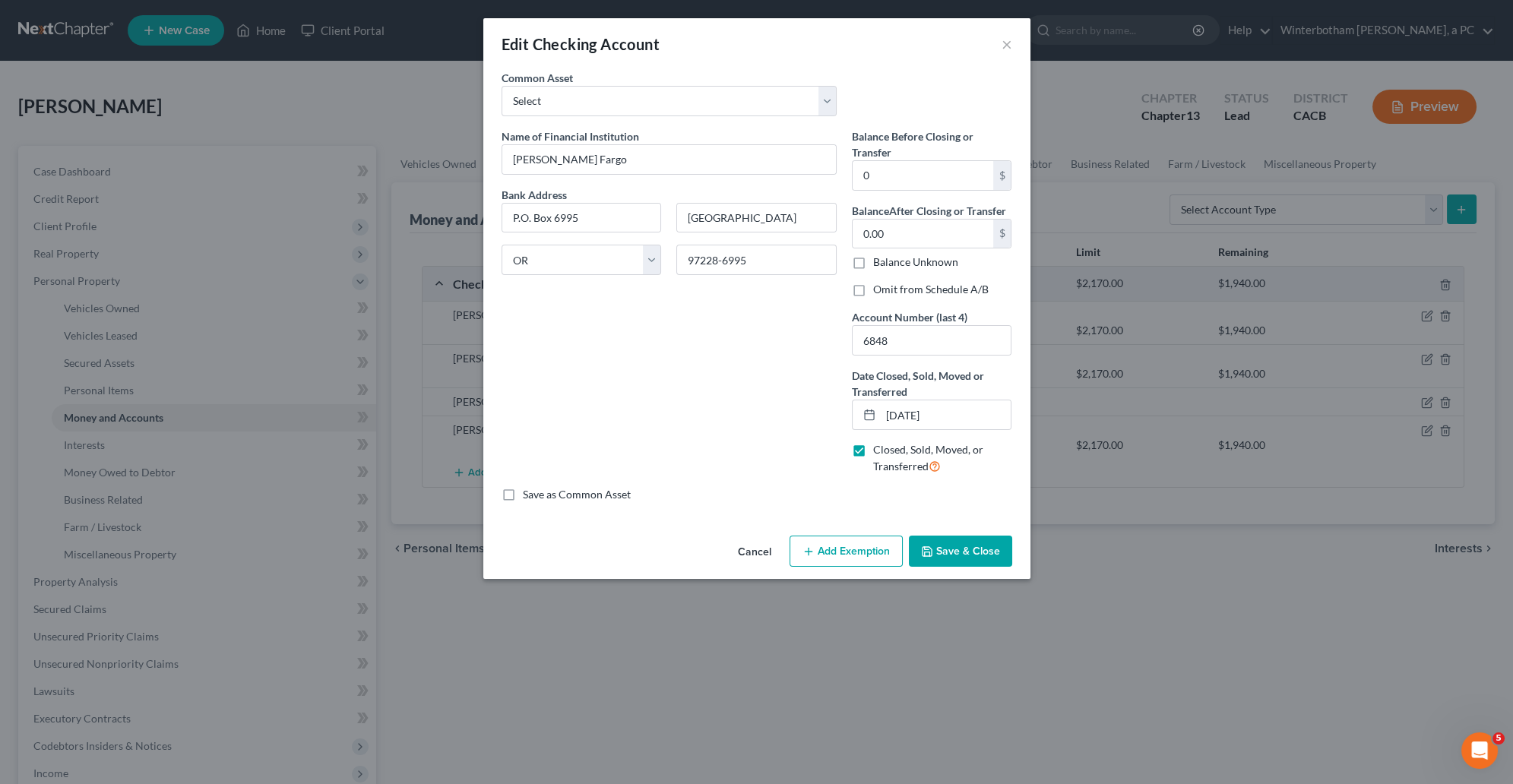
click at [1154, 582] on div "Edit Checking Account × An exemption set must first be selected from the Filing…" at bounding box center [756, 392] width 1513 height 784
click at [755, 555] on button "Cancel" at bounding box center [755, 552] width 58 height 31
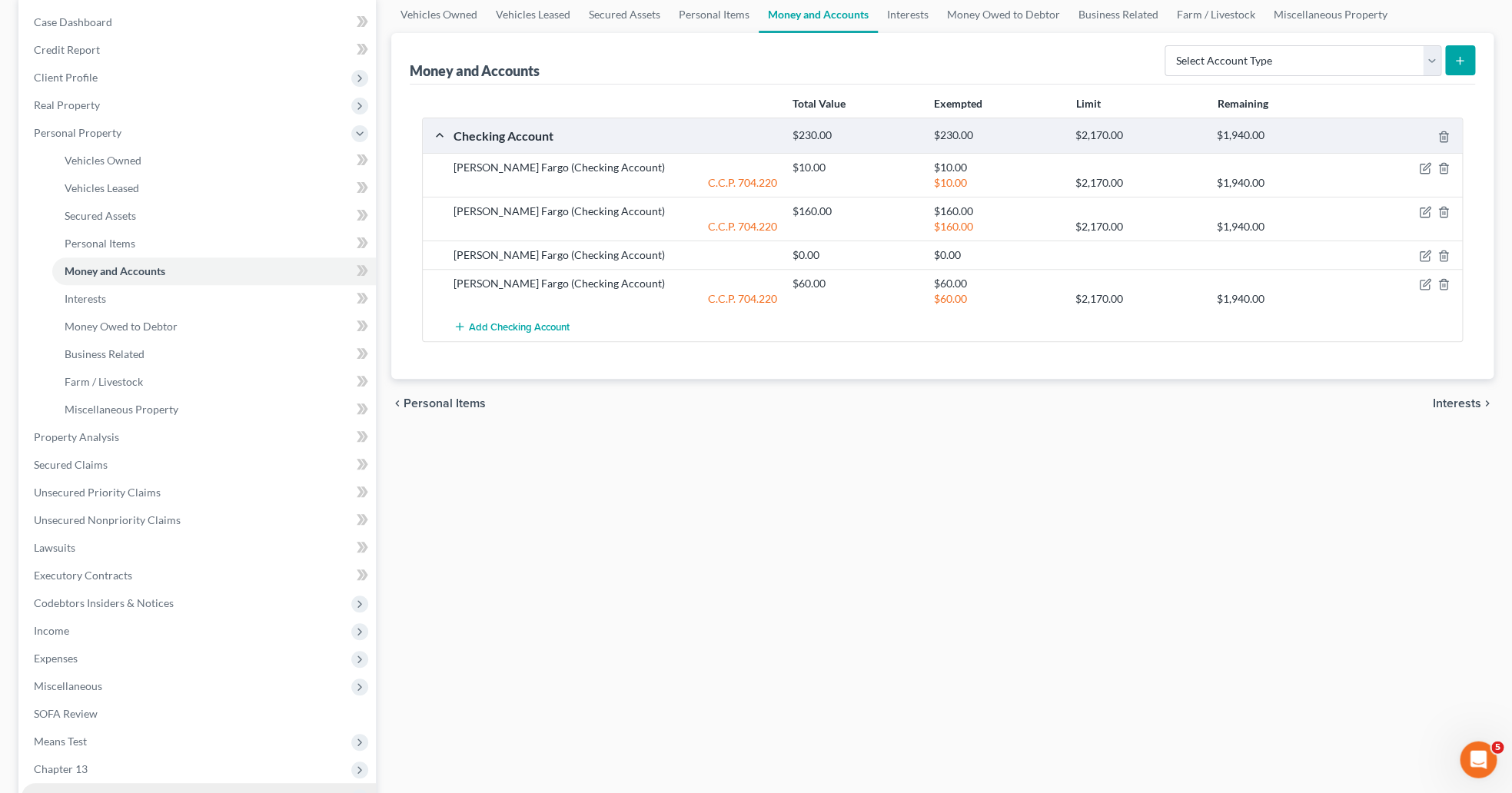
scroll to position [237, 0]
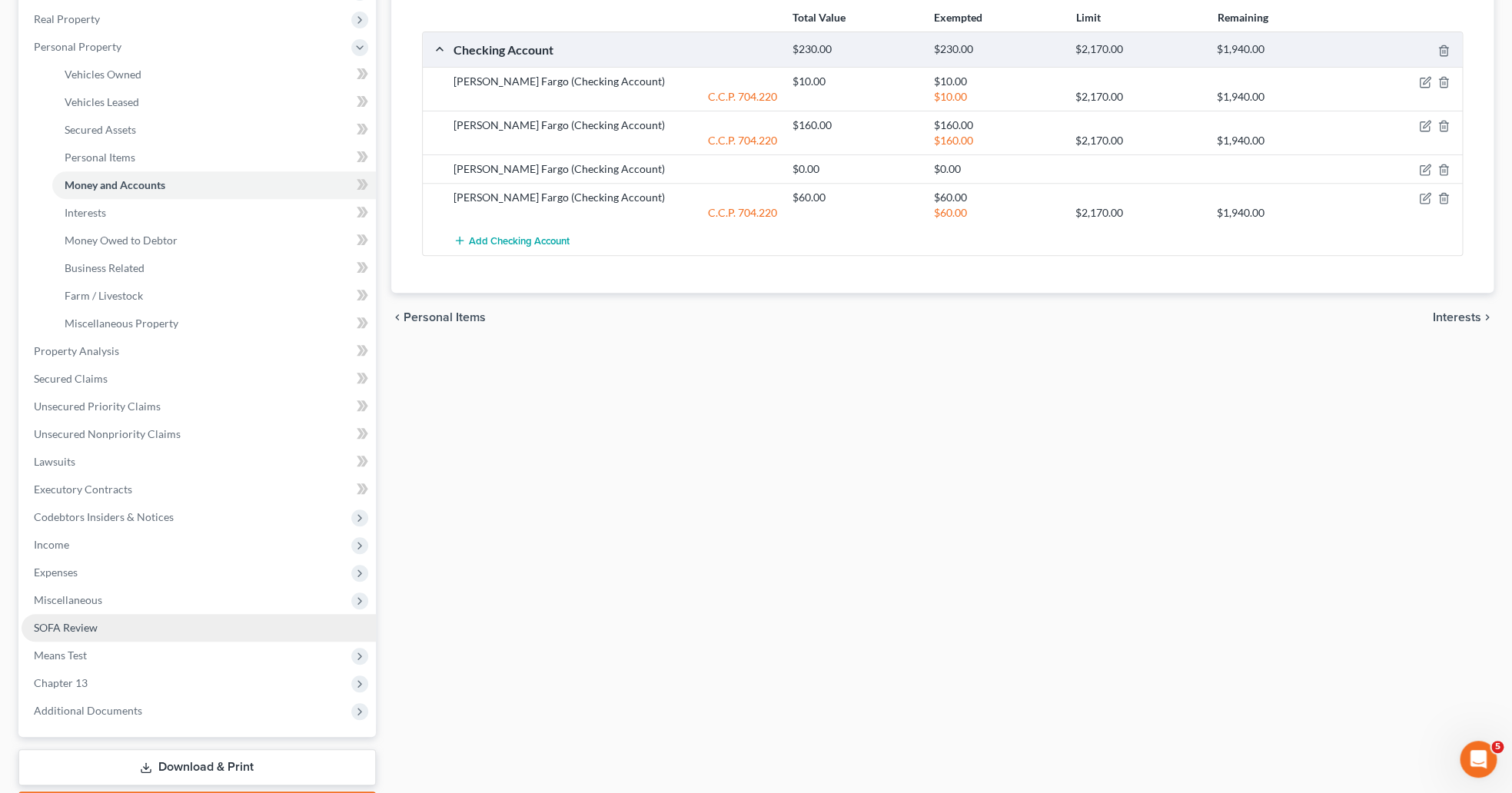
click at [72, 625] on span "SOFA Review" at bounding box center [66, 627] width 64 height 13
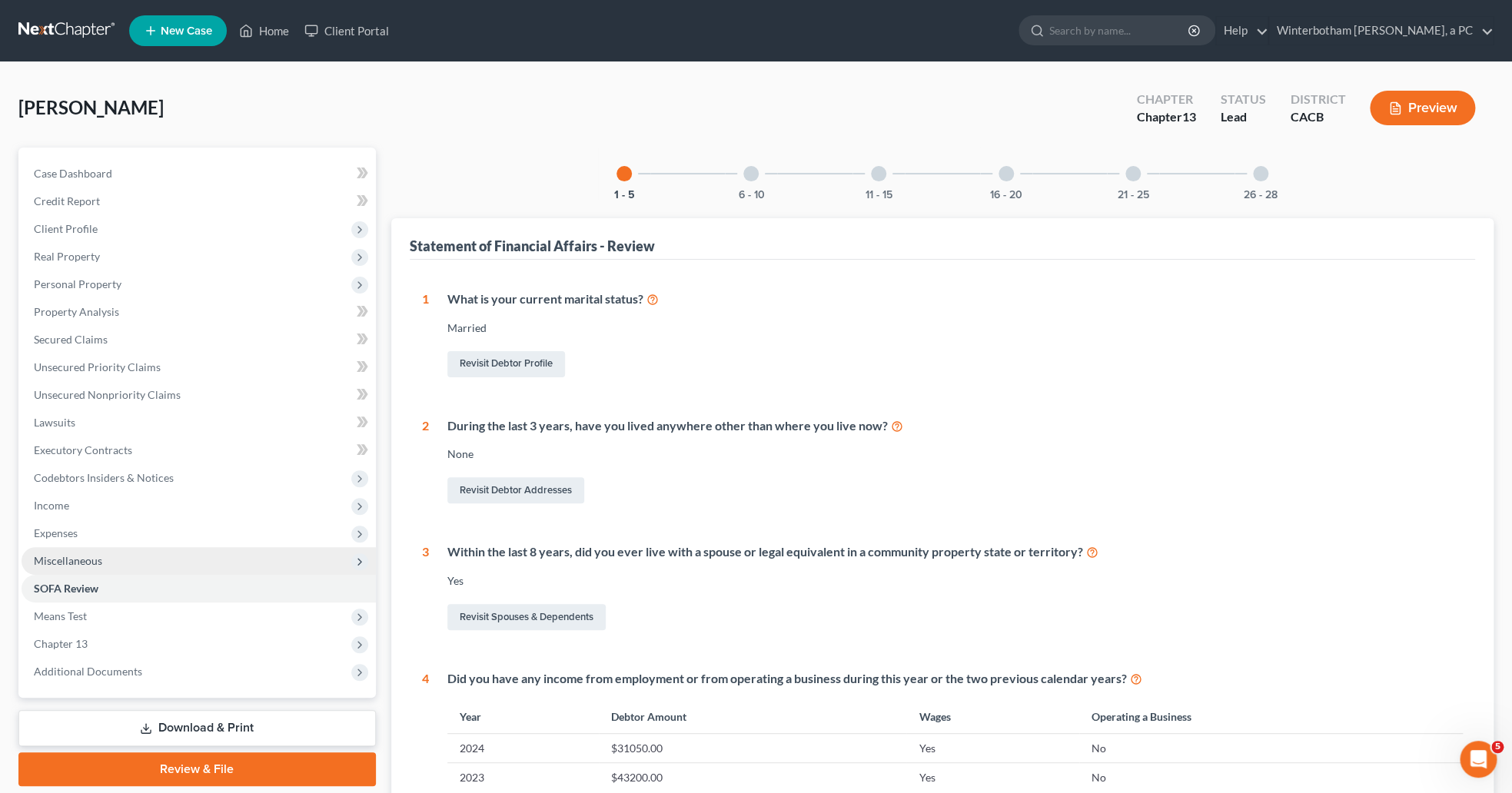
click at [79, 549] on span "Miscellaneous" at bounding box center [198, 561] width 354 height 27
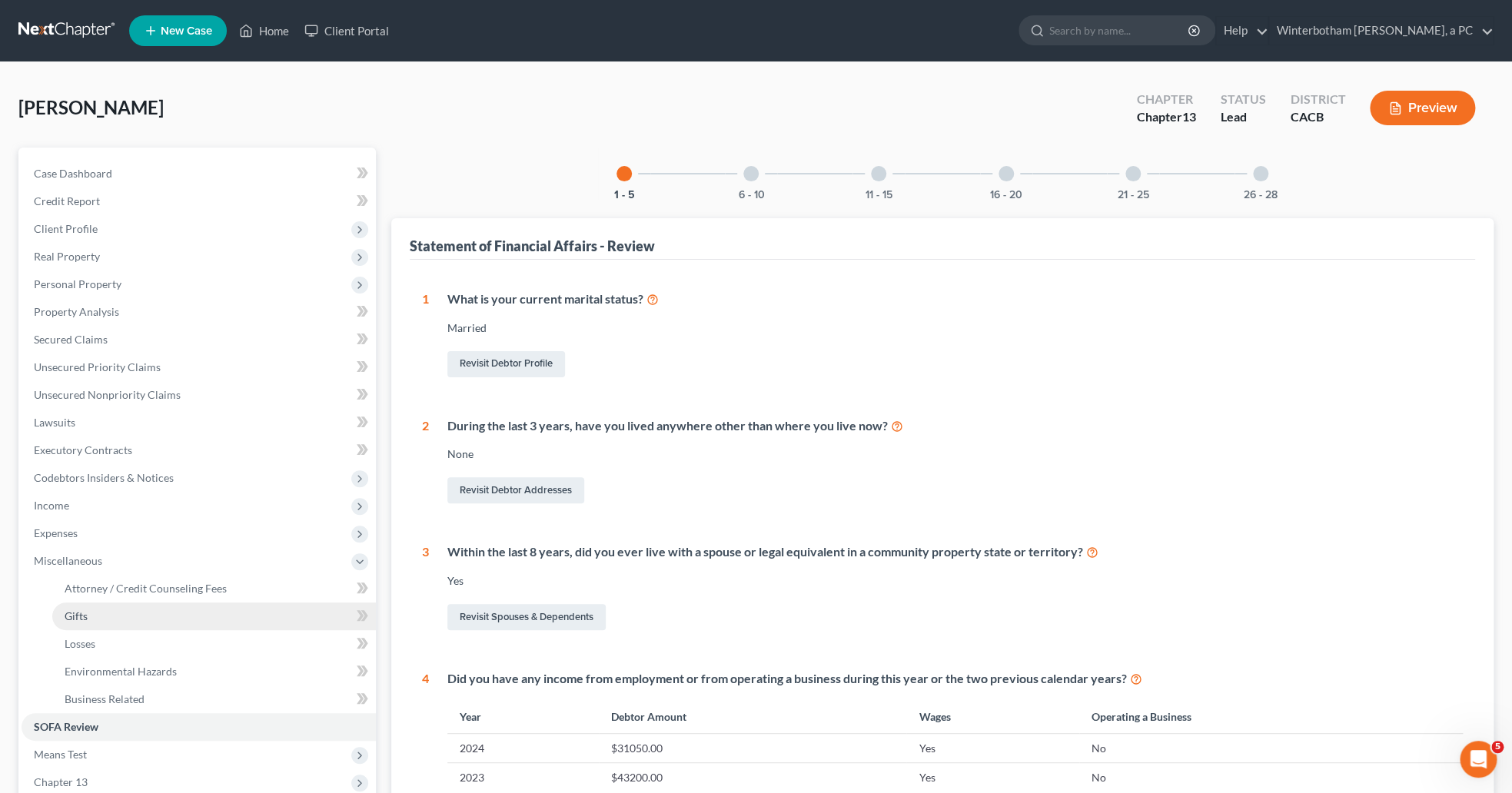
click at [83, 615] on span "Gifts" at bounding box center [76, 615] width 23 height 13
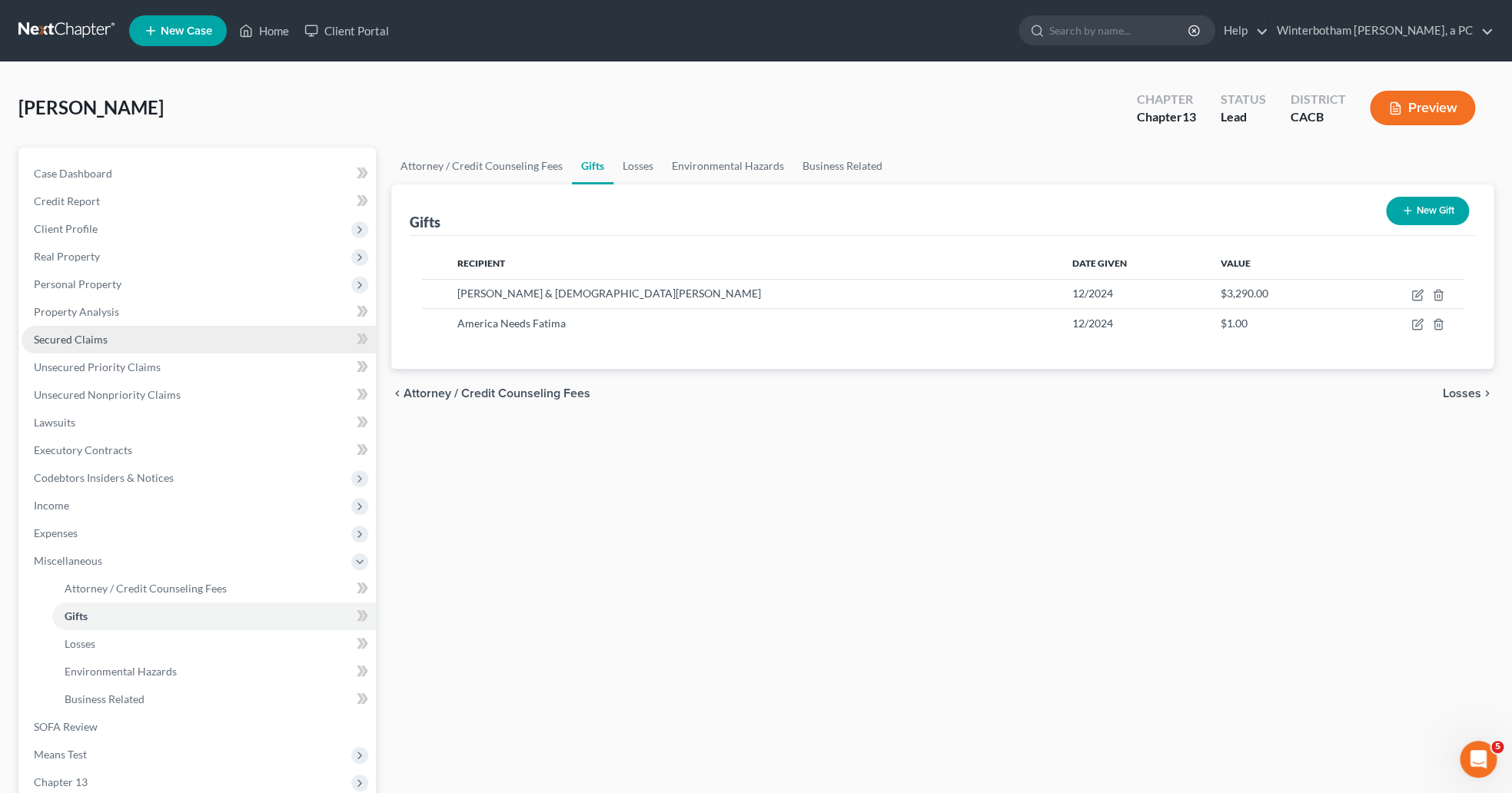
click at [73, 347] on link "Secured Claims" at bounding box center [198, 339] width 354 height 27
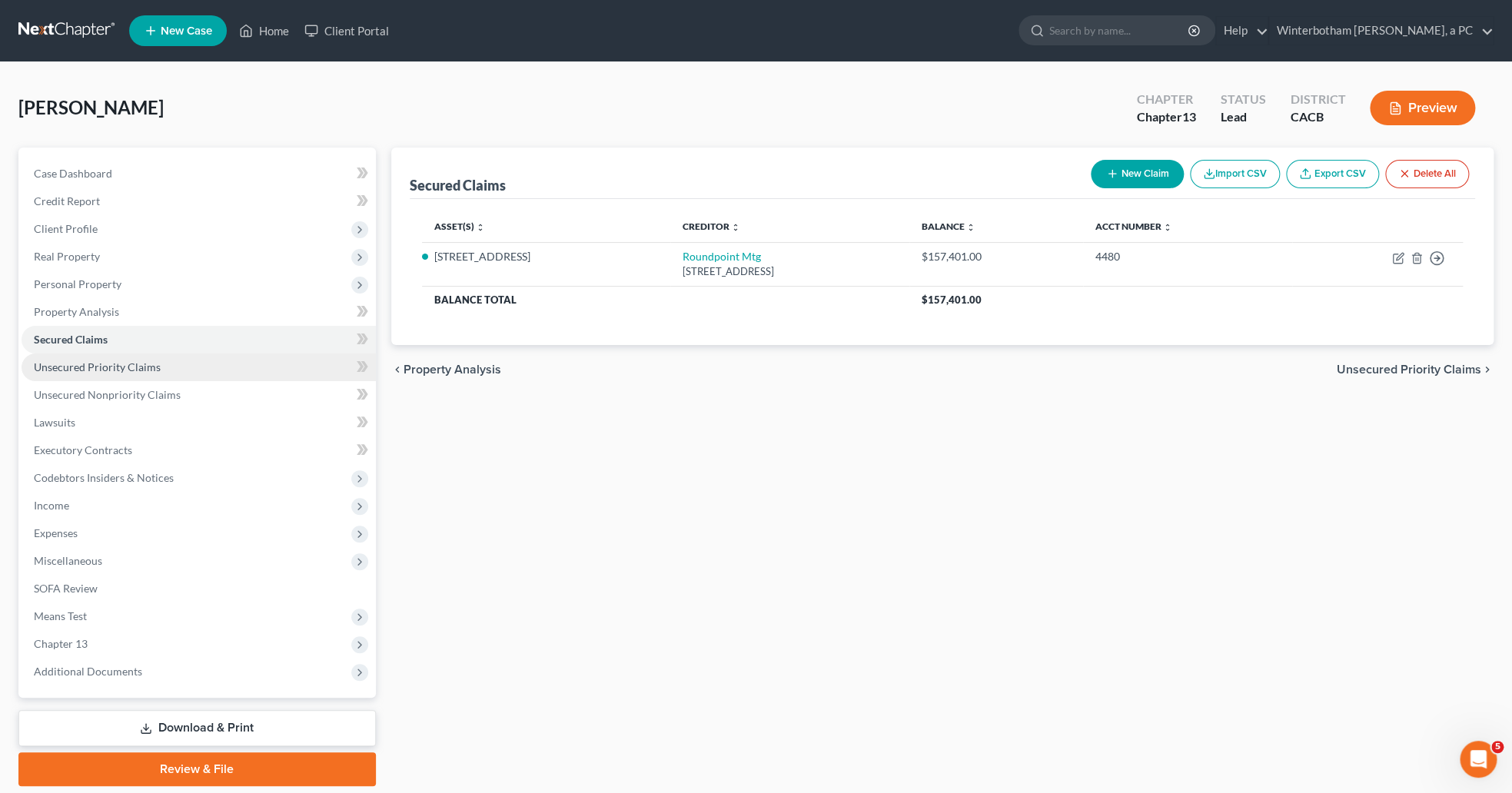
click at [79, 368] on span "Unsecured Priority Claims" at bounding box center [97, 366] width 126 height 13
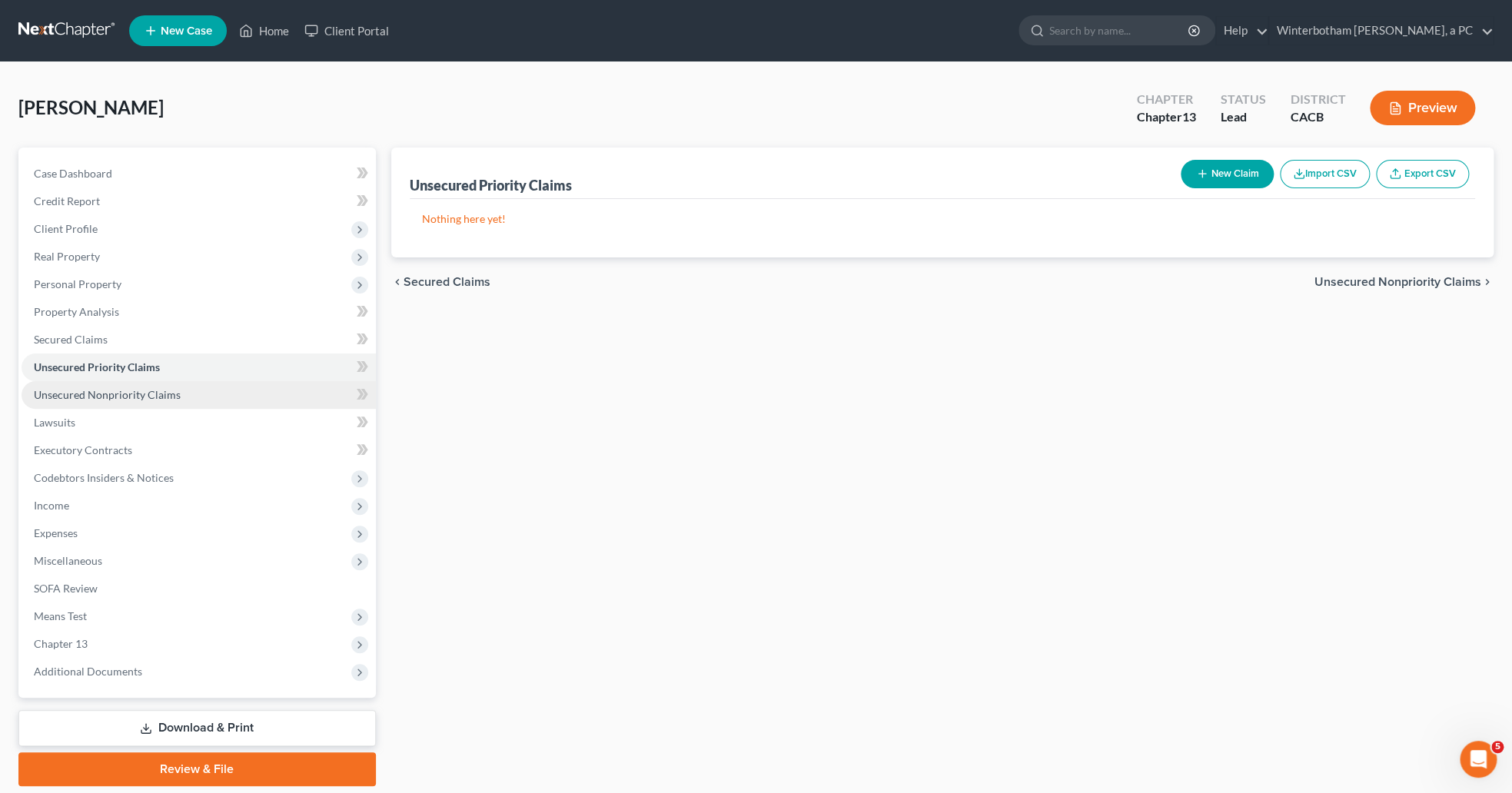
click at [85, 391] on span "Unsecured Nonpriority Claims" at bounding box center [107, 394] width 147 height 13
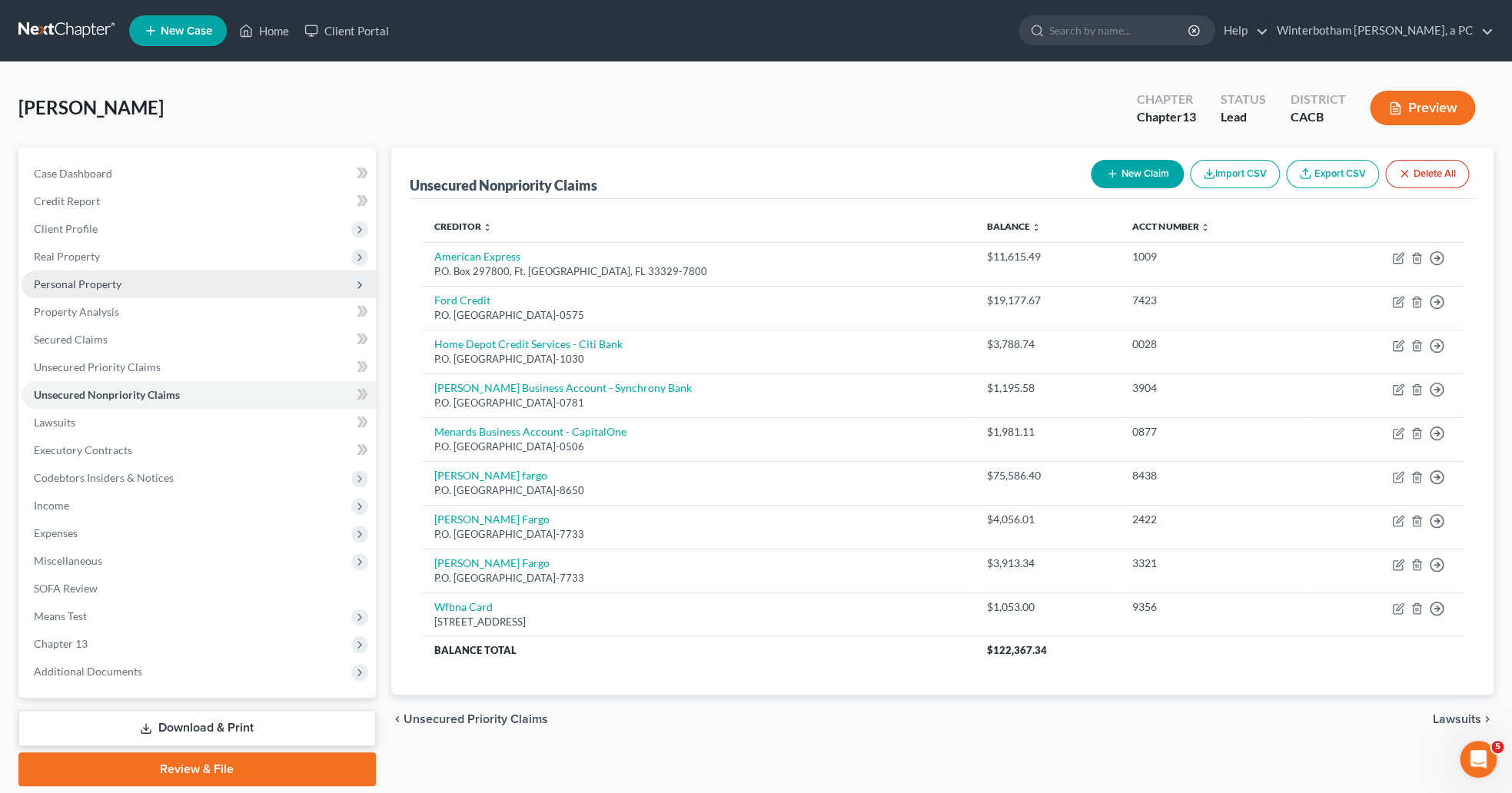
click at [59, 277] on span "Personal Property" at bounding box center [78, 283] width 88 height 13
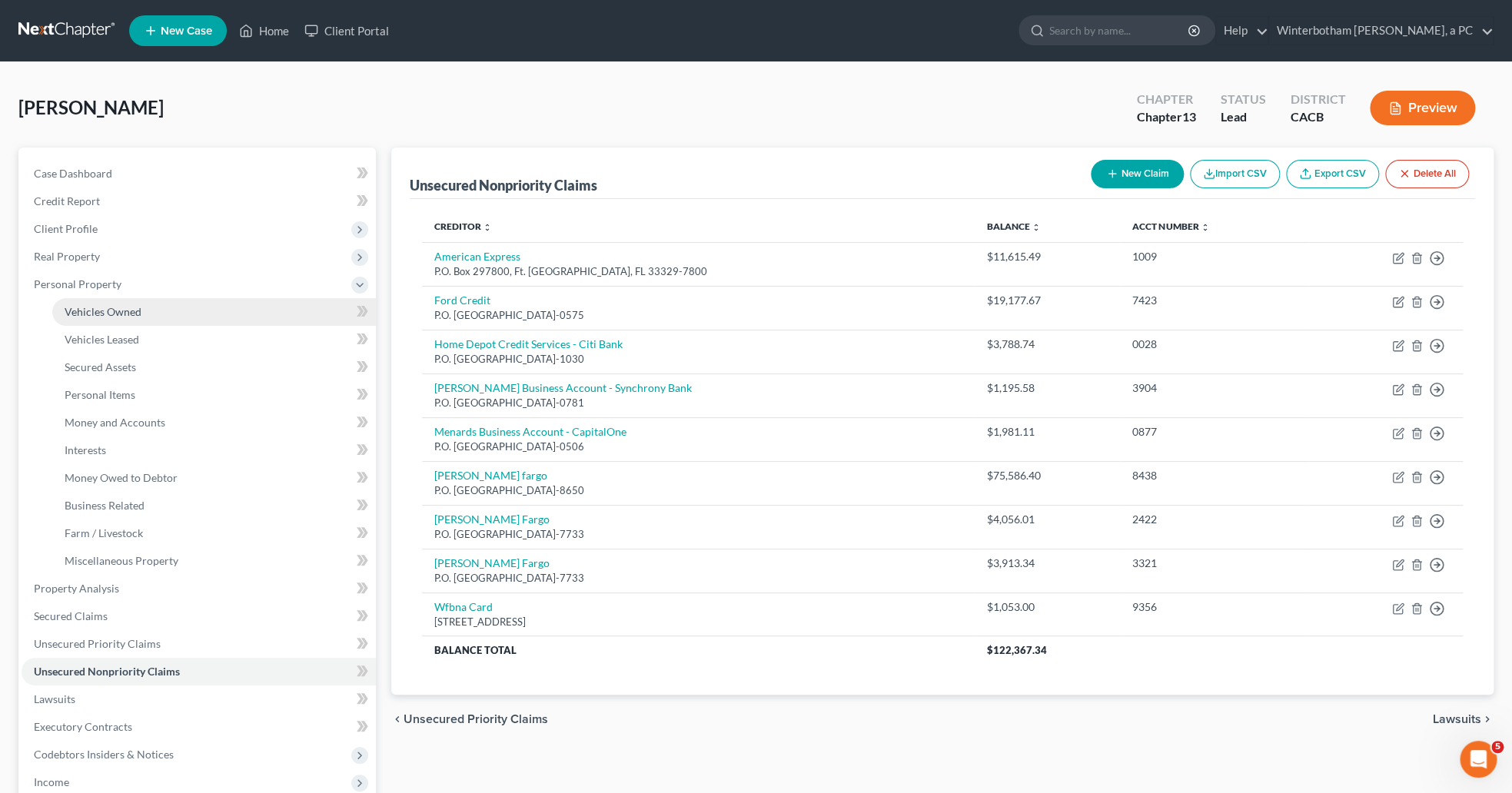
click at [66, 299] on link "Vehicles Owned" at bounding box center [214, 312] width 324 height 27
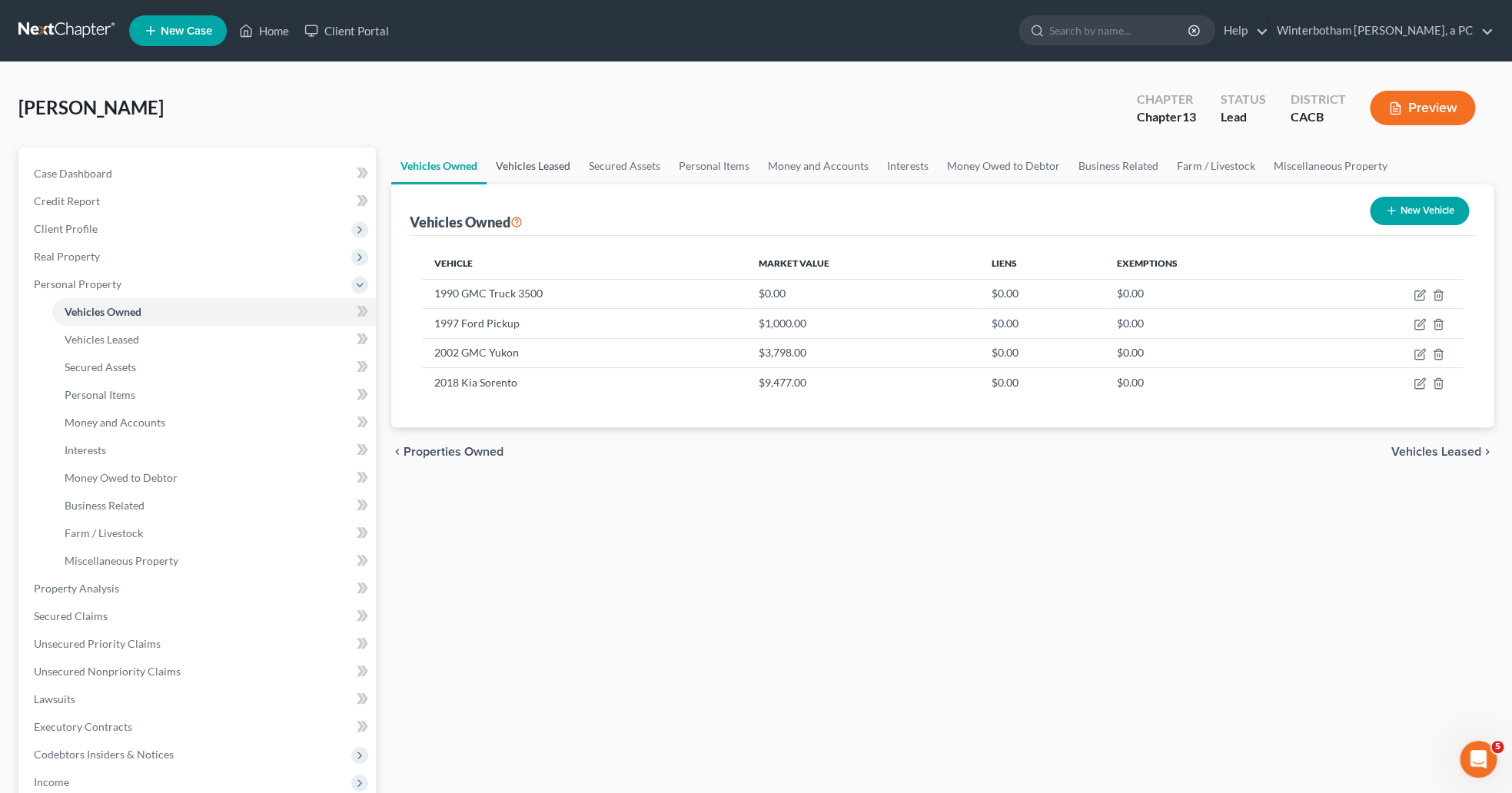
click at [545, 156] on link "Vehicles Leased" at bounding box center [533, 166] width 93 height 37
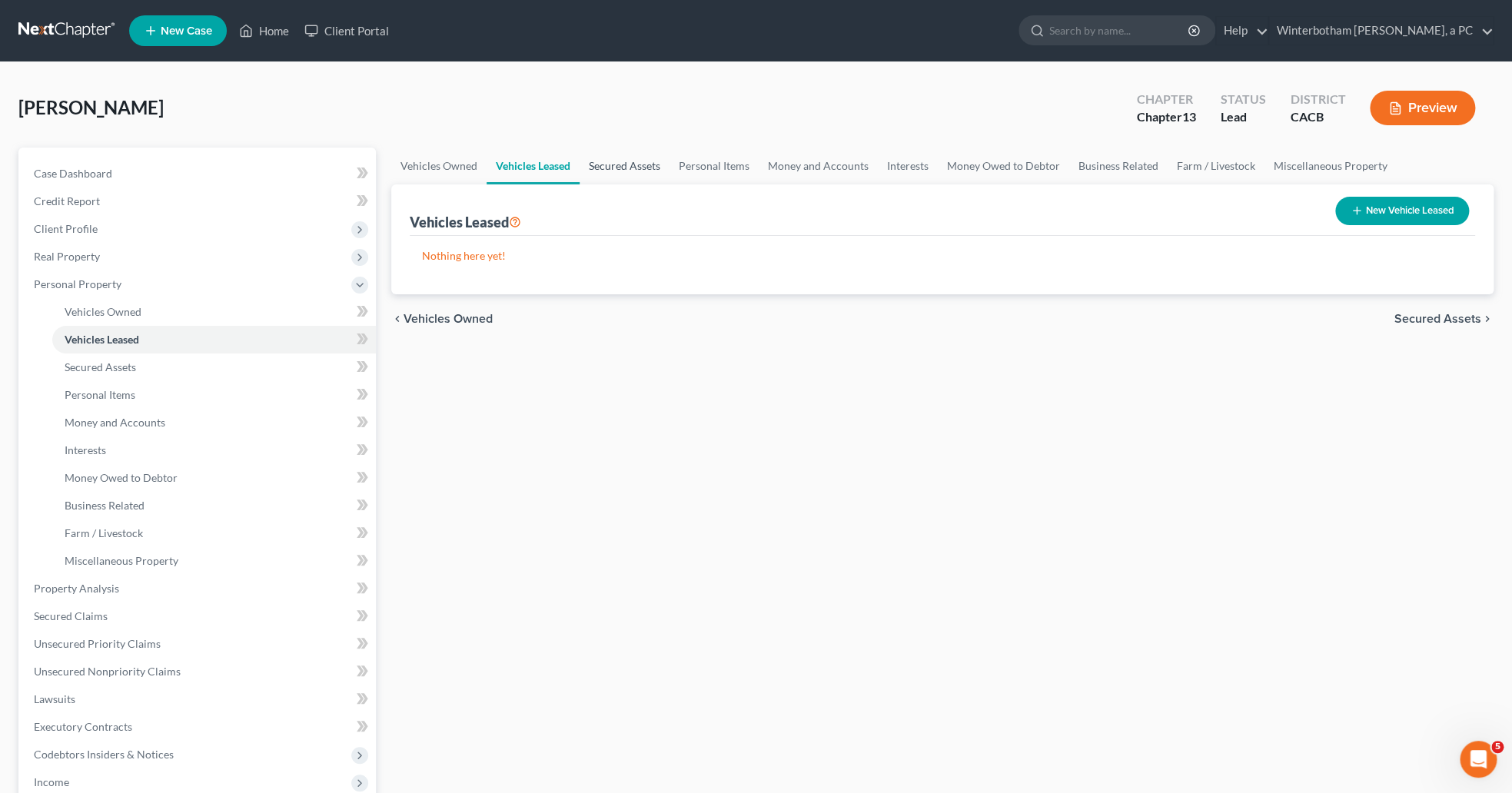
click at [626, 153] on link "Secured Assets" at bounding box center [624, 166] width 90 height 37
click at [682, 166] on link "Personal Items" at bounding box center [715, 166] width 89 height 37
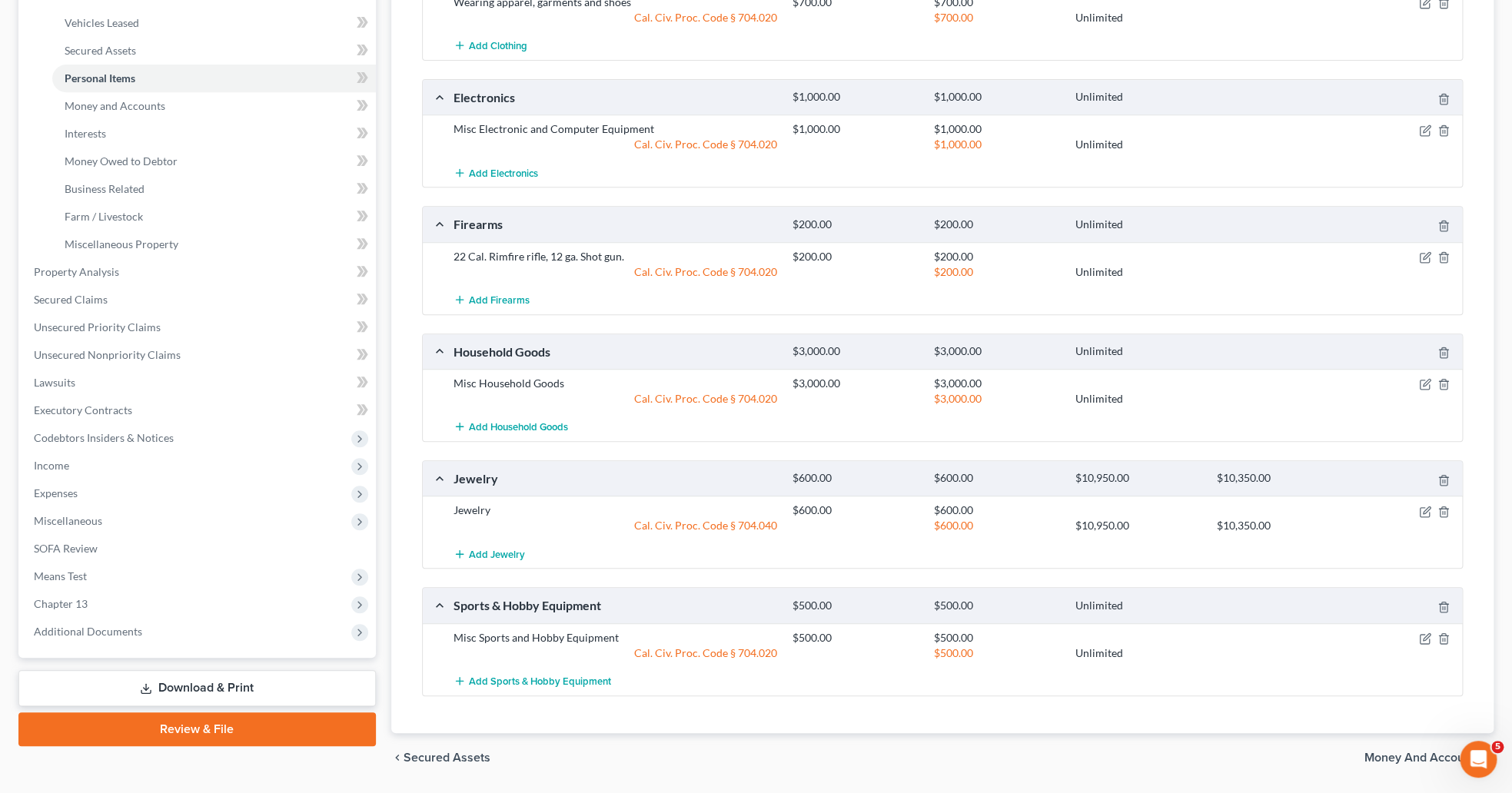
scroll to position [79, 0]
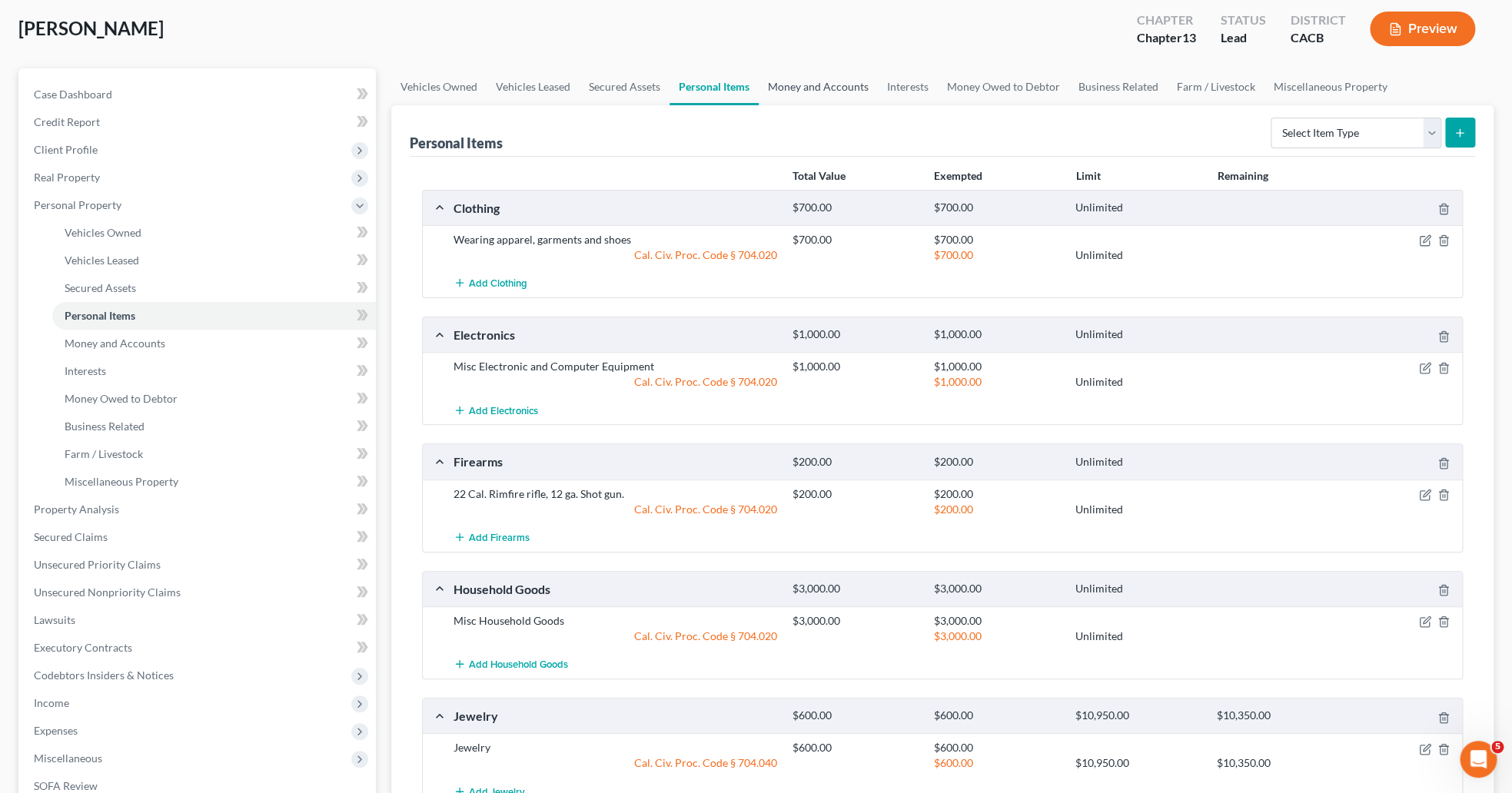
click at [802, 94] on link "Money and Accounts" at bounding box center [818, 86] width 120 height 37
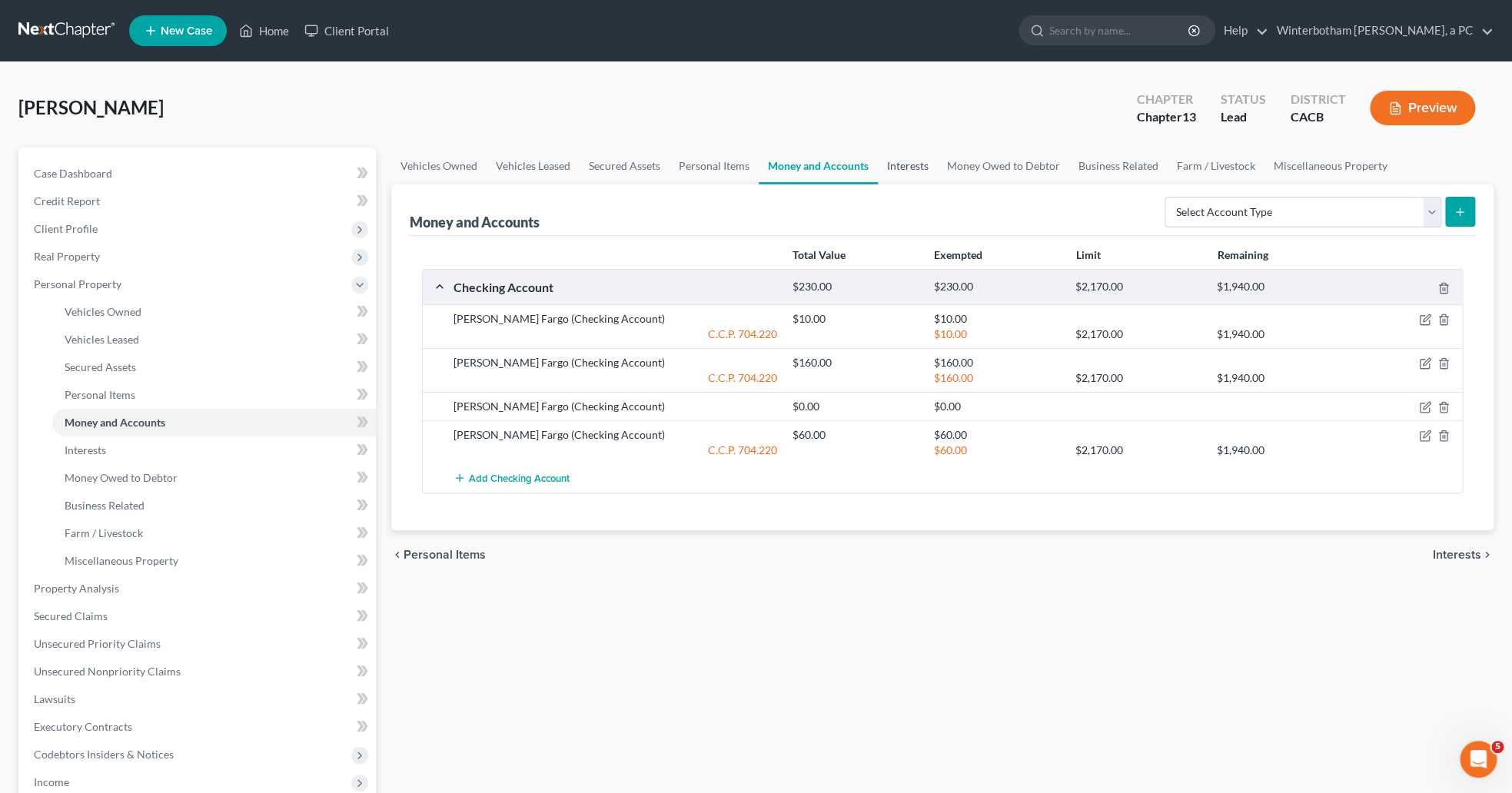
click at [913, 155] on link "Interests" at bounding box center [908, 166] width 60 height 37
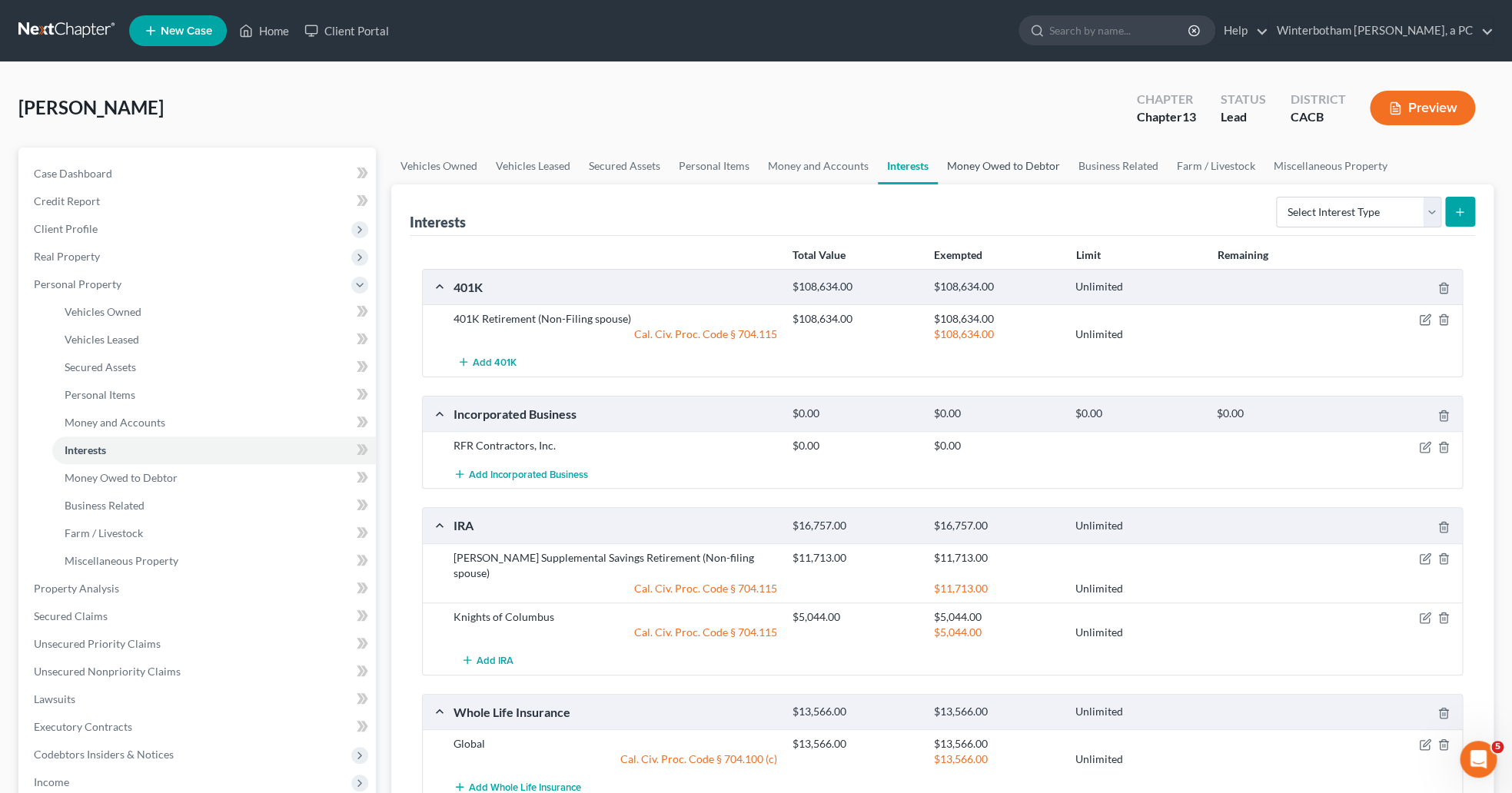
scroll to position [79, 0]
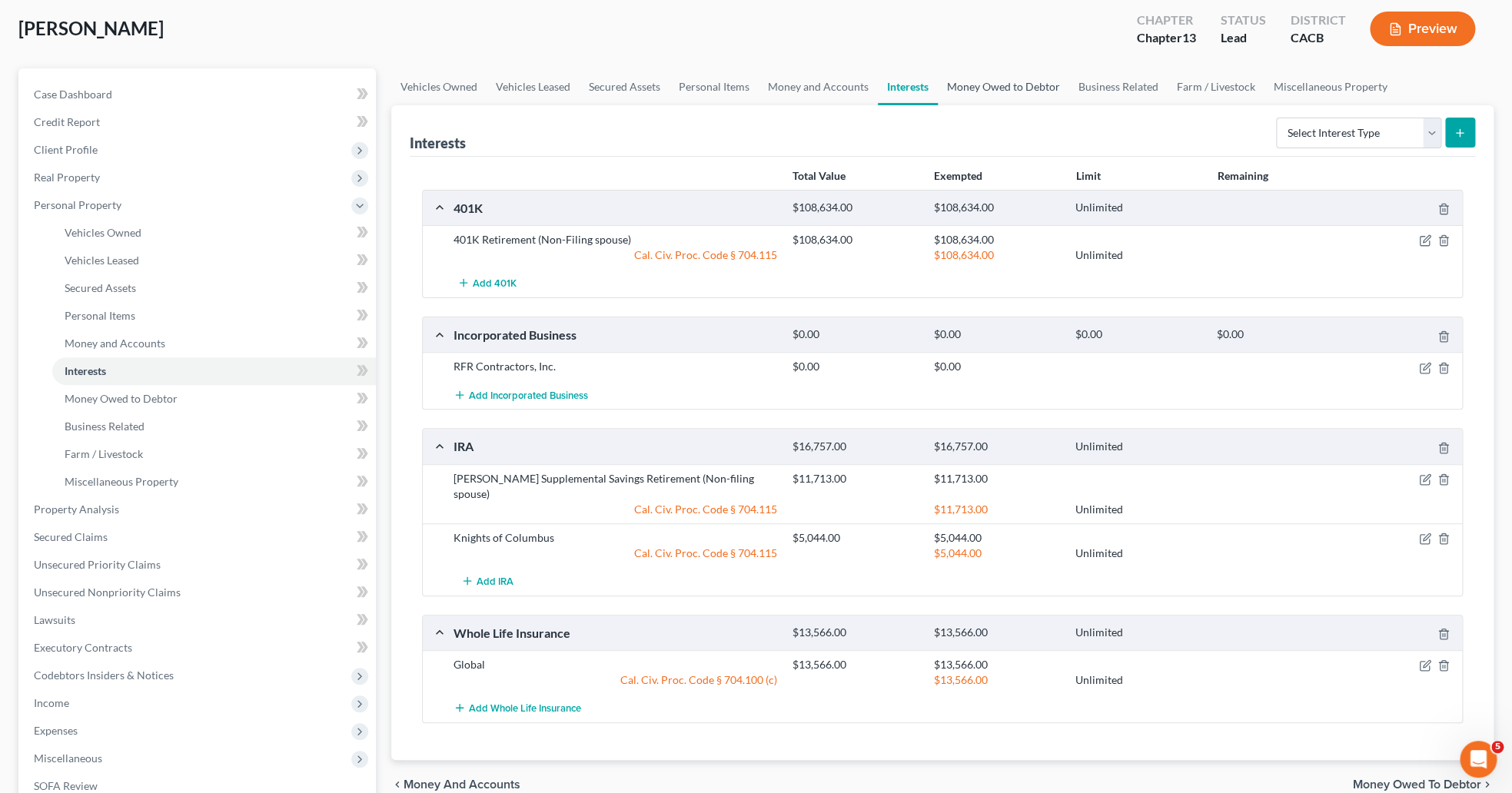
click at [987, 85] on link "Money Owed to Debtor" at bounding box center [1003, 86] width 131 height 37
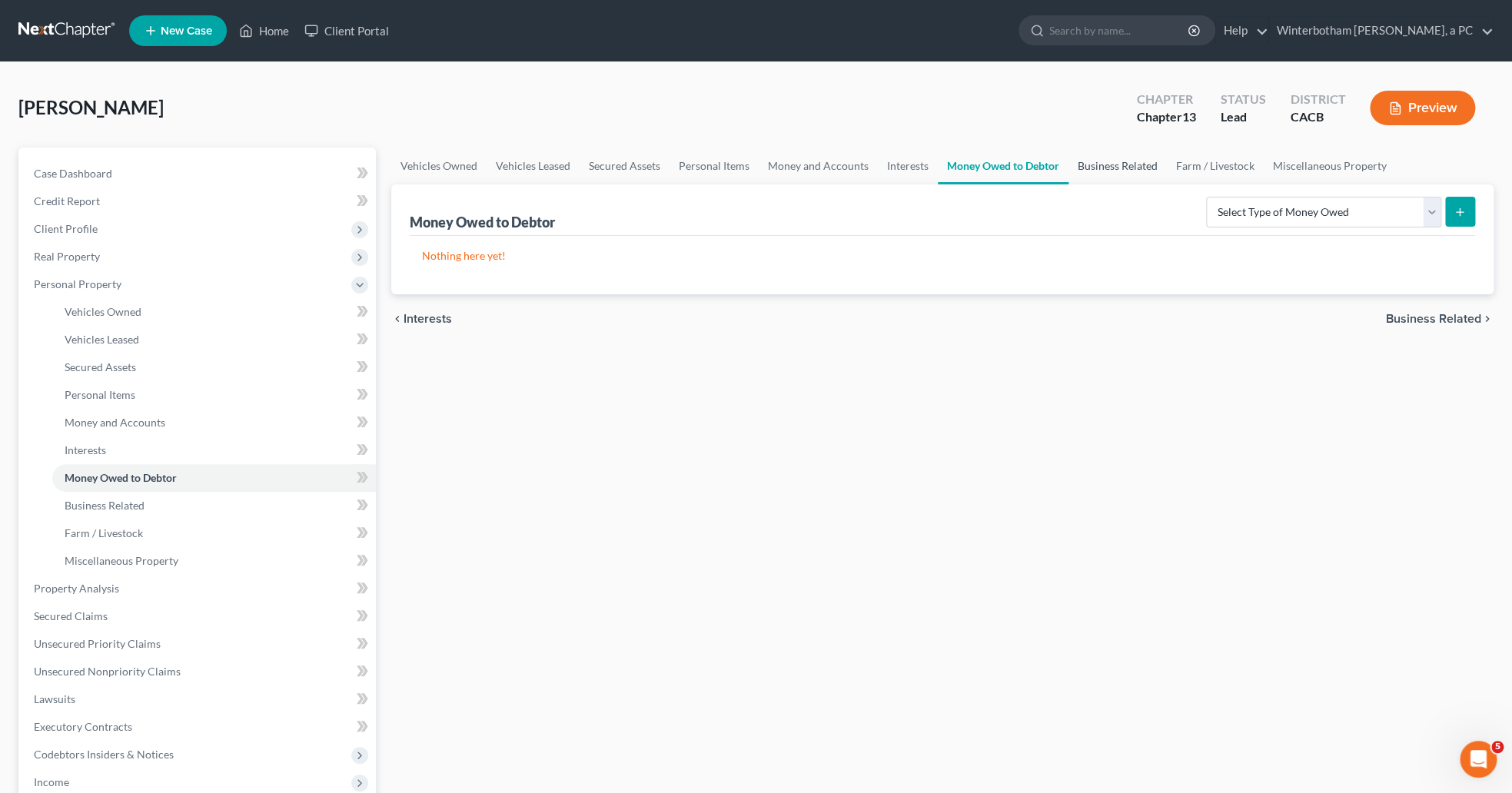
click at [1092, 166] on link "Business Related" at bounding box center [1117, 166] width 98 height 37
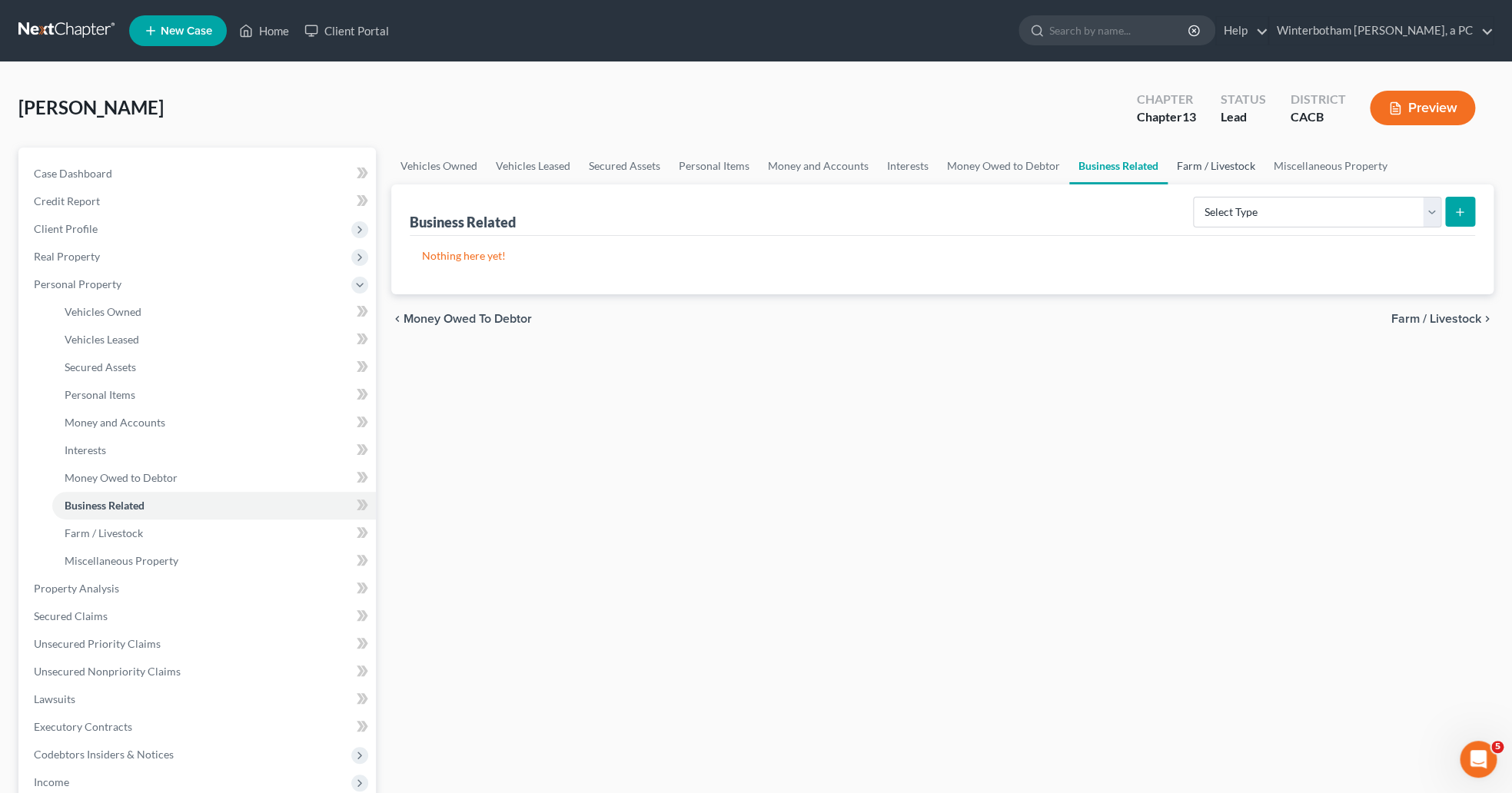
click at [1221, 165] on link "Farm / Livestock" at bounding box center [1216, 166] width 97 height 37
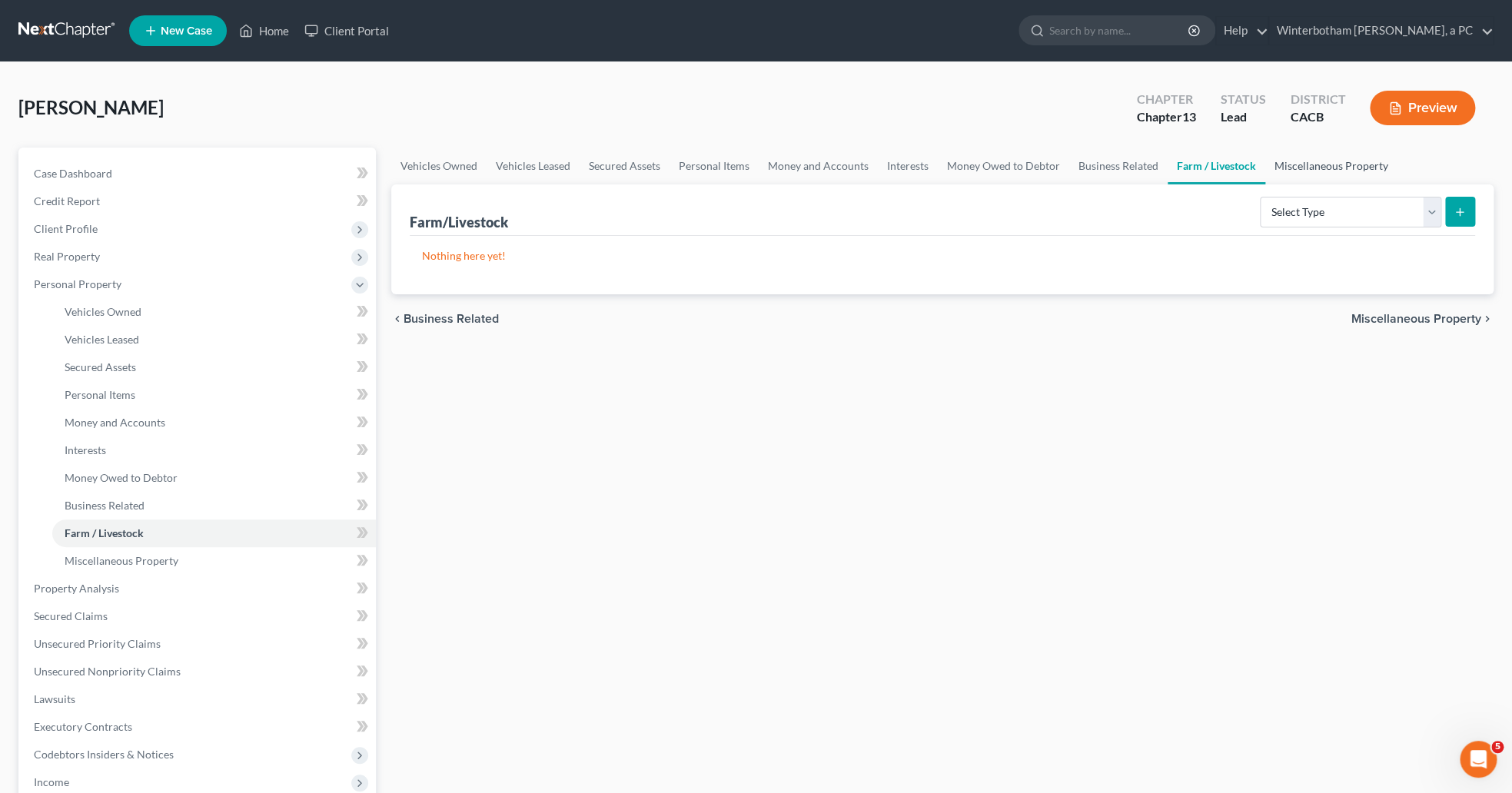
click at [1318, 164] on link "Miscellaneous Property" at bounding box center [1331, 166] width 132 height 37
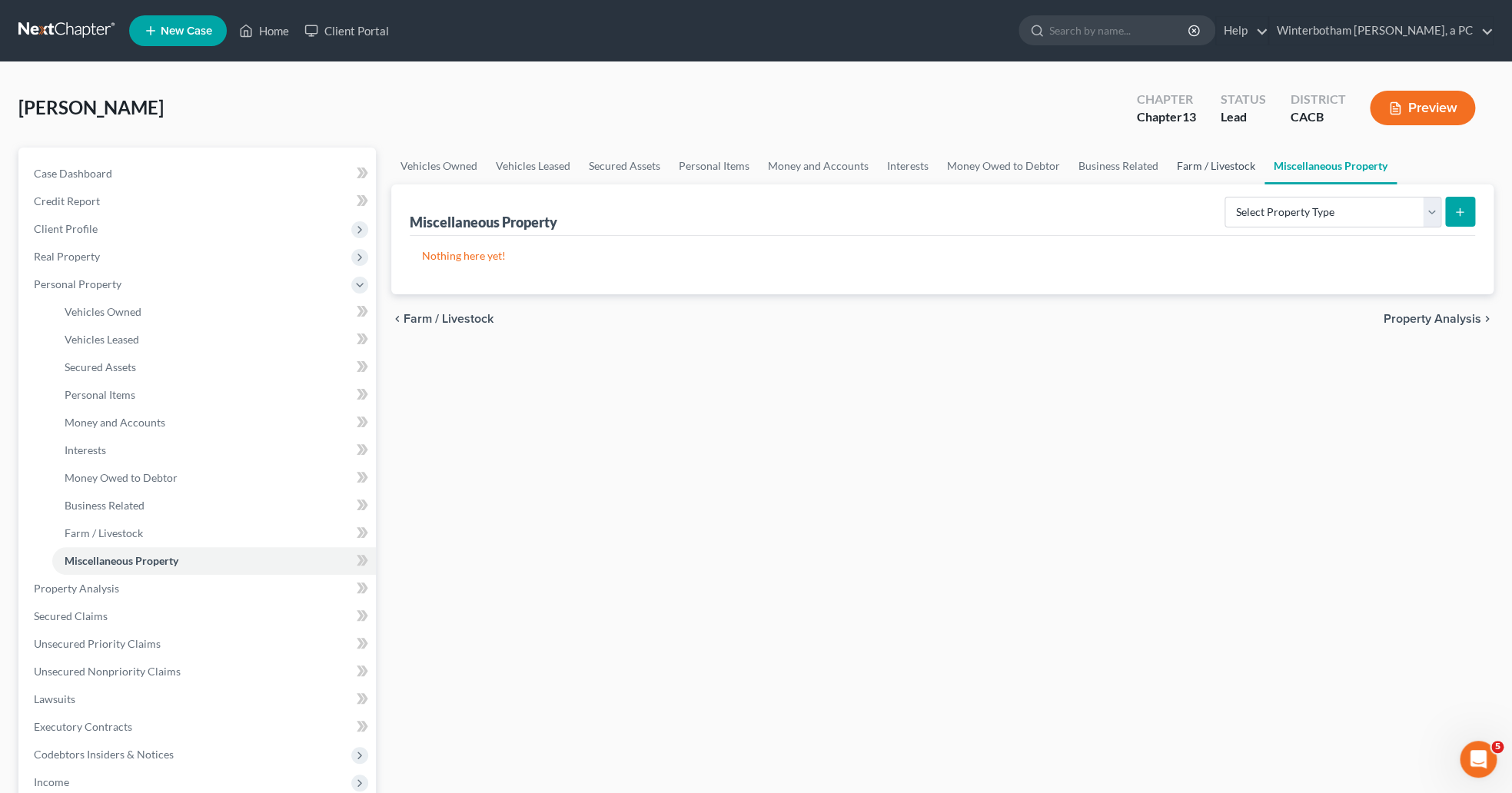
click at [1175, 167] on link "Farm / Livestock" at bounding box center [1216, 166] width 97 height 37
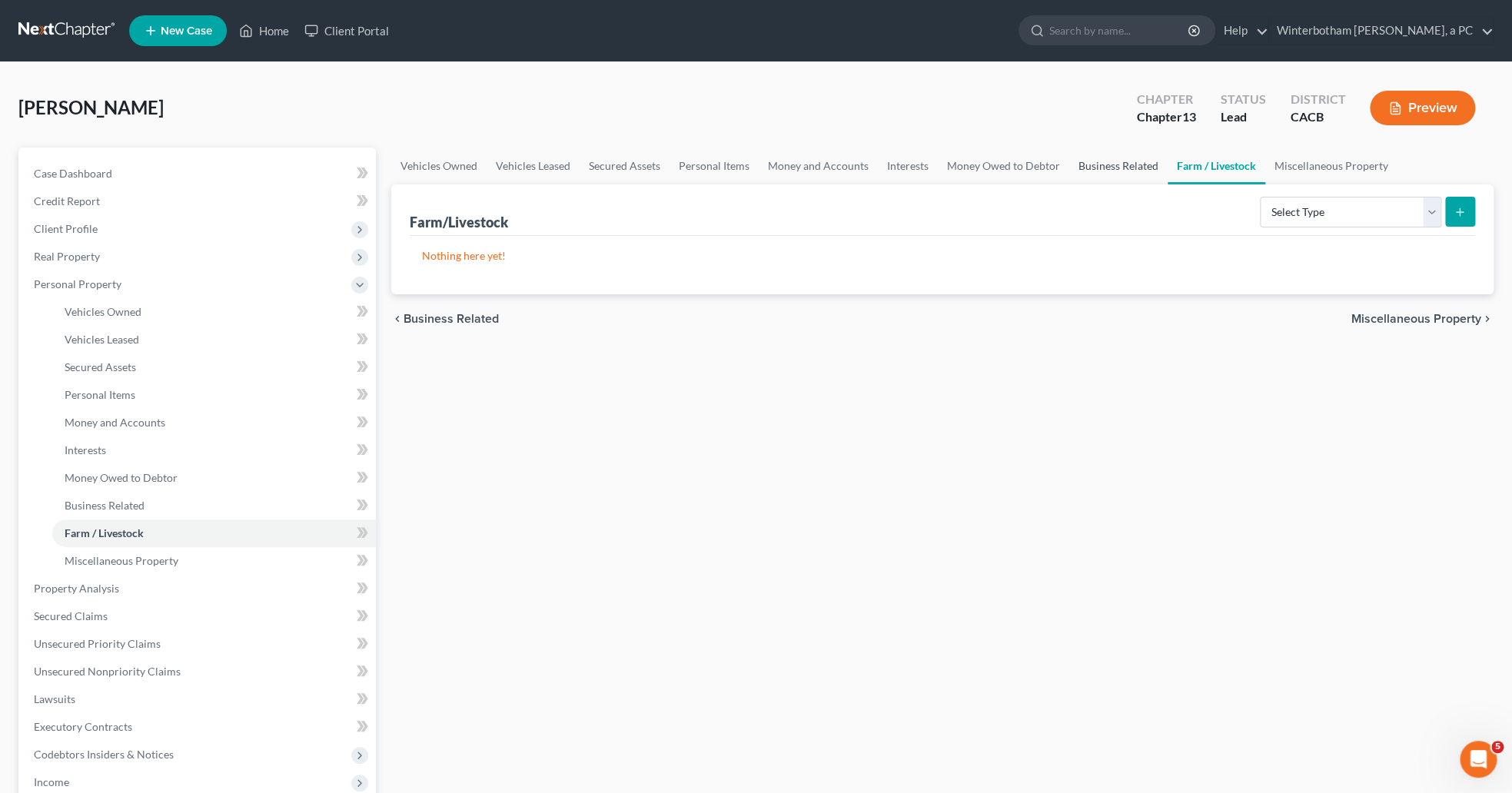
click at [1126, 174] on link "Business Related" at bounding box center [1118, 166] width 98 height 37
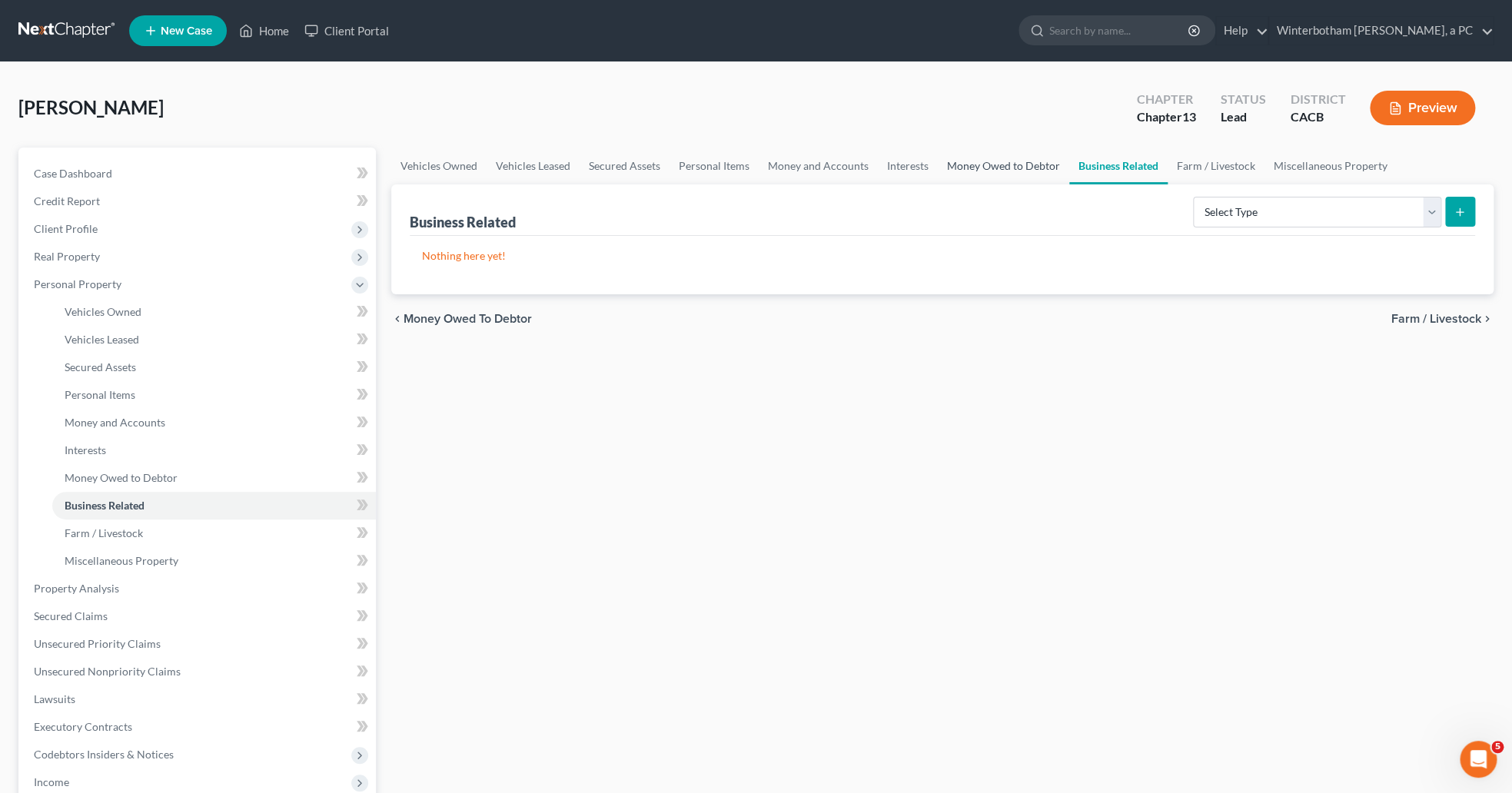
click at [1040, 160] on link "Money Owed to Debtor" at bounding box center [1003, 166] width 131 height 37
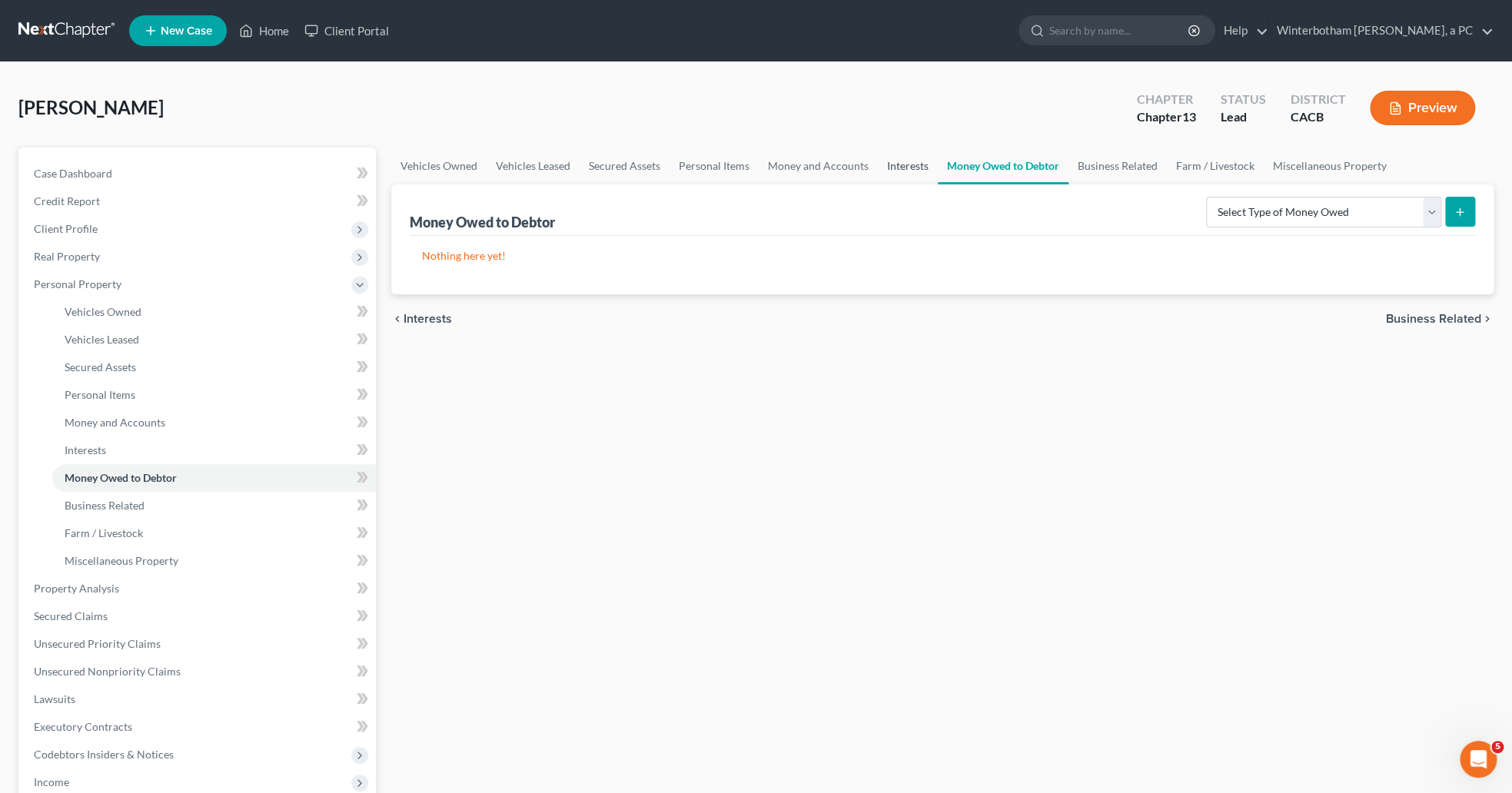
click at [903, 166] on link "Interests" at bounding box center [908, 166] width 60 height 37
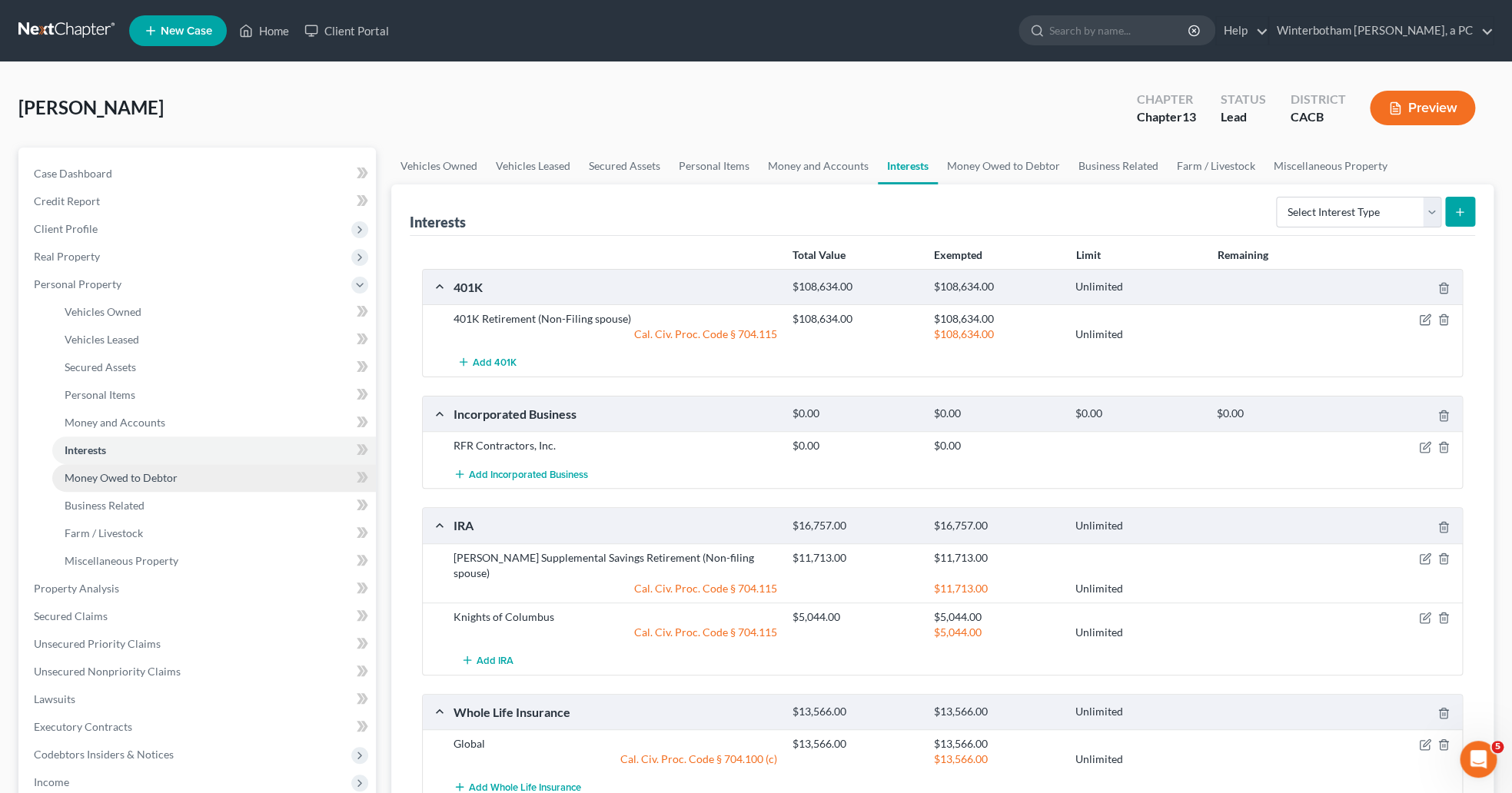
click at [138, 483] on link "Money Owed to Debtor" at bounding box center [214, 478] width 324 height 27
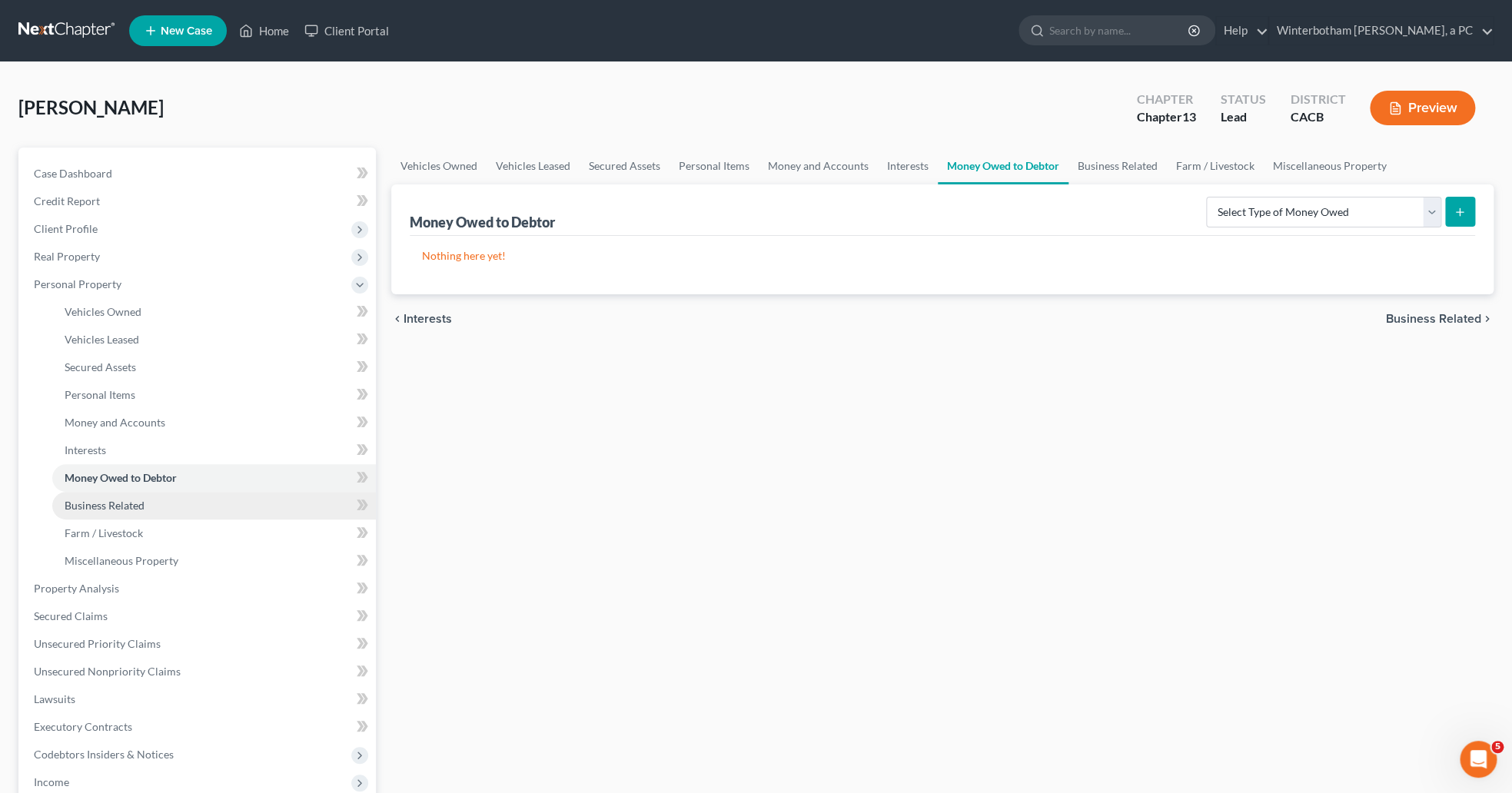
click at [142, 498] on link "Business Related" at bounding box center [214, 505] width 324 height 27
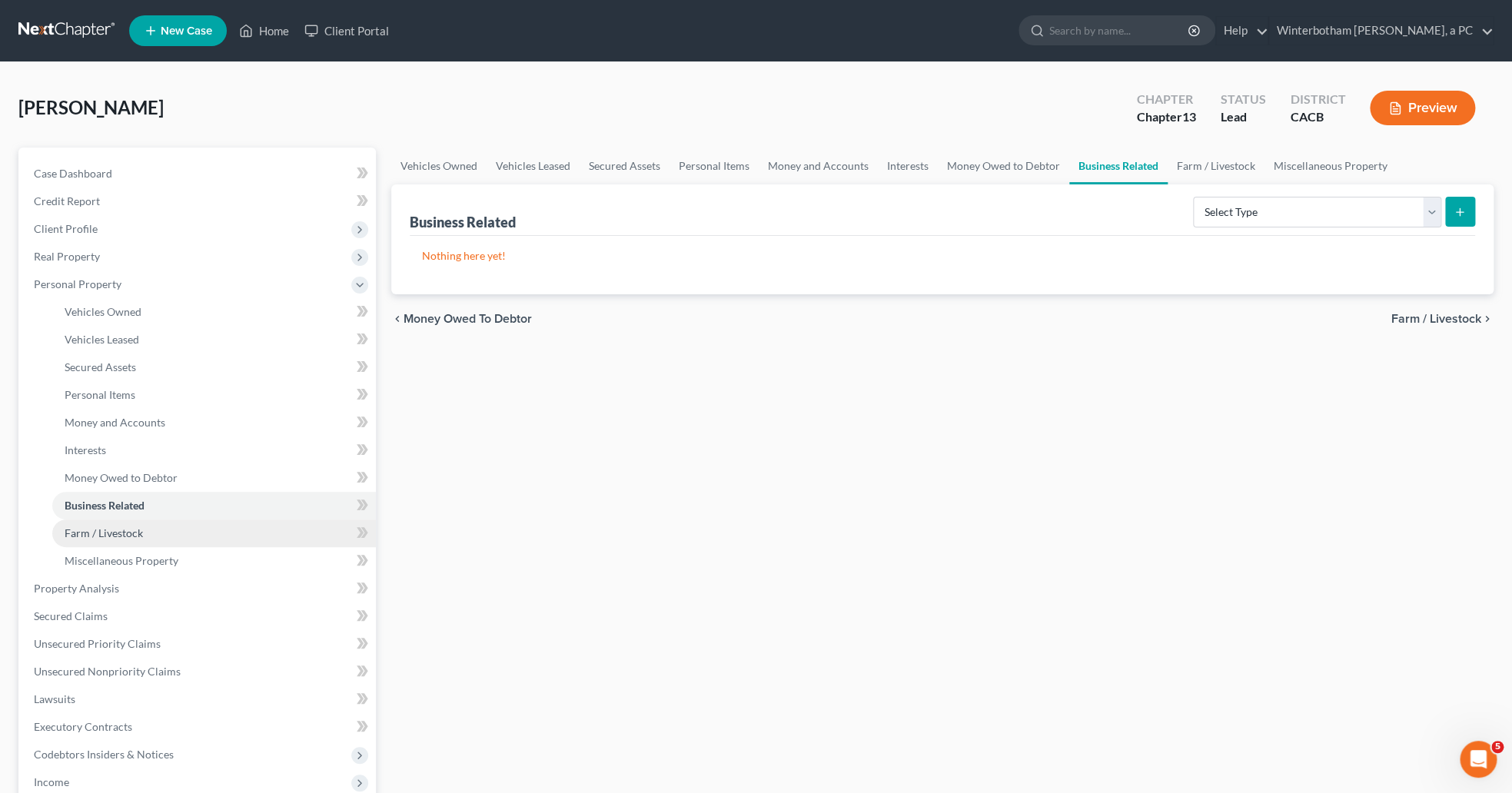
click at [195, 544] on link "Farm / Livestock" at bounding box center [214, 533] width 324 height 27
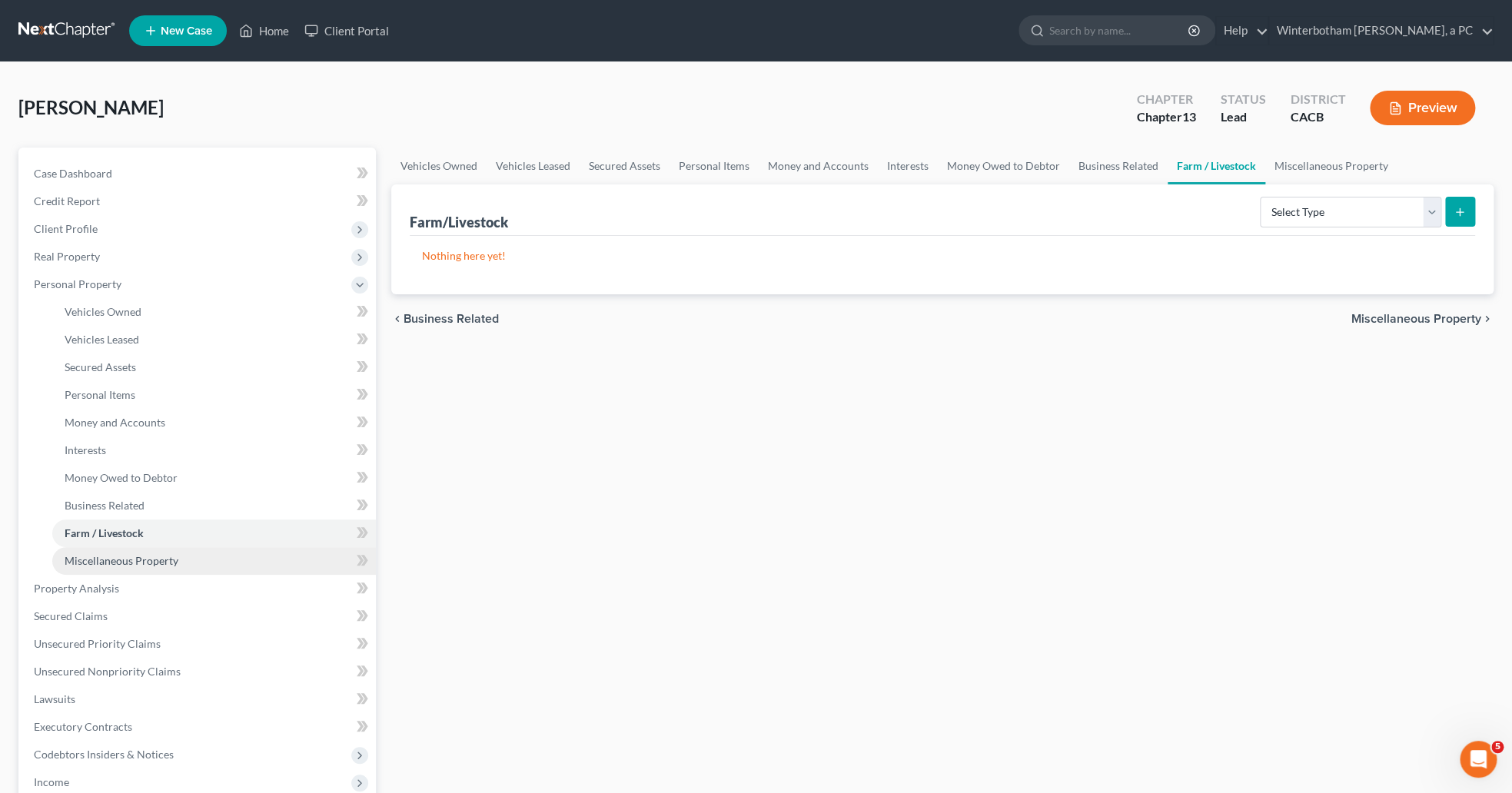
click at [195, 565] on link "Miscellaneous Property" at bounding box center [214, 561] width 324 height 27
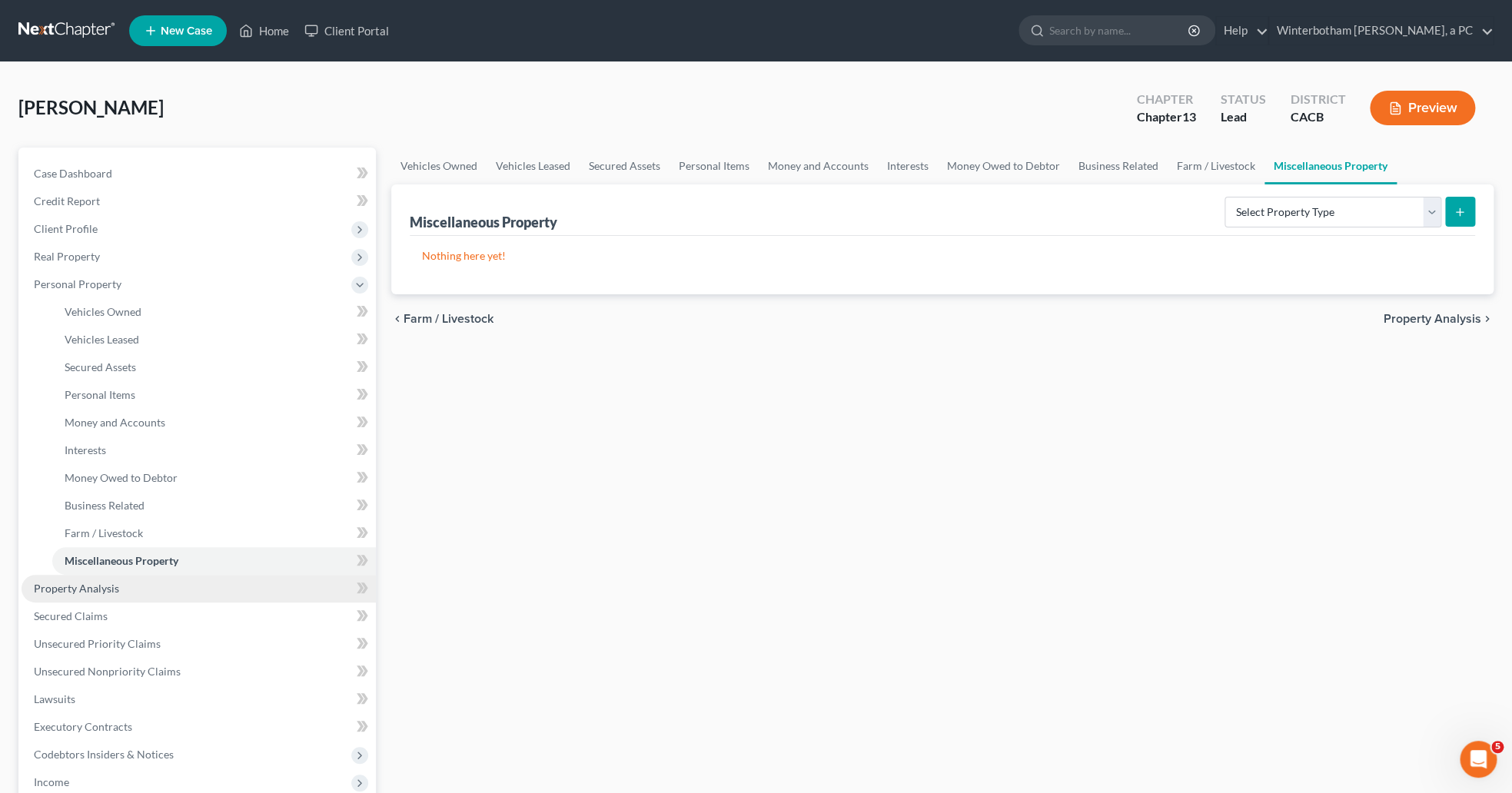
click at [199, 588] on link "Property Analysis" at bounding box center [198, 588] width 354 height 27
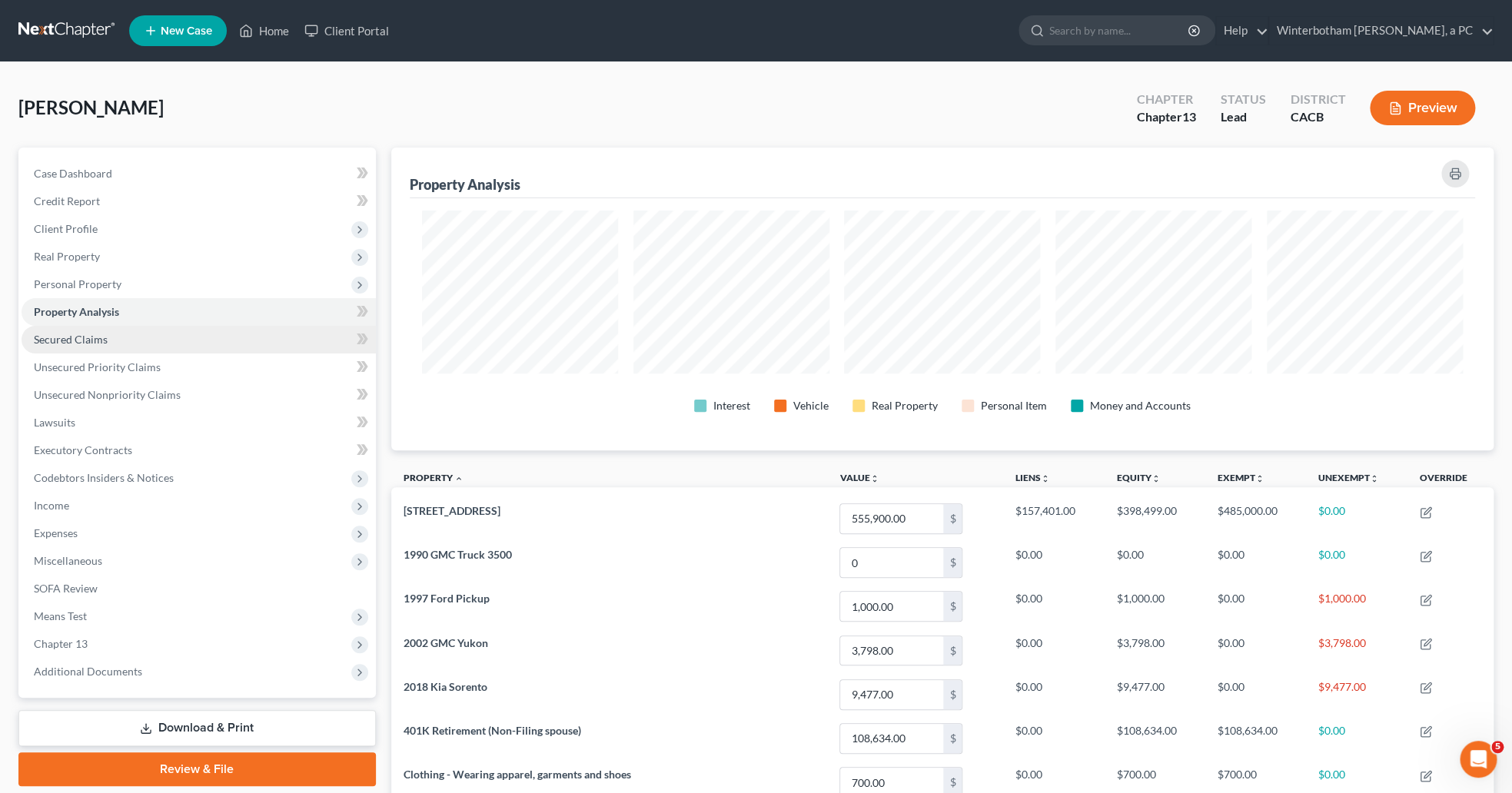
scroll to position [303, 1103]
click at [170, 380] on link "Unsecured Priority Claims" at bounding box center [198, 367] width 354 height 27
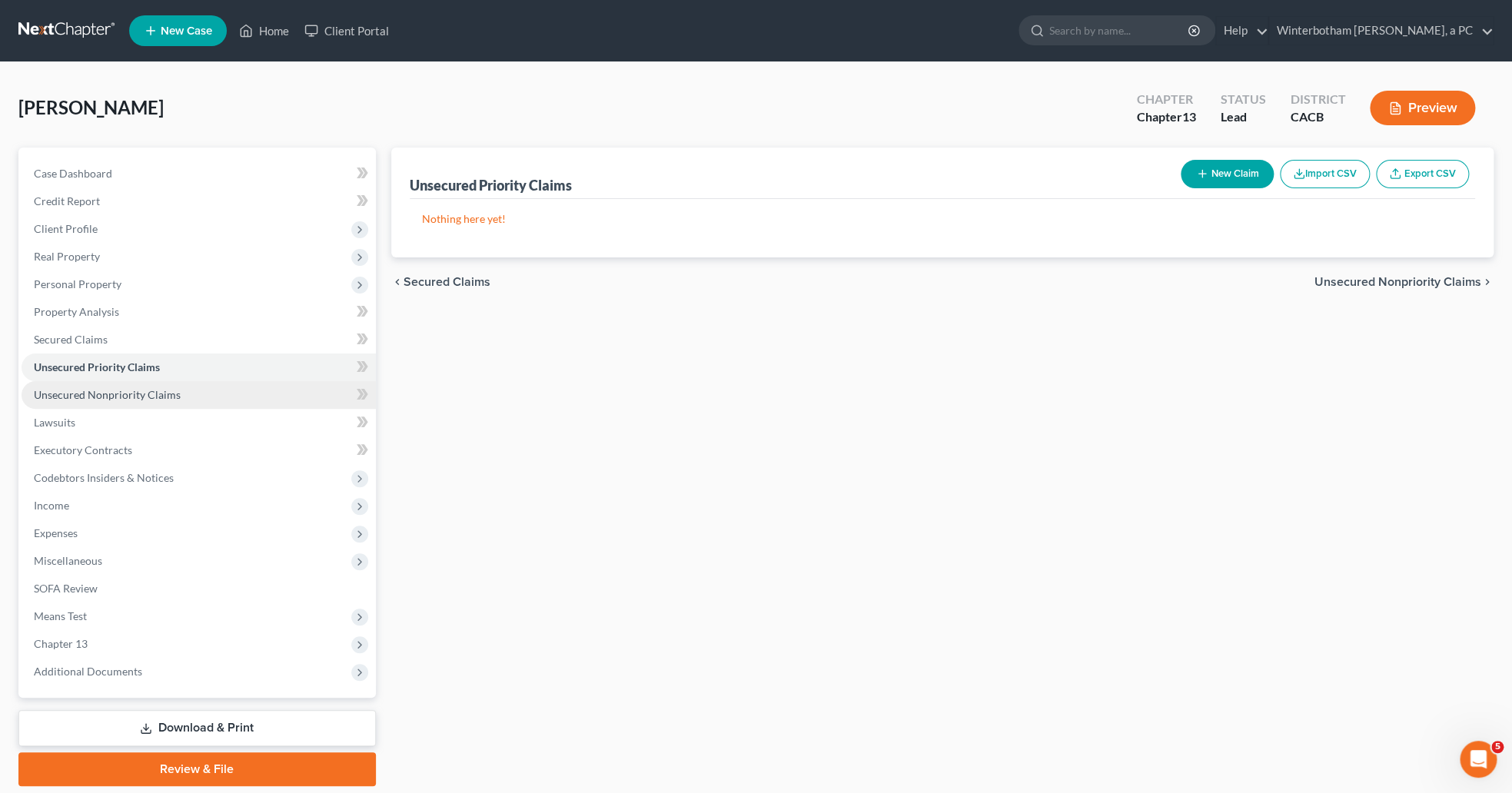
click at [174, 403] on link "Unsecured Nonpriority Claims" at bounding box center [198, 395] width 354 height 27
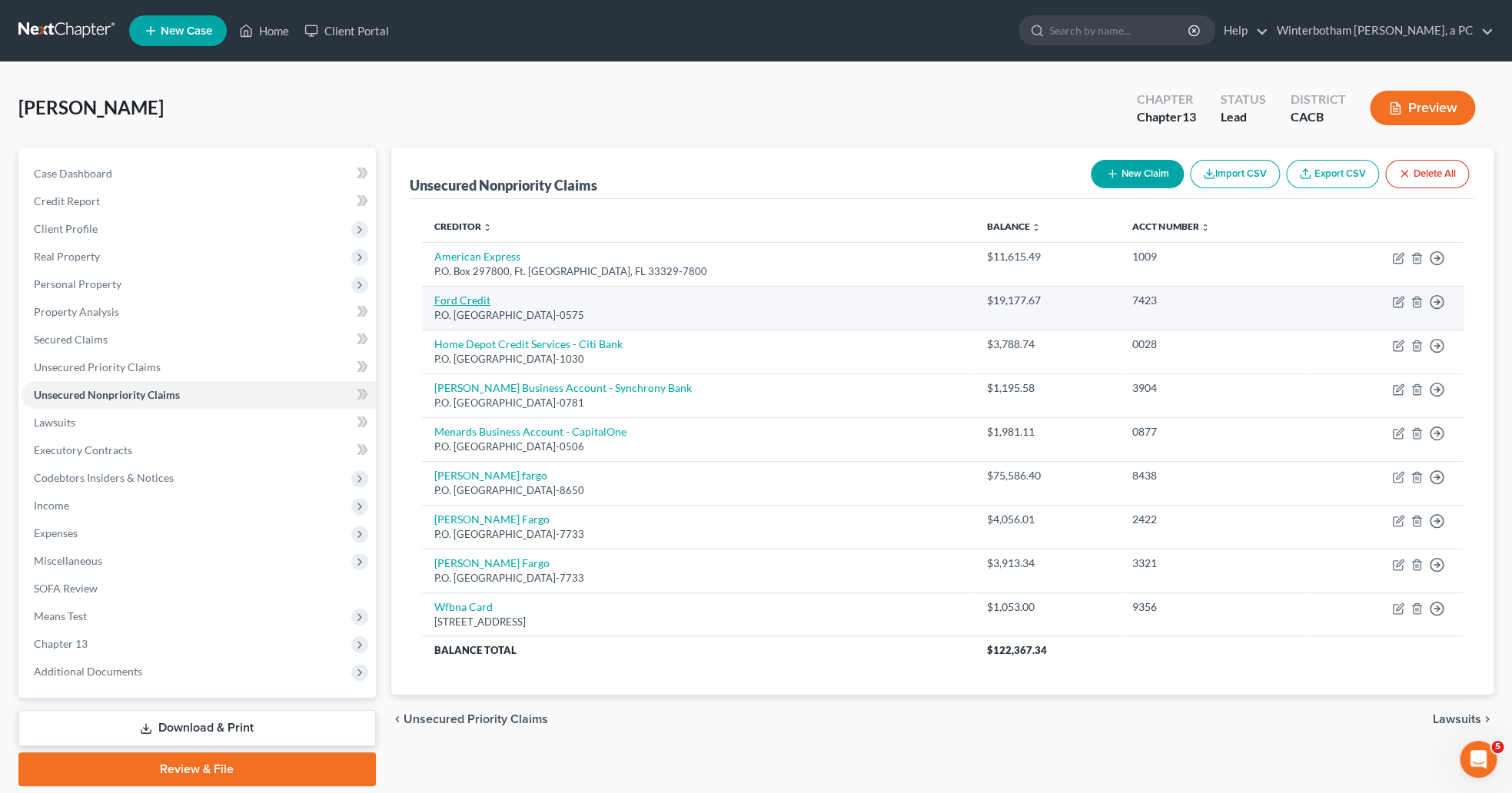
click at [455, 303] on link "Ford Credit" at bounding box center [463, 299] width 56 height 13
select select "45"
select select "2"
select select "3"
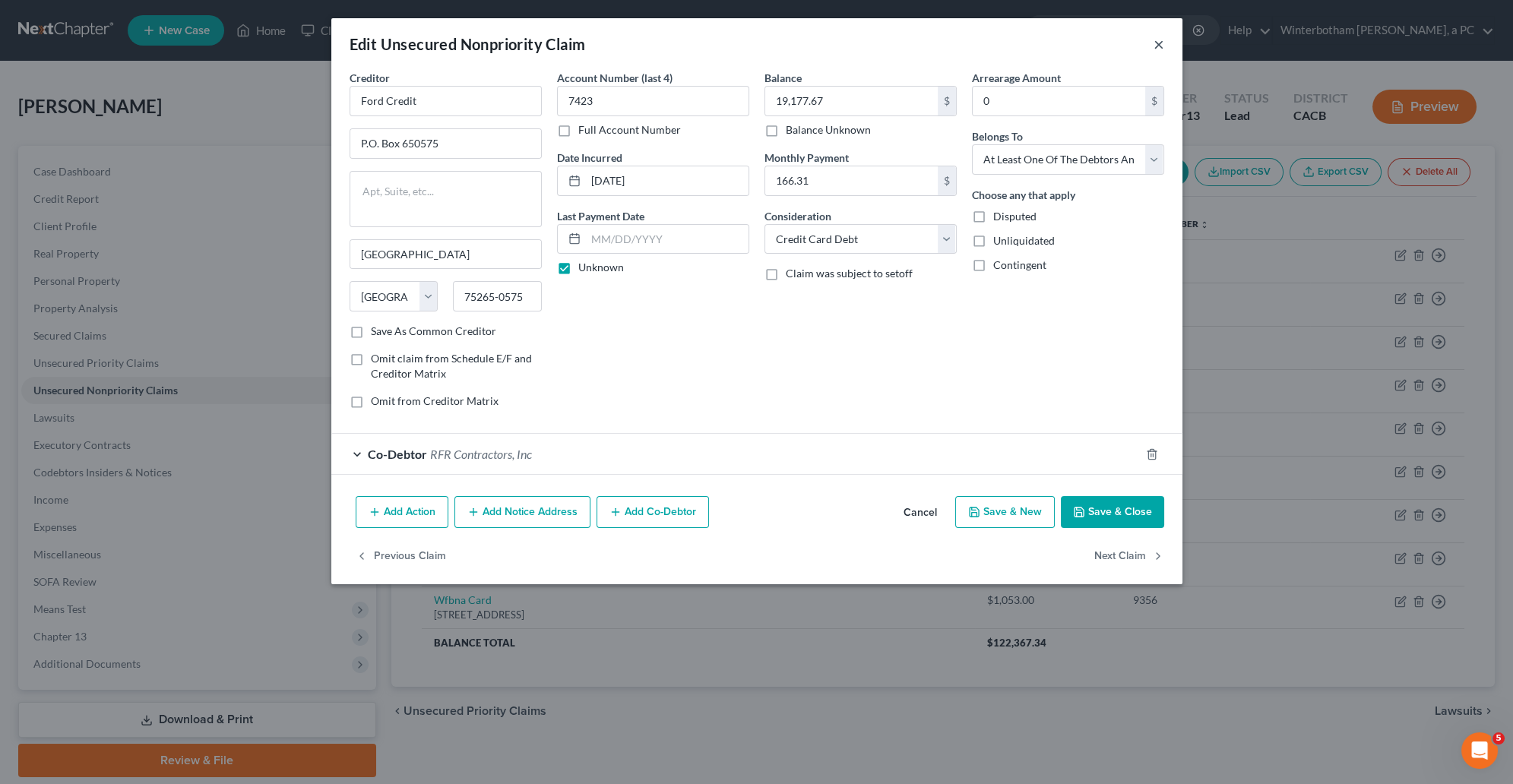
click at [1158, 45] on button "×" at bounding box center [1158, 43] width 11 height 18
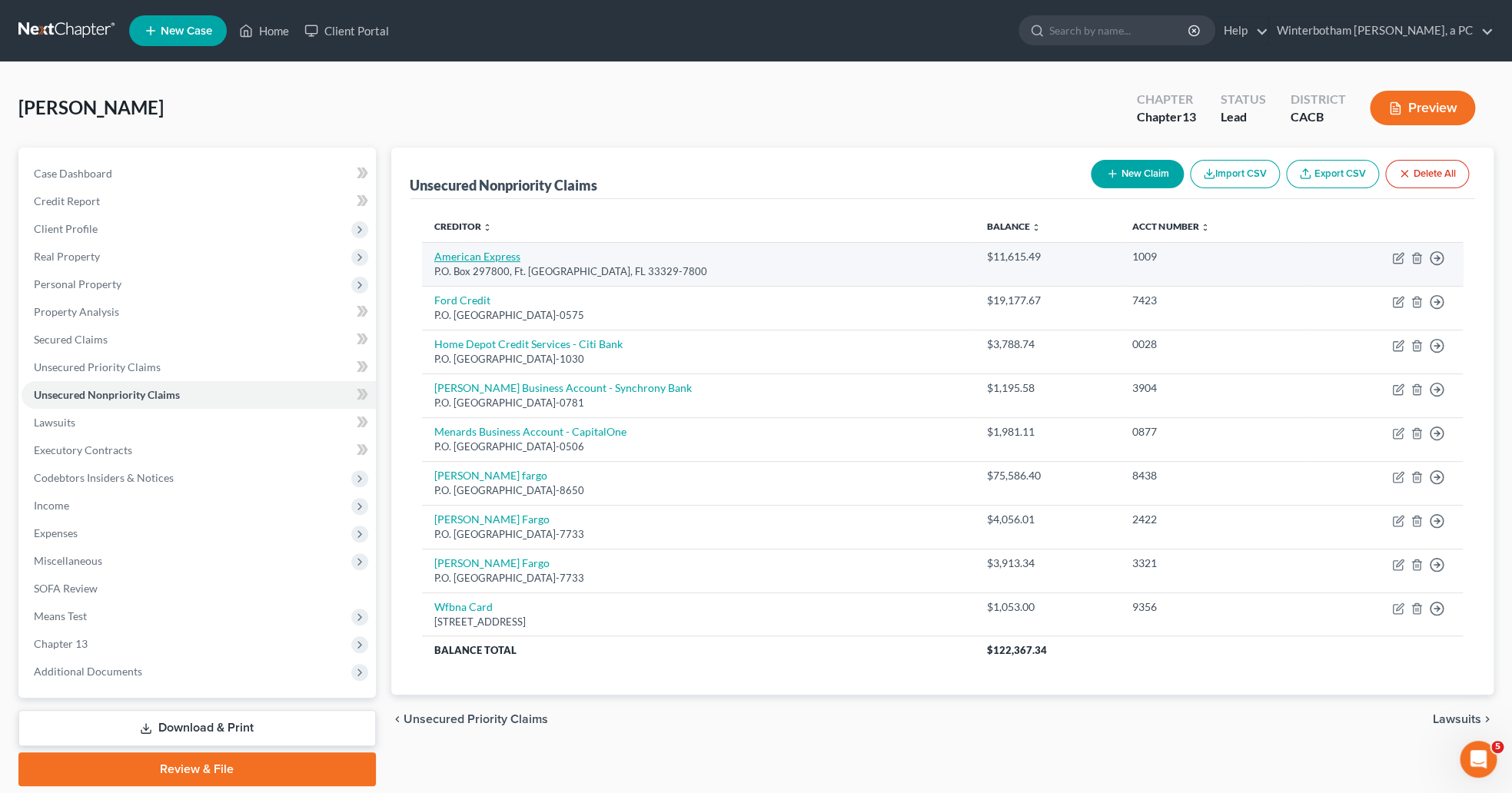
click at [468, 259] on link "American Express" at bounding box center [477, 256] width 87 height 13
select select "9"
select select "2"
select select "3"
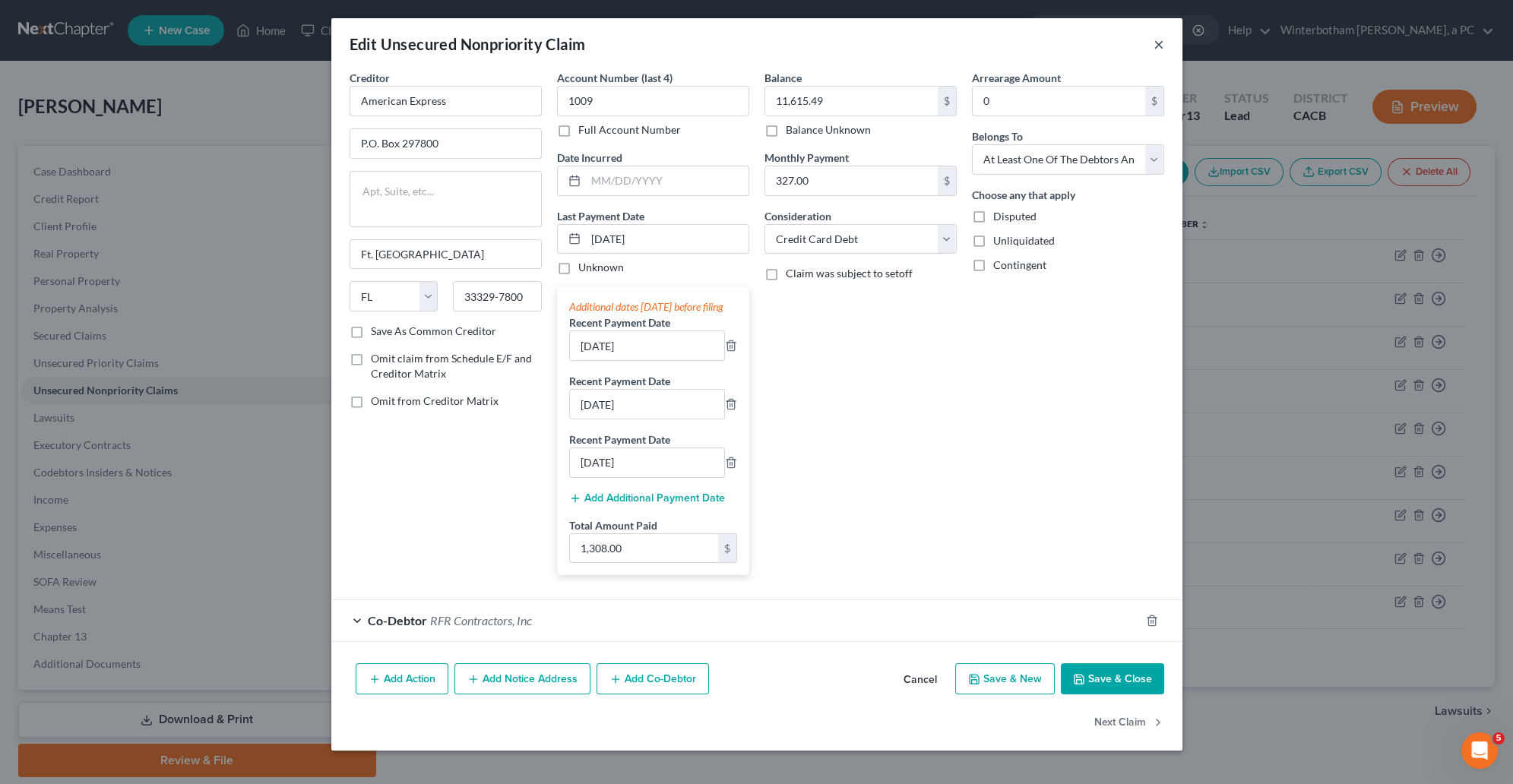
click at [1153, 45] on button "×" at bounding box center [1158, 43] width 11 height 18
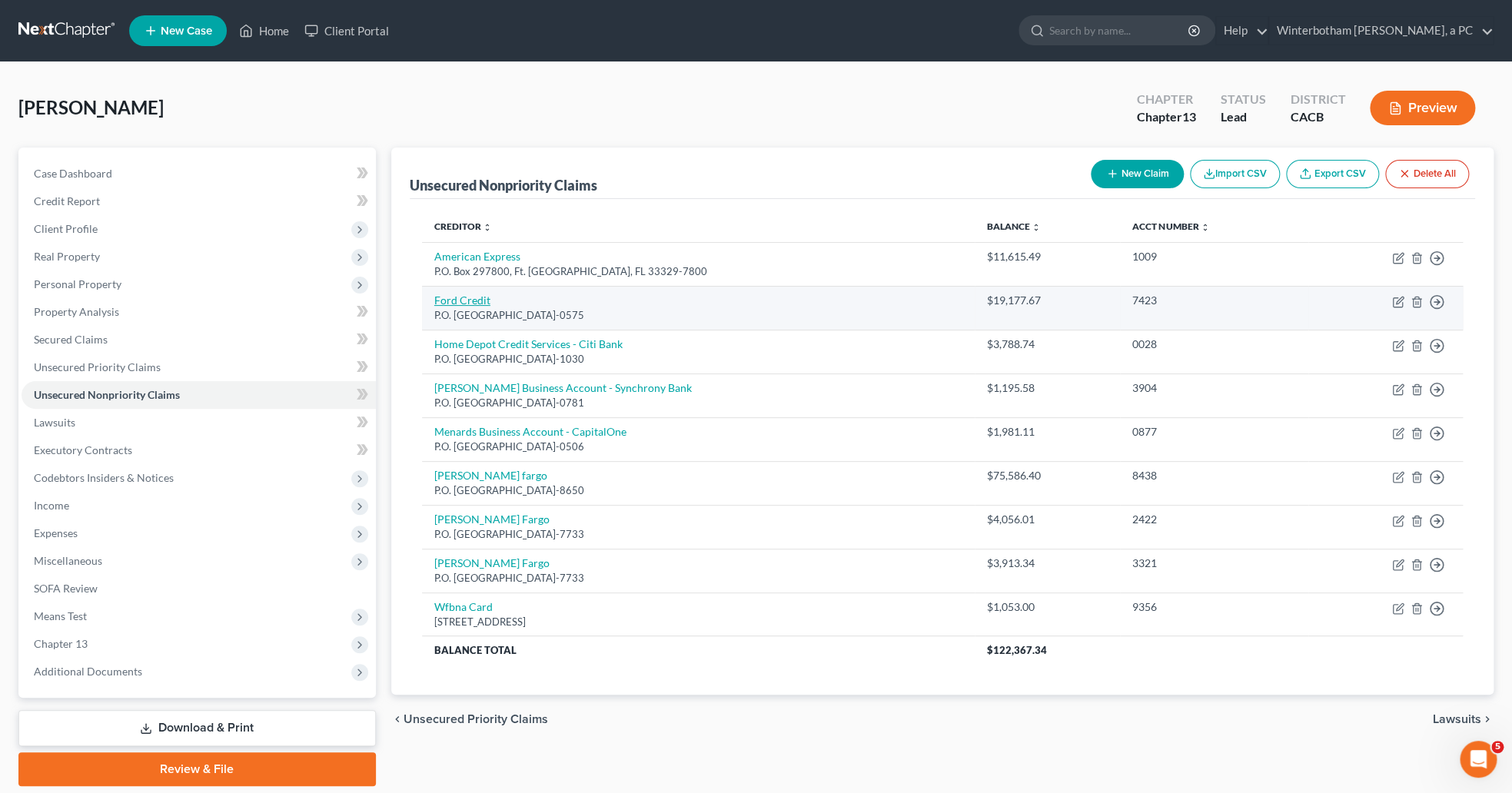
click at [455, 300] on link "Ford Credit" at bounding box center [463, 299] width 56 height 13
select select "45"
select select "2"
select select "3"
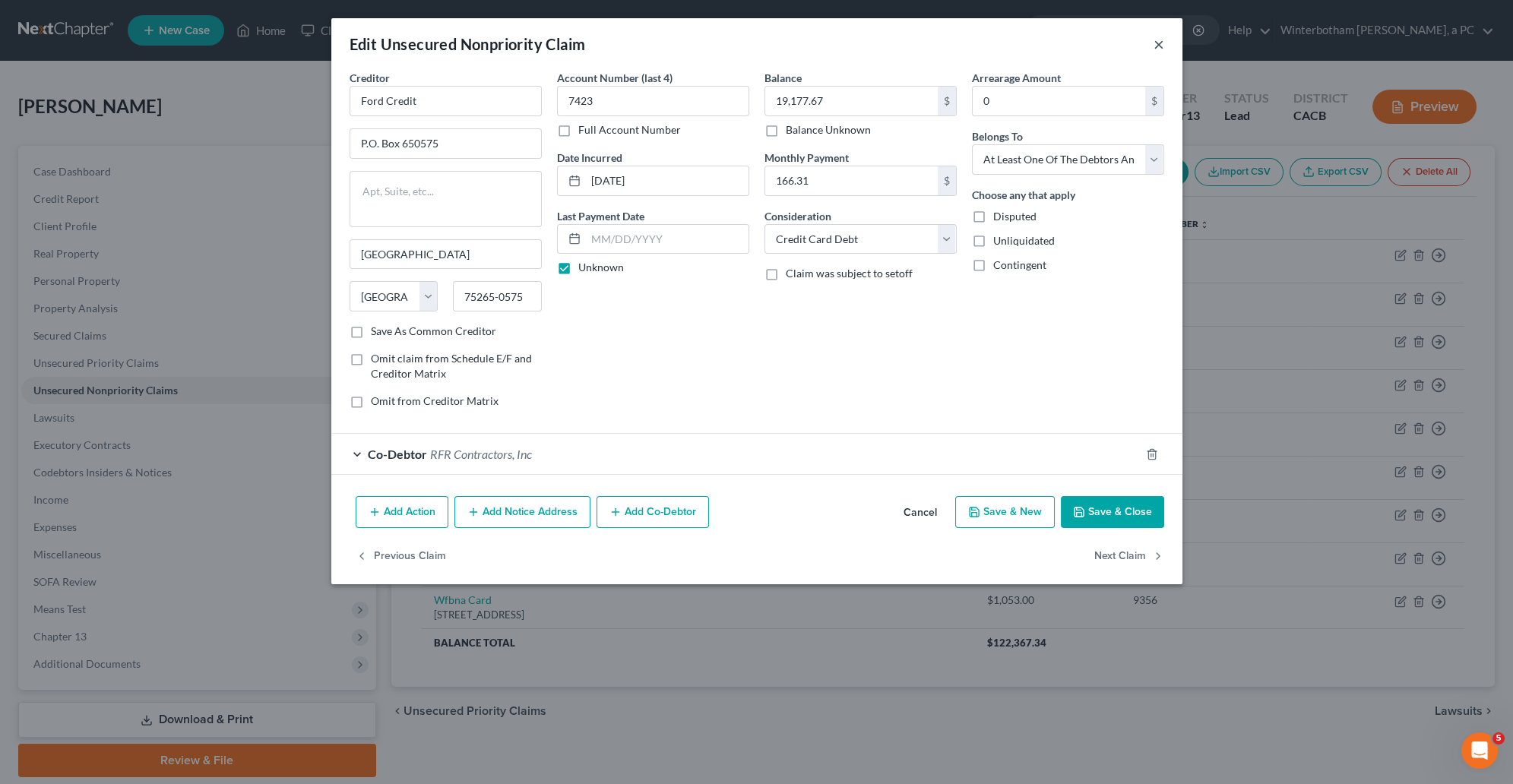
click at [1158, 45] on button "×" at bounding box center [1158, 43] width 11 height 18
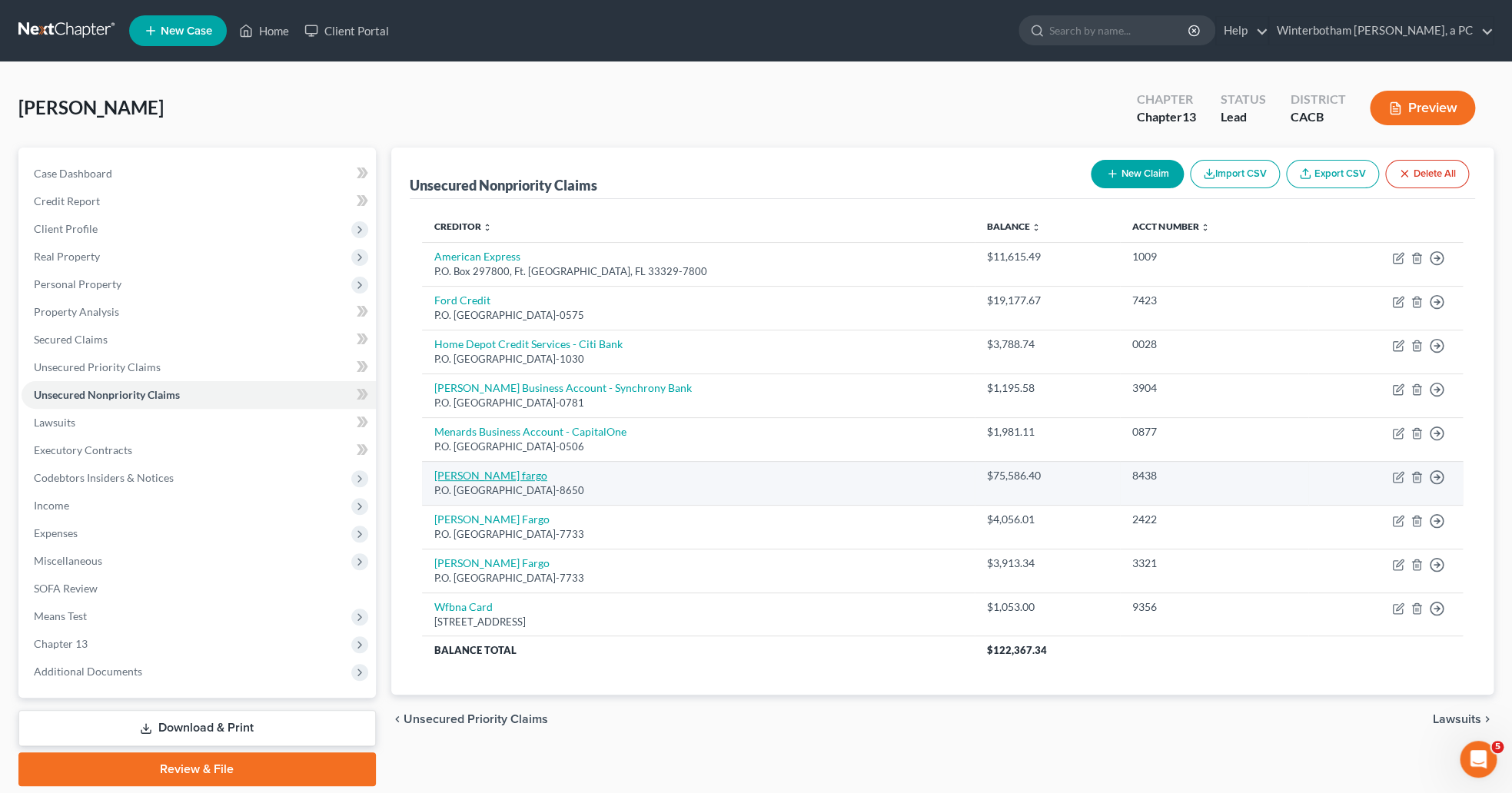
click at [463, 475] on link "[PERSON_NAME] fargo" at bounding box center [491, 474] width 113 height 13
select select "3"
select select "14"
select select "3"
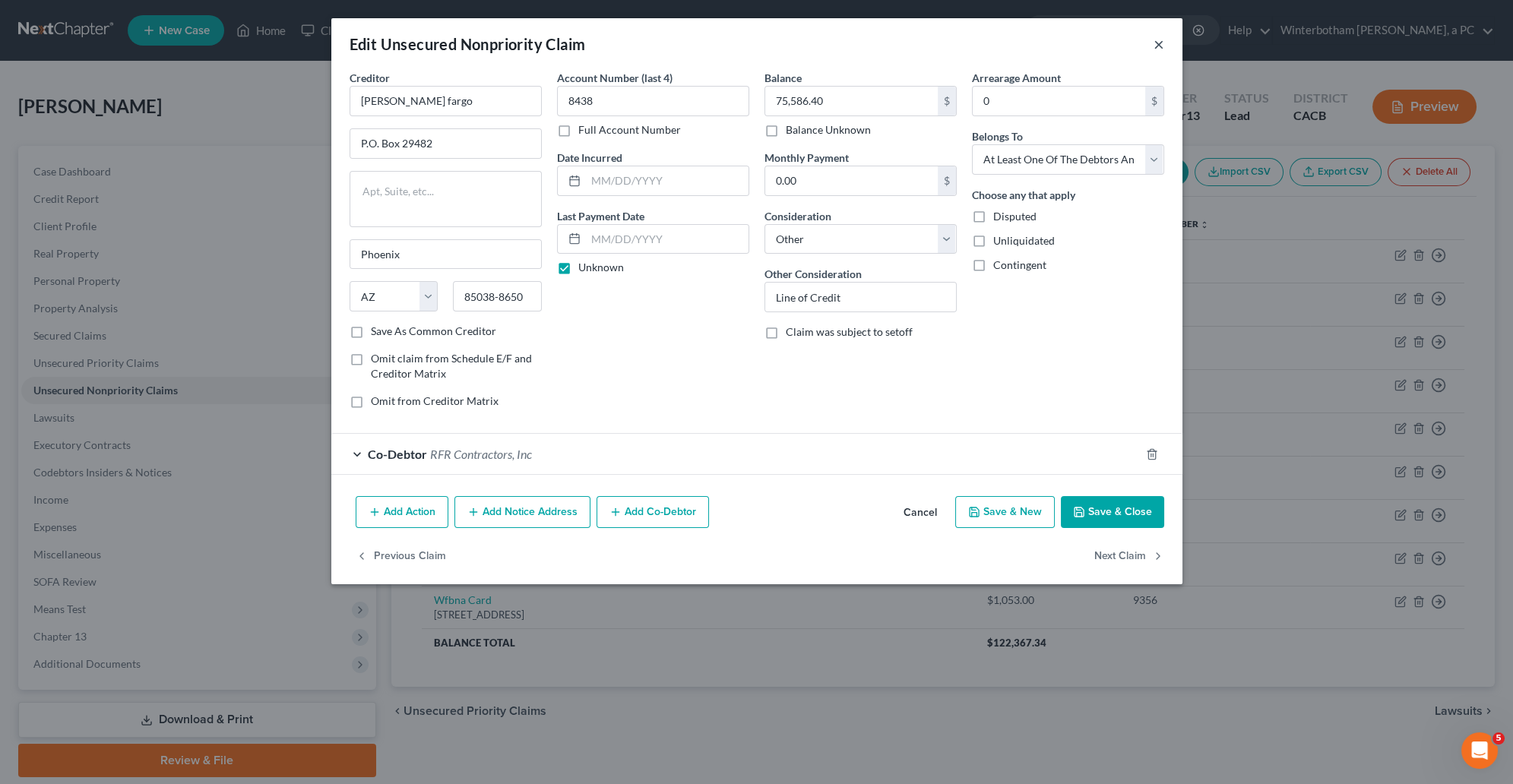
click at [1160, 38] on button "×" at bounding box center [1158, 43] width 11 height 18
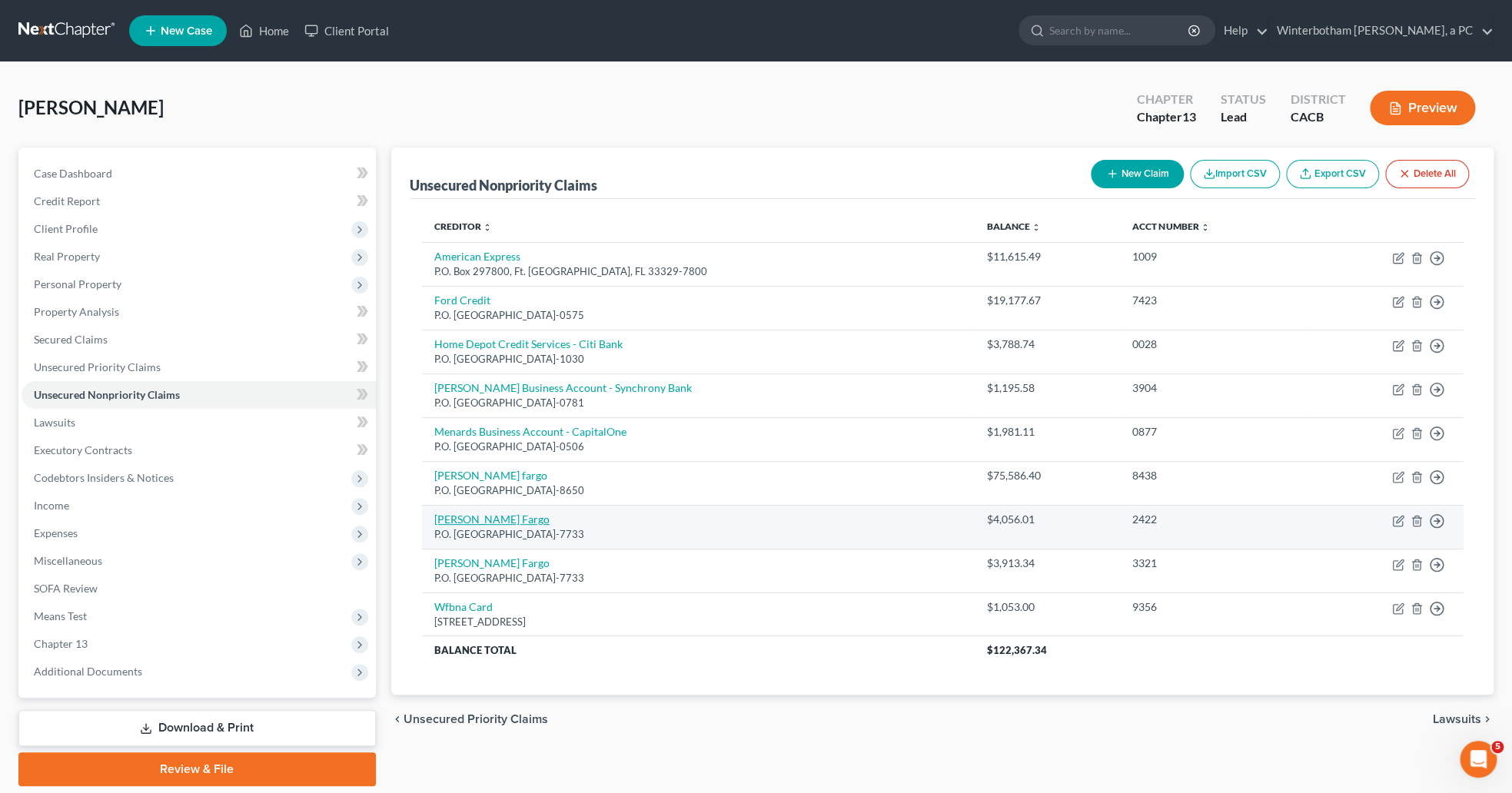
click at [454, 526] on link "[PERSON_NAME] Fargo" at bounding box center [492, 518] width 116 height 13
select select "24"
select select "2"
select select "3"
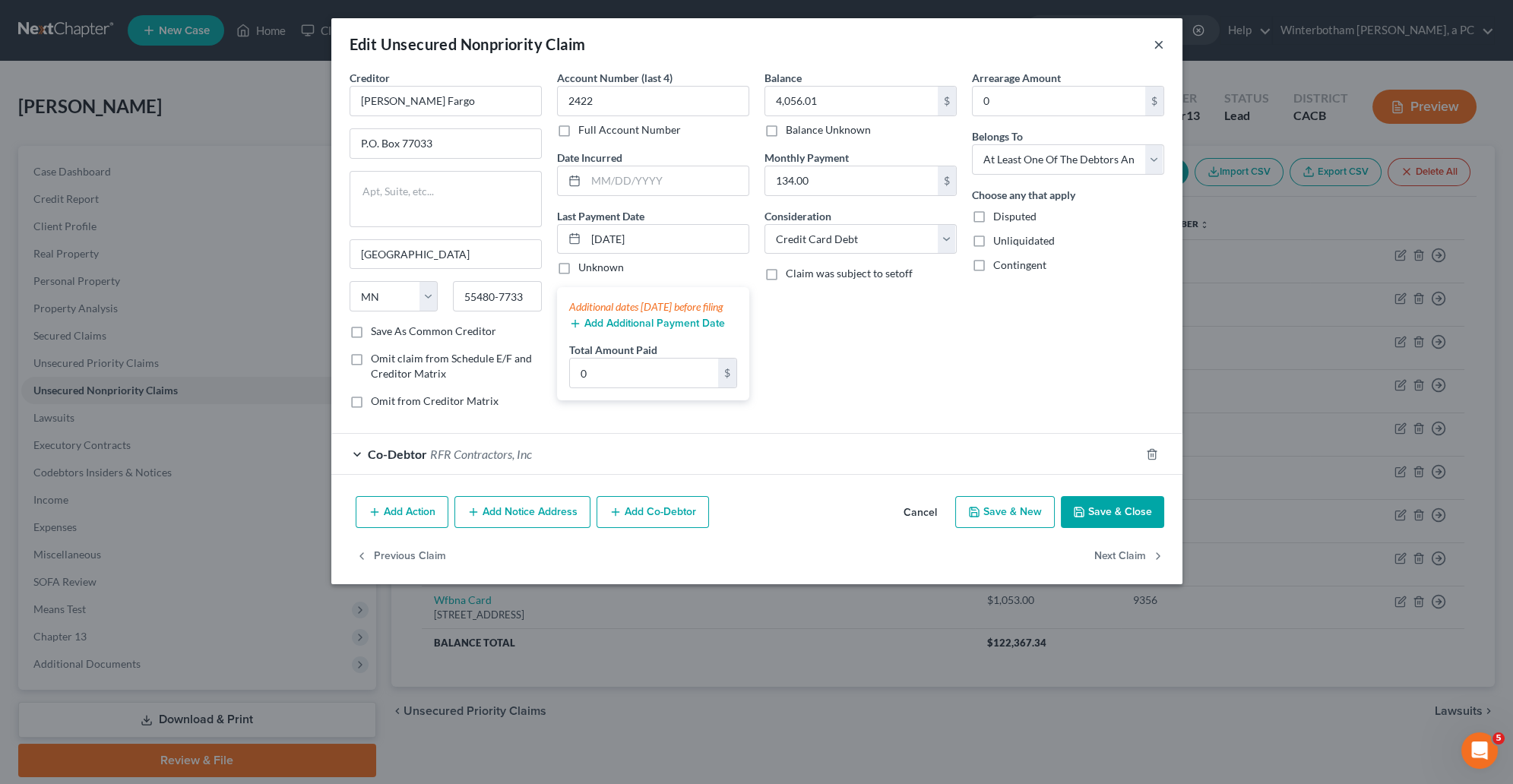
click at [1161, 42] on button "×" at bounding box center [1158, 43] width 11 height 18
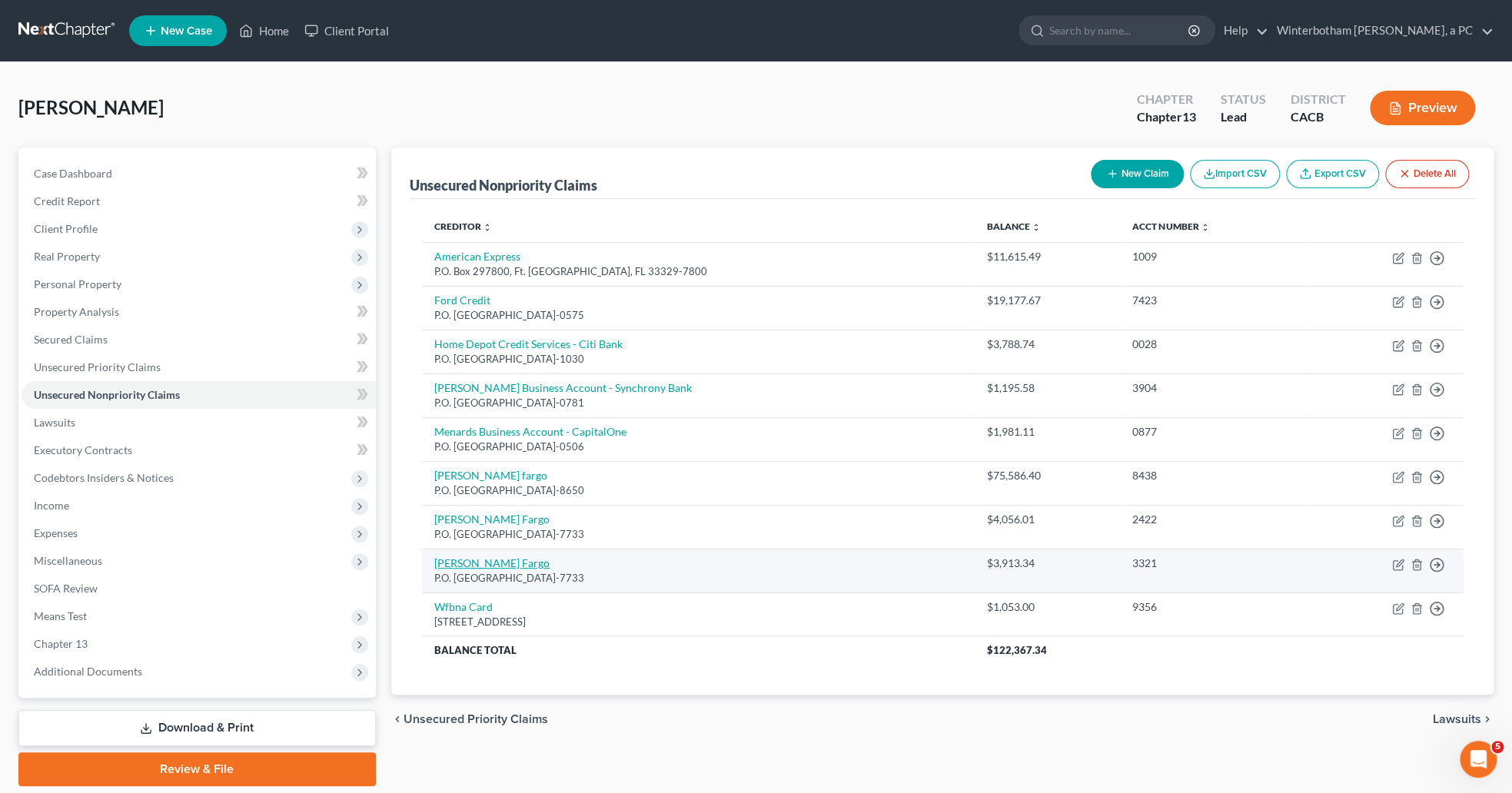
click at [457, 568] on link "[PERSON_NAME] Fargo" at bounding box center [492, 562] width 116 height 13
select select "24"
select select "2"
select select "3"
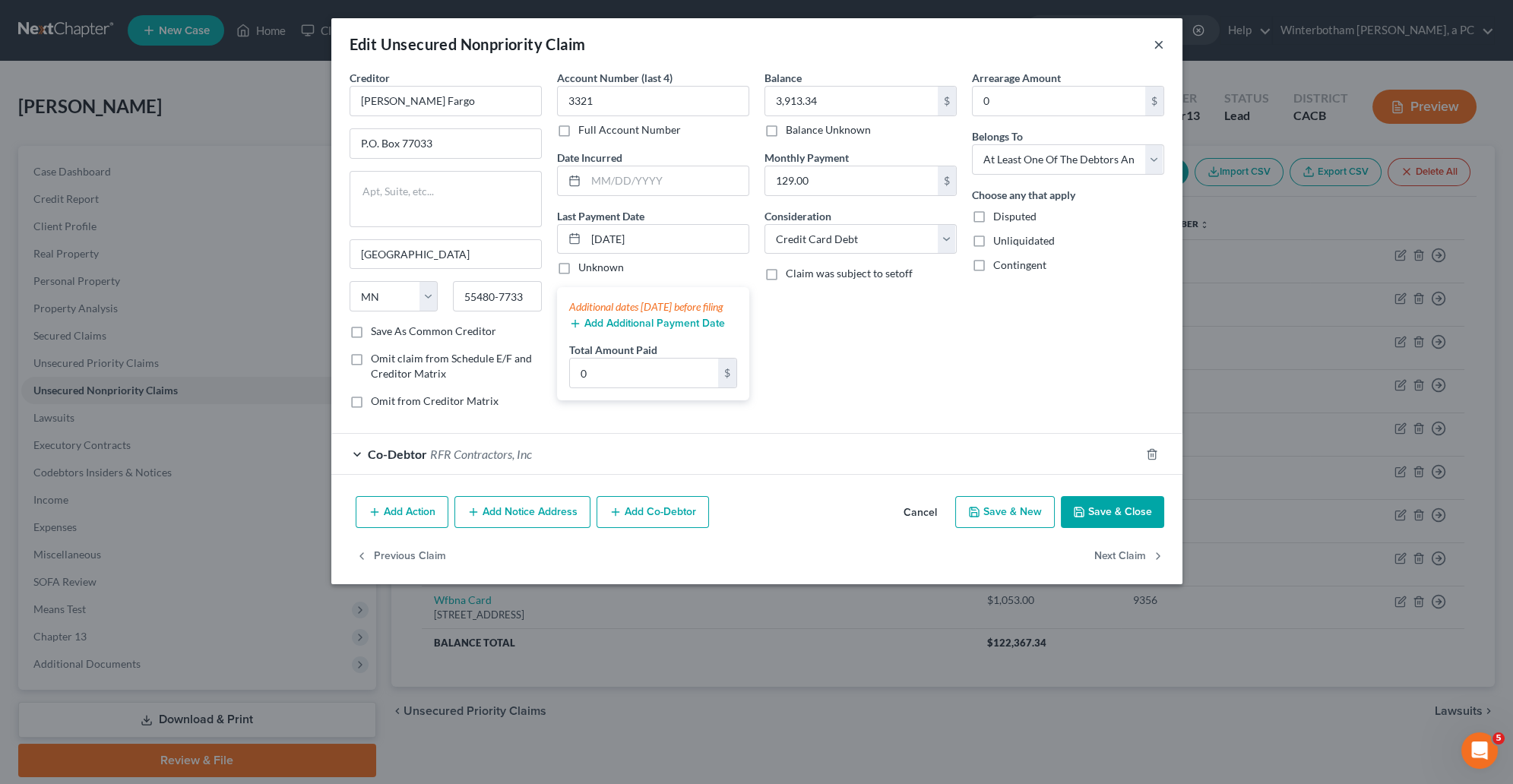
click at [1156, 47] on button "×" at bounding box center [1158, 43] width 11 height 18
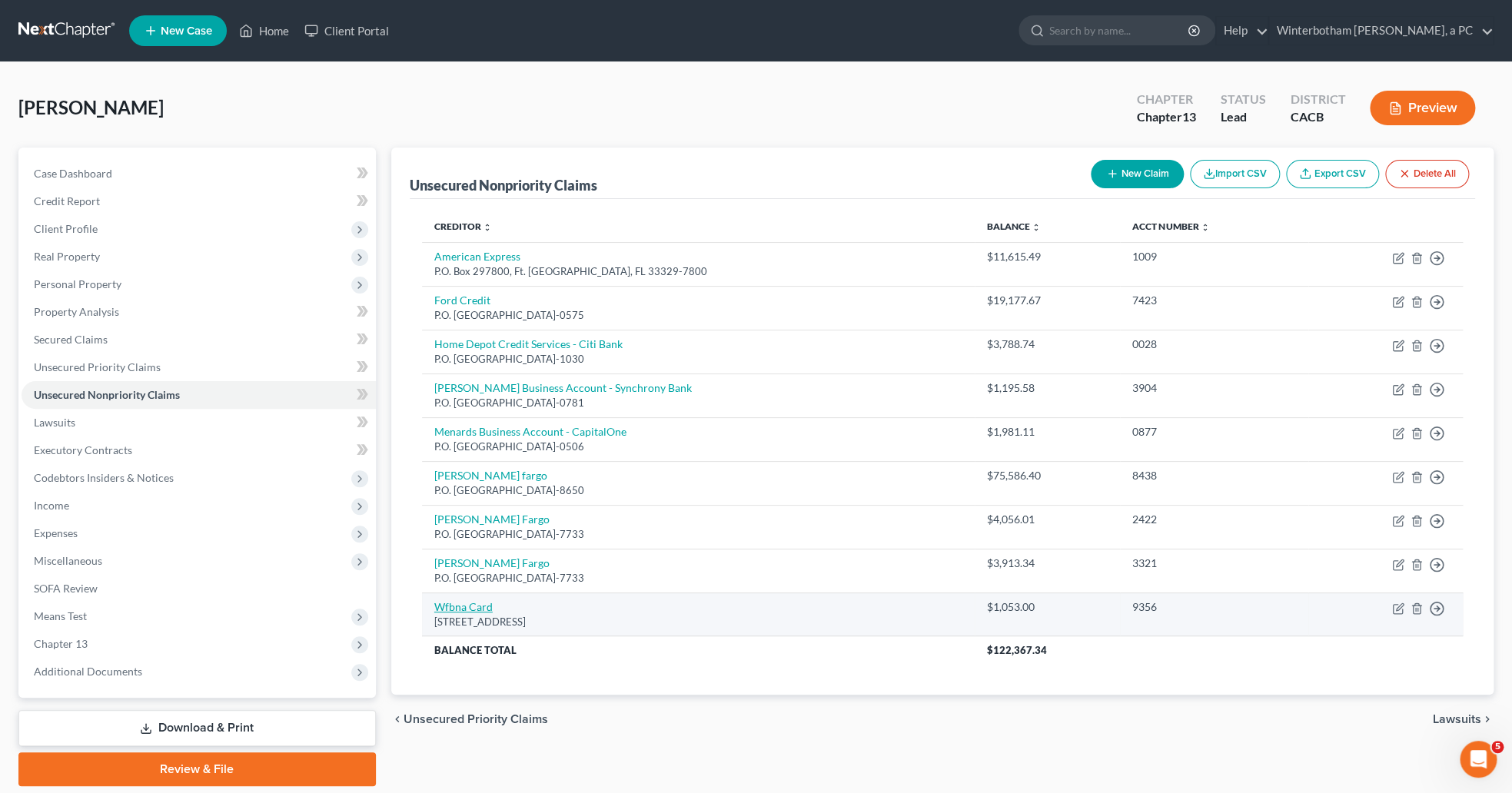
click at [453, 612] on link "Wfbna Card" at bounding box center [464, 606] width 58 height 13
select select "38"
select select "2"
select select "0"
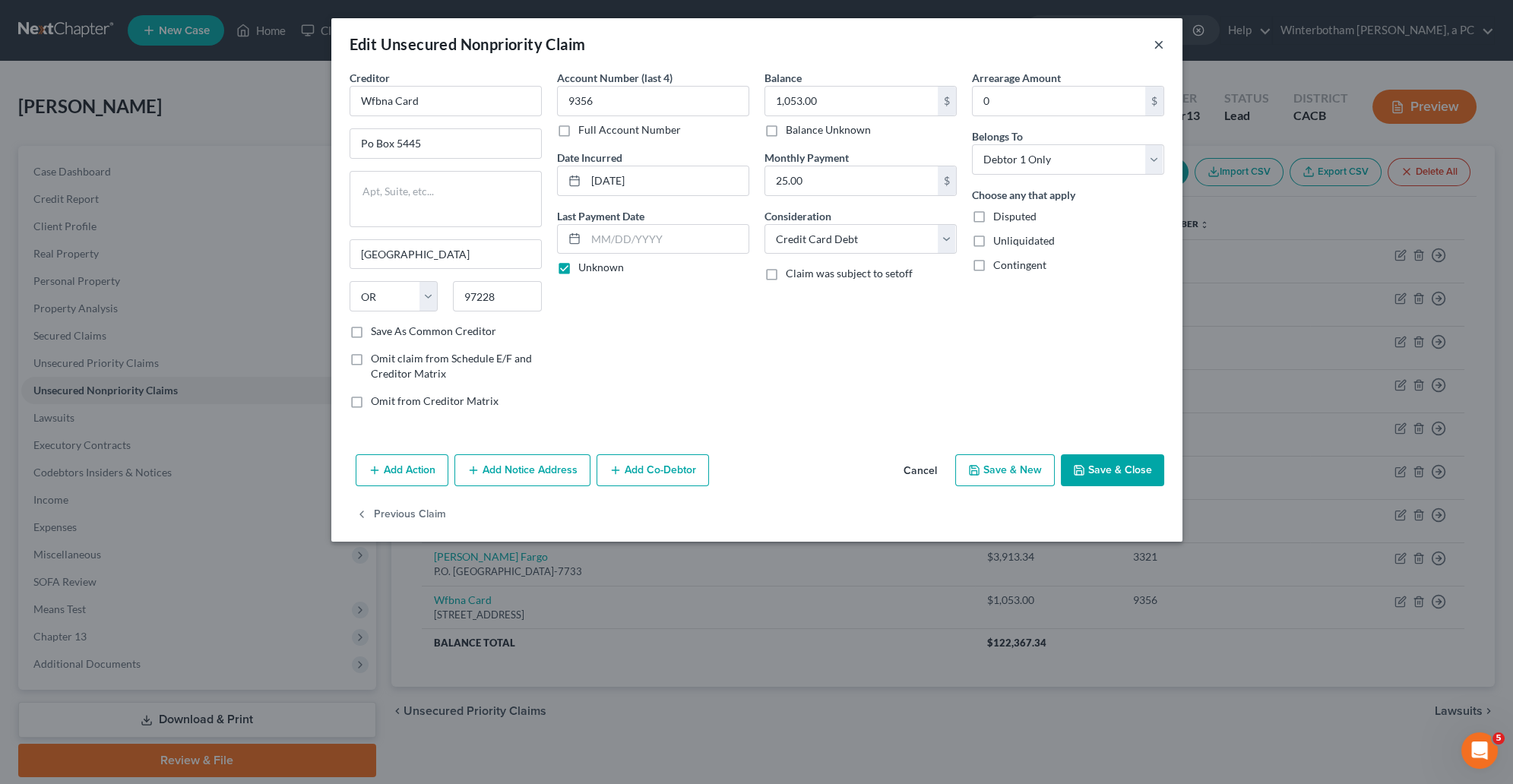
drag, startPoint x: 1162, startPoint y: 47, endPoint x: 1014, endPoint y: 220, distance: 227.7
click at [1158, 48] on button "×" at bounding box center [1158, 43] width 11 height 18
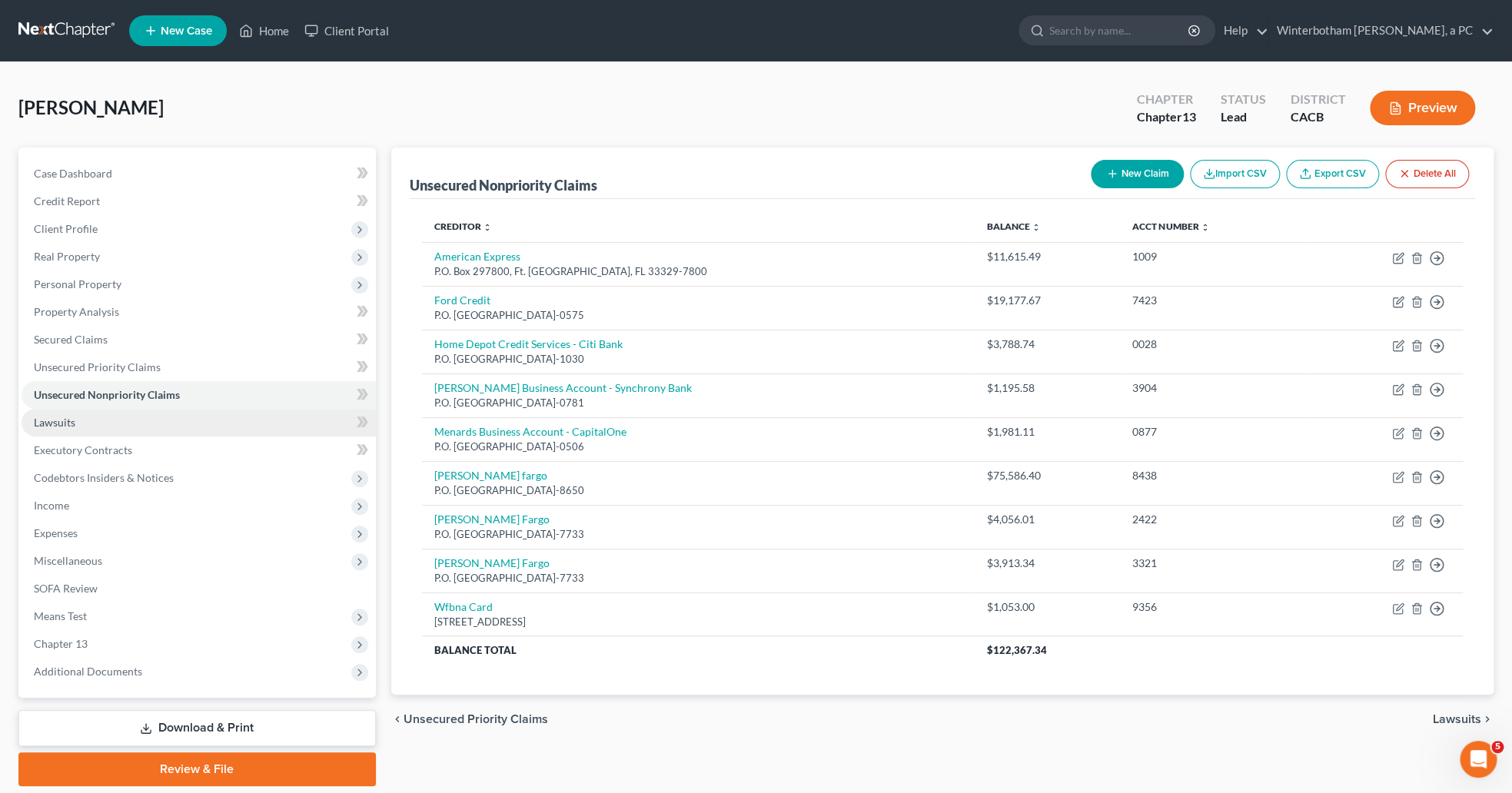
click at [67, 428] on span "Lawsuits" at bounding box center [54, 422] width 42 height 13
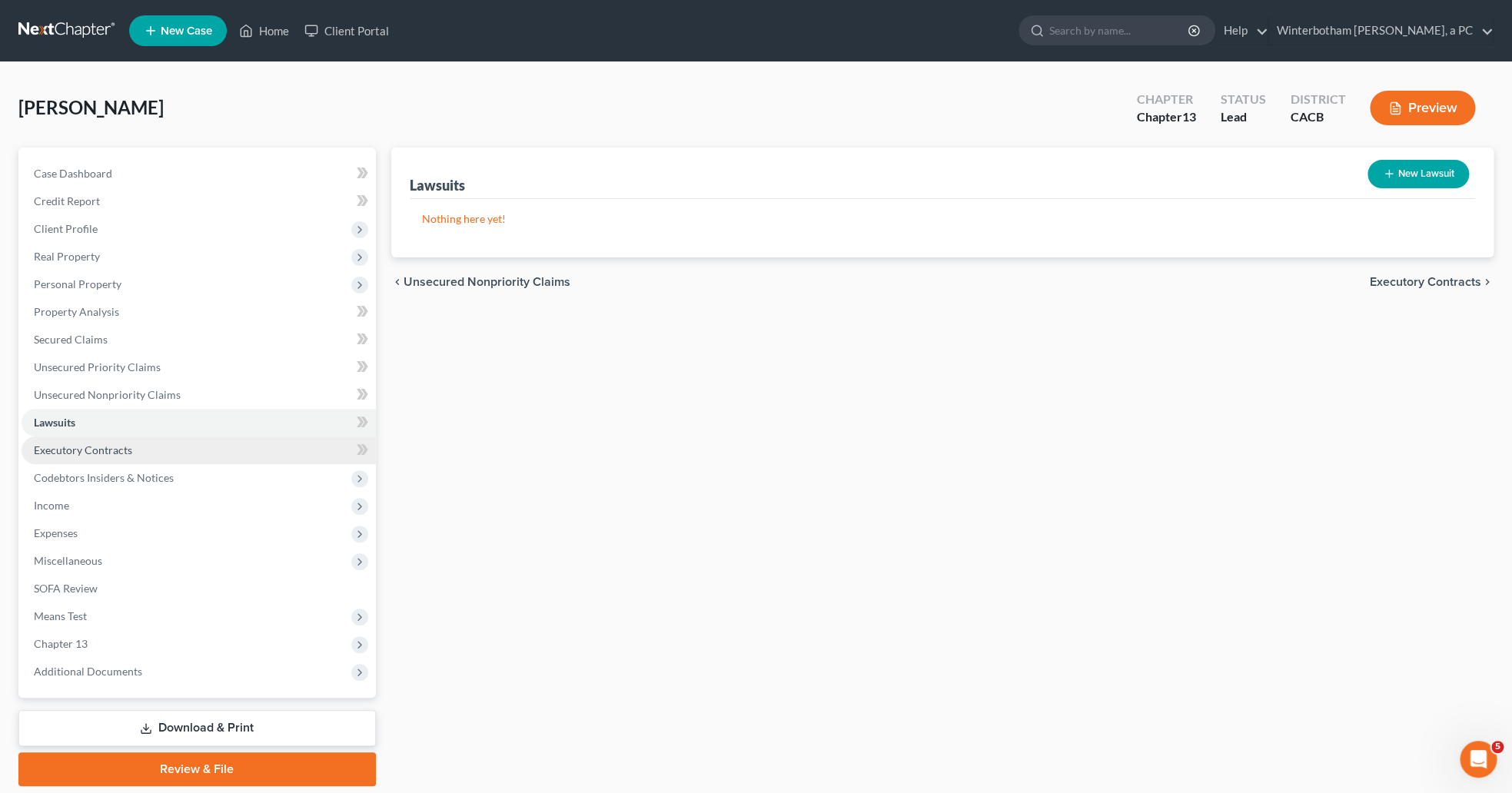
click at [72, 450] on span "Executory Contracts" at bounding box center [83, 449] width 98 height 13
click at [85, 417] on link "Lawsuits" at bounding box center [198, 423] width 354 height 27
click at [74, 450] on span "Executory Contracts" at bounding box center [83, 449] width 98 height 13
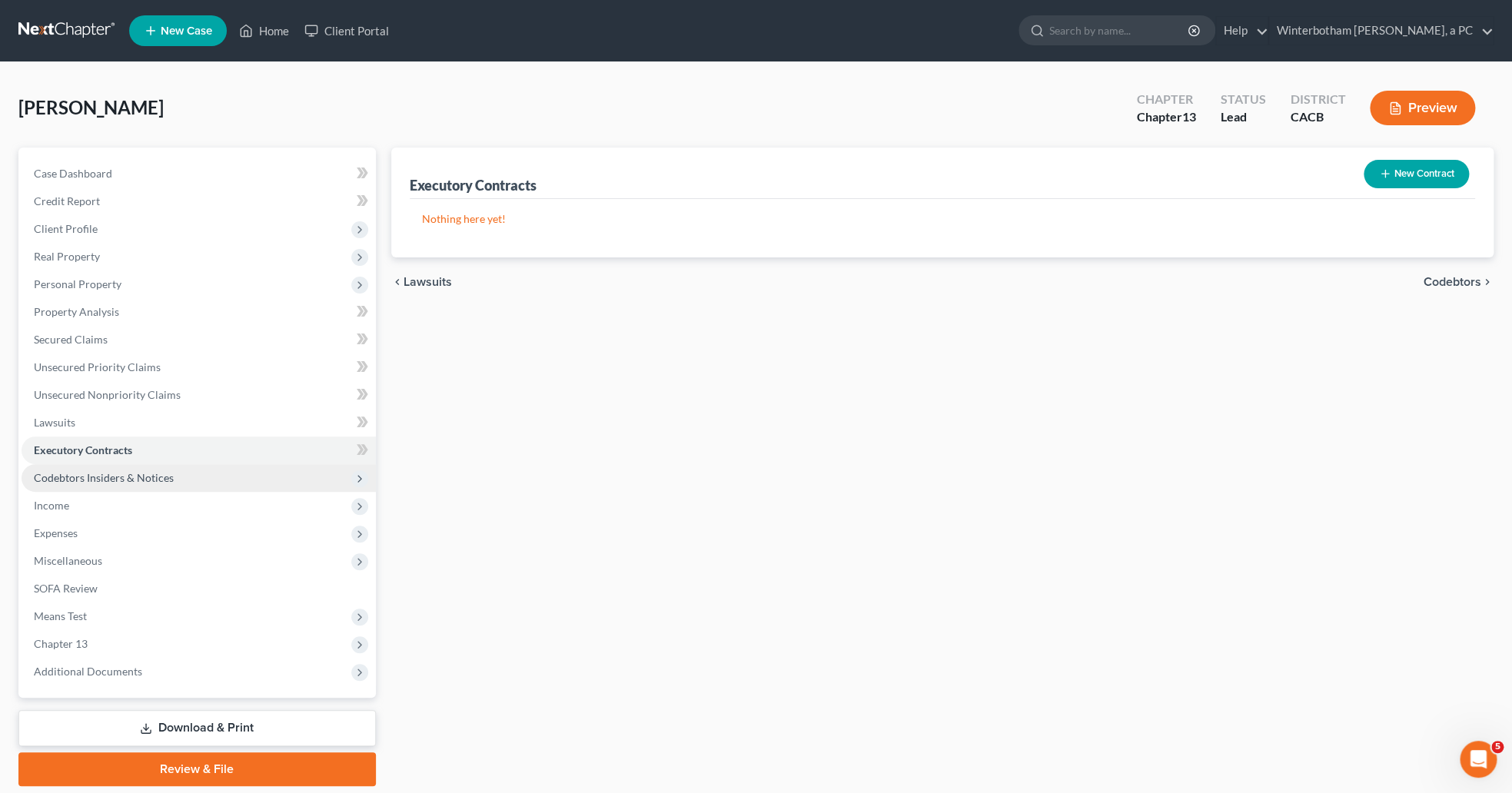
click at [76, 475] on span "Codebtors Insiders & Notices" at bounding box center [104, 477] width 140 height 13
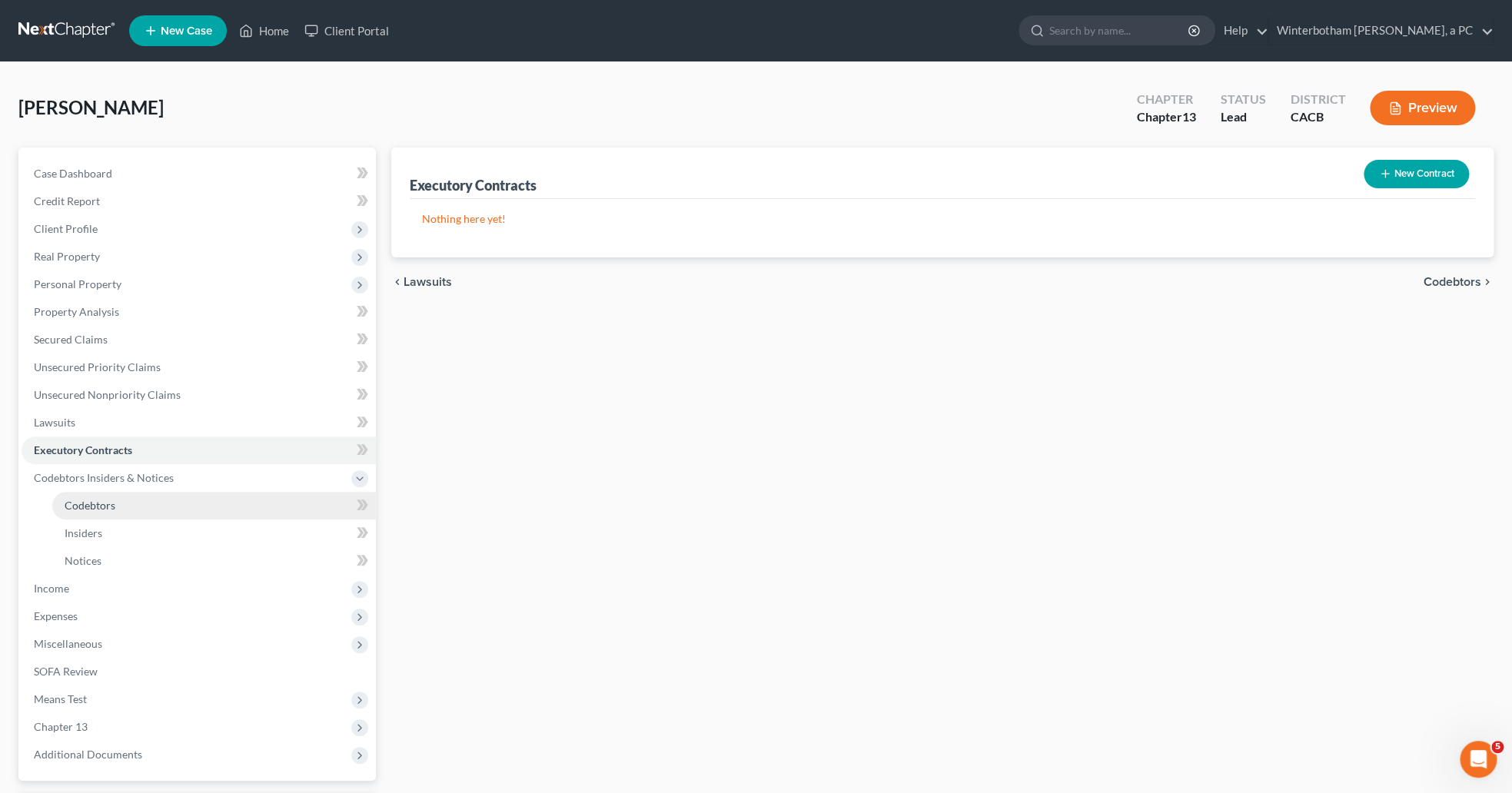
click at [93, 497] on link "Codebtors" at bounding box center [214, 505] width 324 height 27
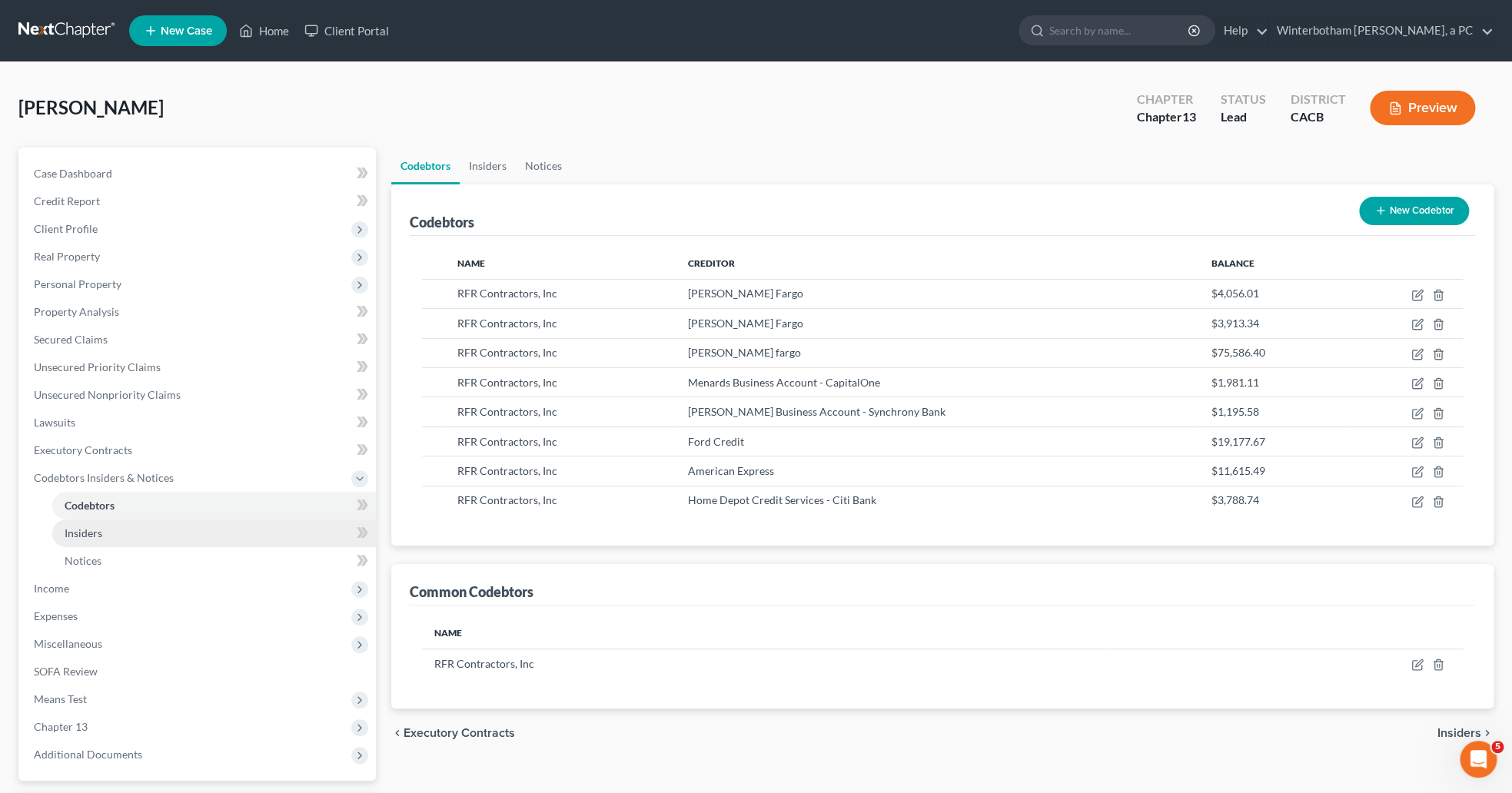
click at [94, 530] on span "Insiders" at bounding box center [83, 533] width 38 height 13
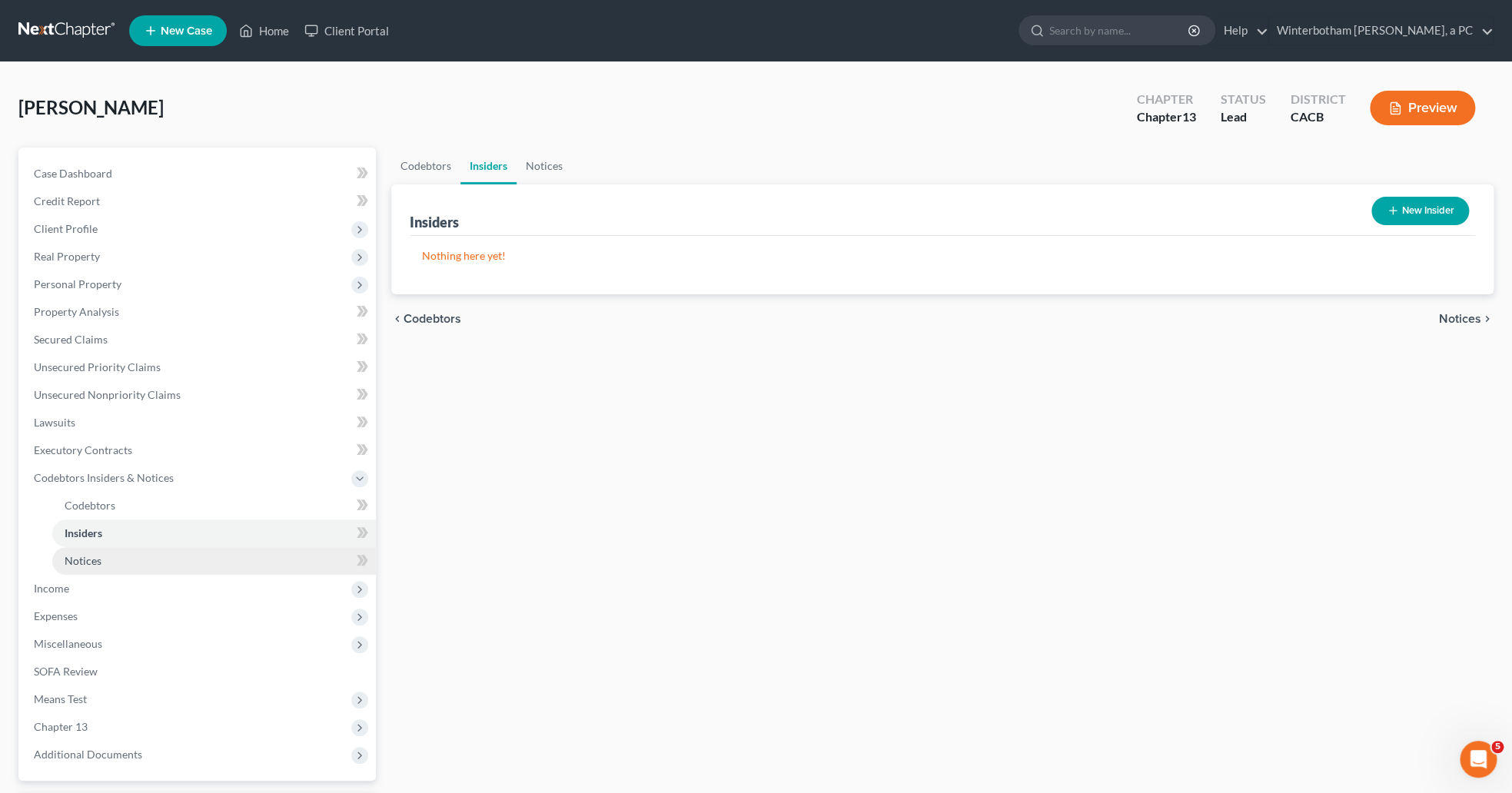
click at [91, 562] on span "Notices" at bounding box center [83, 560] width 37 height 13
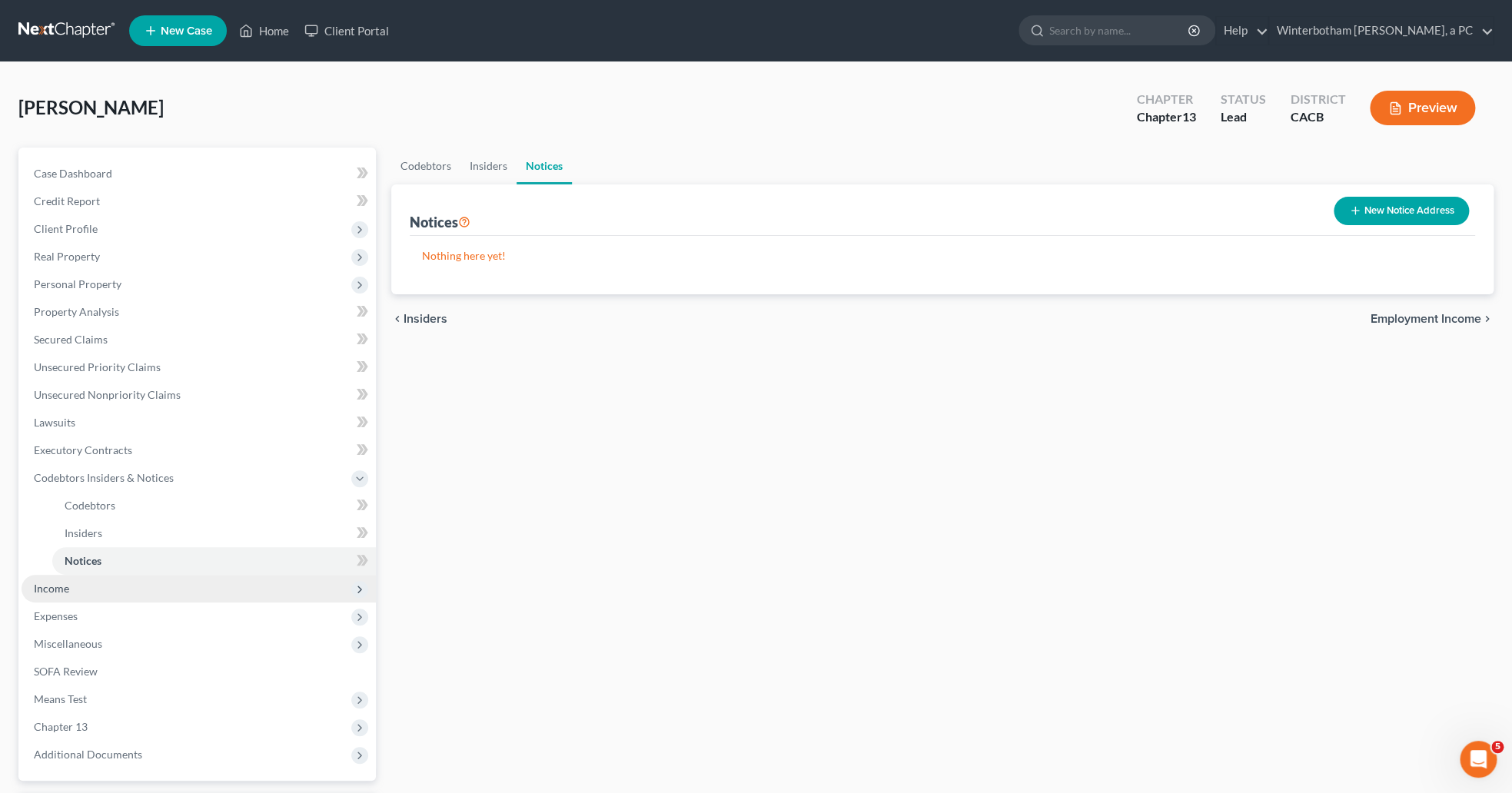
click at [73, 590] on span "Income" at bounding box center [198, 588] width 354 height 27
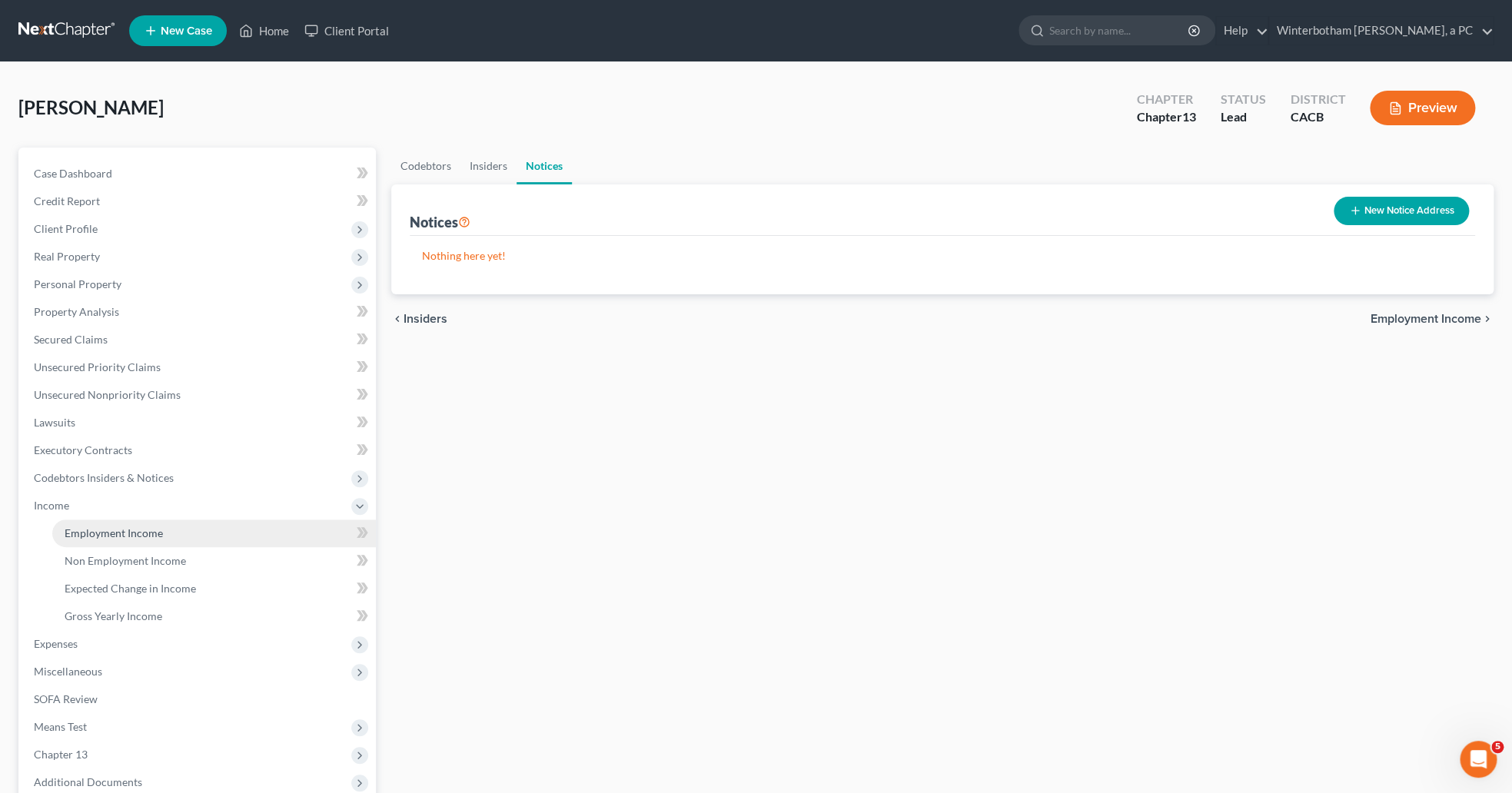
click at [79, 539] on link "Employment Income" at bounding box center [214, 533] width 324 height 27
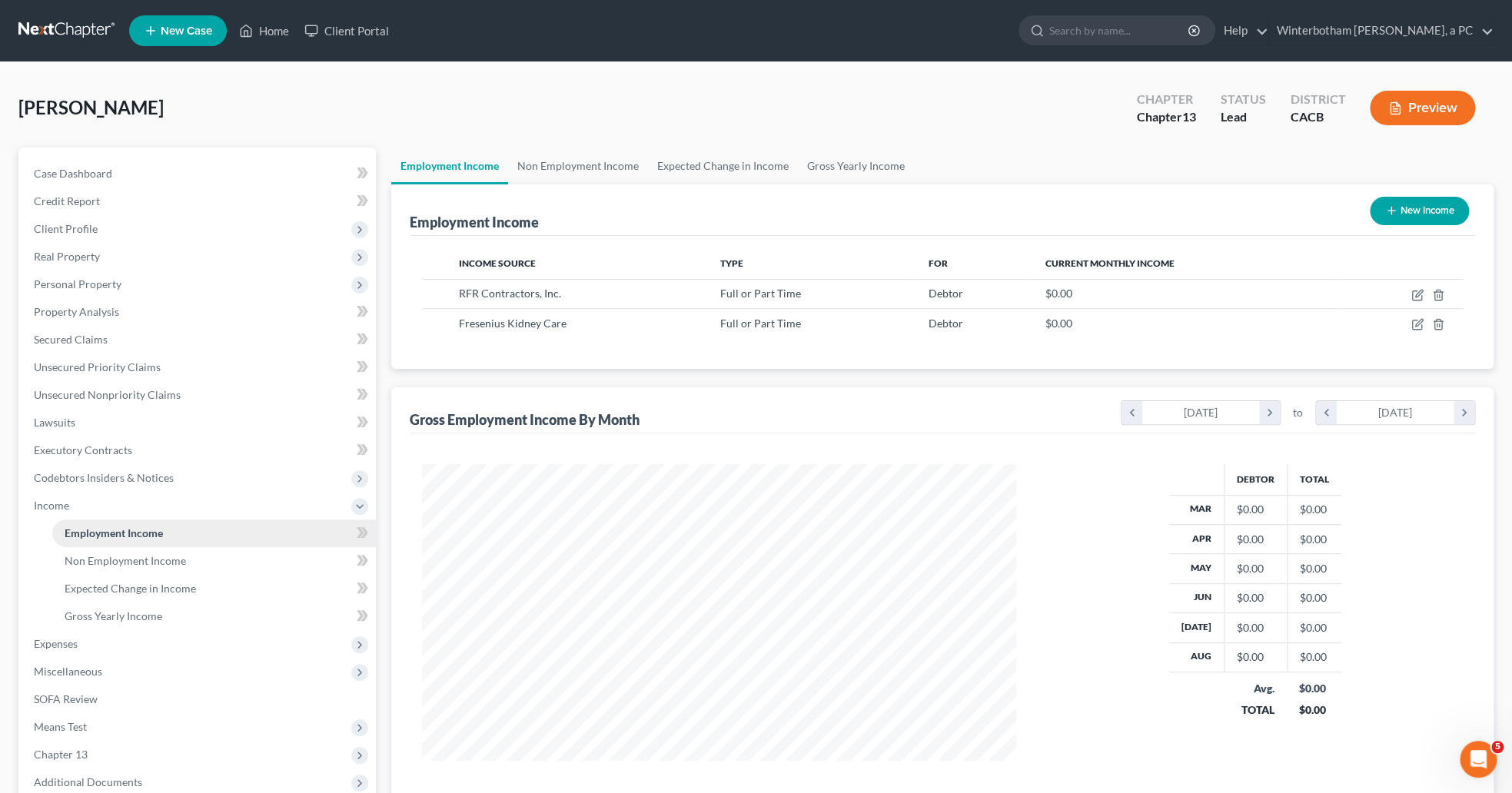
scroll to position [295, 624]
click at [537, 164] on link "Non Employment Income" at bounding box center [579, 166] width 140 height 37
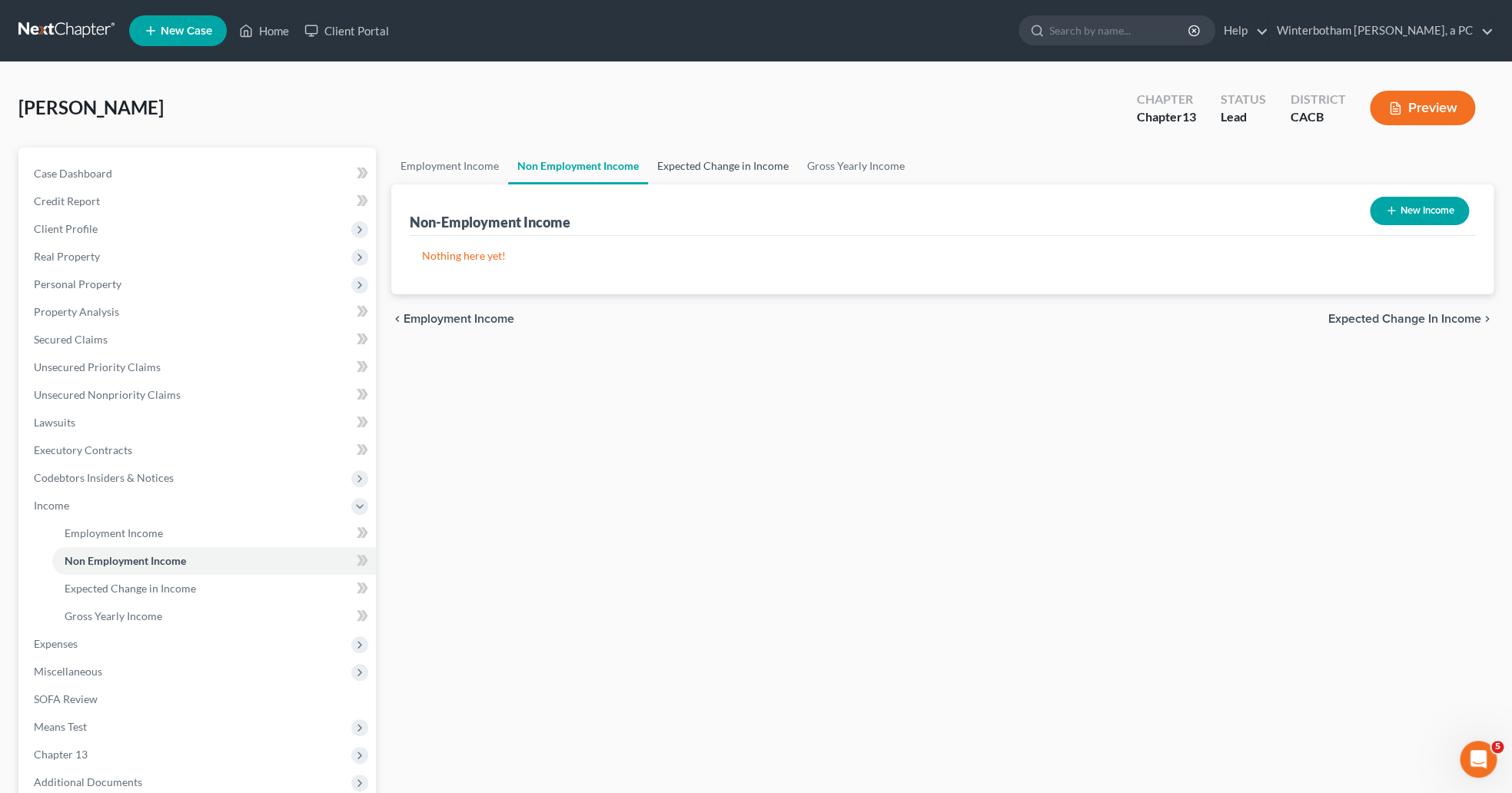
click at [761, 167] on link "Expected Change in Income" at bounding box center [723, 166] width 150 height 37
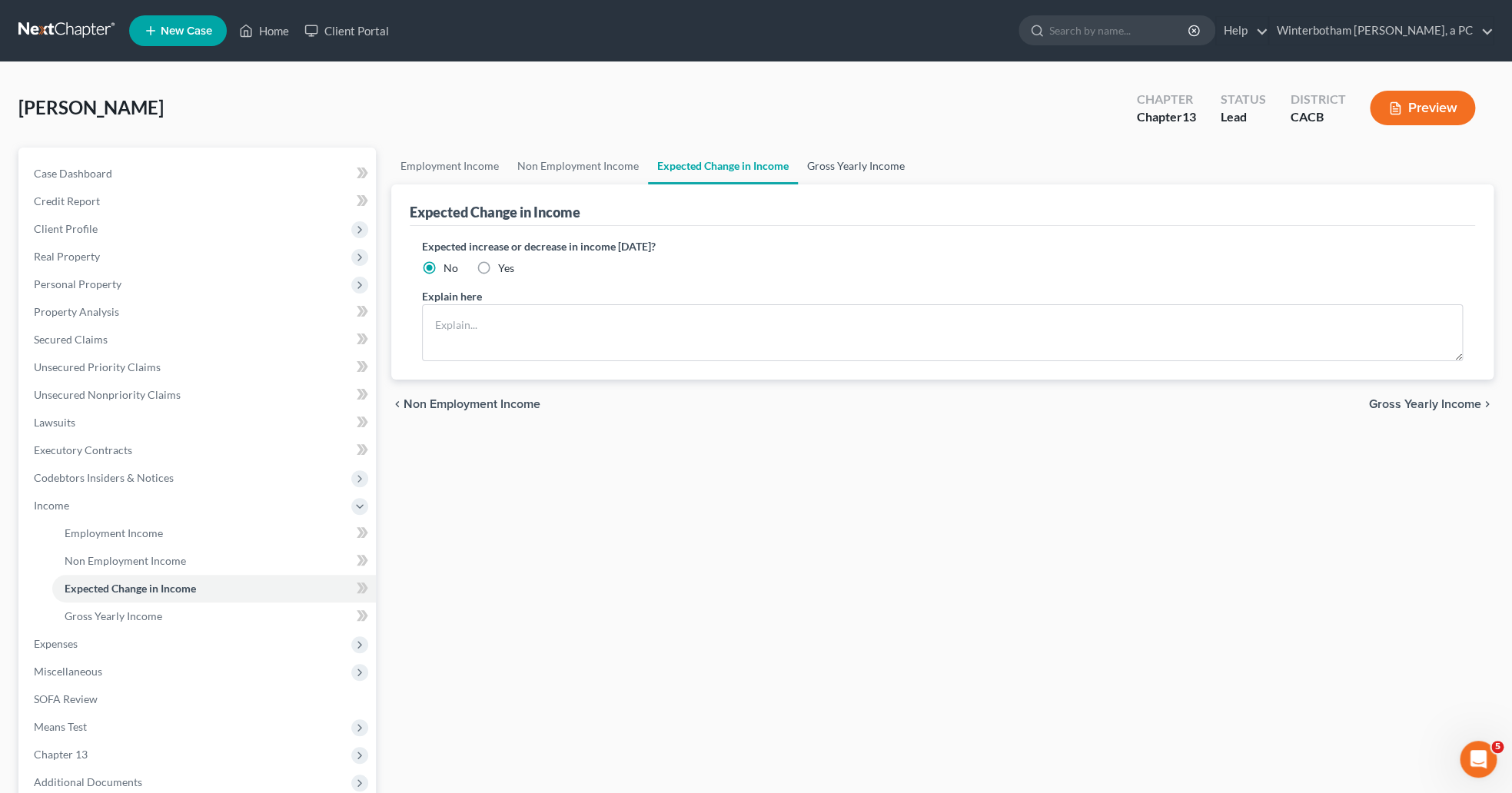
click at [880, 158] on link "Gross Yearly Income" at bounding box center [856, 166] width 116 height 37
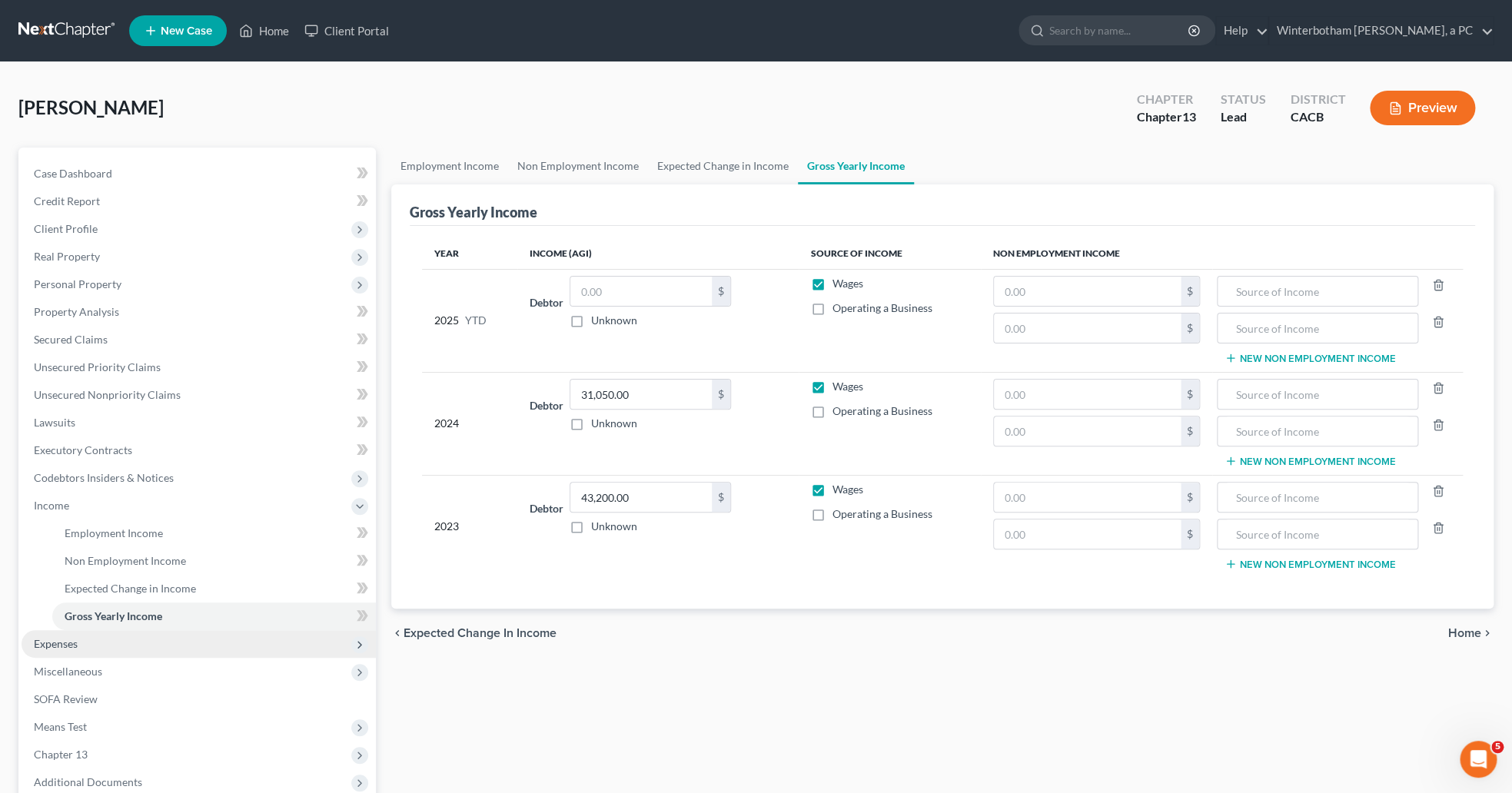
click at [46, 643] on span "Expenses" at bounding box center [55, 642] width 44 height 13
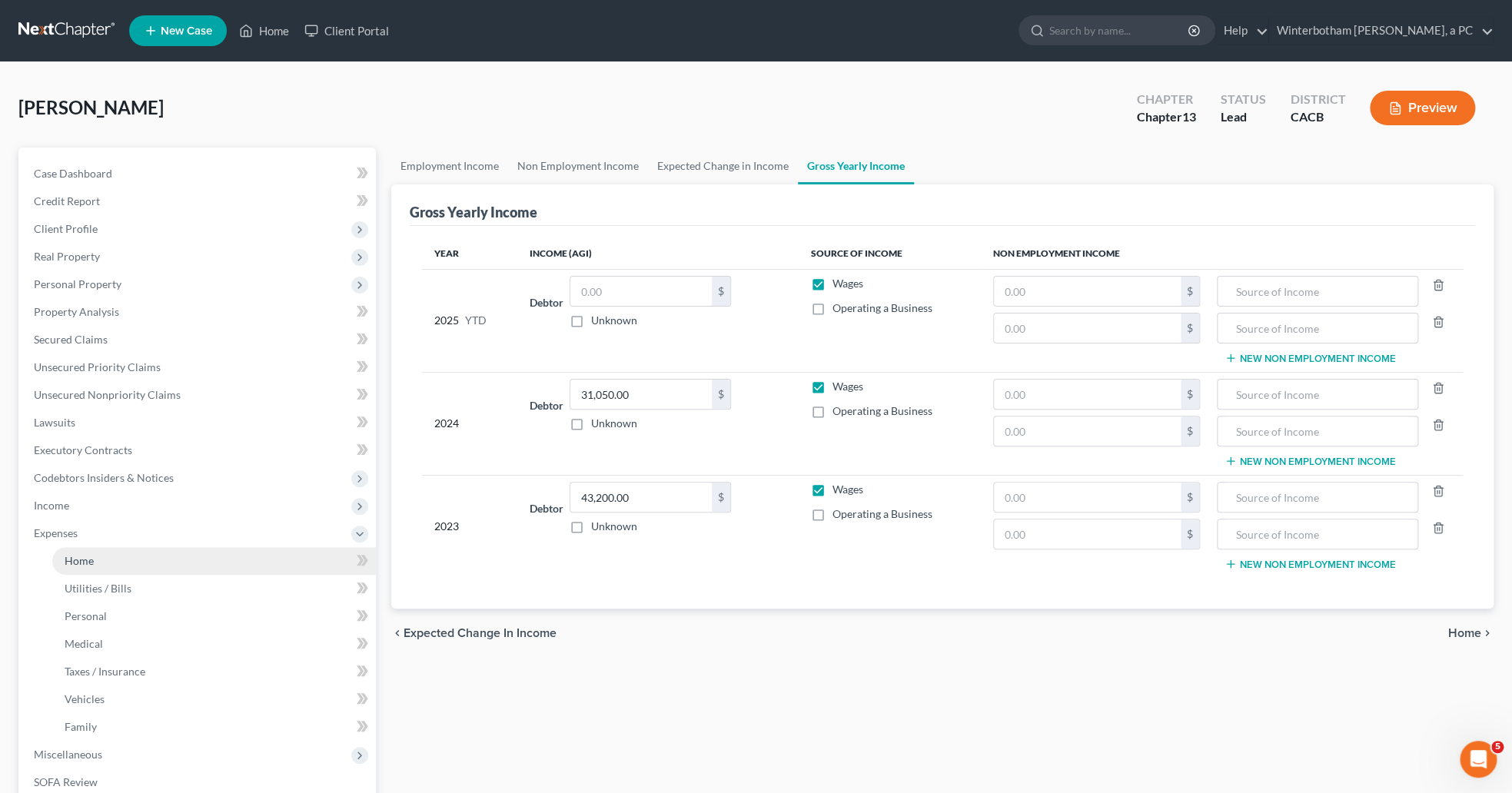
click at [98, 559] on link "Home" at bounding box center [214, 561] width 324 height 27
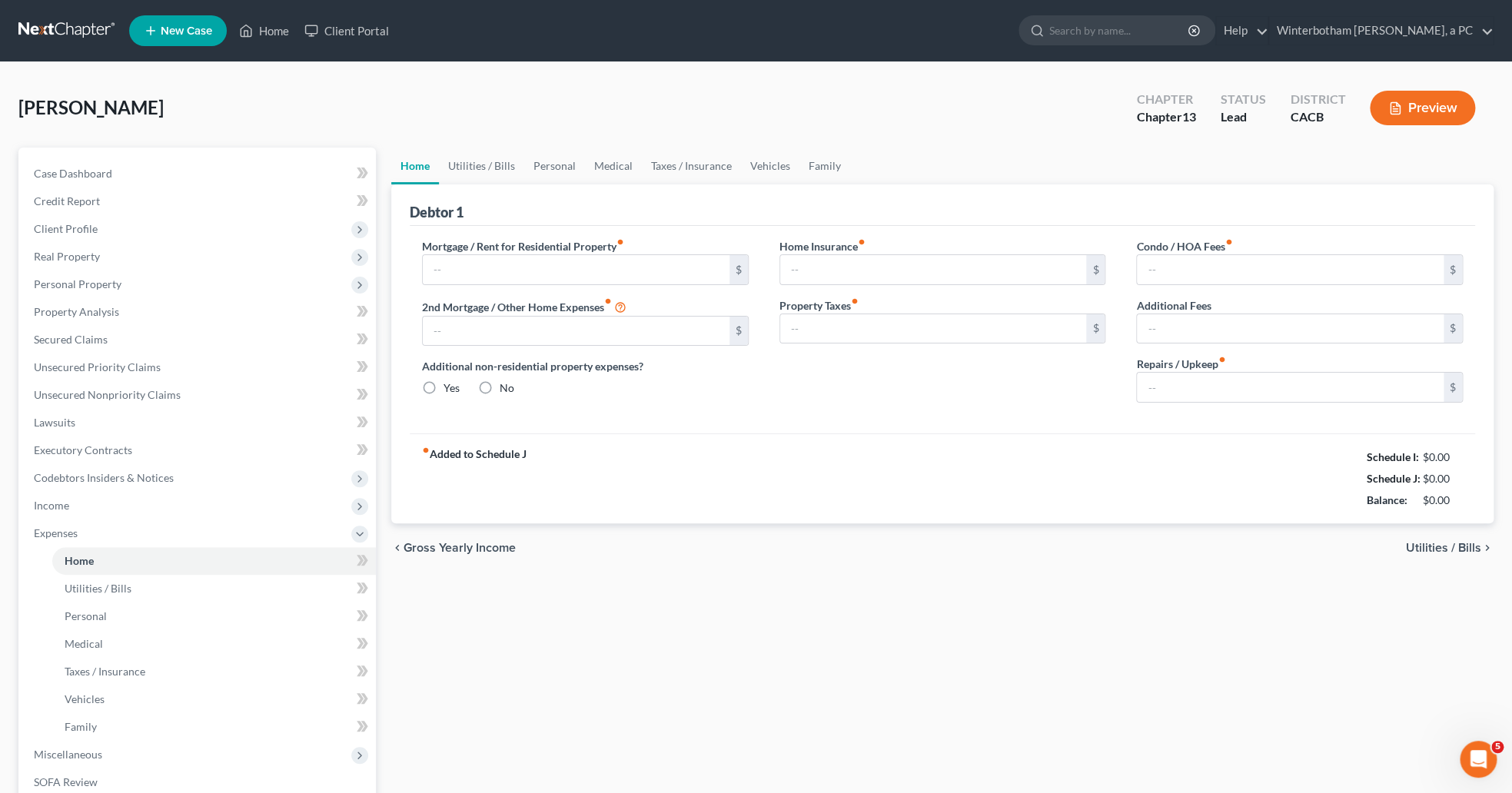
type input "1,253.88"
type input "0.00"
radio input "true"
type input "0.00"
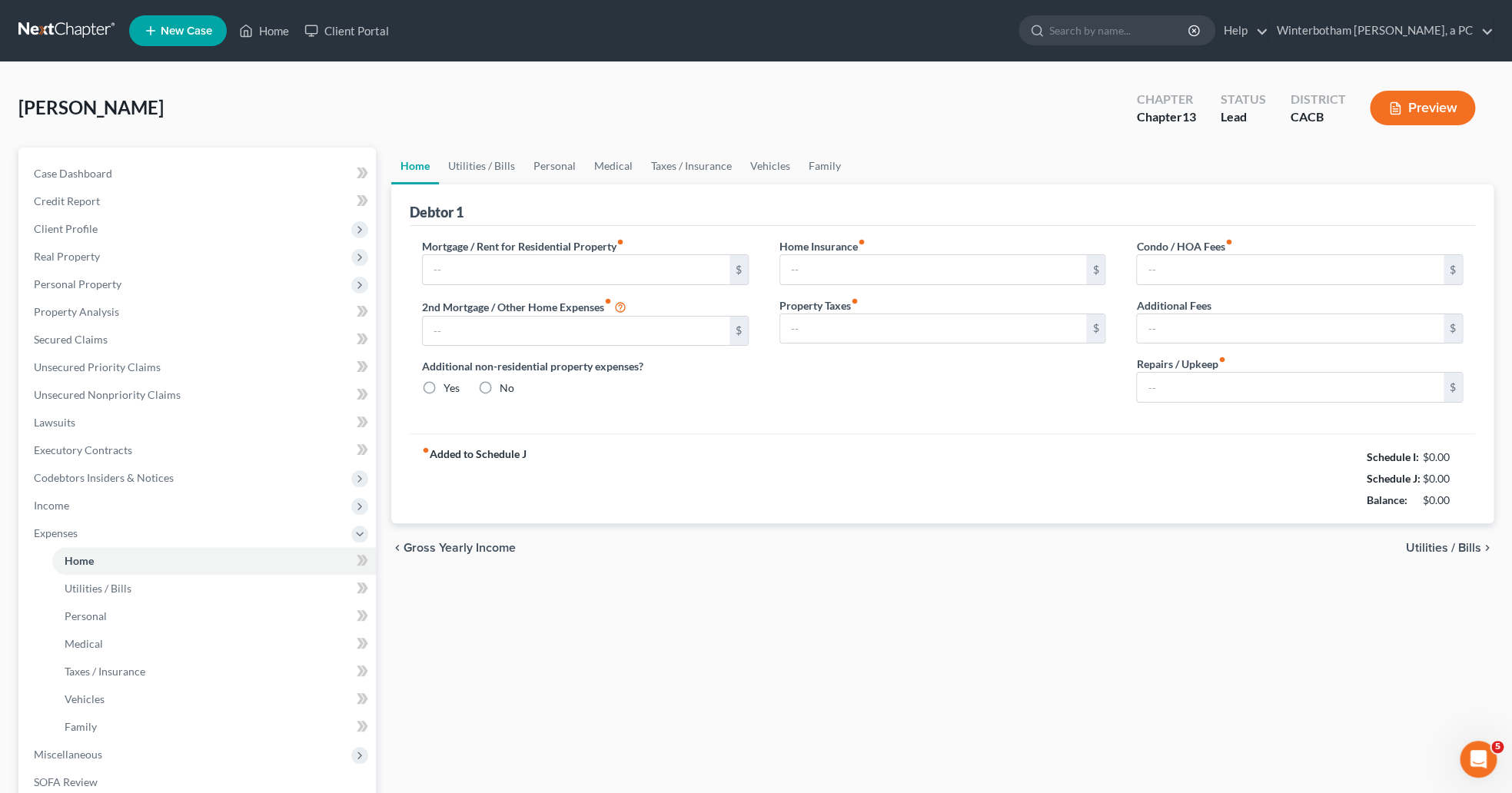
type input "0.00"
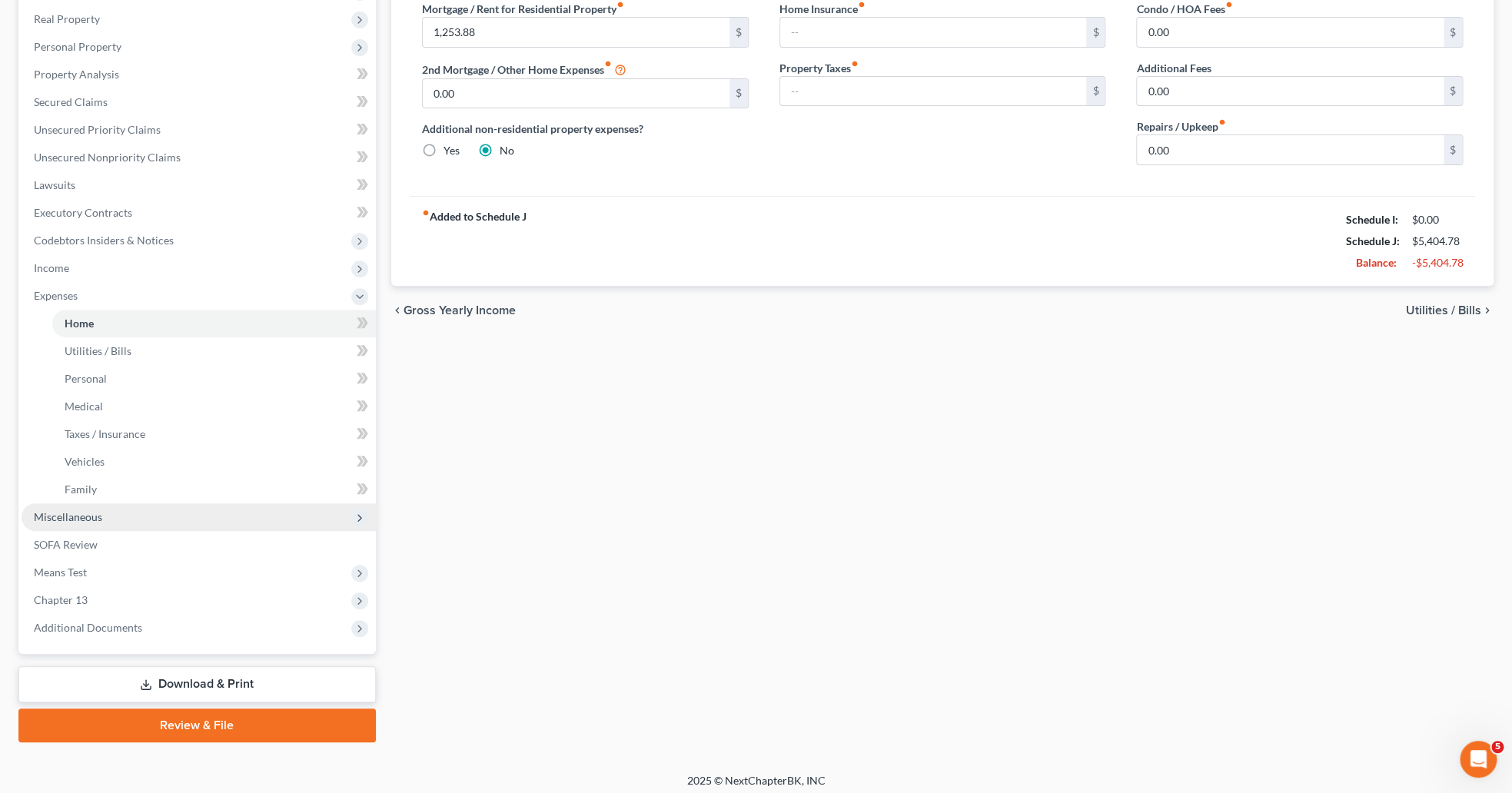
click at [114, 521] on span "Miscellaneous" at bounding box center [198, 517] width 354 height 27
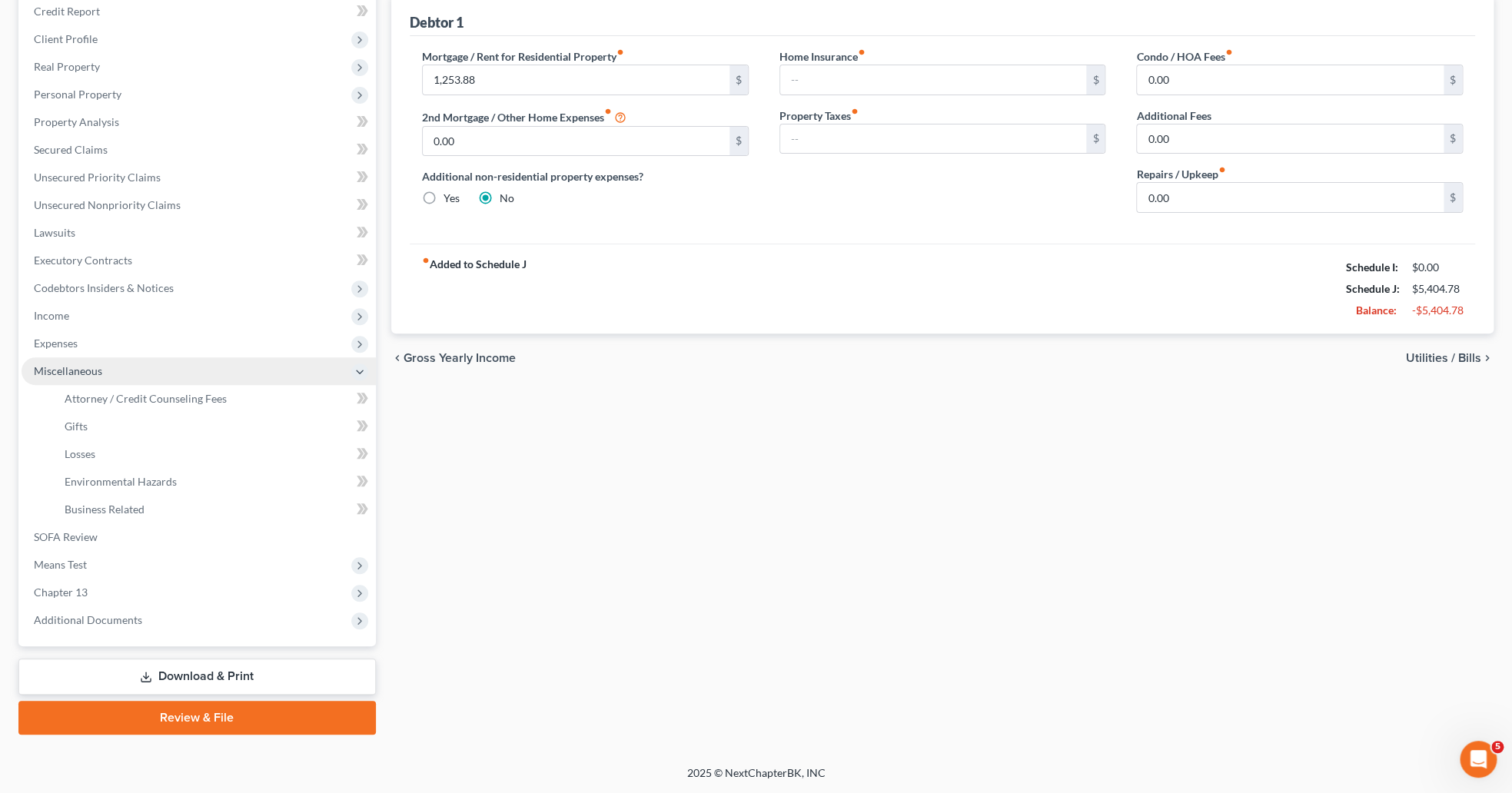
scroll to position [189, 0]
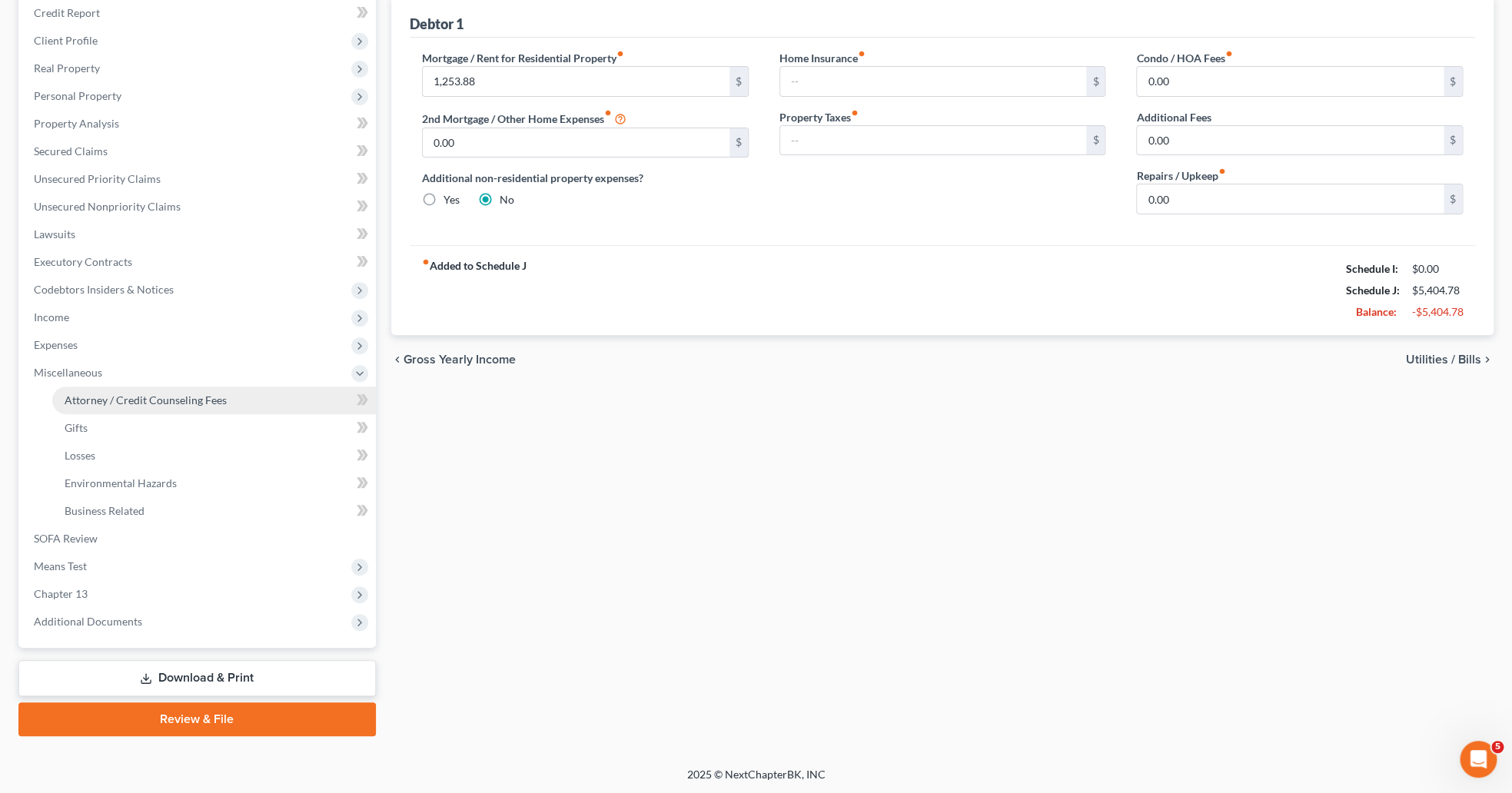
click at [153, 409] on link "Attorney / Credit Counseling Fees" at bounding box center [214, 400] width 324 height 27
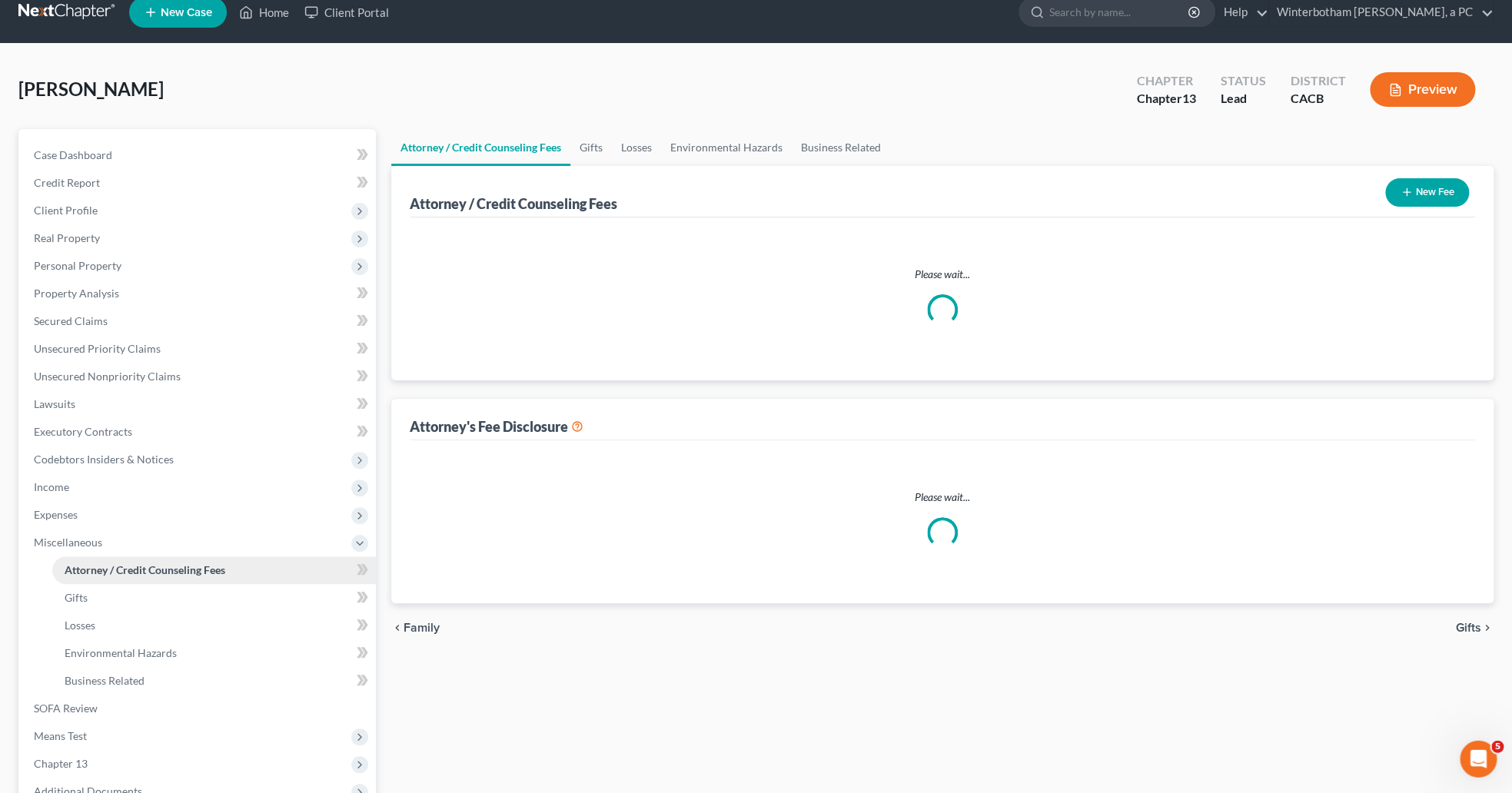
select select "0"
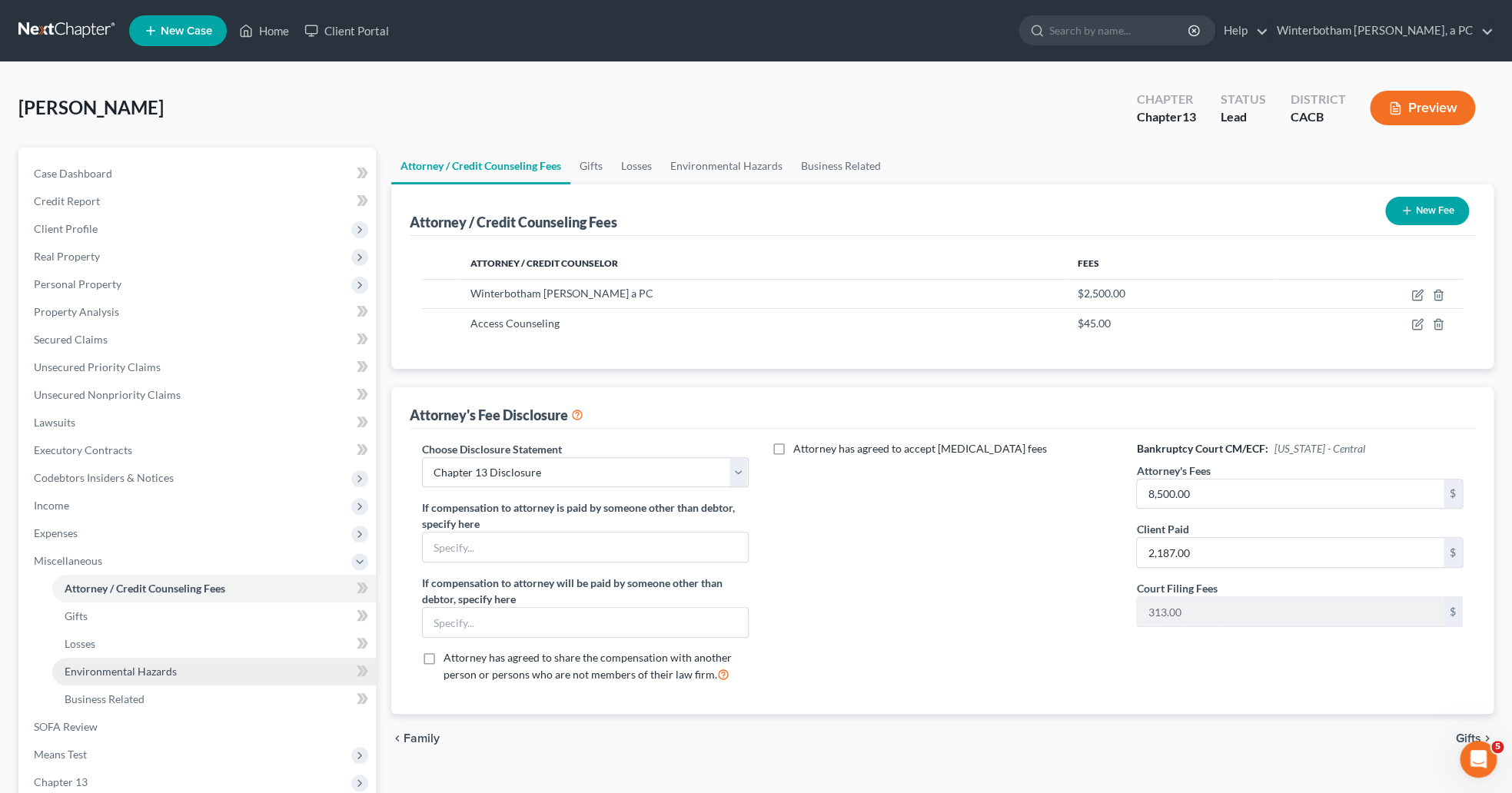
click at [166, 658] on link "Environmental Hazards" at bounding box center [214, 672] width 324 height 27
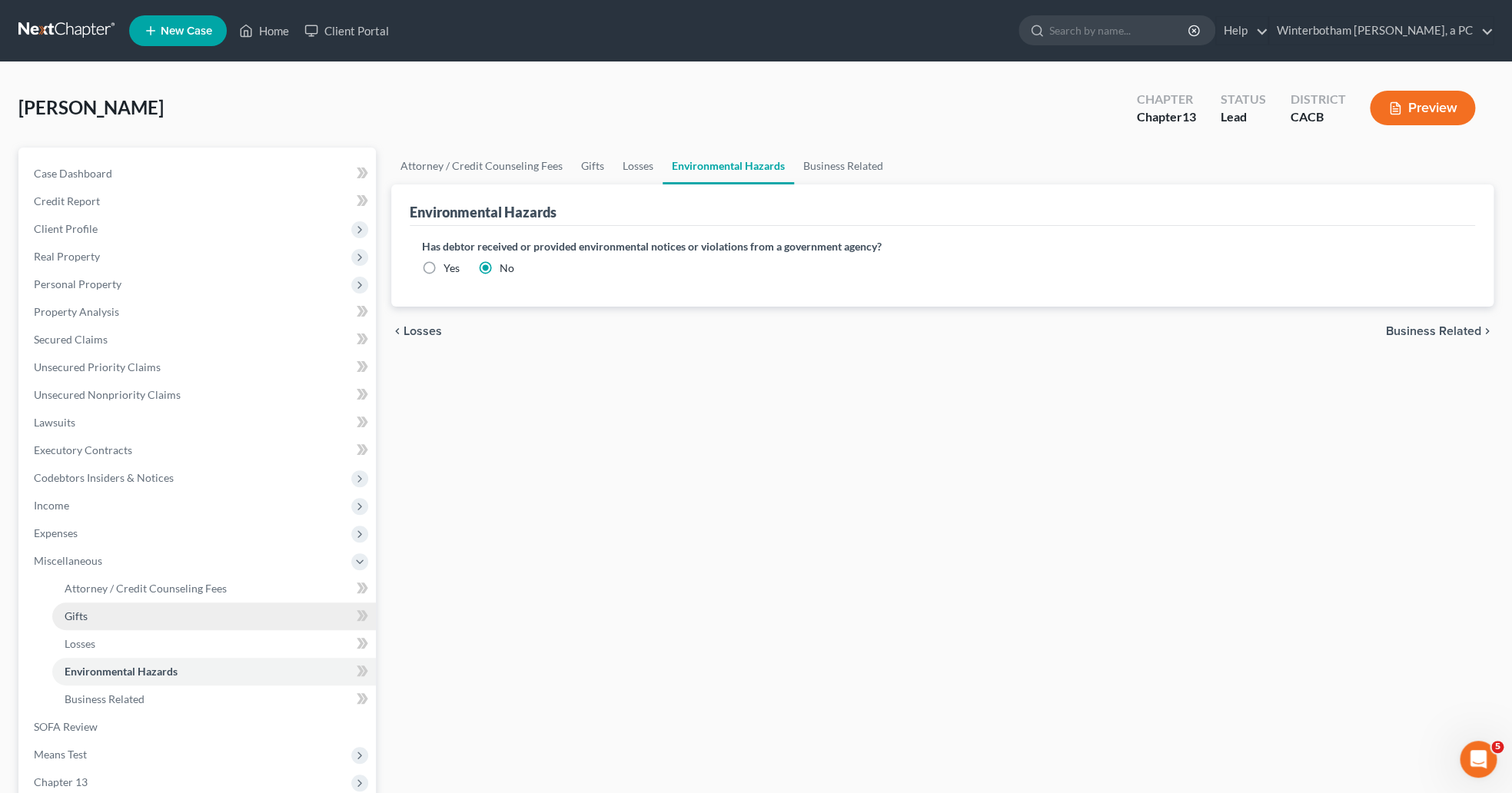
click at [176, 629] on link "Gifts" at bounding box center [214, 616] width 324 height 27
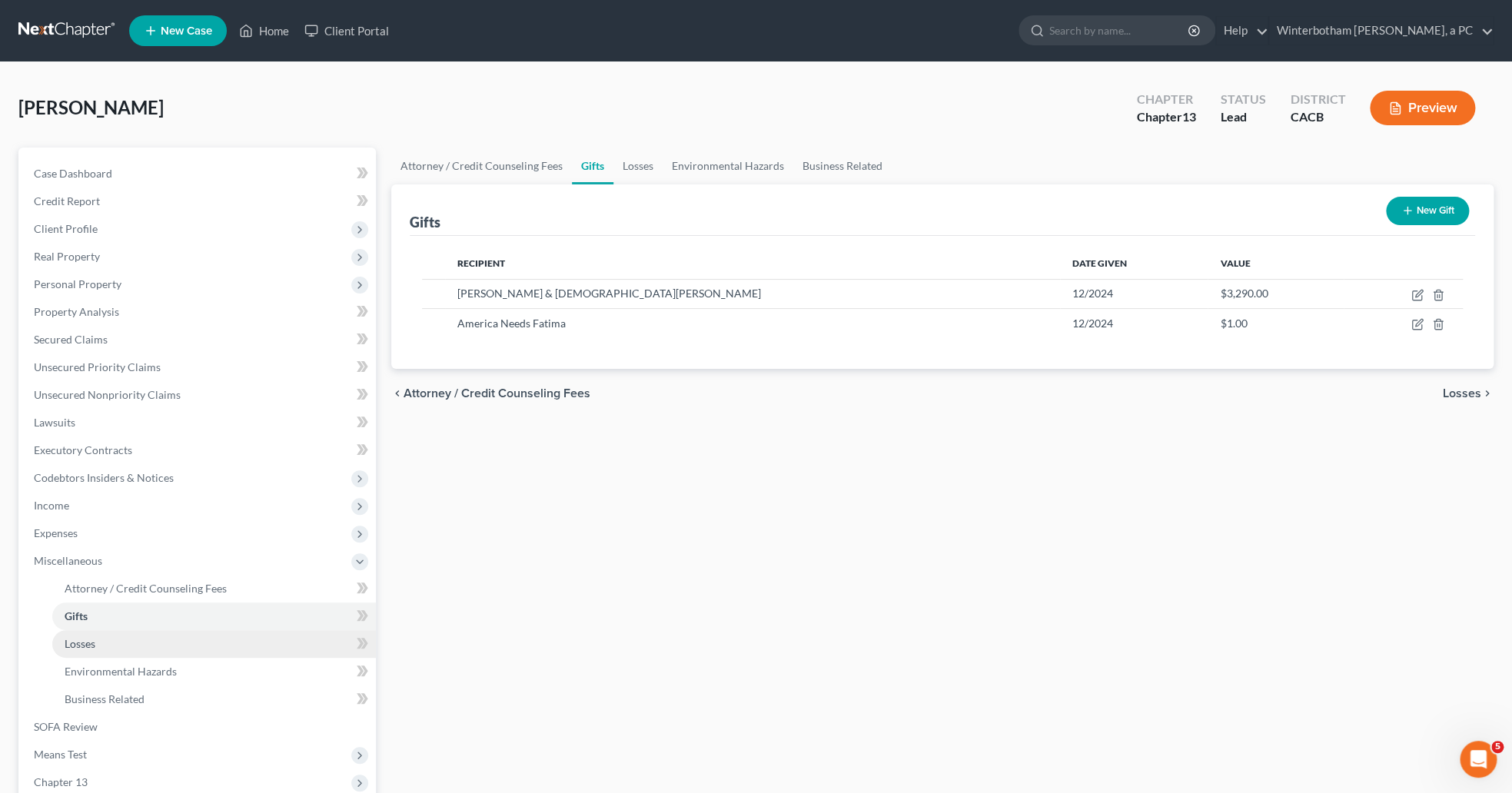
click at [176, 645] on link "Losses" at bounding box center [214, 643] width 324 height 27
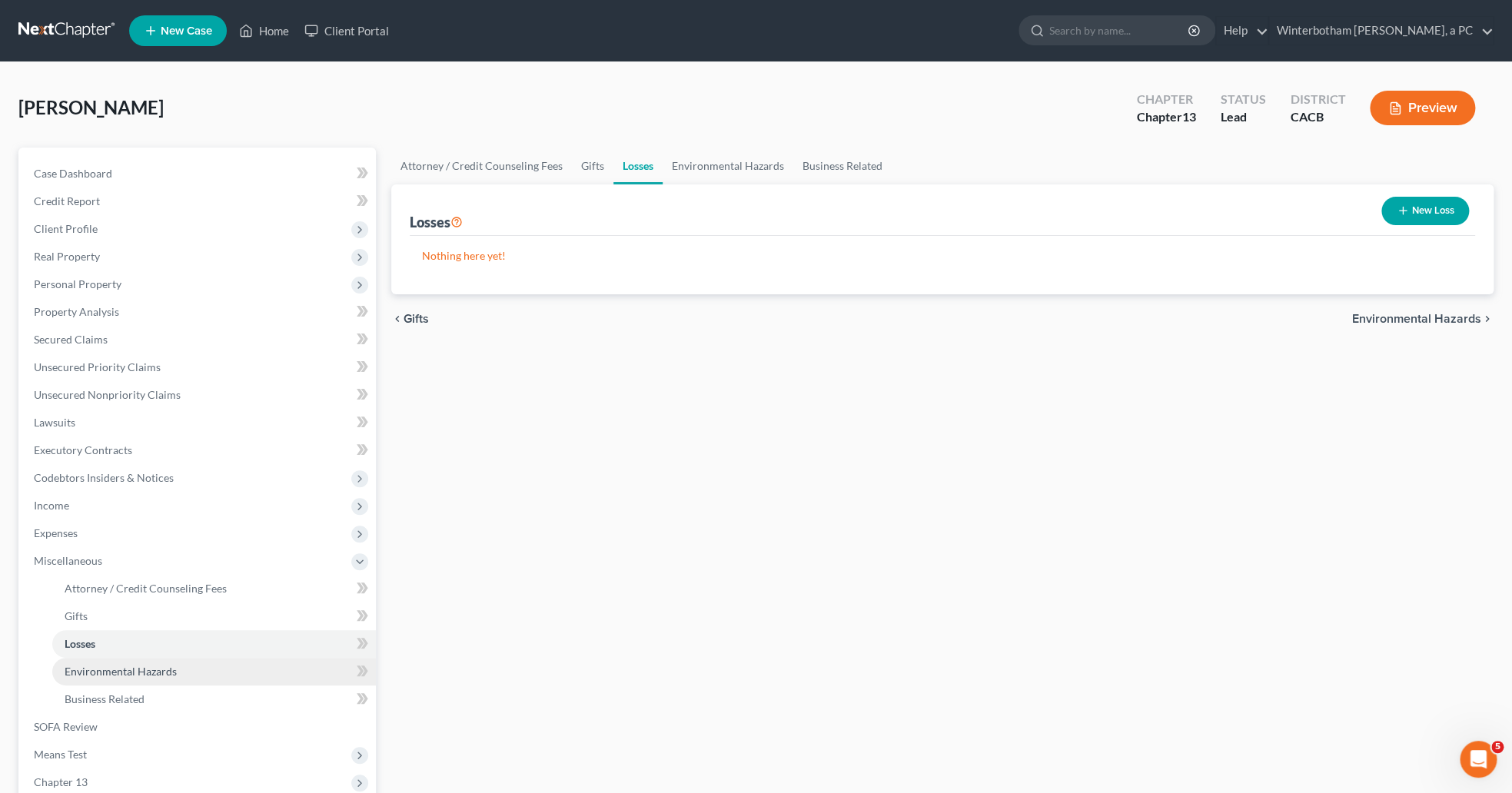
click at [180, 671] on link "Environmental Hazards" at bounding box center [214, 672] width 324 height 27
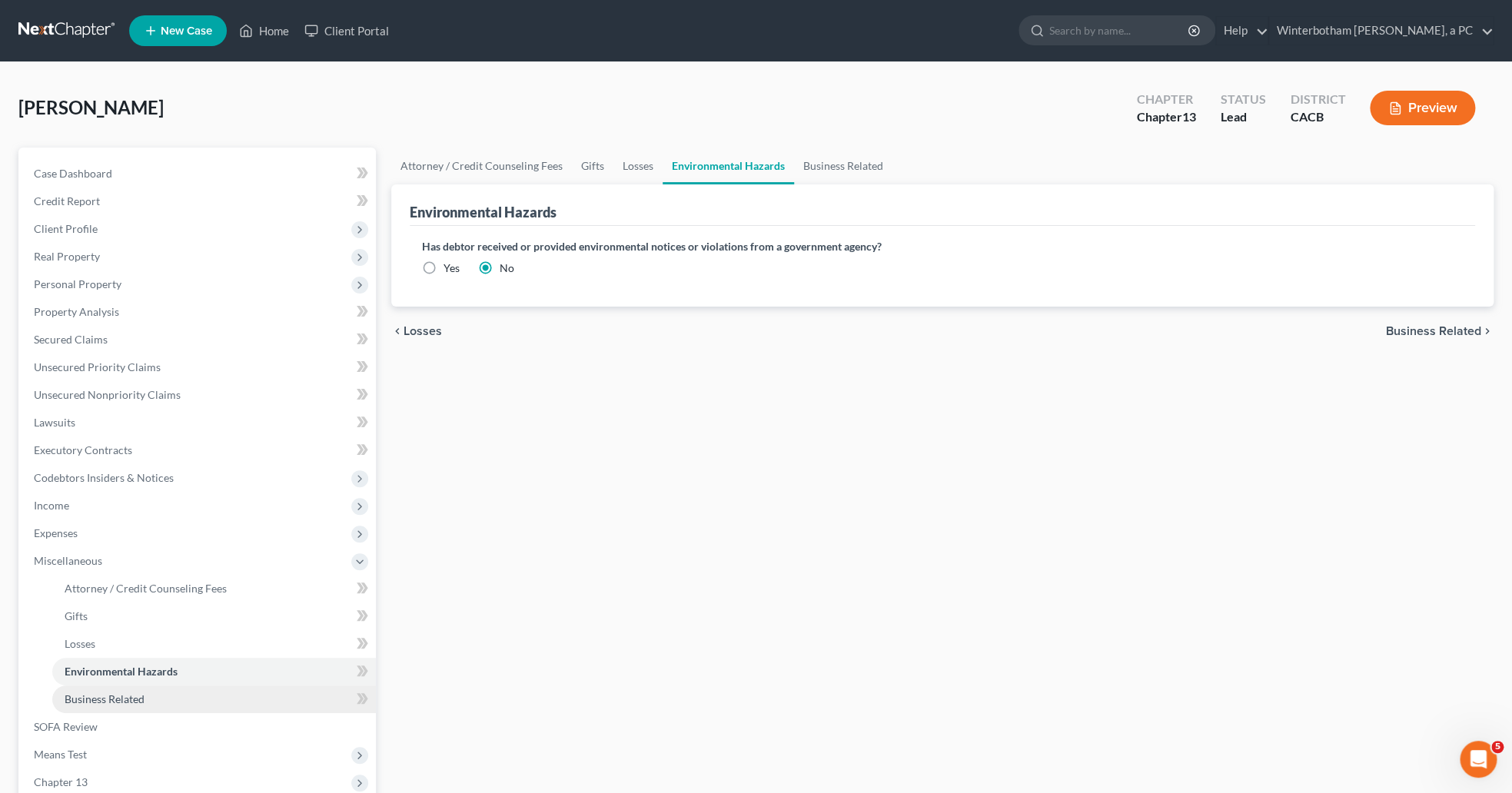
click at [171, 707] on link "Business Related" at bounding box center [214, 699] width 324 height 27
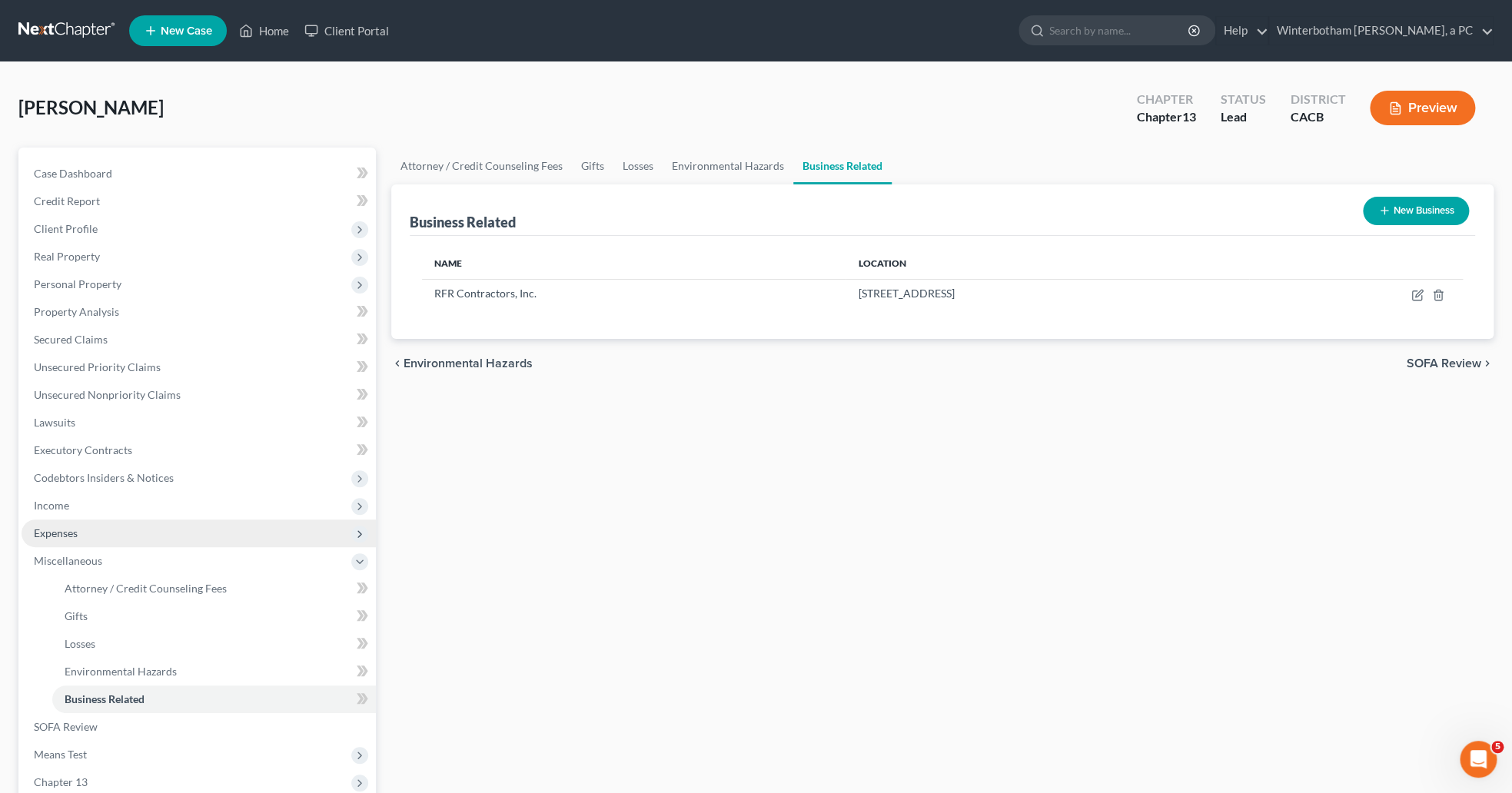
scroll to position [189, 0]
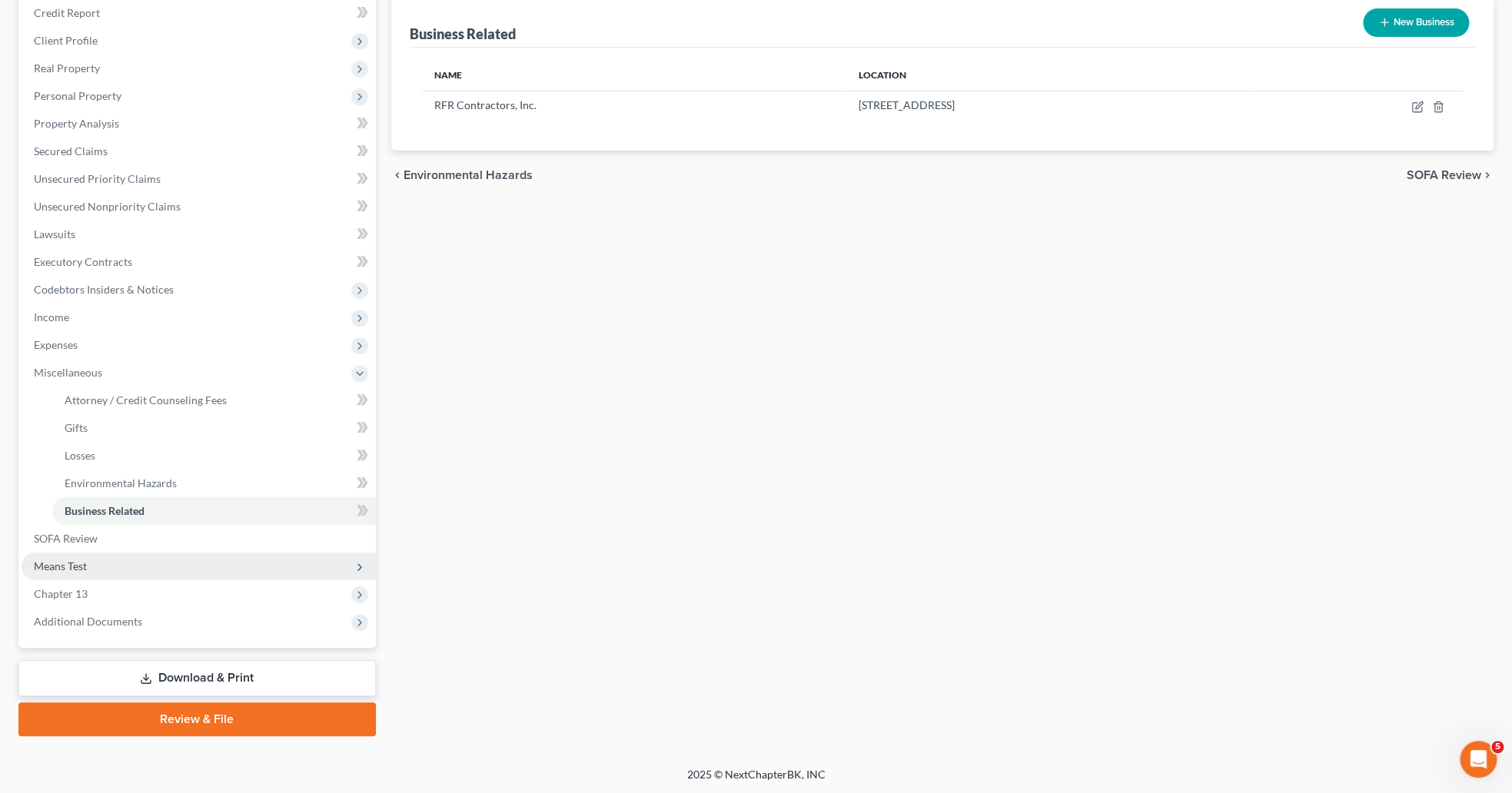
click at [140, 553] on span "Means Test" at bounding box center [198, 566] width 354 height 27
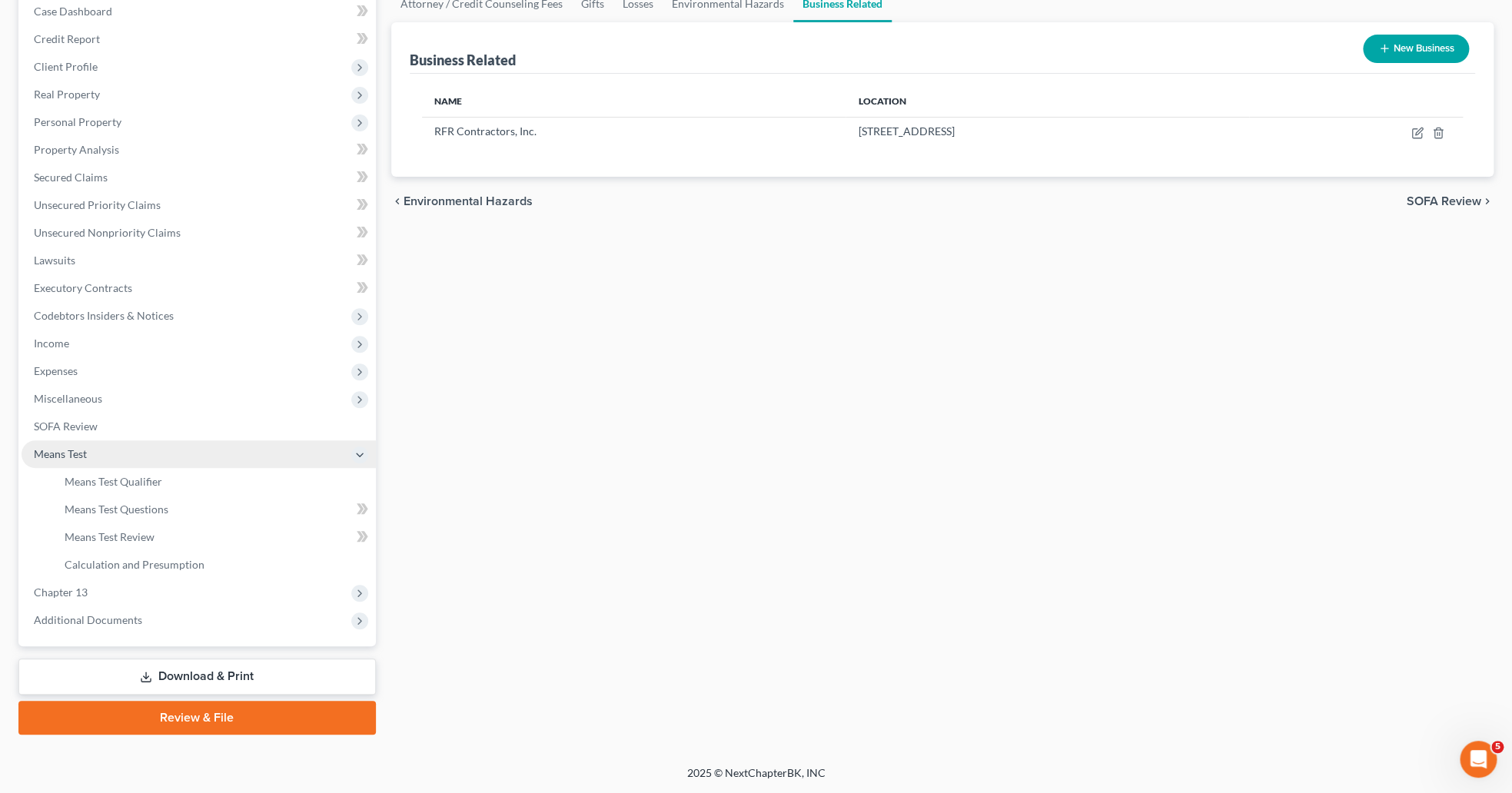
scroll to position [160, 0]
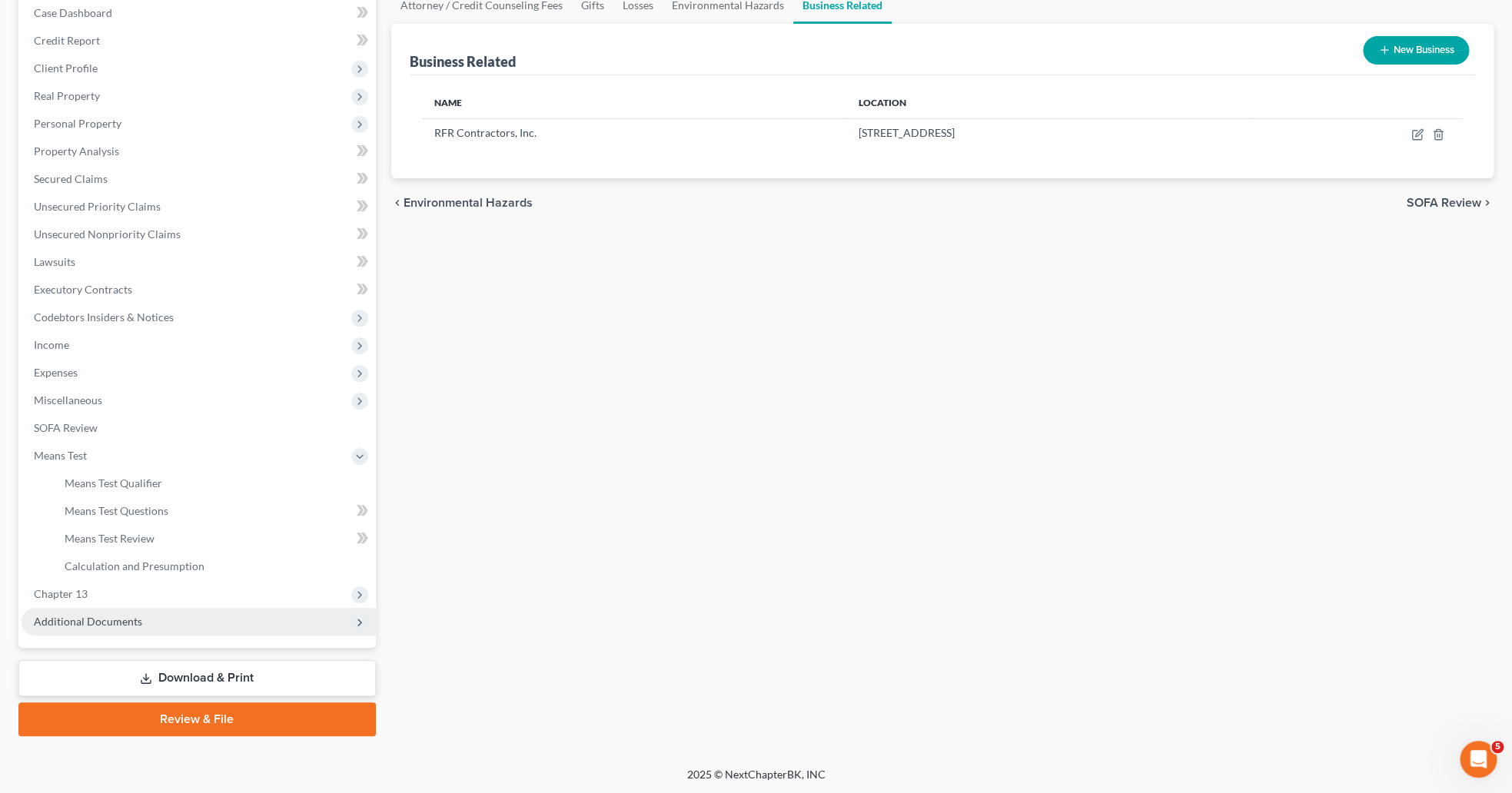
click at [120, 612] on span "Additional Documents" at bounding box center [198, 621] width 354 height 27
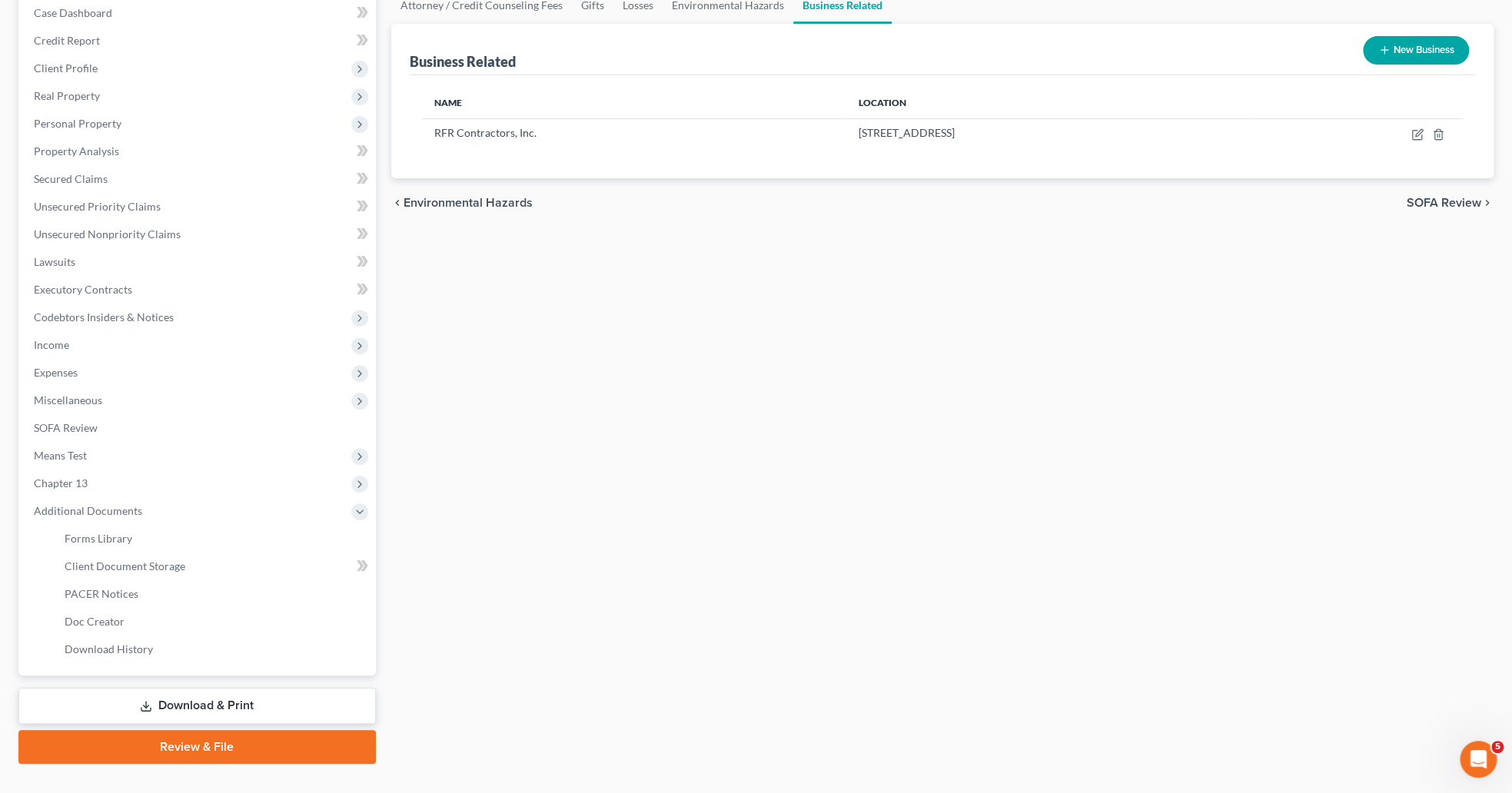
scroll to position [0, 0]
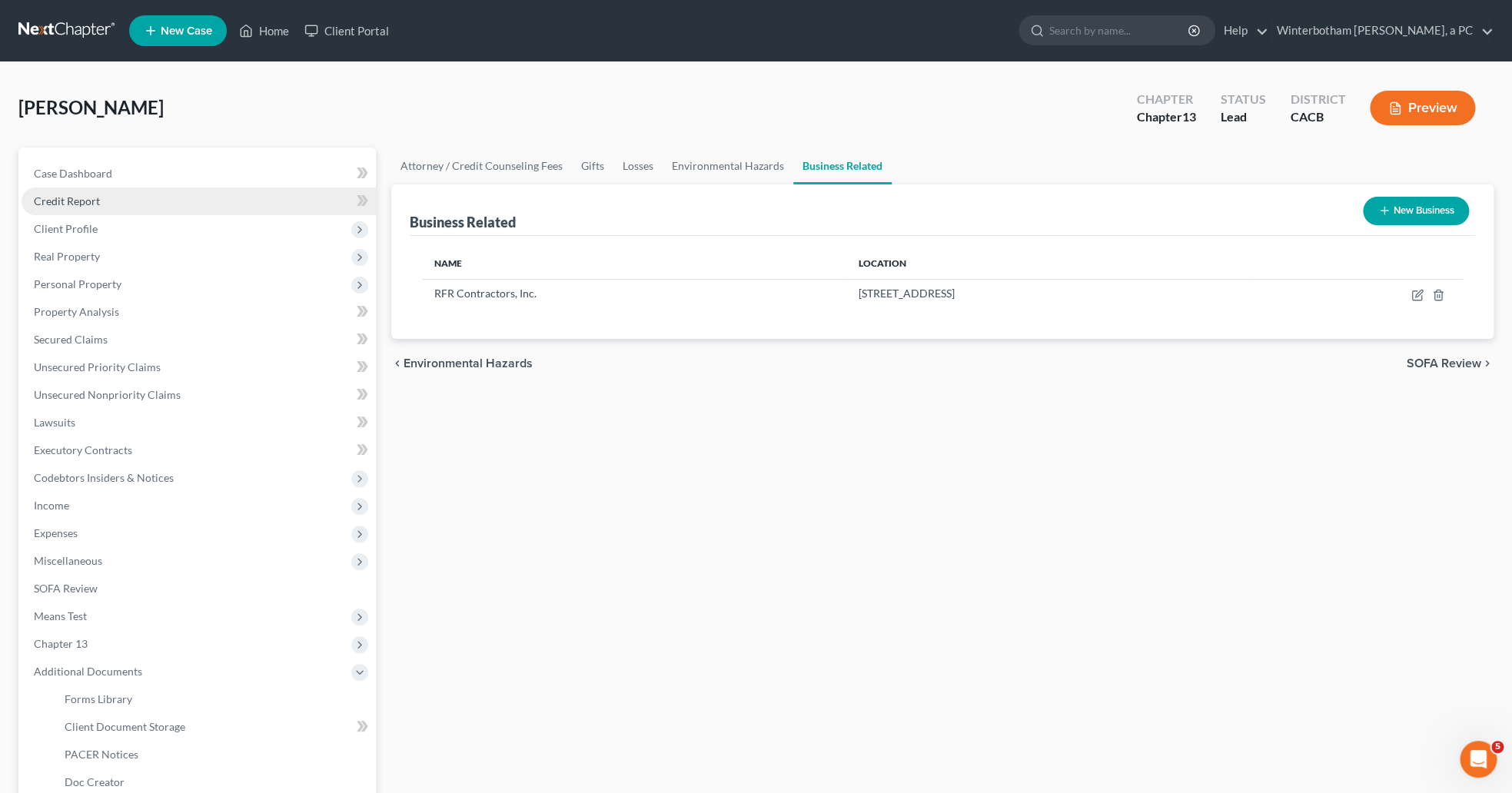
click at [44, 191] on link "Credit Report" at bounding box center [198, 201] width 354 height 27
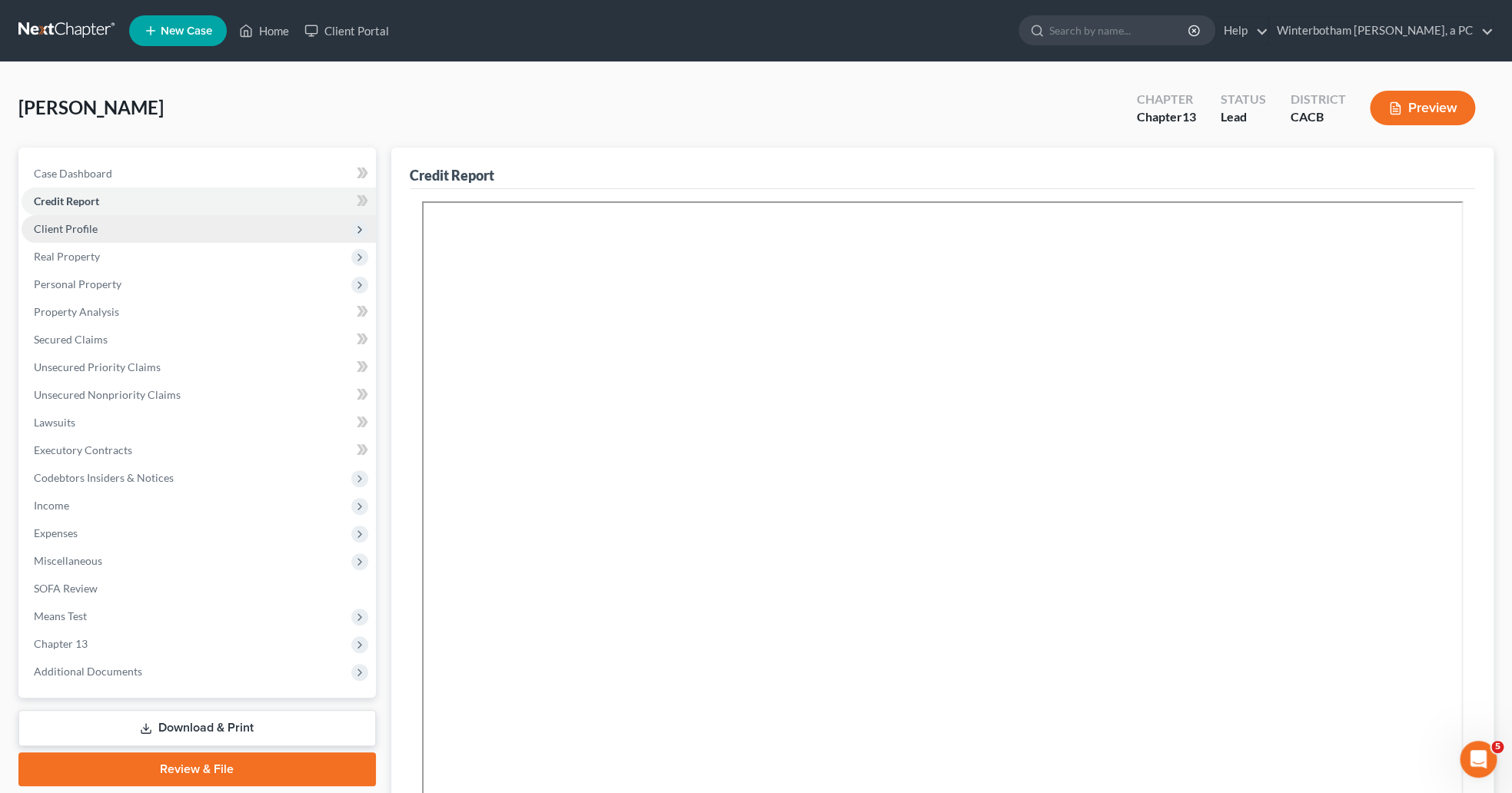
click at [46, 229] on span "Client Profile" at bounding box center [66, 228] width 64 height 13
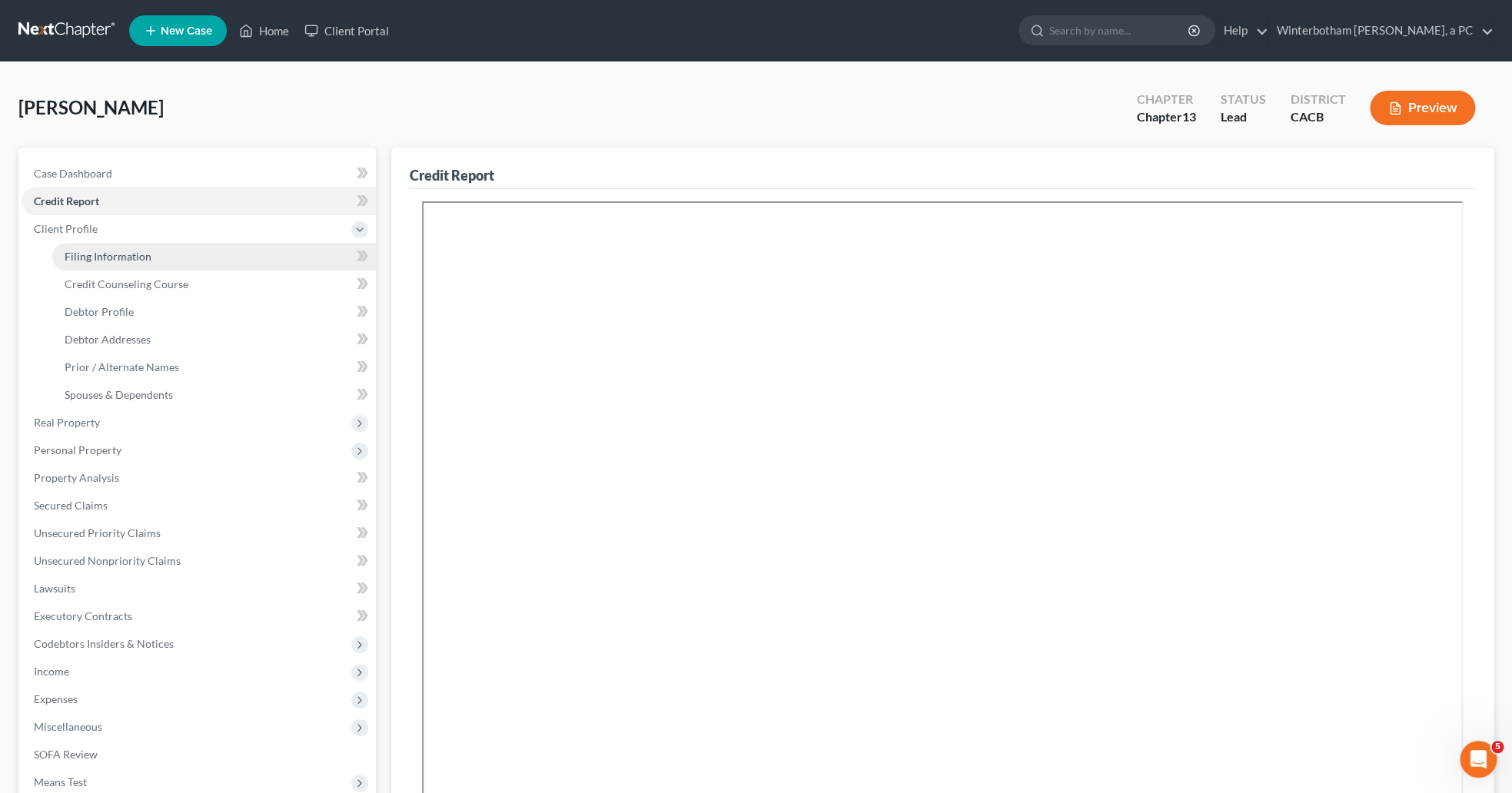
click at [82, 261] on span "Filing Information" at bounding box center [107, 256] width 87 height 13
select select "1"
select select "0"
select select "3"
select select "7"
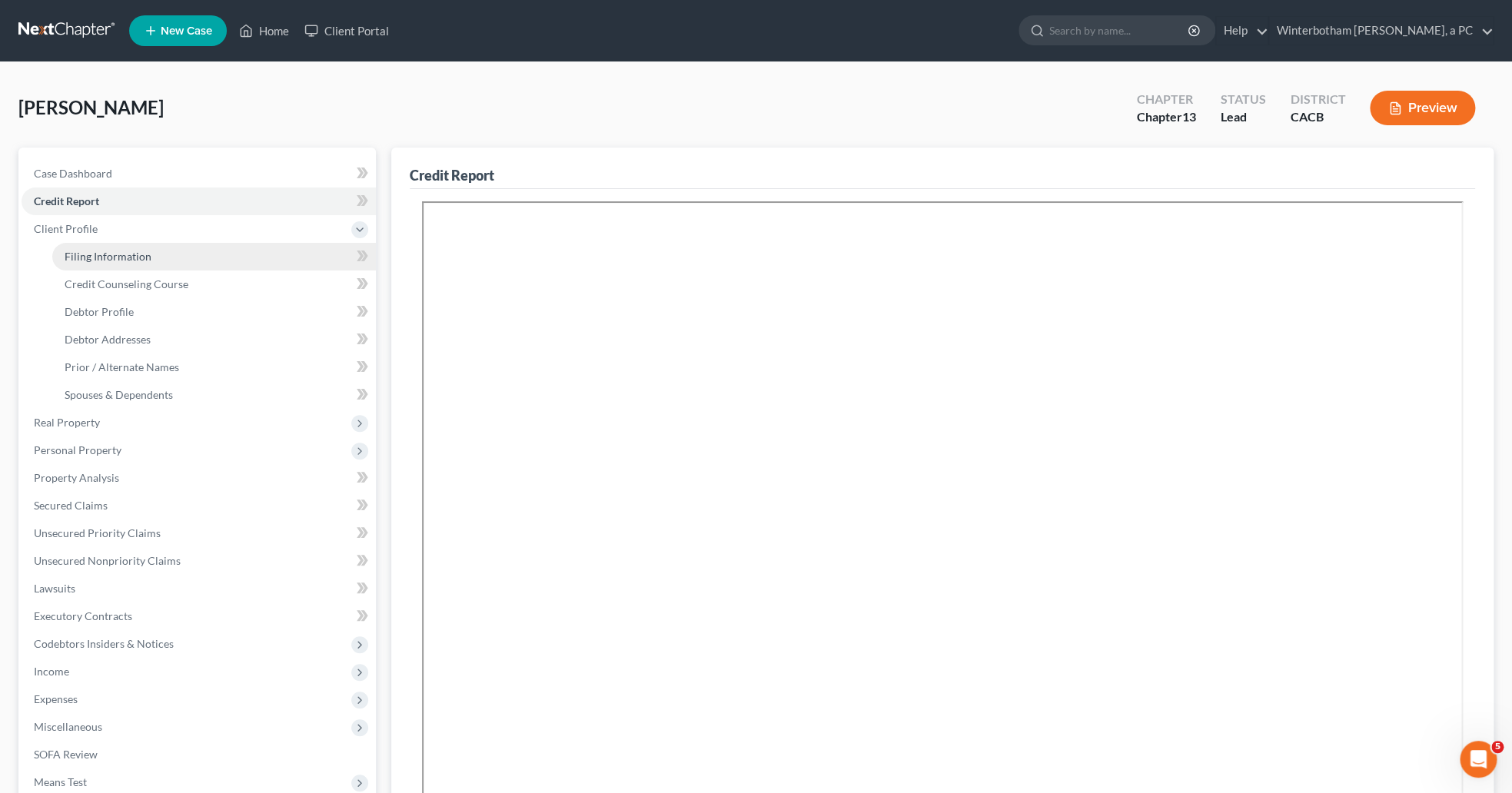
select select "0"
select select "2"
select select "4"
select select "1"
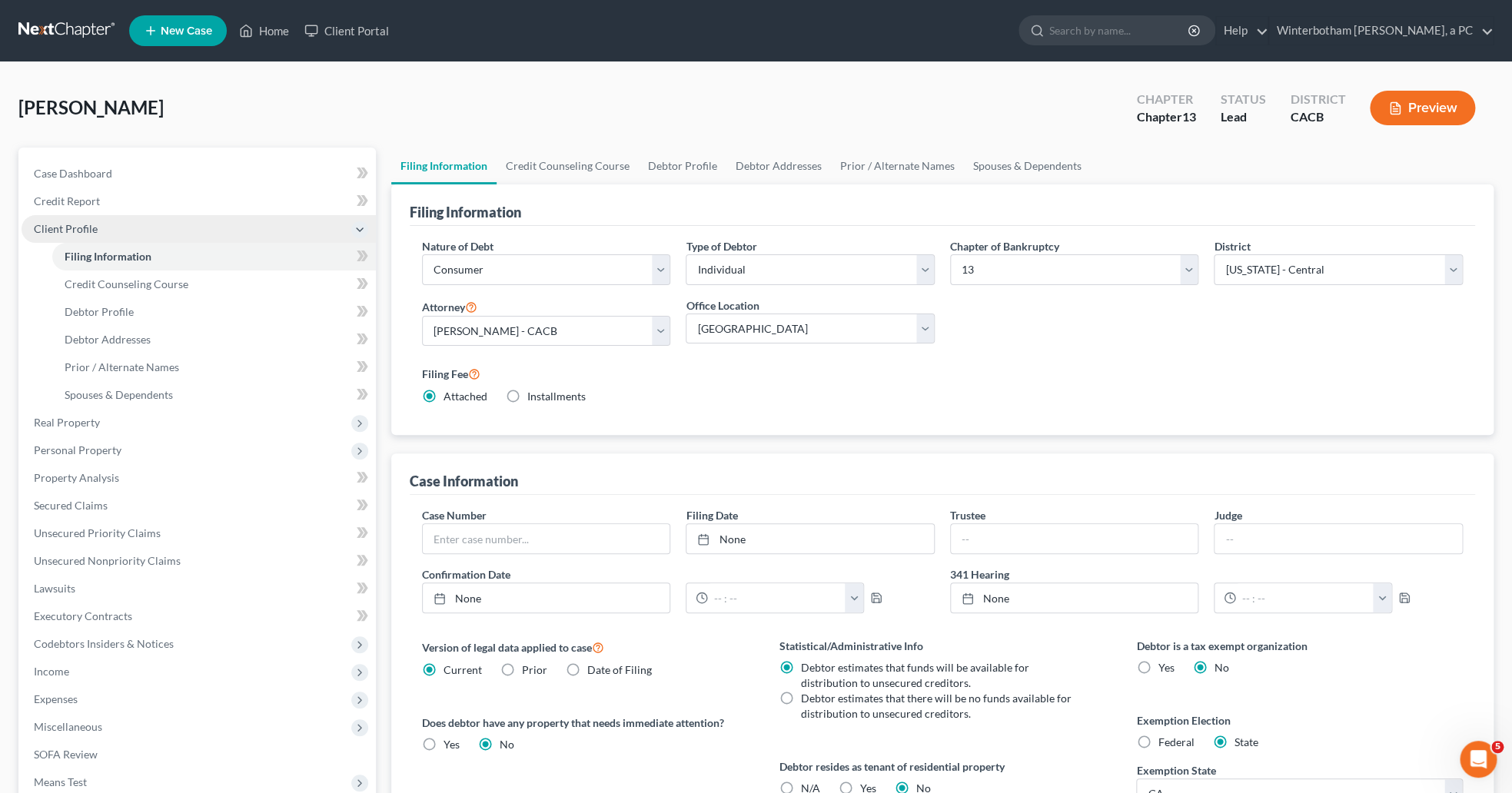
click at [91, 230] on span "Client Profile" at bounding box center [66, 228] width 64 height 13
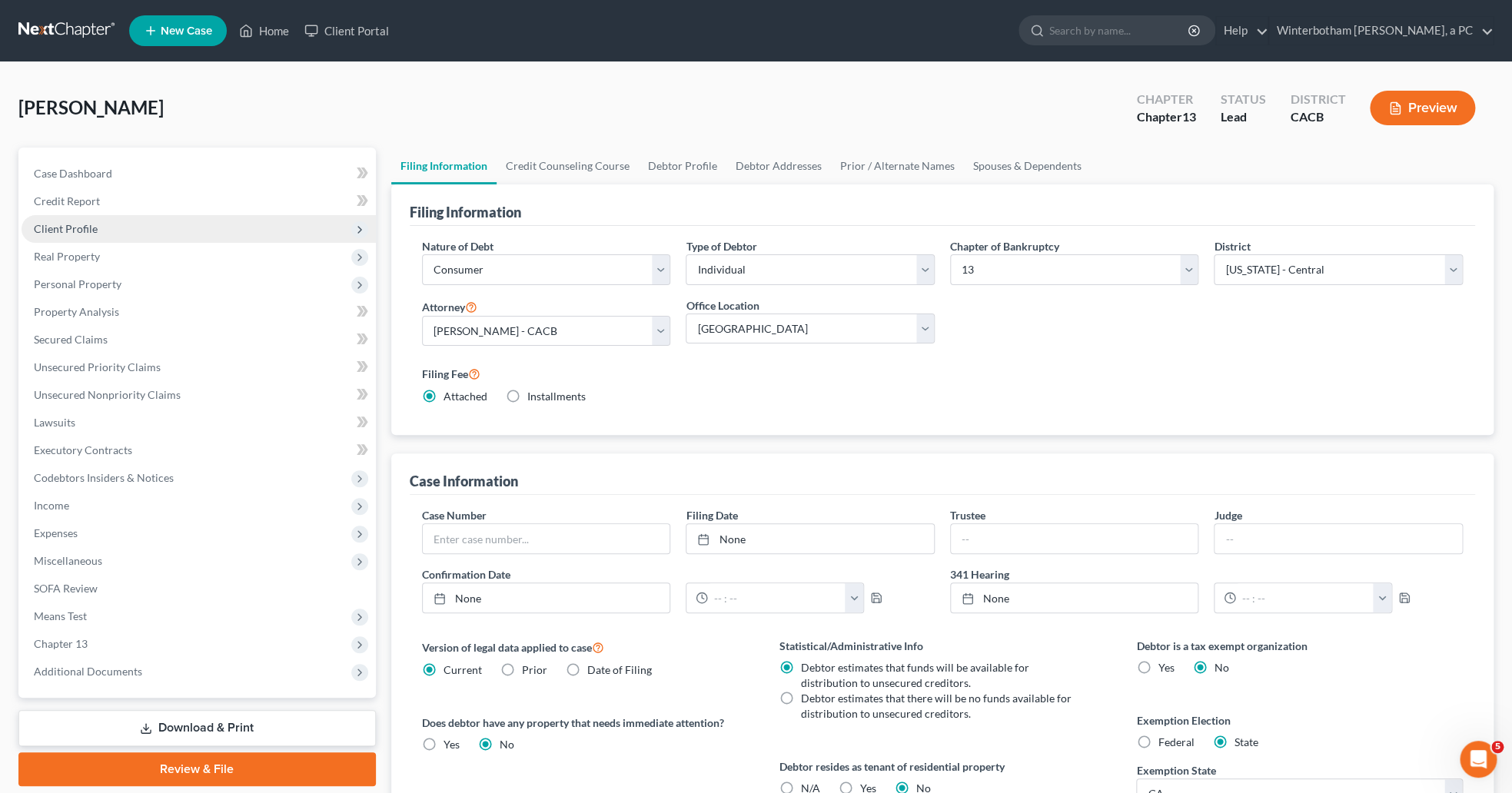
click at [91, 230] on span "Client Profile" at bounding box center [66, 228] width 64 height 13
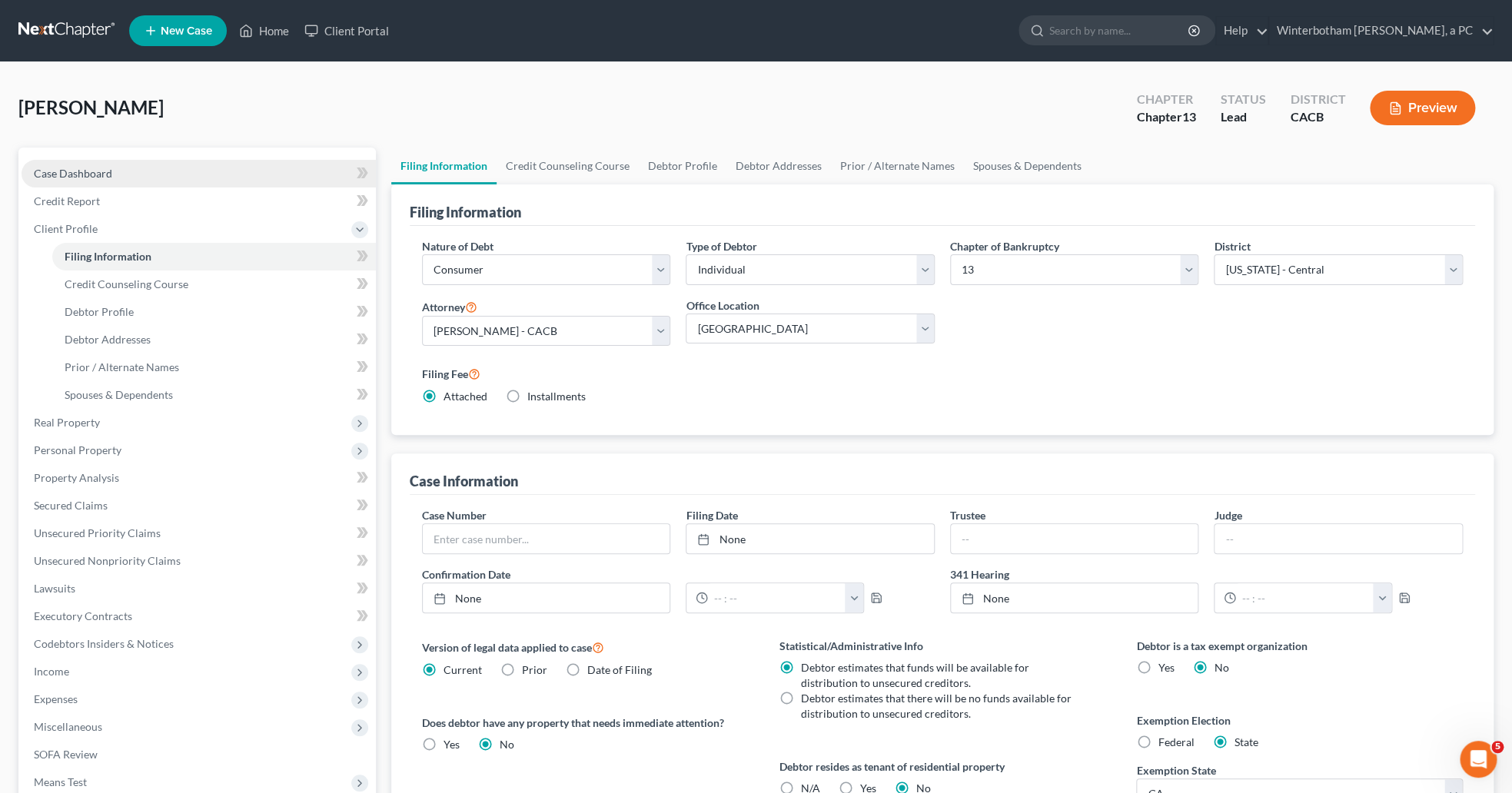
click at [97, 167] on span "Case Dashboard" at bounding box center [73, 173] width 79 height 13
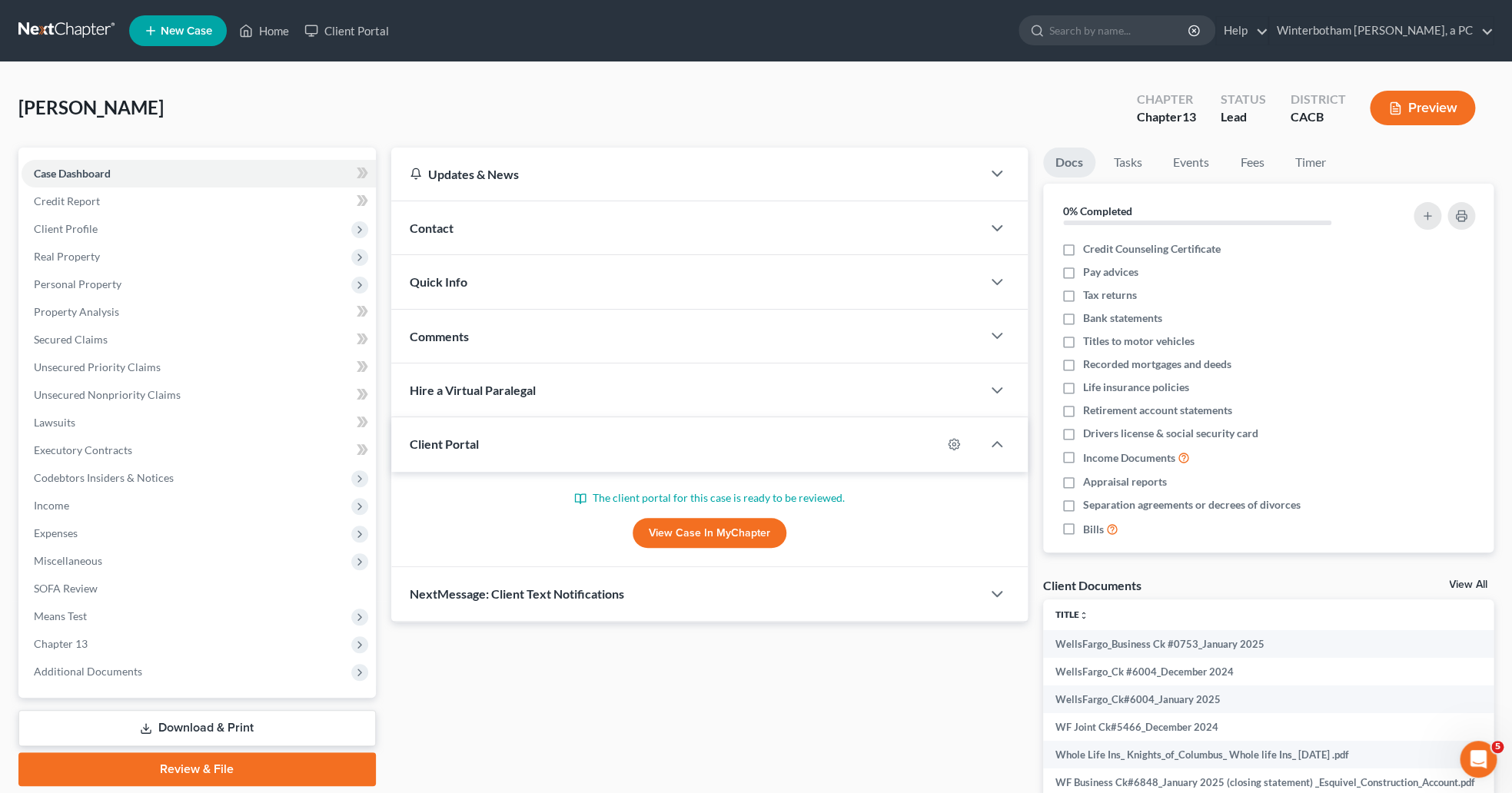
click at [758, 523] on link "View Case in MyChapter" at bounding box center [710, 534] width 154 height 31
